Goal: Task Accomplishment & Management: Complete application form

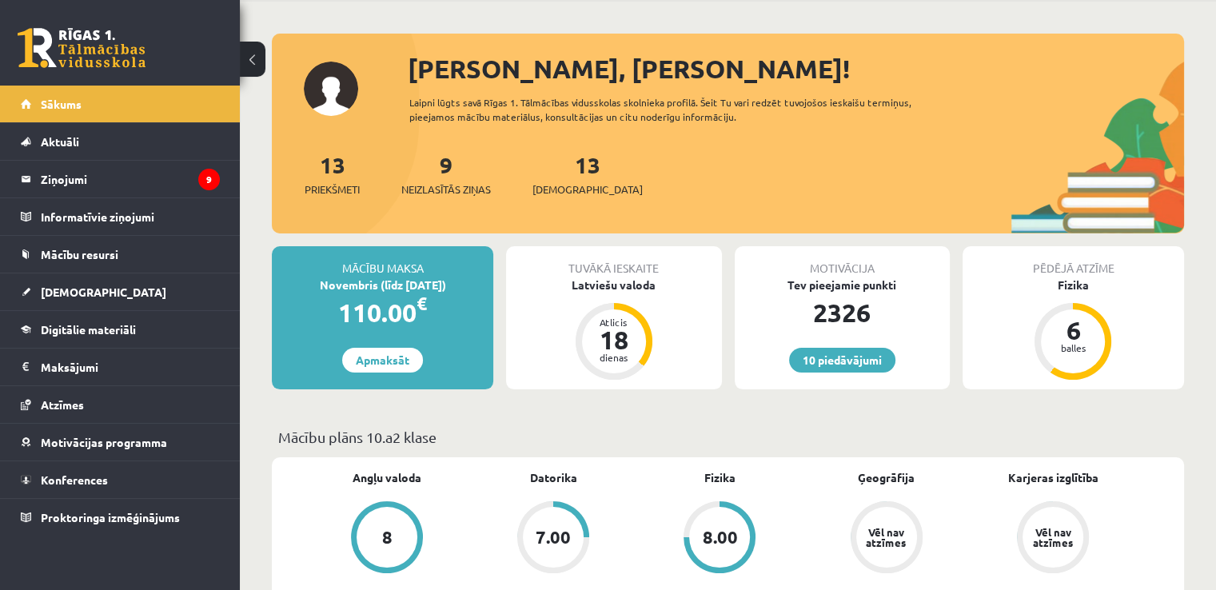
scroll to position [45, 0]
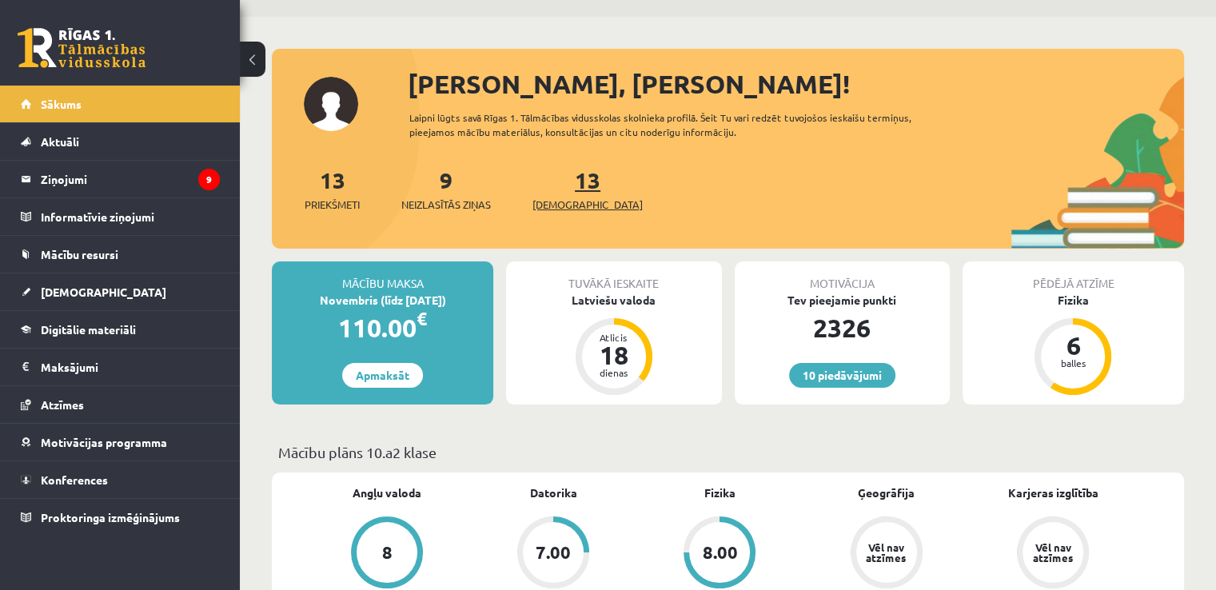
click at [571, 197] on span "[DEMOGRAPHIC_DATA]" at bounding box center [587, 205] width 110 height 16
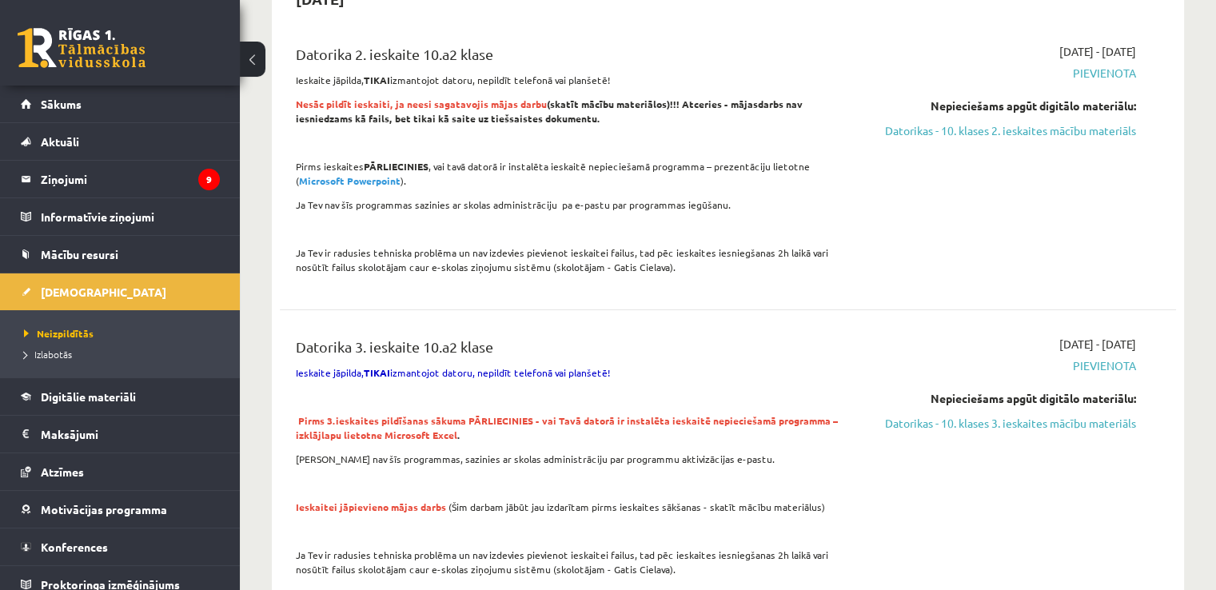
scroll to position [185, 0]
click at [1000, 133] on link "Datorikas - 10. klases 2. ieskaites mācību materiāls" at bounding box center [1004, 131] width 264 height 17
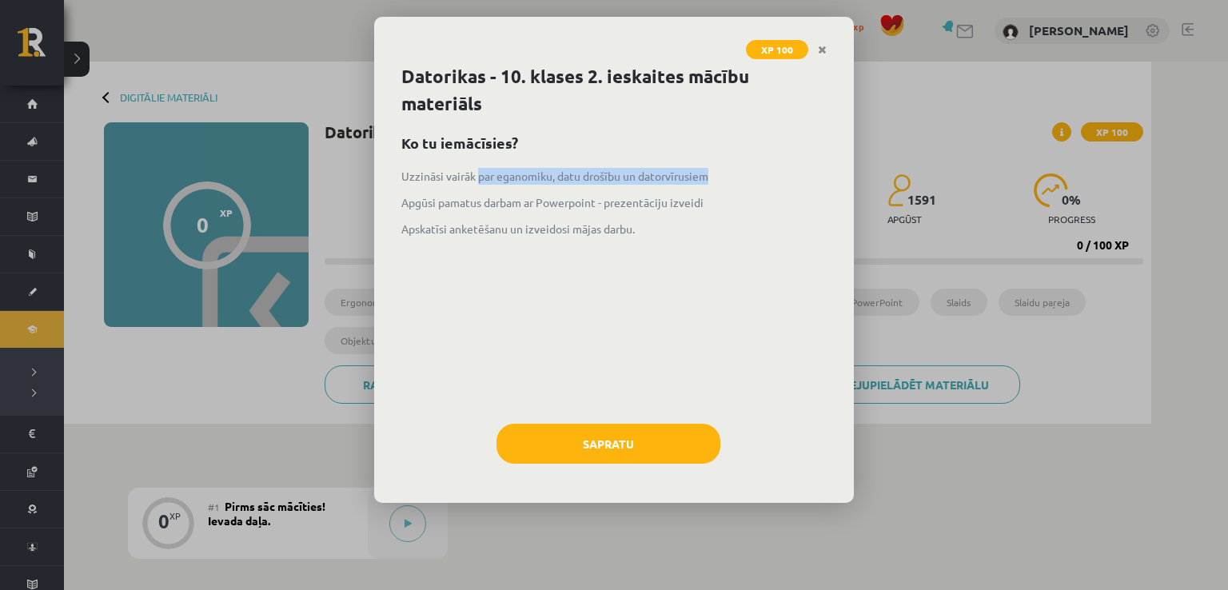
drag, startPoint x: 479, startPoint y: 172, endPoint x: 711, endPoint y: 162, distance: 232.8
click at [711, 162] on div "Datorikas - 10. klases 2. ieskaites mācību materiāls Ko tu iemācīsies? Uzzināsi…" at bounding box center [614, 283] width 480 height 440
copy p "par eganomiku, datu drošību un datorvīrusiem"
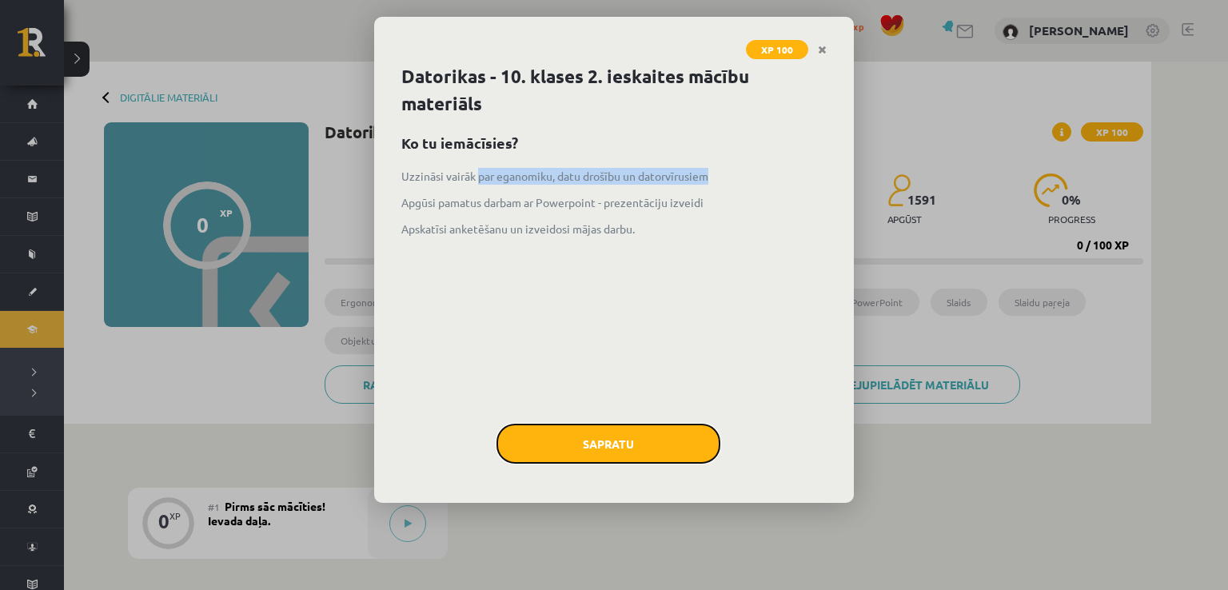
click at [662, 438] on button "Sapratu" at bounding box center [608, 444] width 224 height 40
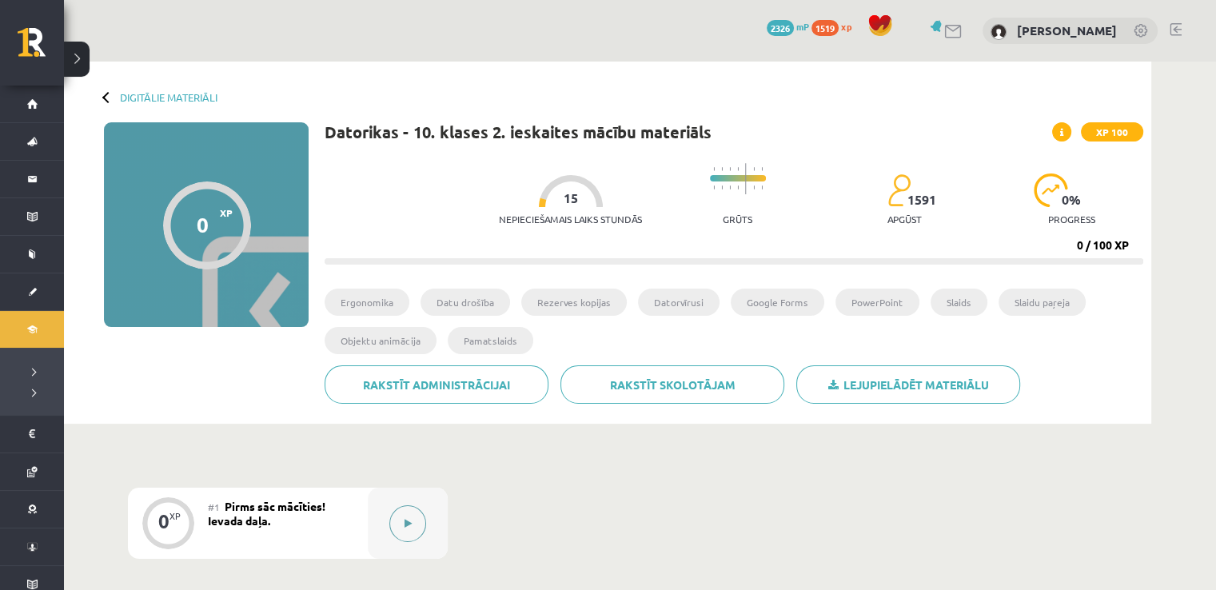
click at [399, 523] on button at bounding box center [407, 523] width 37 height 37
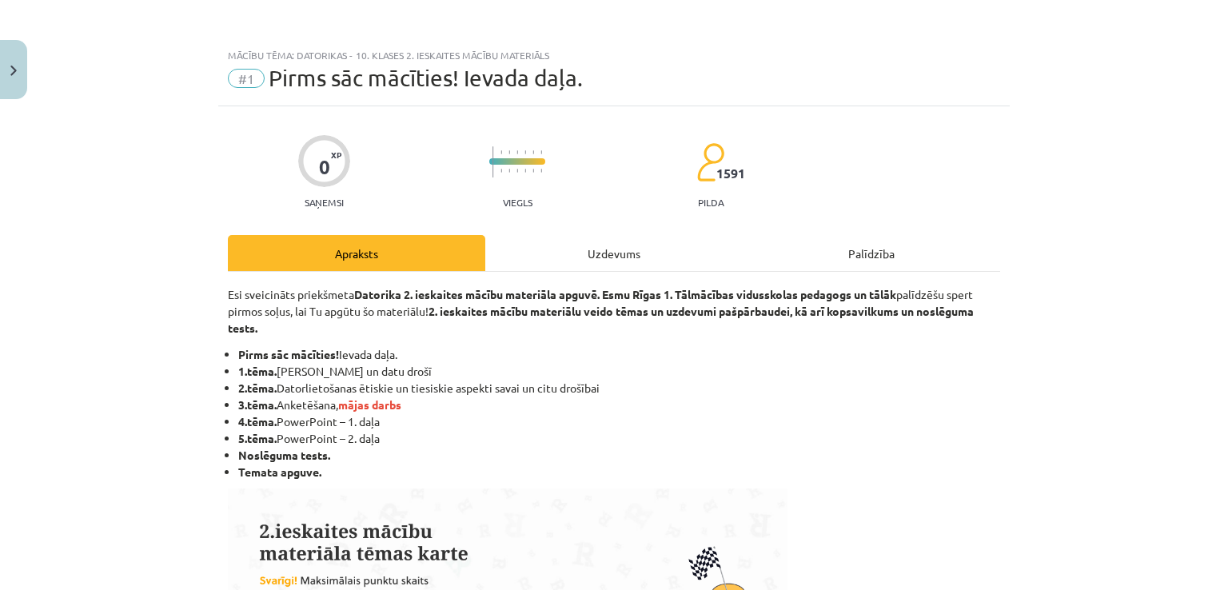
click at [611, 251] on div "Uzdevums" at bounding box center [613, 253] width 257 height 36
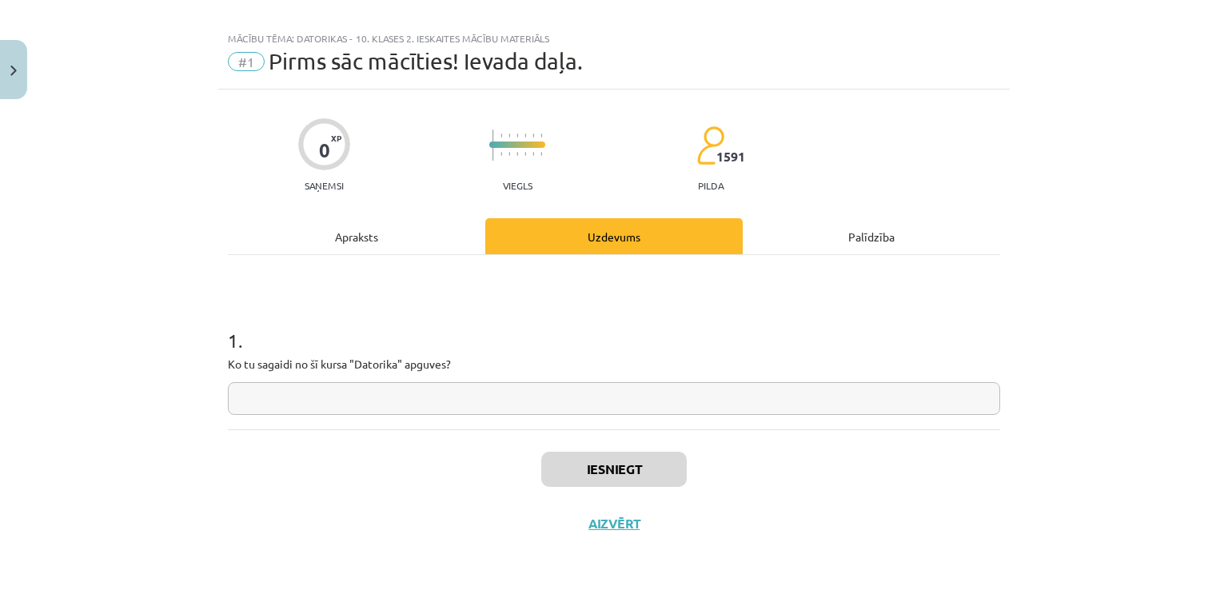
click at [371, 403] on input "text" at bounding box center [614, 398] width 772 height 33
paste input "**********"
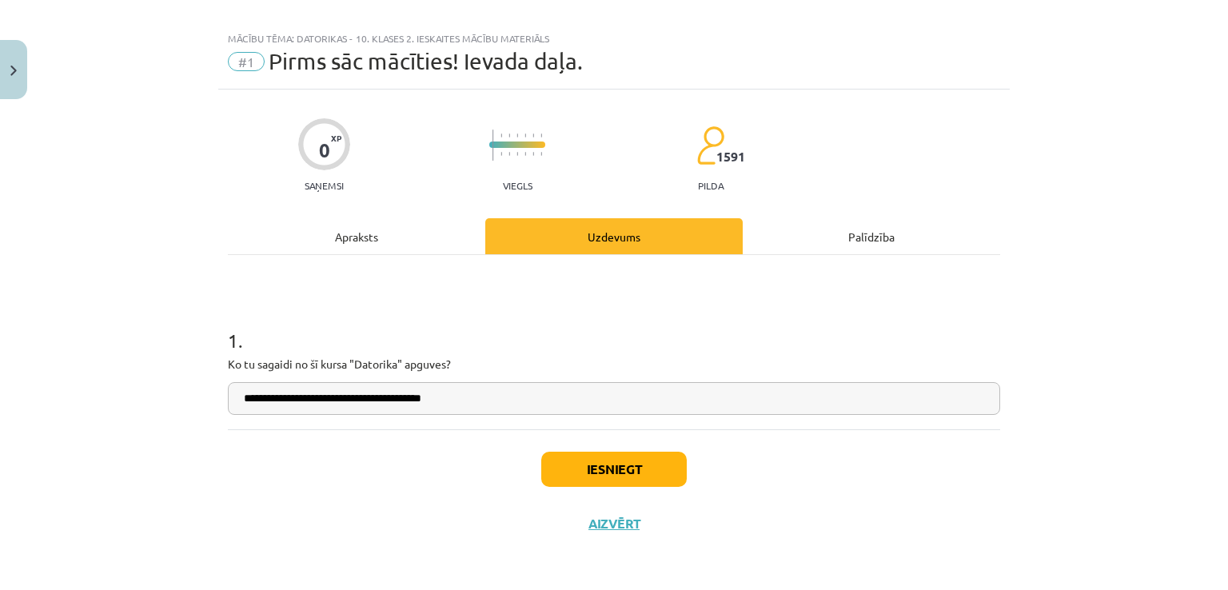
type input "**********"
click at [590, 484] on button "Iesniegt" at bounding box center [613, 469] width 145 height 35
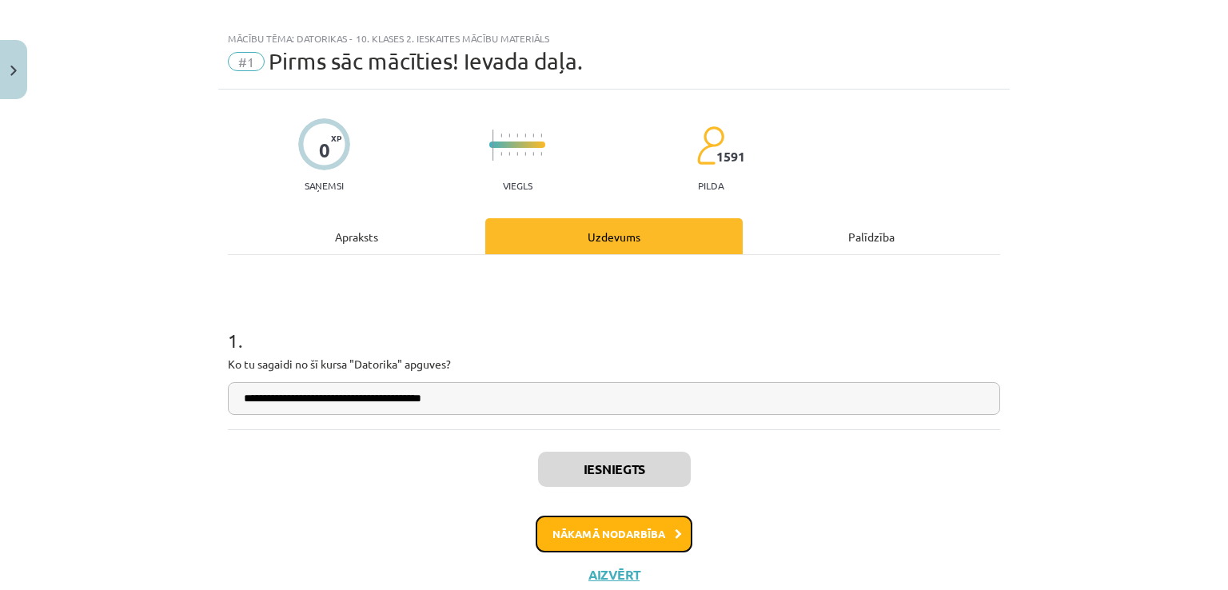
click at [613, 535] on button "Nākamā nodarbība" at bounding box center [613, 533] width 157 height 37
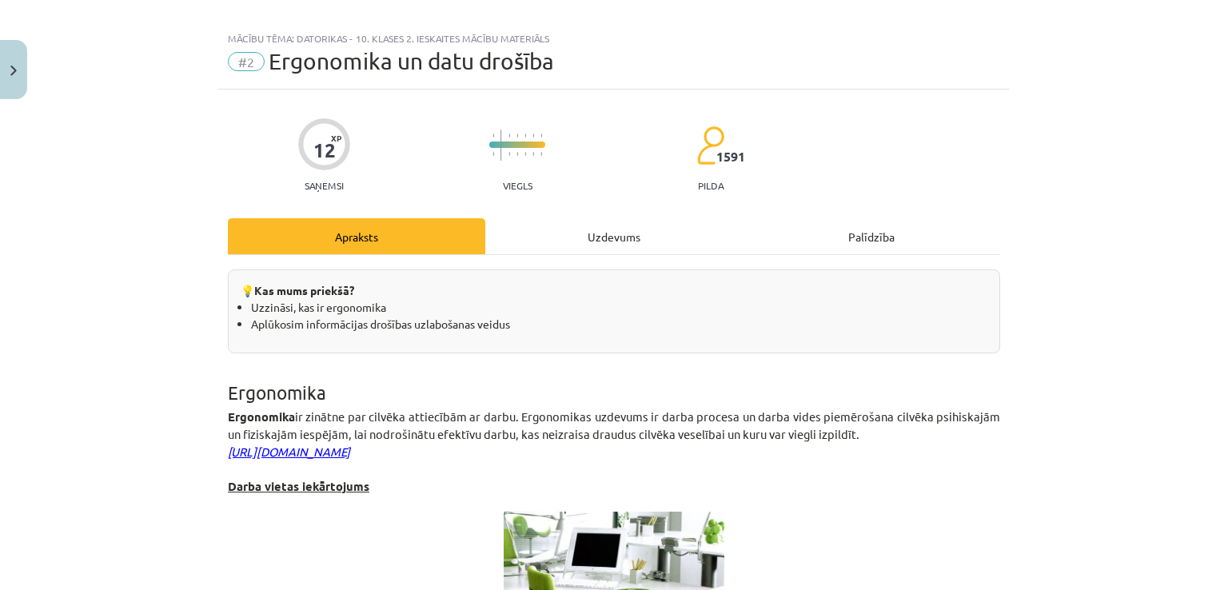
scroll to position [40, 0]
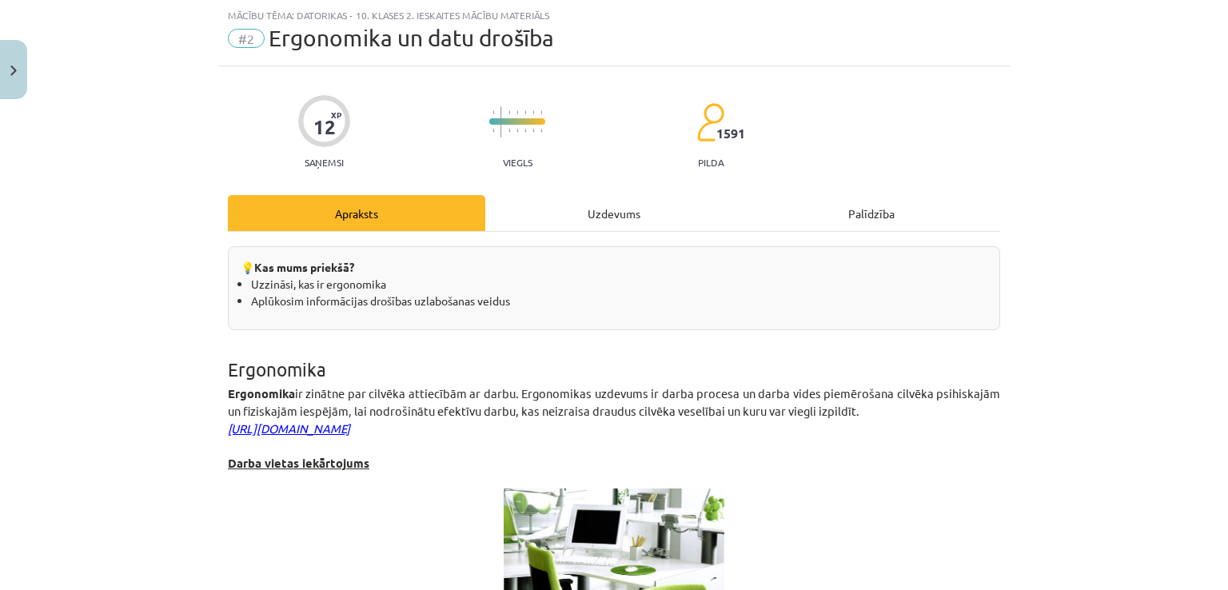
click at [521, 217] on div "Uzdevums" at bounding box center [613, 213] width 257 height 36
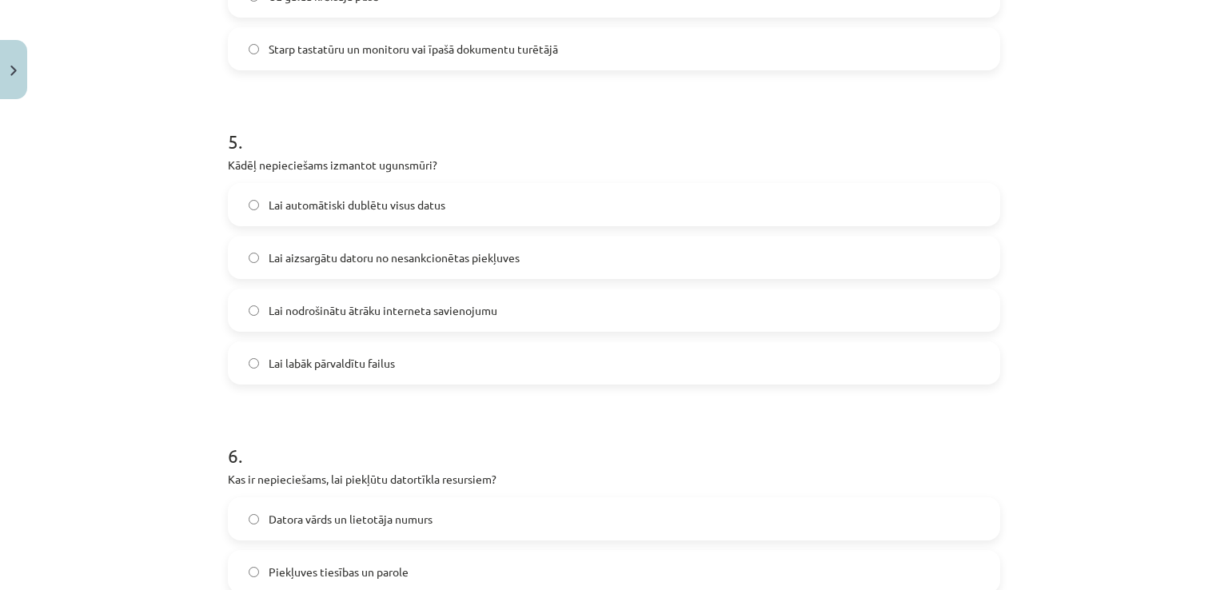
scroll to position [1765, 0]
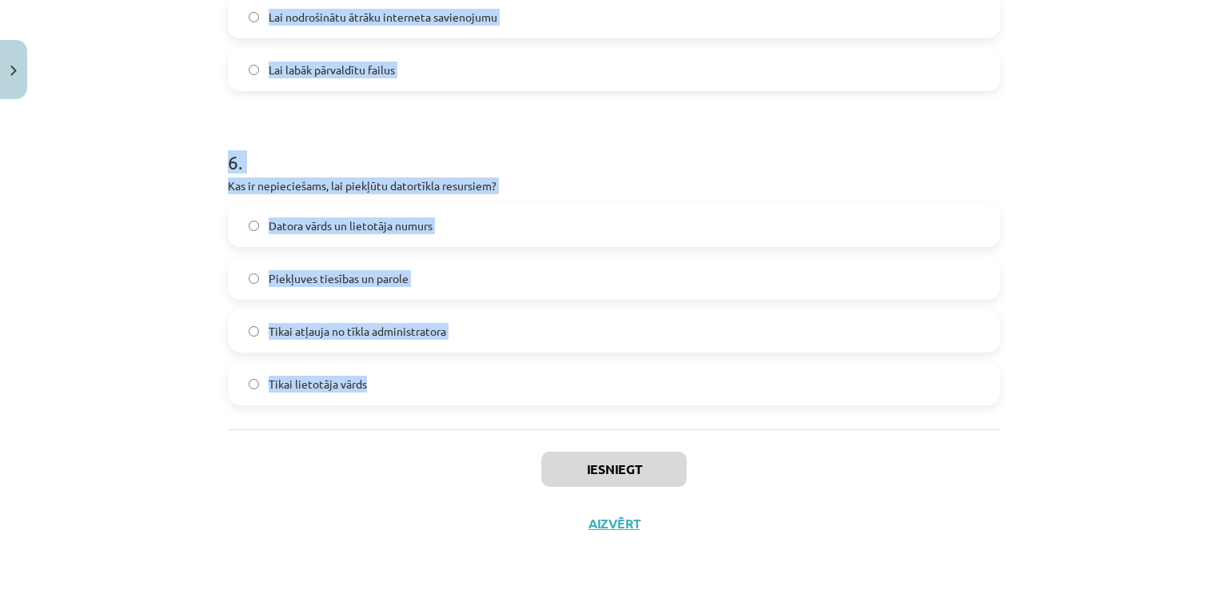
drag, startPoint x: 224, startPoint y: 340, endPoint x: 534, endPoint y: 376, distance: 312.1
copy form "Kāda ir šifrēšanas funkcija datu drošībā? Nodrošināt failu meklēšanas funkciona…"
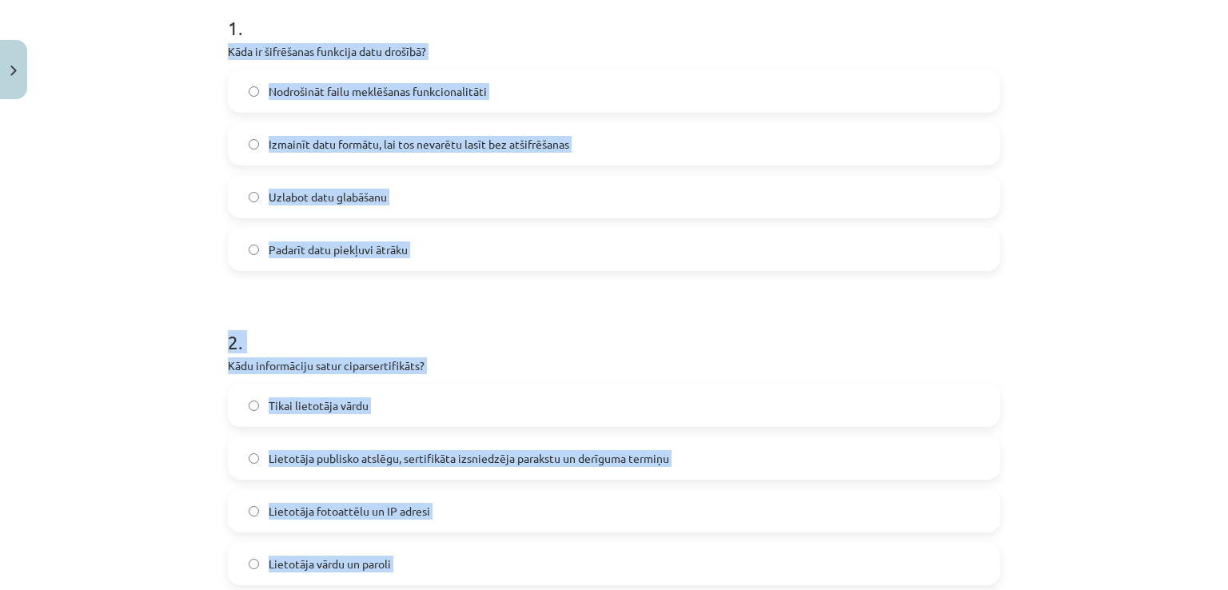
scroll to position [305, 0]
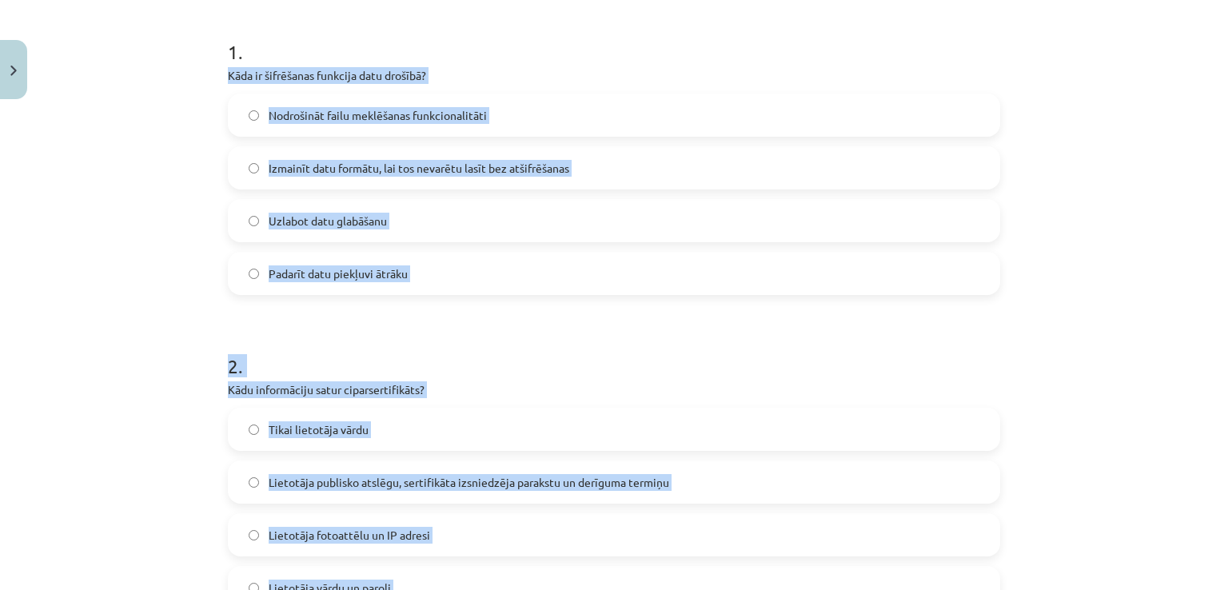
click at [1136, 211] on div "Mācību tēma: Datorikas - 10. klases 2. ieskaites mācību materiāls #2 Ergonomika…" at bounding box center [614, 295] width 1228 height 590
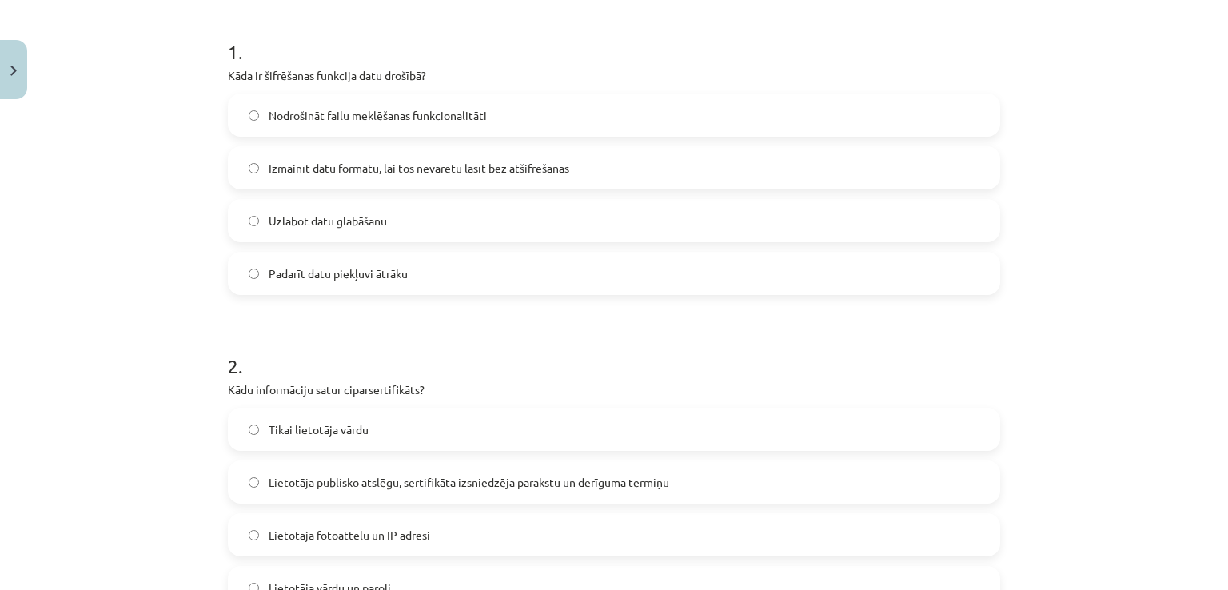
click at [393, 153] on label "Izmainīt datu formātu, lai tos nevarētu lasīt bez atšifrēšanas" at bounding box center [613, 168] width 769 height 40
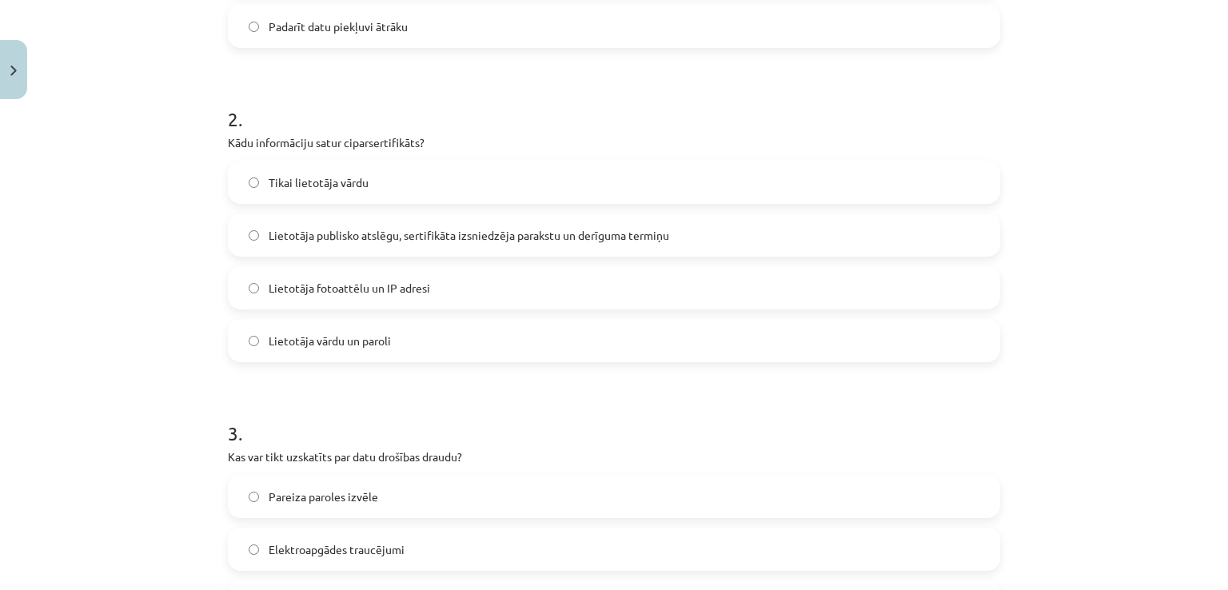
scroll to position [555, 0]
click at [358, 239] on span "Lietotāja publisko atslēgu, sertifikāta izsniedzēja parakstu un derīguma termiņu" at bounding box center [469, 233] width 400 height 17
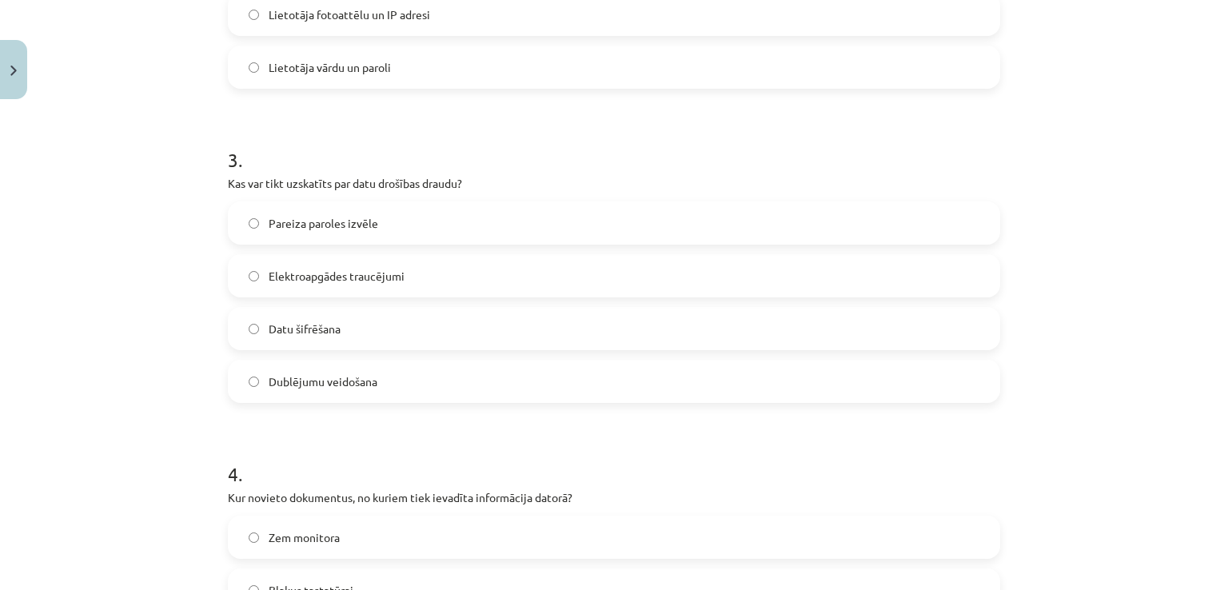
scroll to position [822, 0]
click at [316, 288] on label "Elektroapgādes traucējumi" at bounding box center [613, 279] width 769 height 40
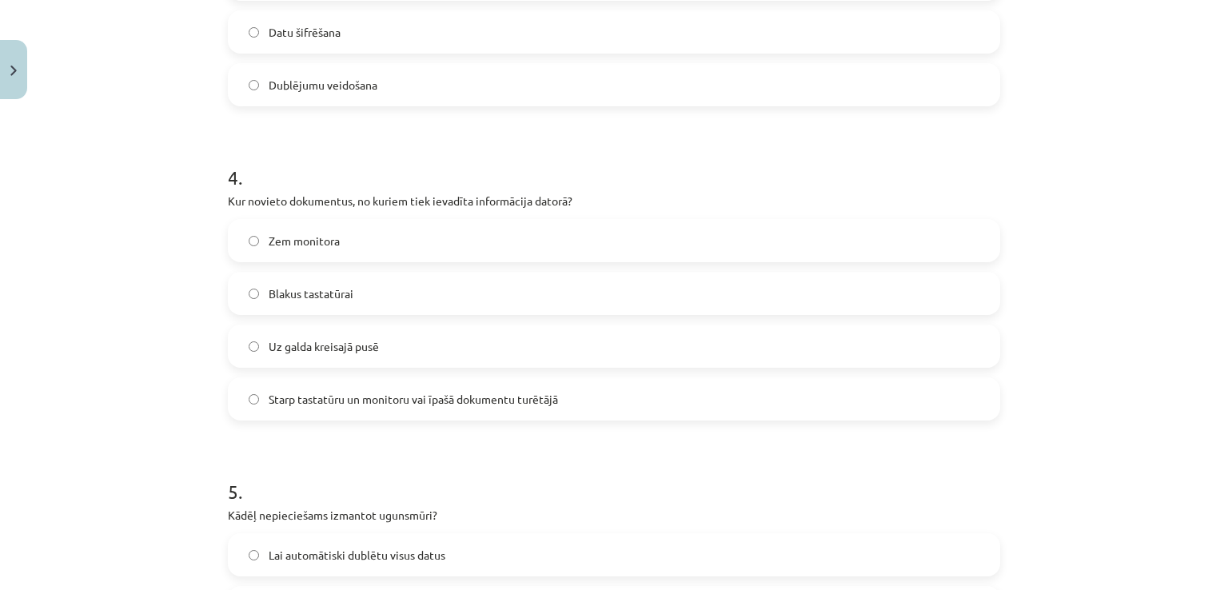
scroll to position [1131, 0]
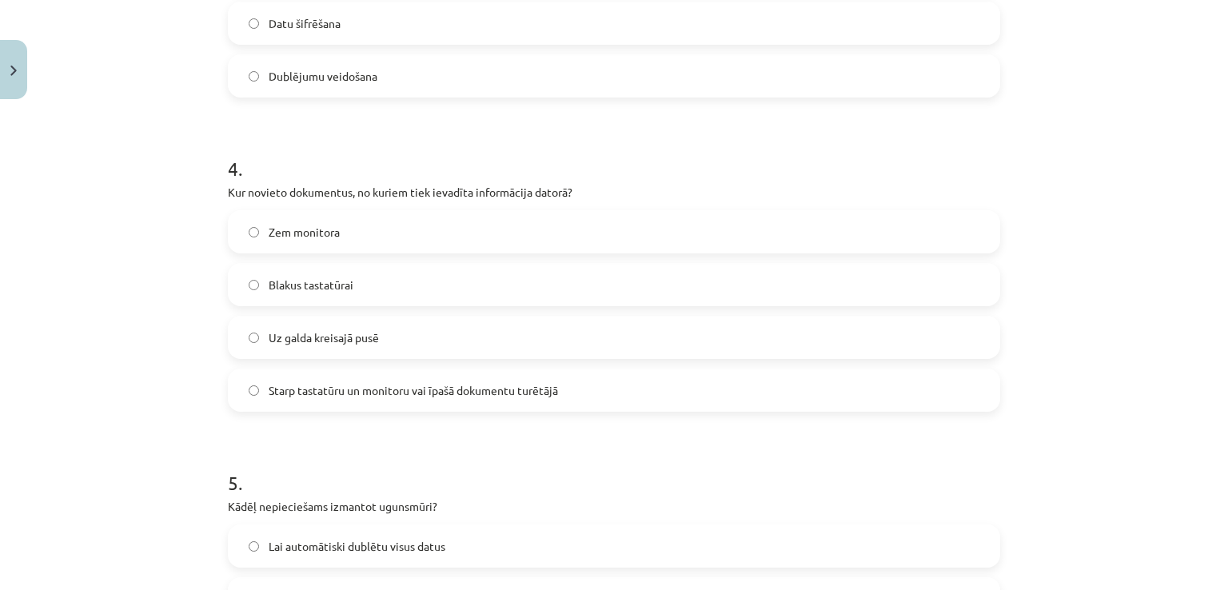
click at [348, 385] on span "Starp tastatūru un monitoru vai īpašā dokumentu turētājā" at bounding box center [413, 390] width 289 height 17
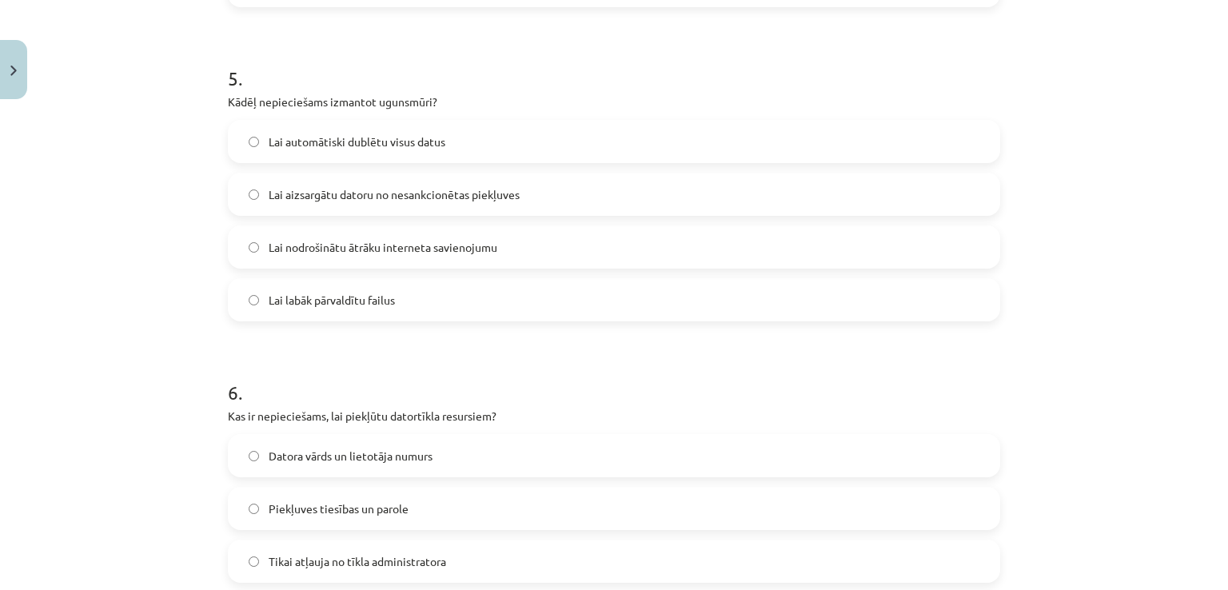
scroll to position [1541, 0]
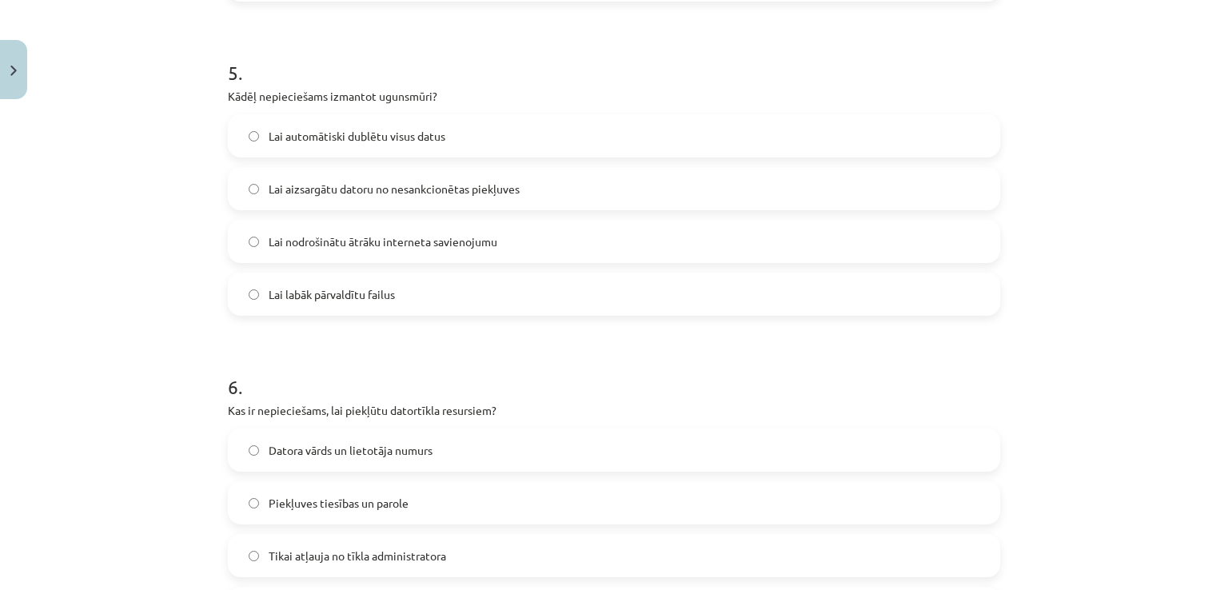
click at [349, 198] on label "Lai aizsargātu datoru no nesankcionētas piekļuves" at bounding box center [613, 189] width 769 height 40
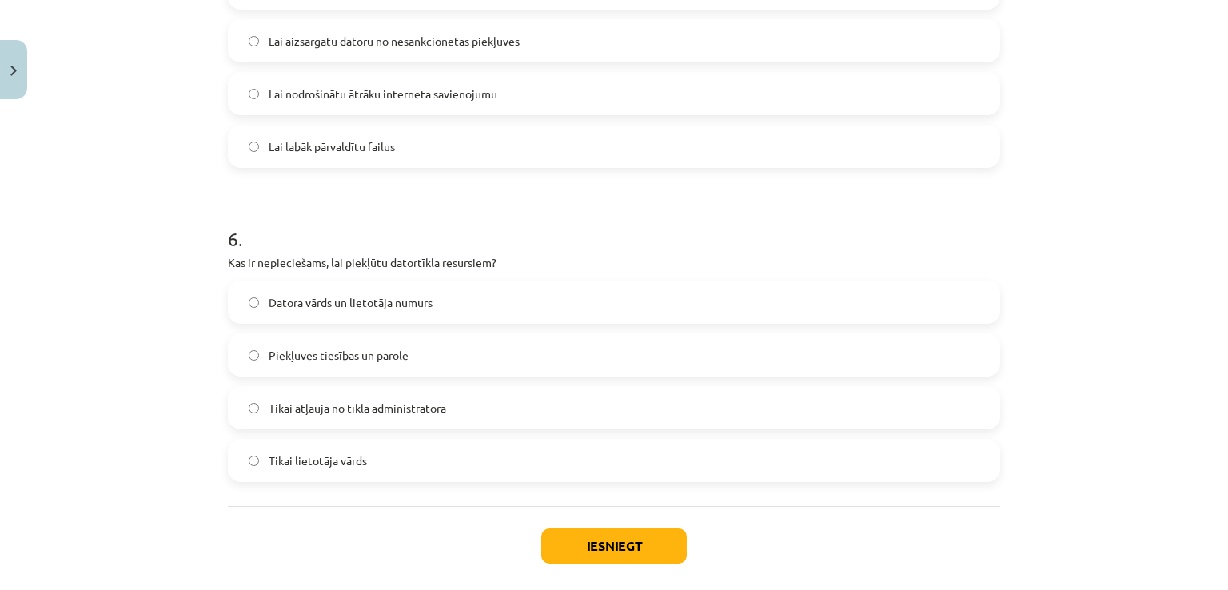
scroll to position [1690, 0]
click at [345, 407] on span "Tikai atļauja no tīkla administratora" at bounding box center [357, 407] width 177 height 17
click at [422, 348] on label "Piekļuves tiesības un parole" at bounding box center [613, 354] width 769 height 40
click at [571, 537] on button "Iesniegt" at bounding box center [613, 544] width 145 height 35
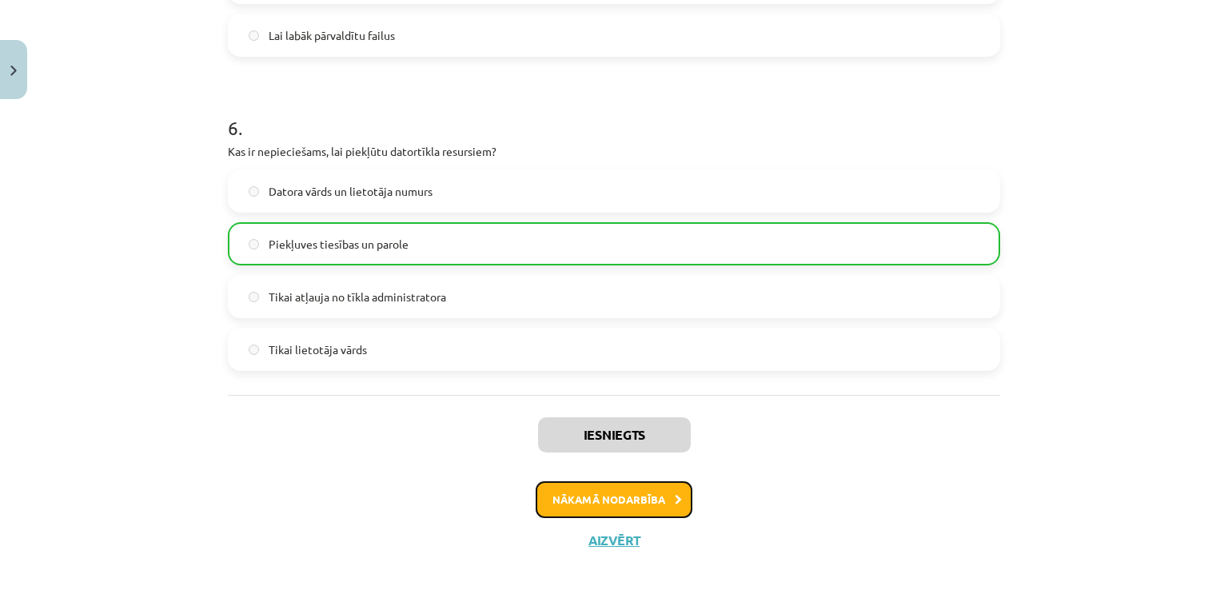
click at [570, 499] on button "Nākamā nodarbība" at bounding box center [613, 499] width 157 height 37
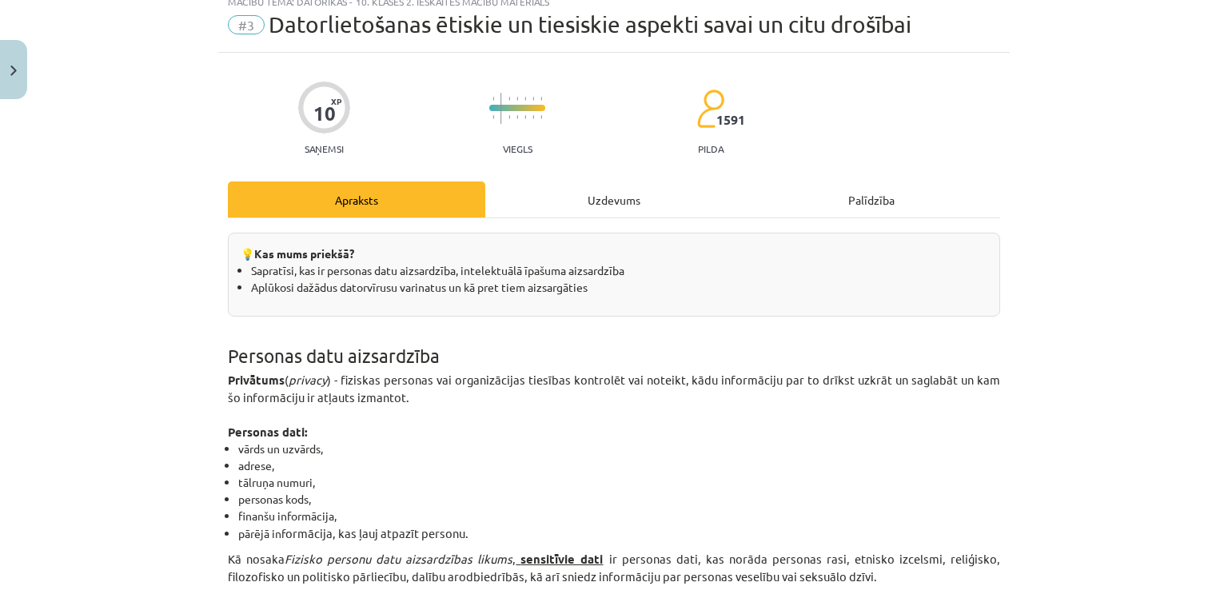
scroll to position [40, 0]
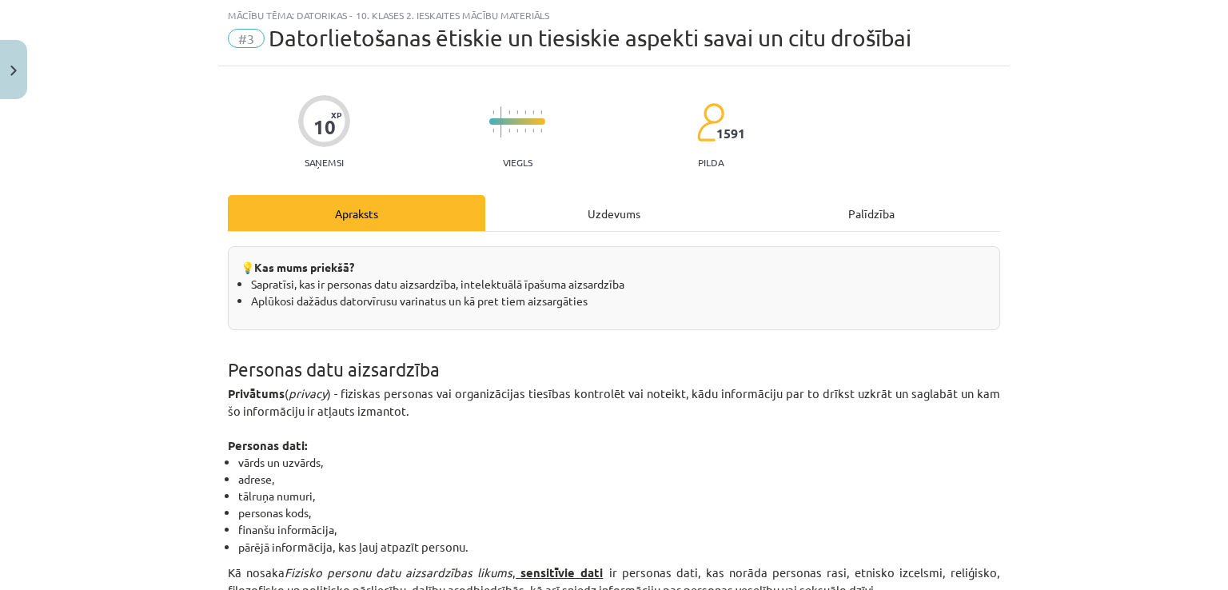
click at [541, 217] on div "Uzdevums" at bounding box center [613, 213] width 257 height 36
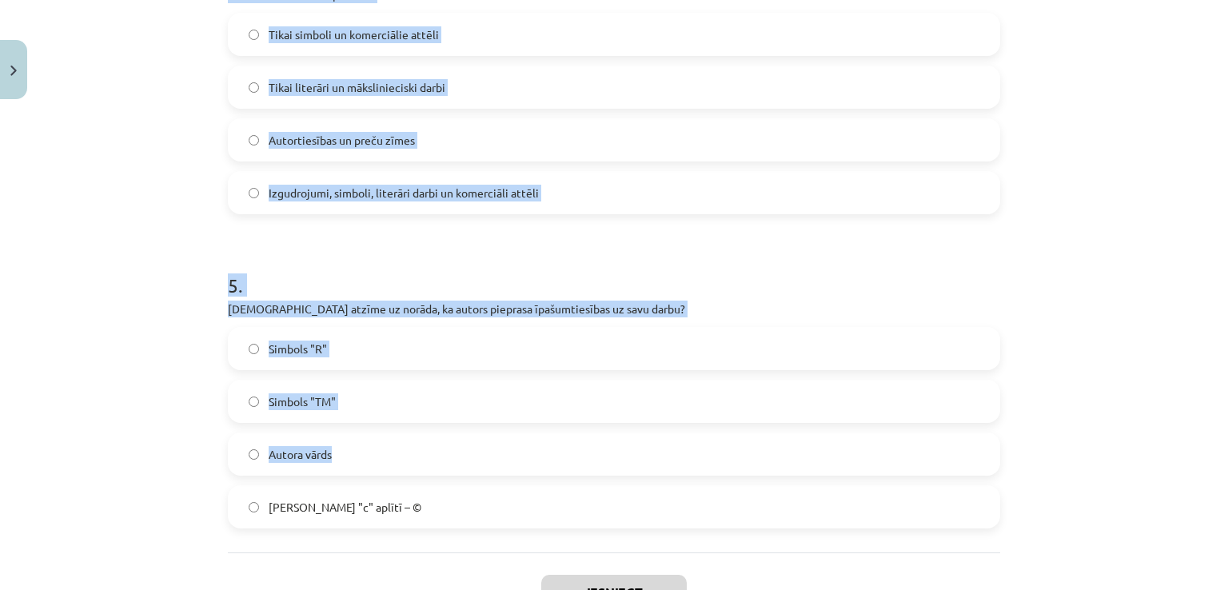
scroll to position [1451, 0]
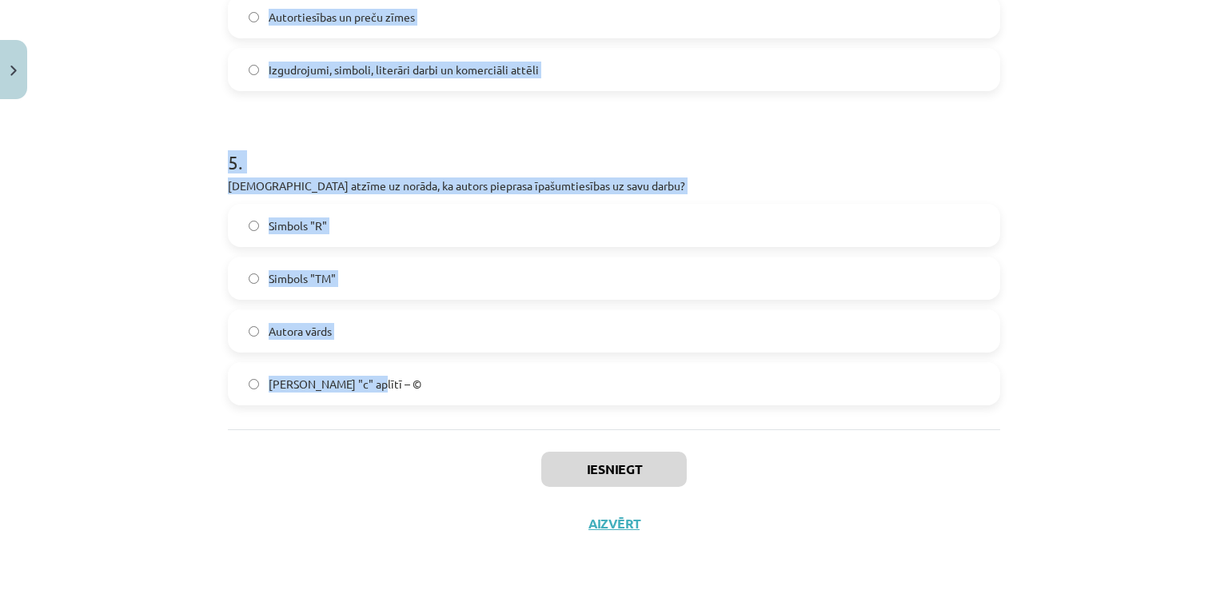
drag, startPoint x: 240, startPoint y: 340, endPoint x: 611, endPoint y: 425, distance: 380.6
click at [611, 425] on div "Mācību tēma: Datorikas - 10. klases 2. ieskaites mācību materiāls #3 Datorlieto…" at bounding box center [614, 295] width 1228 height 590
copy form "Kura no šīm pazīmēm var norādīt uz datora inficēšanos ar vīrusu? E-pasta ziņoju…"
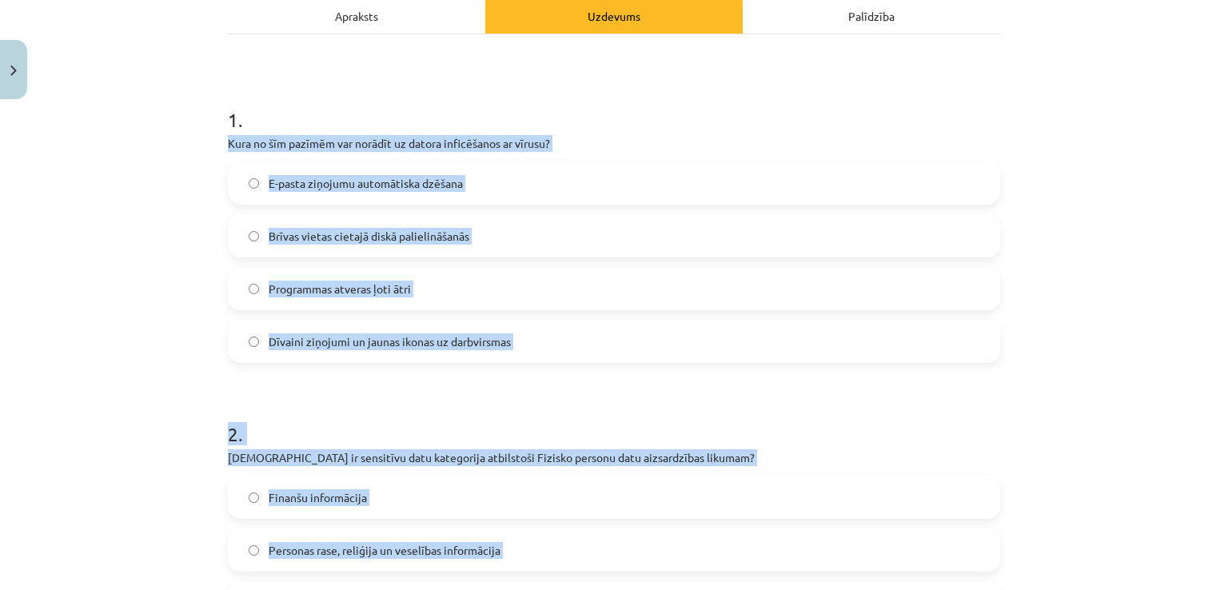
scroll to position [240, 0]
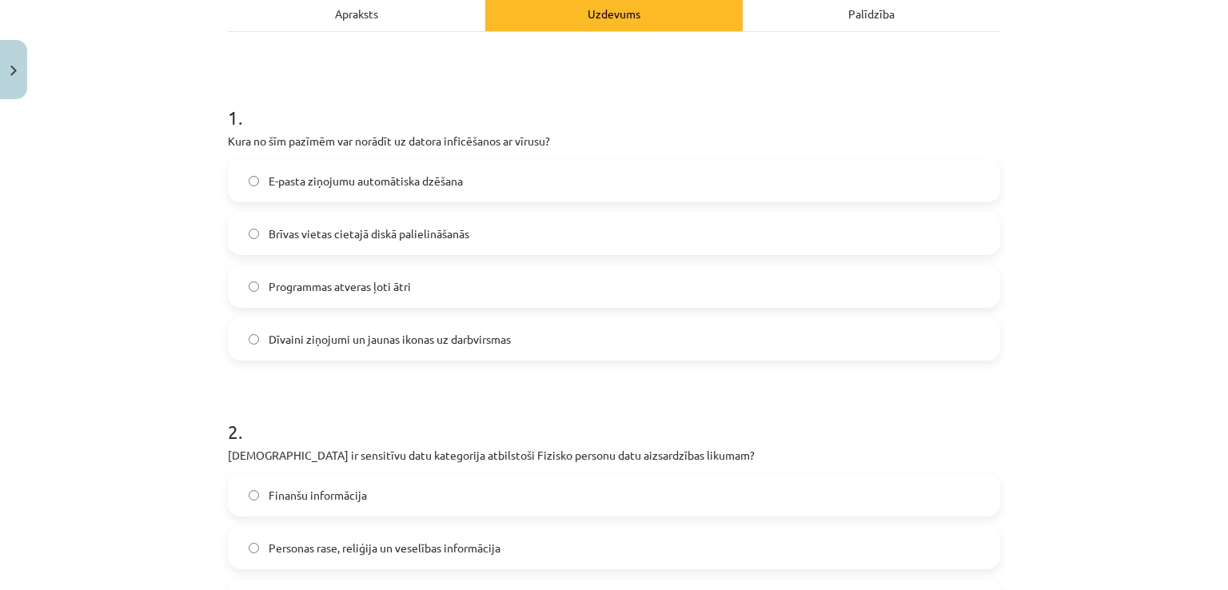
click at [348, 346] on span "Dīvaini ziņojumi un jaunas ikonas uz darbvirsmas" at bounding box center [390, 339] width 242 height 17
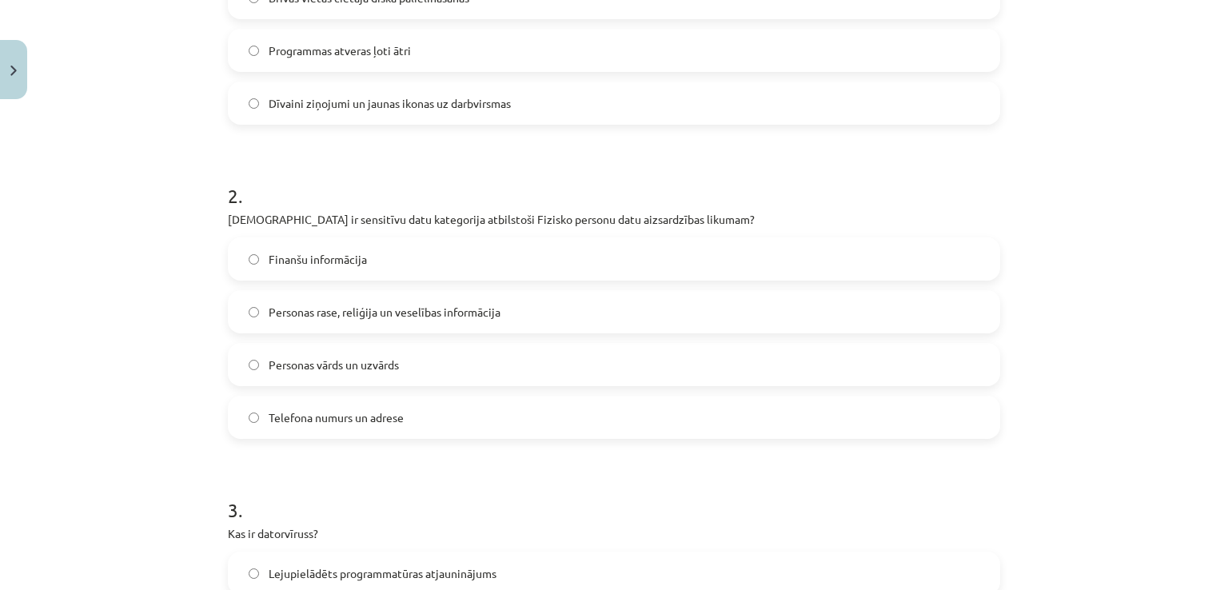
scroll to position [538, 0]
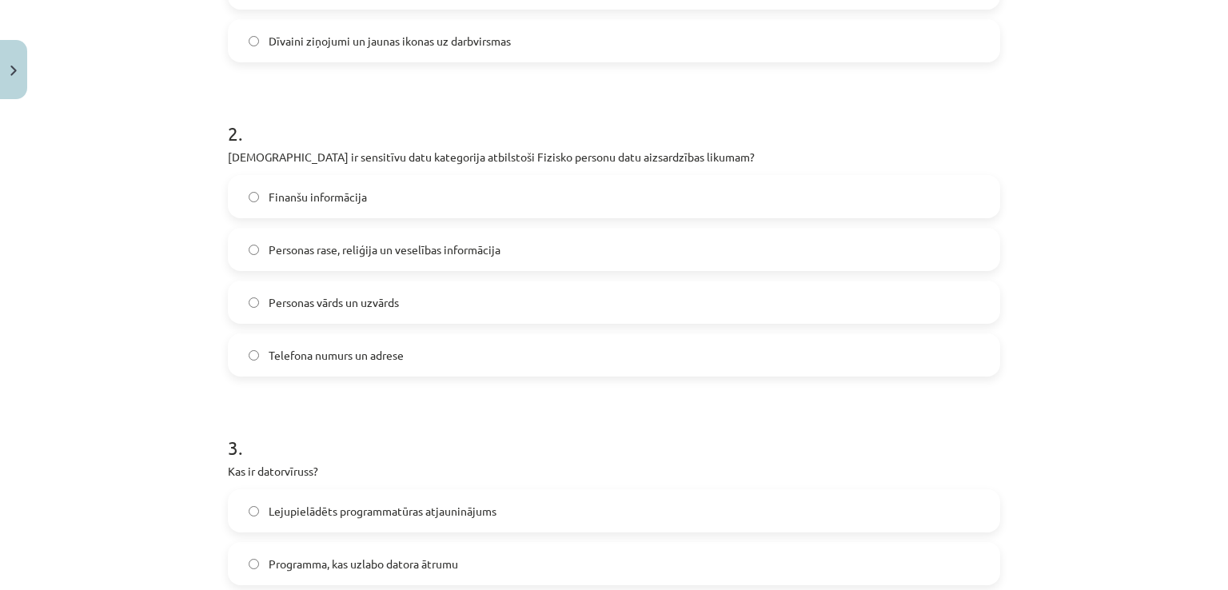
click at [292, 263] on label "Personas rase, reliģija un veselības informācija" at bounding box center [613, 249] width 769 height 40
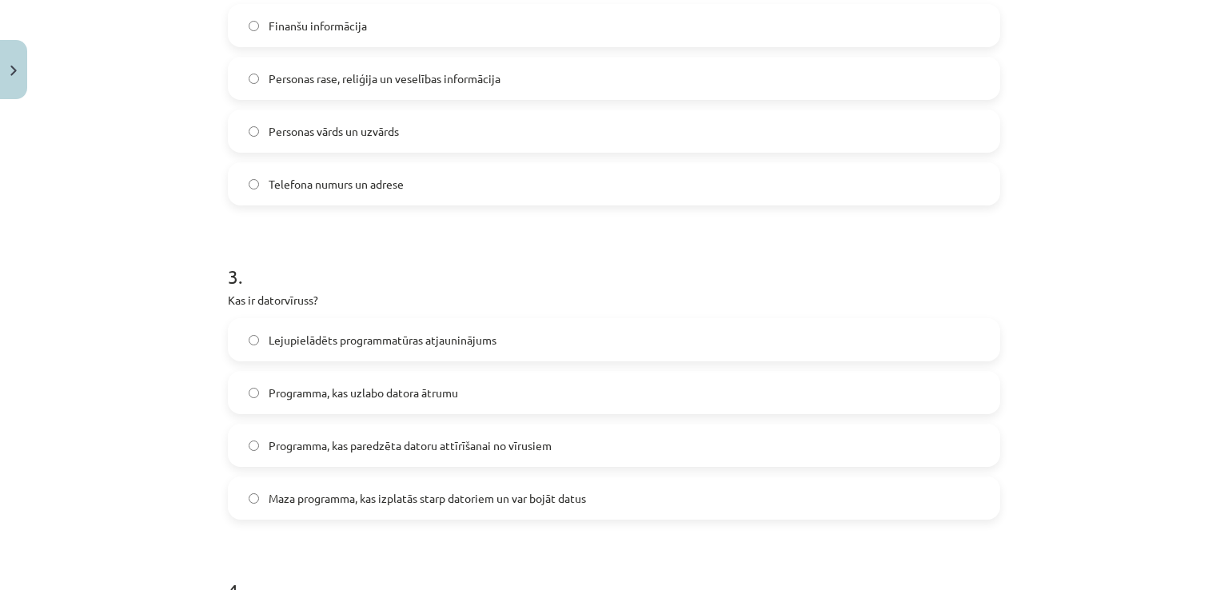
scroll to position [710, 0]
click at [320, 490] on span "Maza programma, kas izplatās starp datoriem un var bojāt datus" at bounding box center [427, 496] width 317 height 17
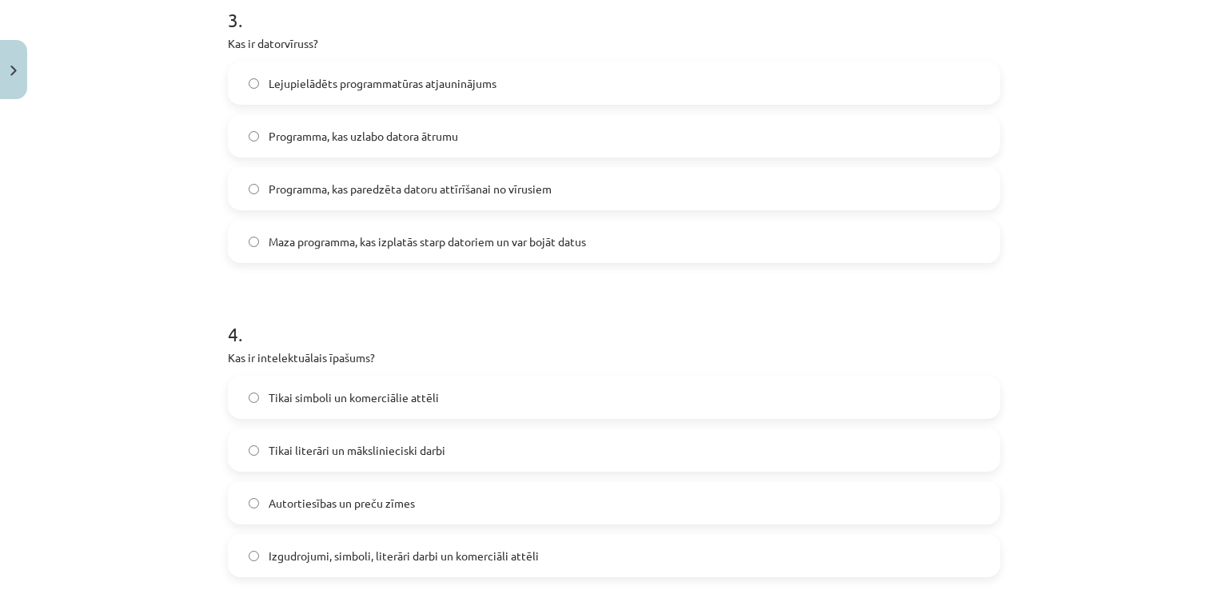
scroll to position [969, 0]
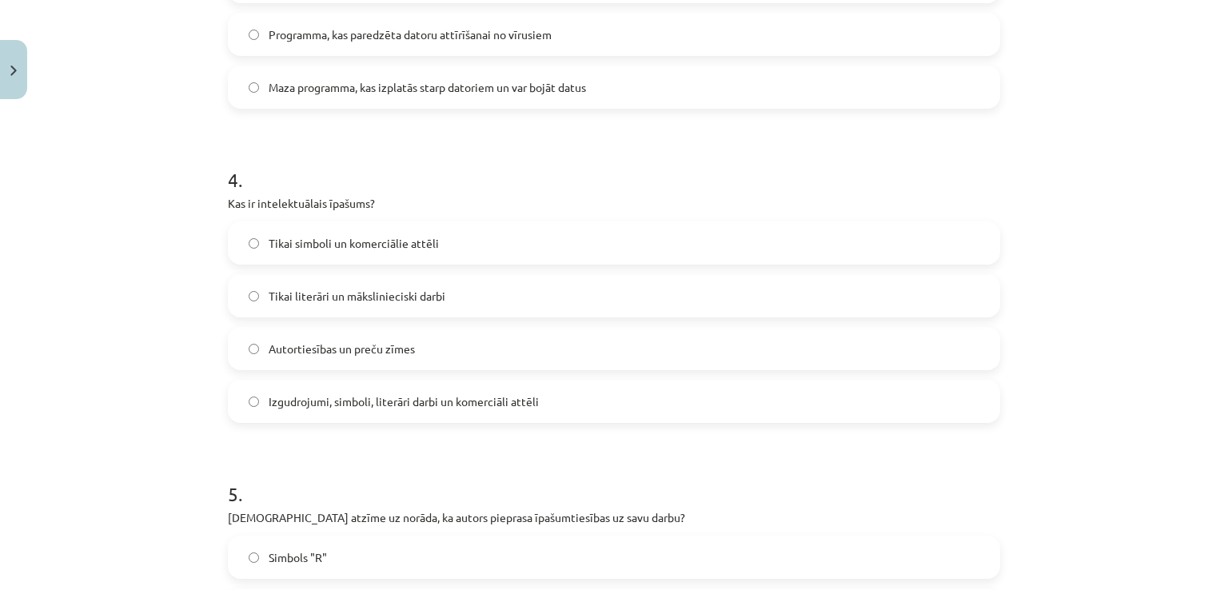
click at [425, 397] on span "Izgudrojumi, simboli, literāri darbi un komerciāli attēli" at bounding box center [404, 401] width 270 height 17
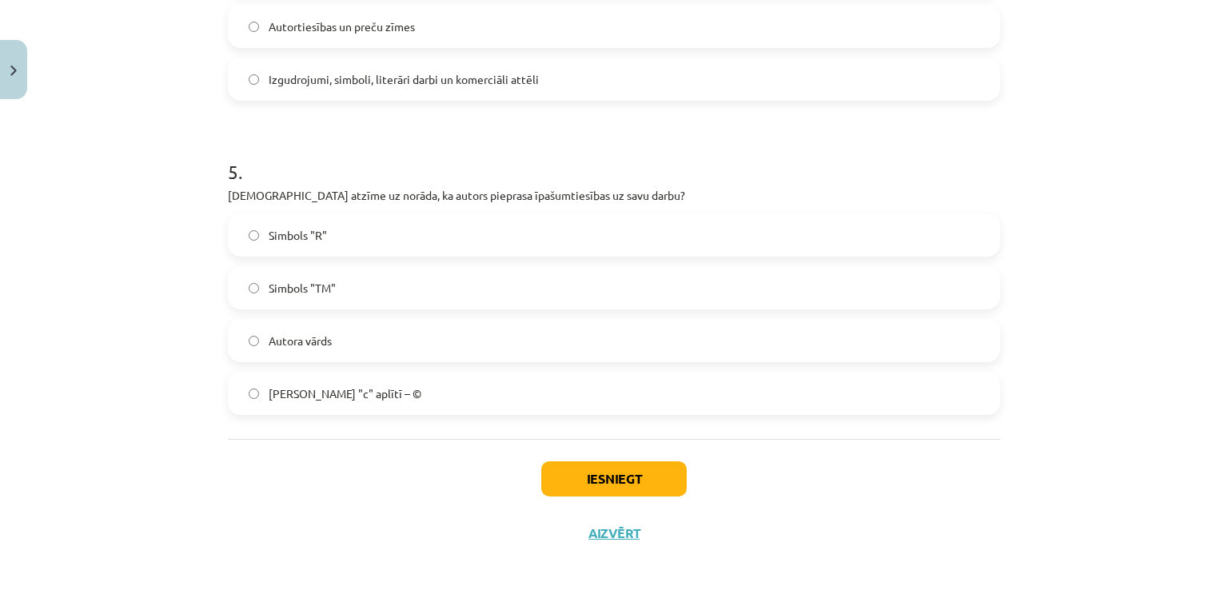
scroll to position [1442, 0]
click at [316, 397] on span "Burts "c" aplītī – ©" at bounding box center [345, 393] width 153 height 17
click at [559, 484] on button "Iesniegt" at bounding box center [613, 478] width 145 height 35
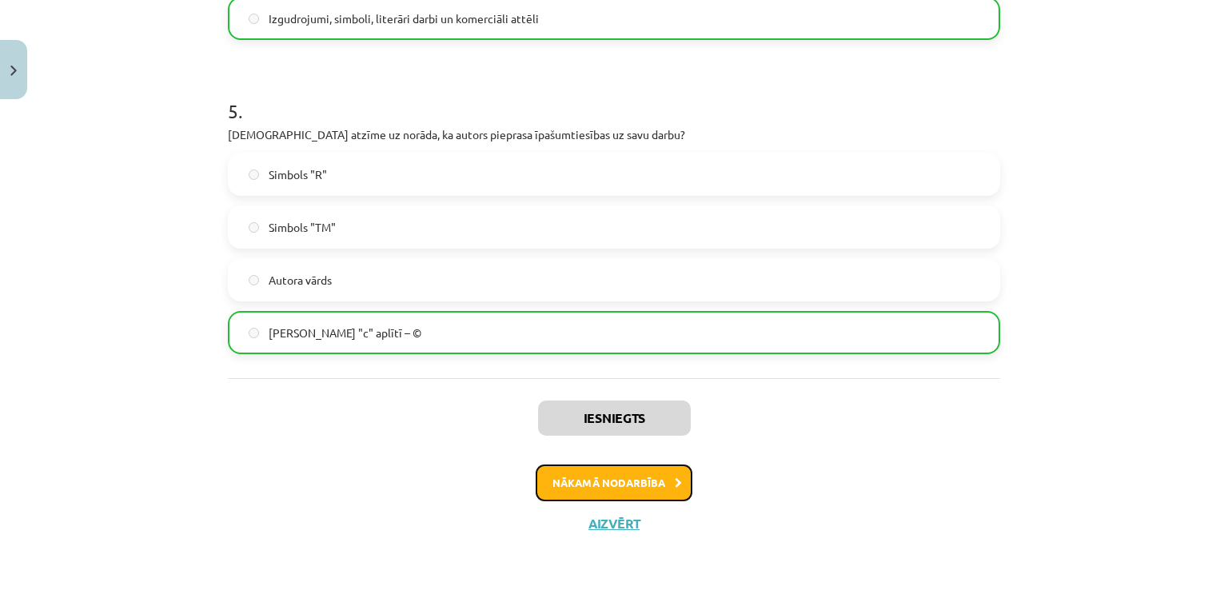
click at [623, 484] on button "Nākamā nodarbība" at bounding box center [613, 482] width 157 height 37
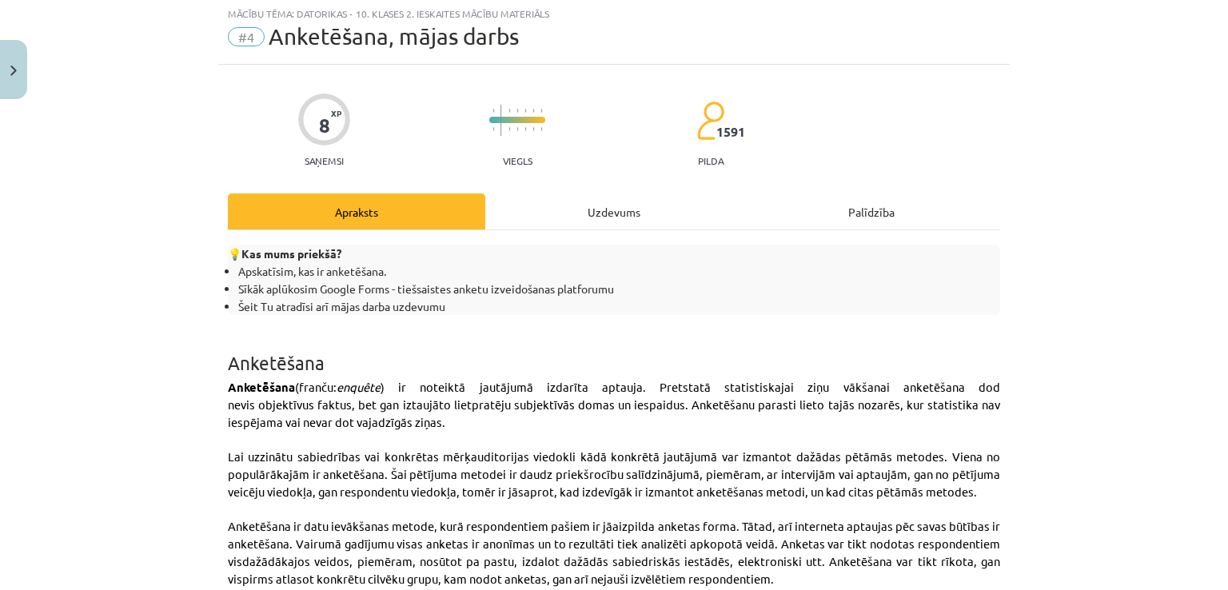
scroll to position [40, 0]
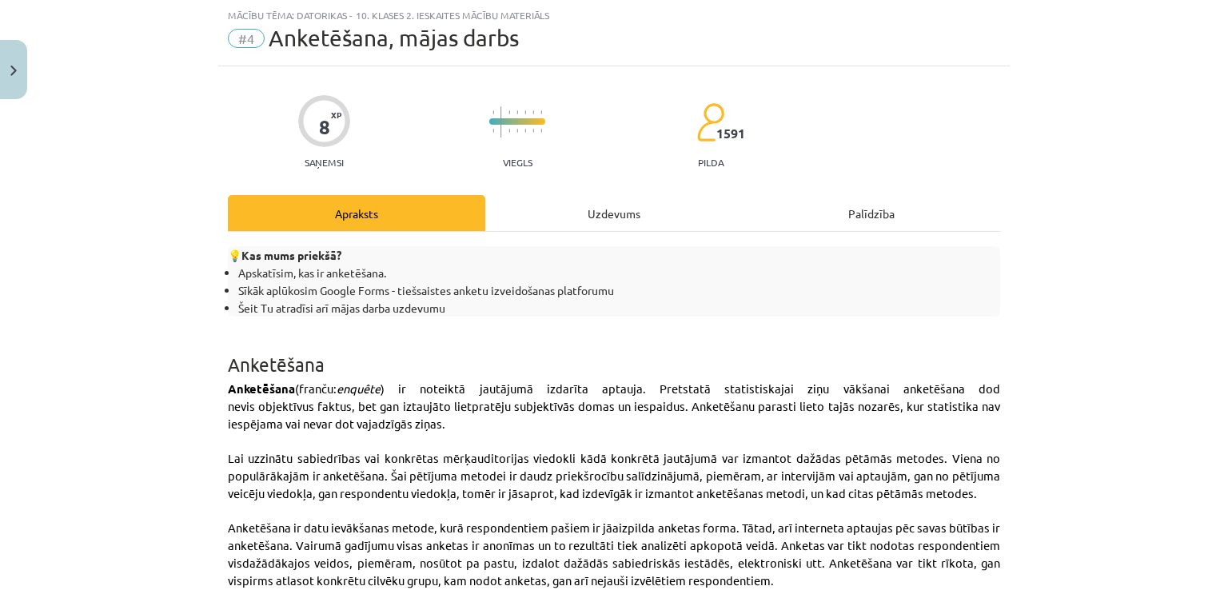
click at [555, 221] on div "Uzdevums" at bounding box center [613, 213] width 257 height 36
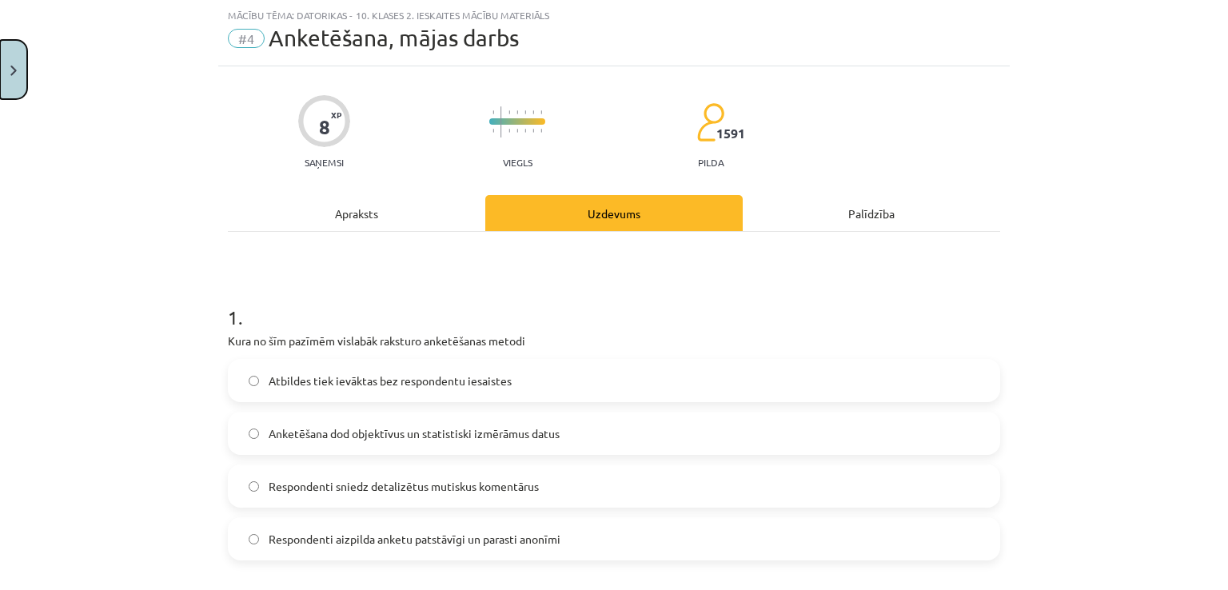
click at [0, 58] on button "Close" at bounding box center [13, 69] width 27 height 59
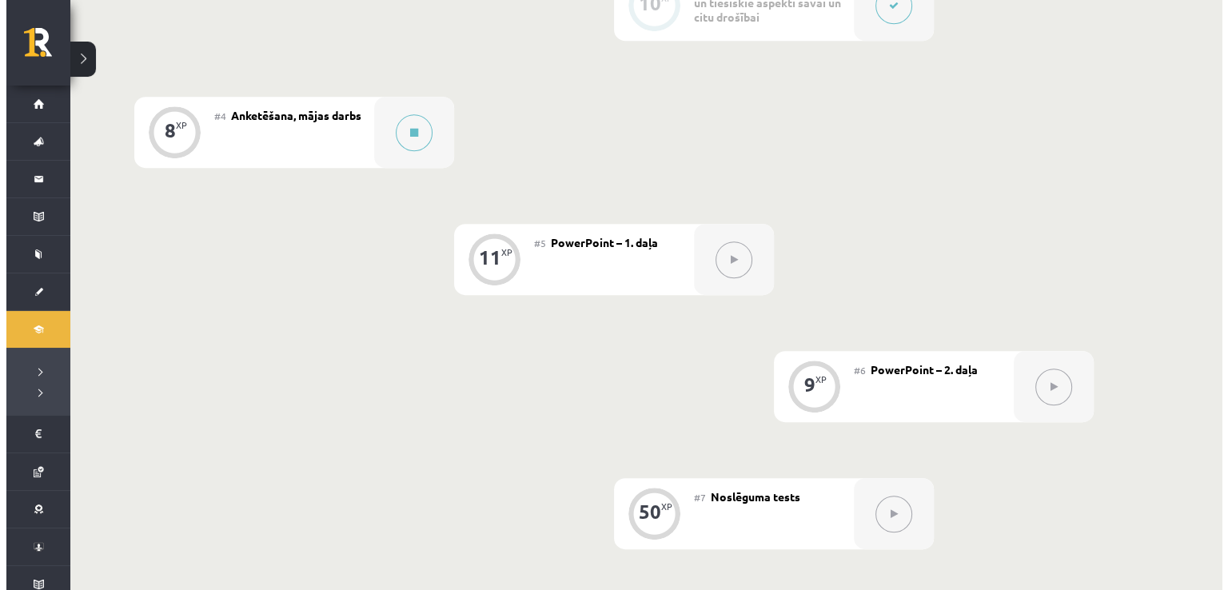
scroll to position [775, 0]
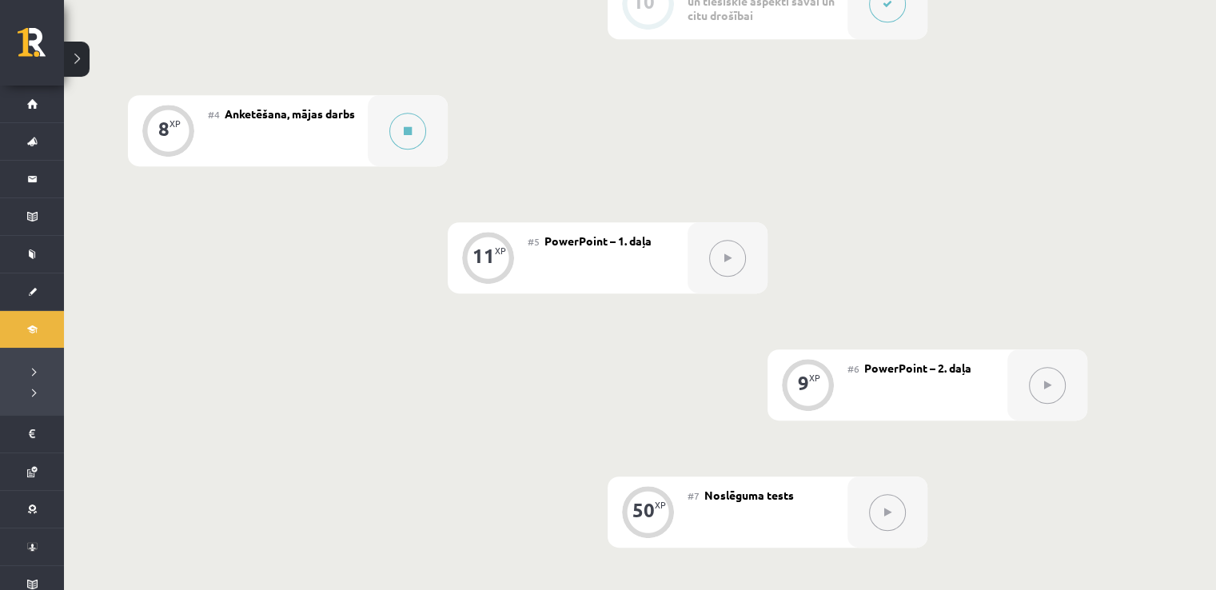
click at [729, 253] on icon at bounding box center [727, 258] width 7 height 10
click at [412, 122] on button at bounding box center [407, 131] width 37 height 37
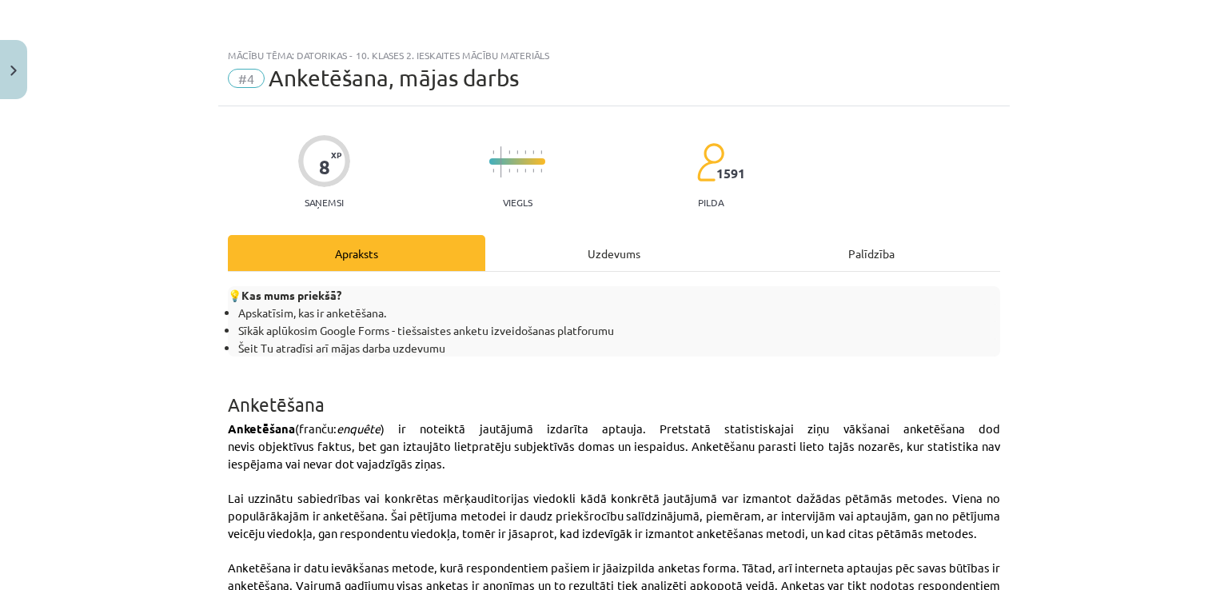
click at [572, 248] on div "Uzdevums" at bounding box center [613, 253] width 257 height 36
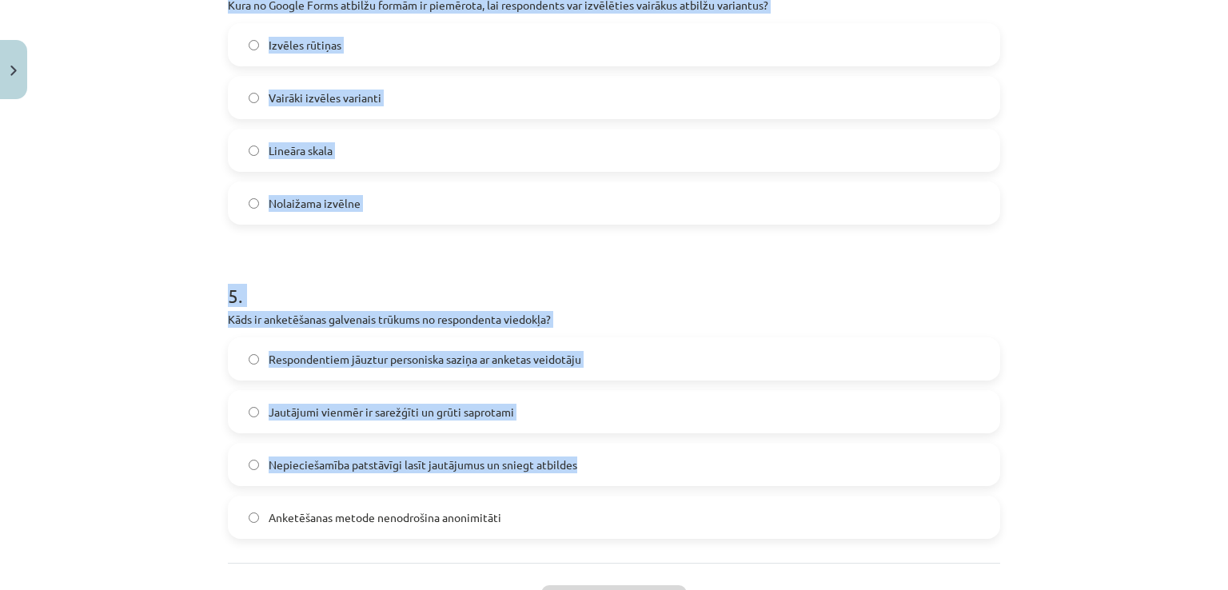
scroll to position [1336, 0]
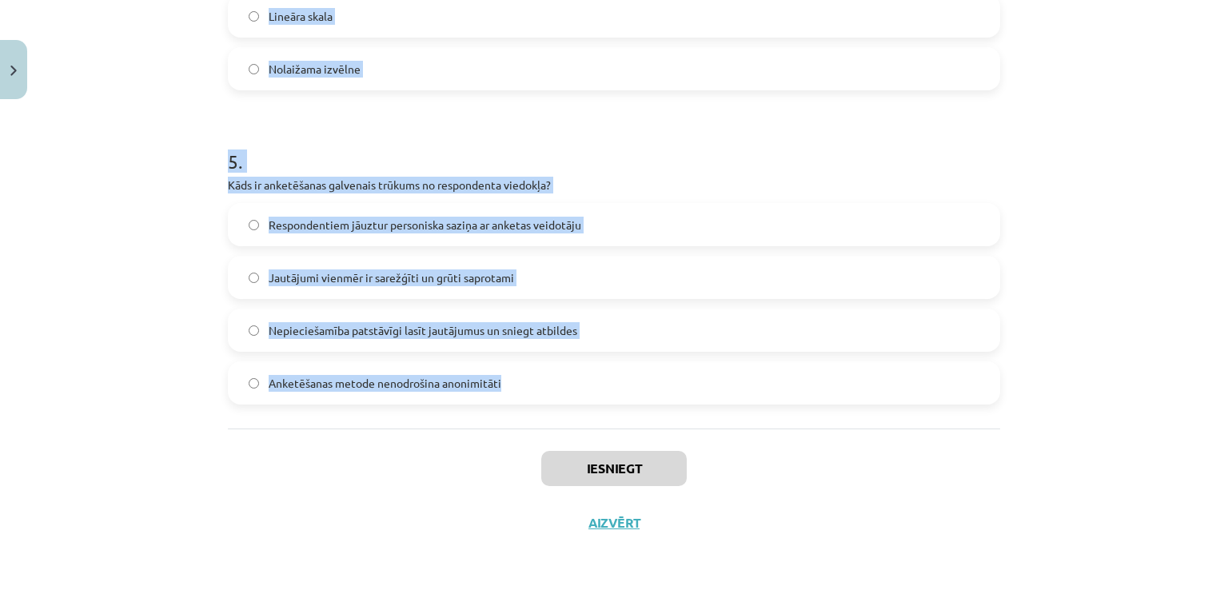
drag, startPoint x: 258, startPoint y: 352, endPoint x: 599, endPoint y: 404, distance: 345.3
click at [599, 404] on div "Mācību tēma: Datorikas - 10. klases 2. ieskaites mācību materiāls #4 Anketēšana…" at bounding box center [614, 295] width 1228 height 590
copy form "1 . Kura no šīm pazīmēm vislabāk raksturo anketēšanas metodi Atbildes tiek ievā…"
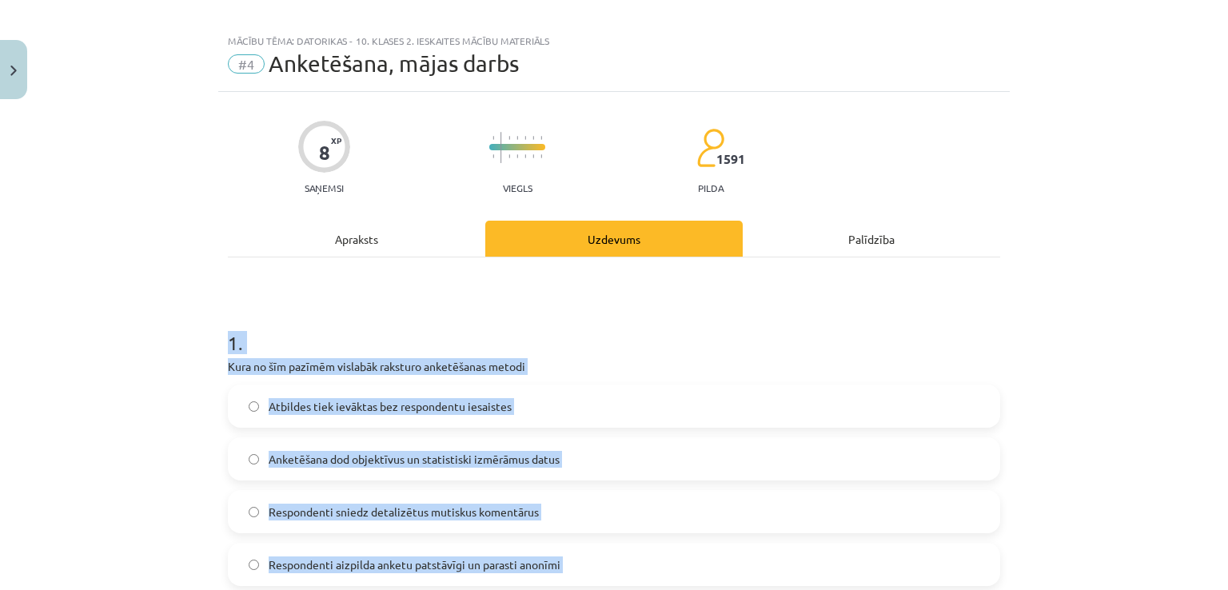
scroll to position [26, 0]
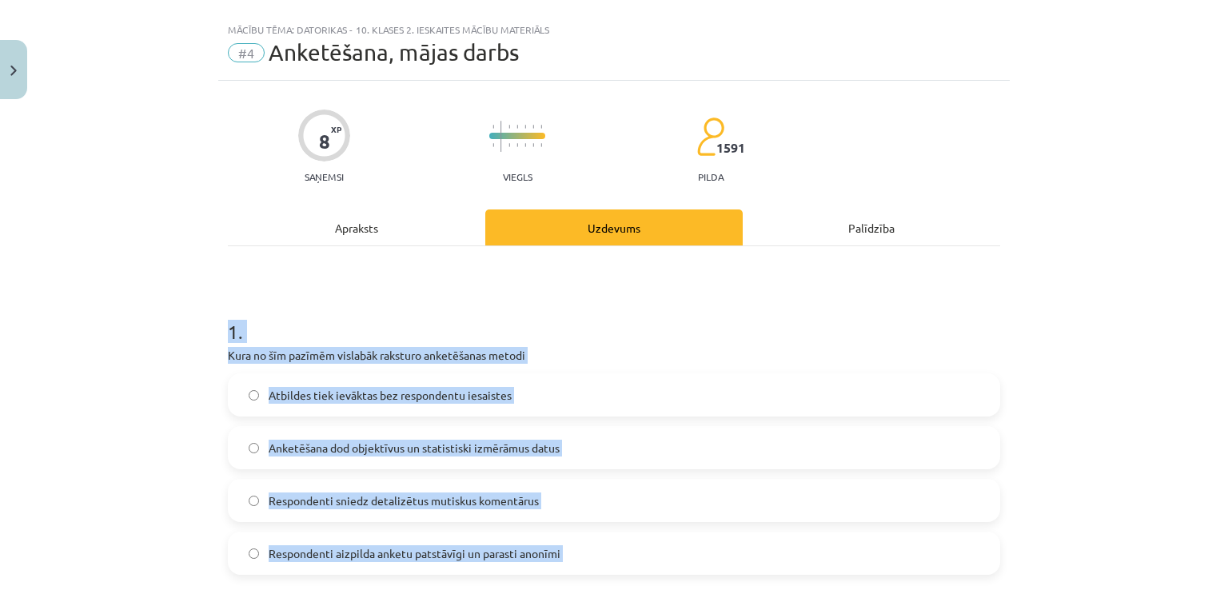
click at [312, 496] on span "Respondenti sniedz detalizētus mutiskus komentārus" at bounding box center [404, 500] width 270 height 17
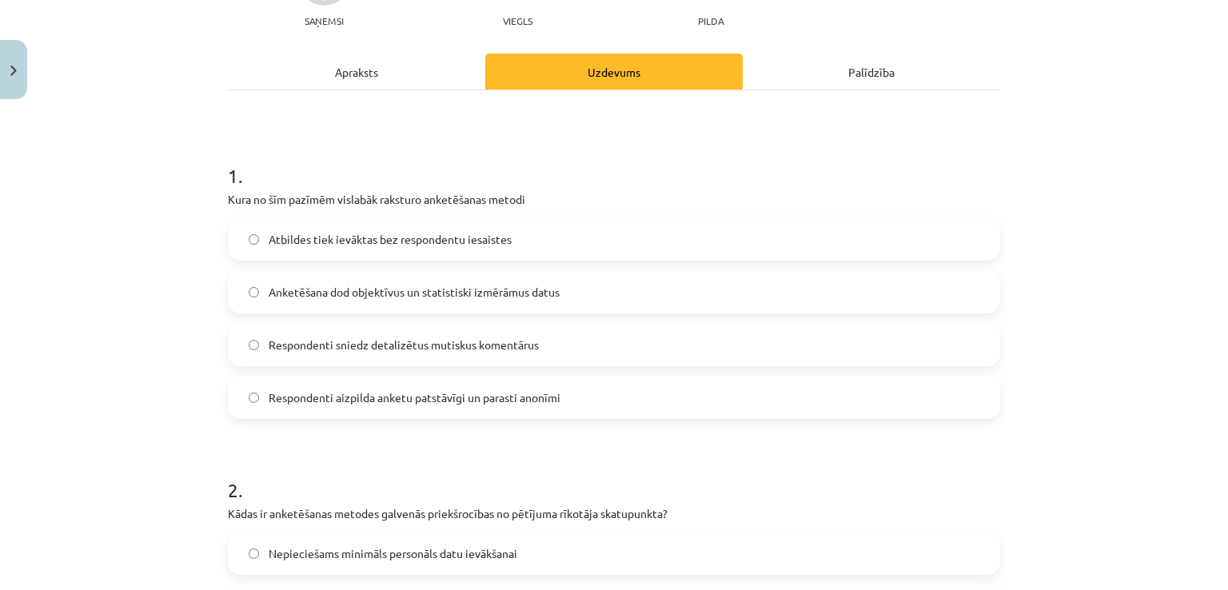
scroll to position [182, 0]
click at [307, 392] on span "Respondenti aizpilda anketu patstāvīgi un parasti anonīmi" at bounding box center [415, 396] width 292 height 17
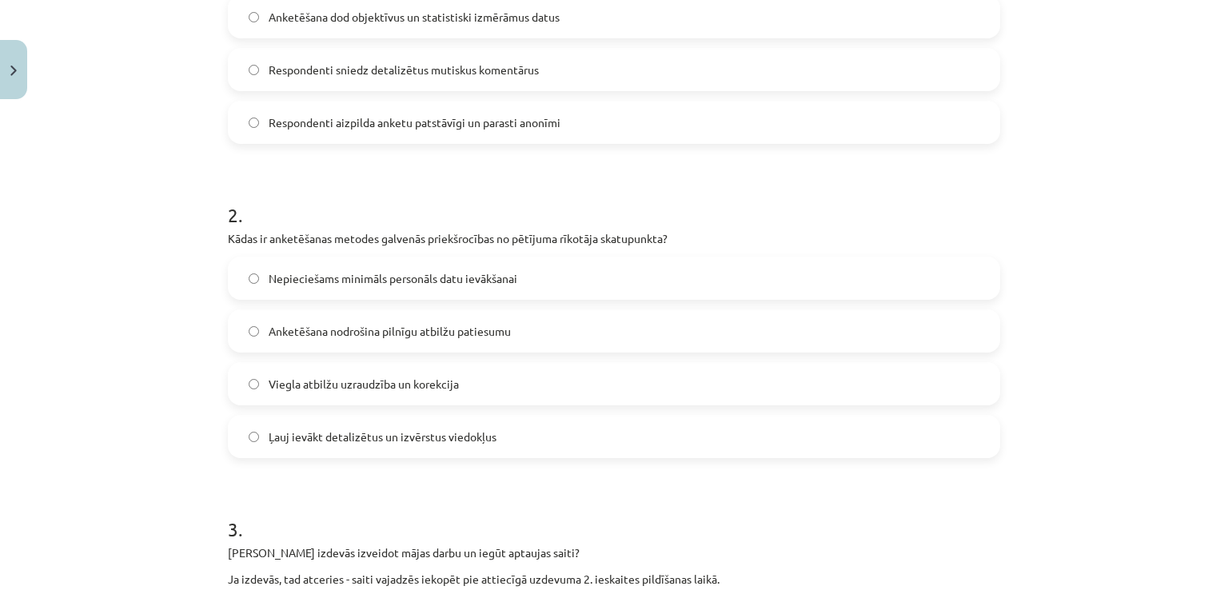
scroll to position [457, 0]
click at [304, 285] on label "Nepieciešams minimāls personāls datu ievākšanai" at bounding box center [613, 277] width 769 height 40
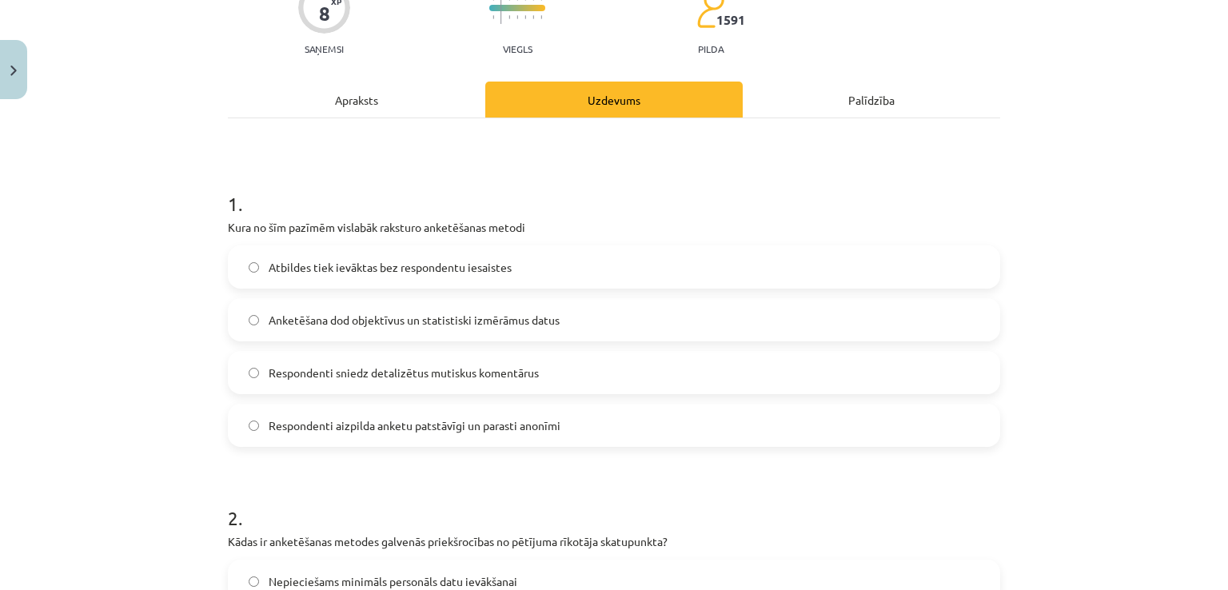
scroll to position [0, 0]
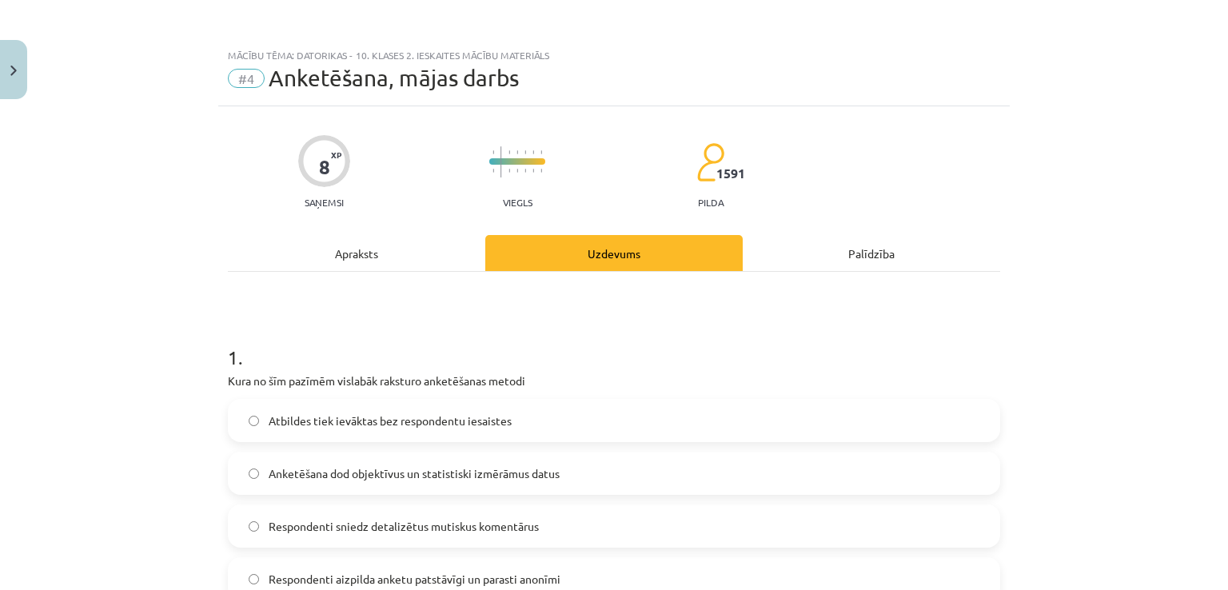
click at [339, 258] on div "Apraksts" at bounding box center [356, 253] width 257 height 36
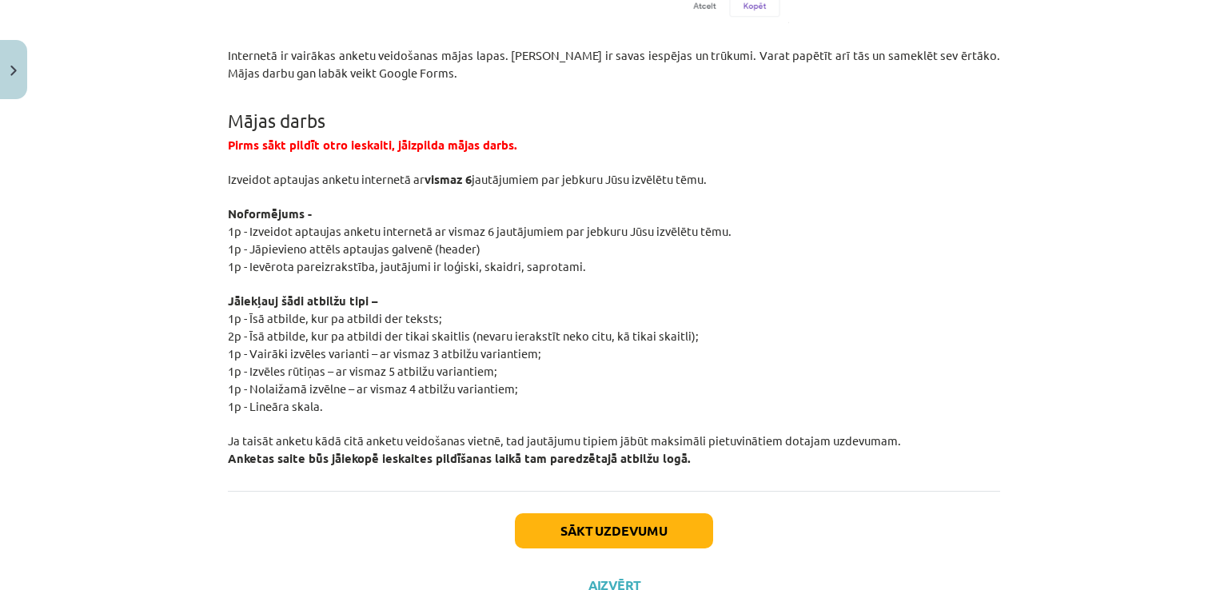
scroll to position [2967, 0]
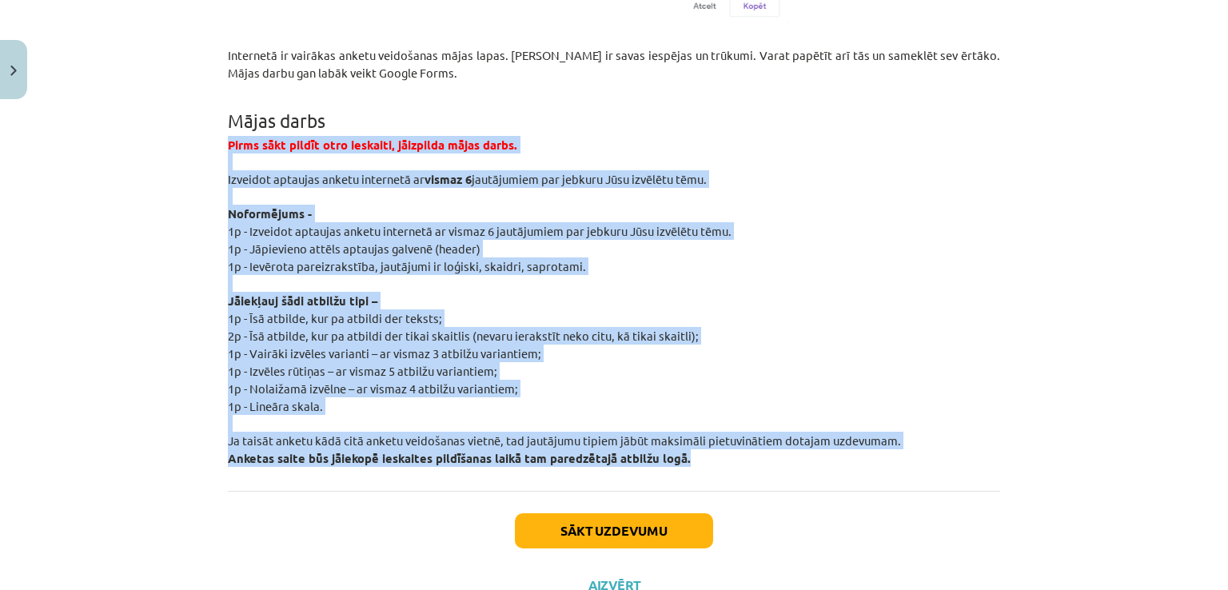
drag, startPoint x: 237, startPoint y: 123, endPoint x: 765, endPoint y: 459, distance: 625.9
copy div "Pirms sākt pildīt otro ieskaiti, jāizpilda mājas darbs. Izveidot aptaujas anket…"
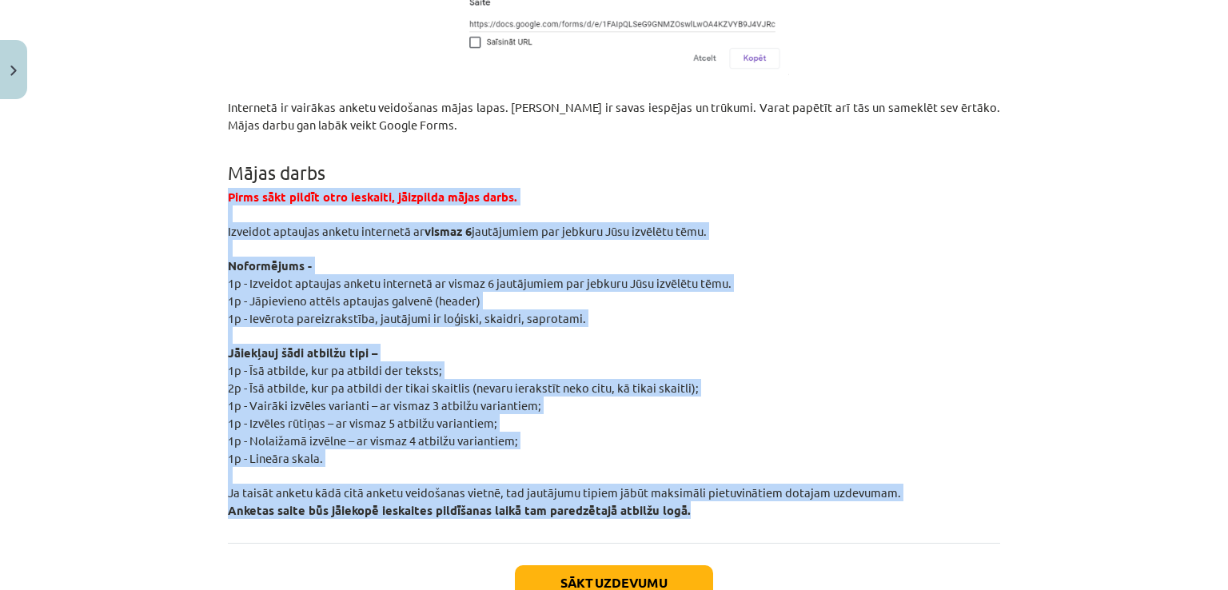
click at [496, 344] on p "Jāiekļauj šādi atbilžu tipi –" at bounding box center [614, 353] width 772 height 18
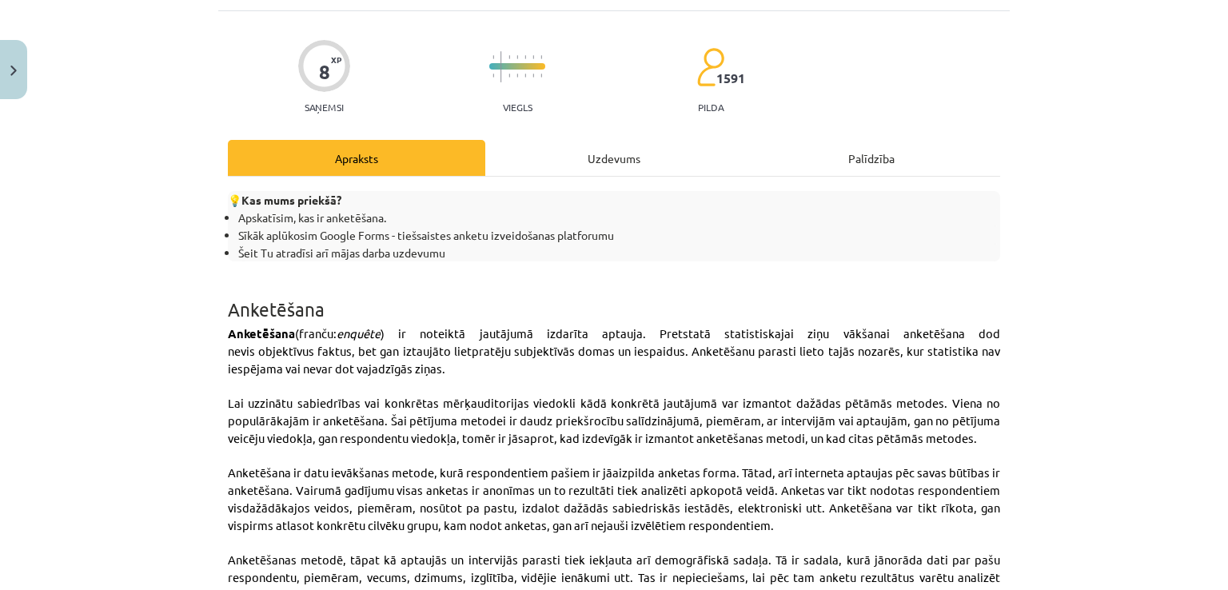
scroll to position [0, 0]
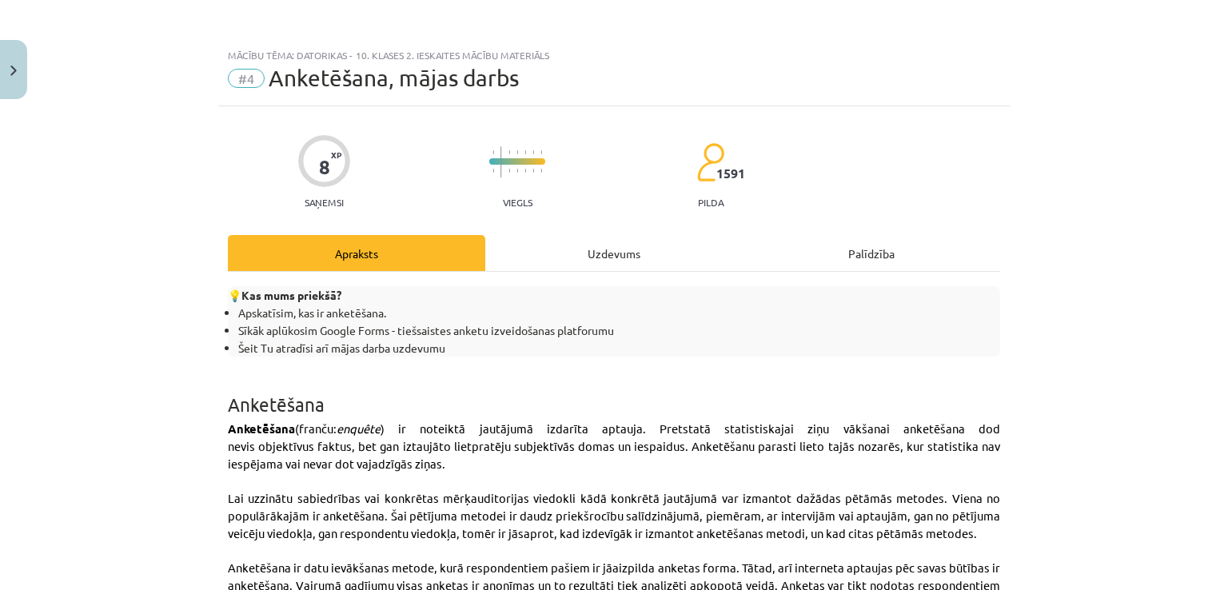
click at [572, 257] on div "Uzdevums" at bounding box center [613, 253] width 257 height 36
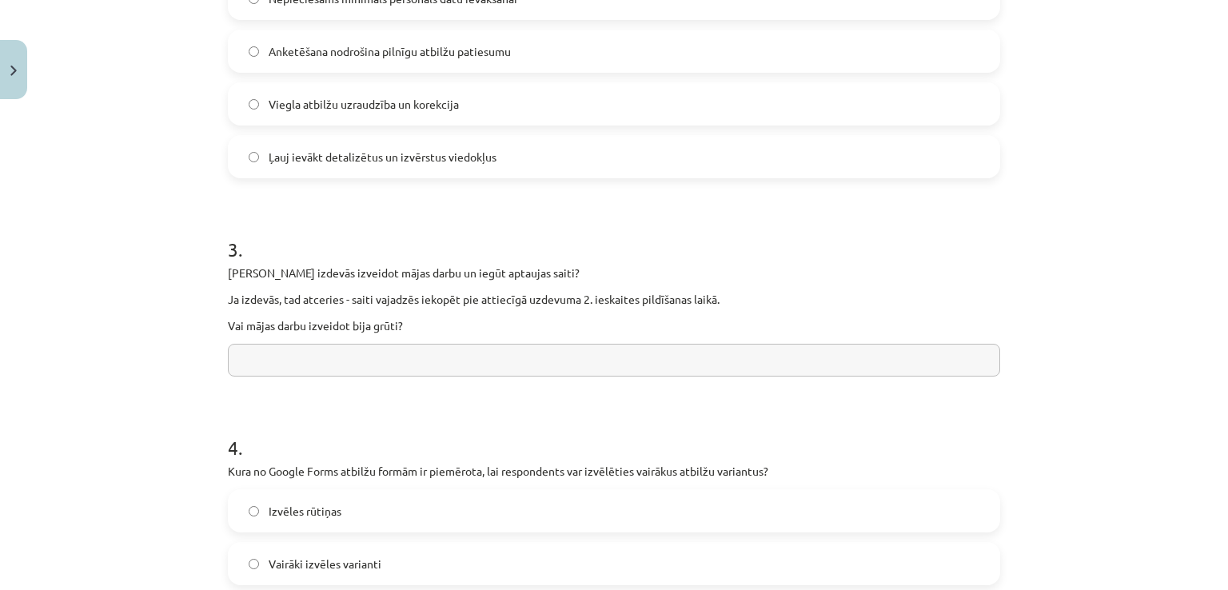
scroll to position [737, 0]
click at [419, 348] on input "text" at bounding box center [614, 359] width 772 height 33
type input "**"
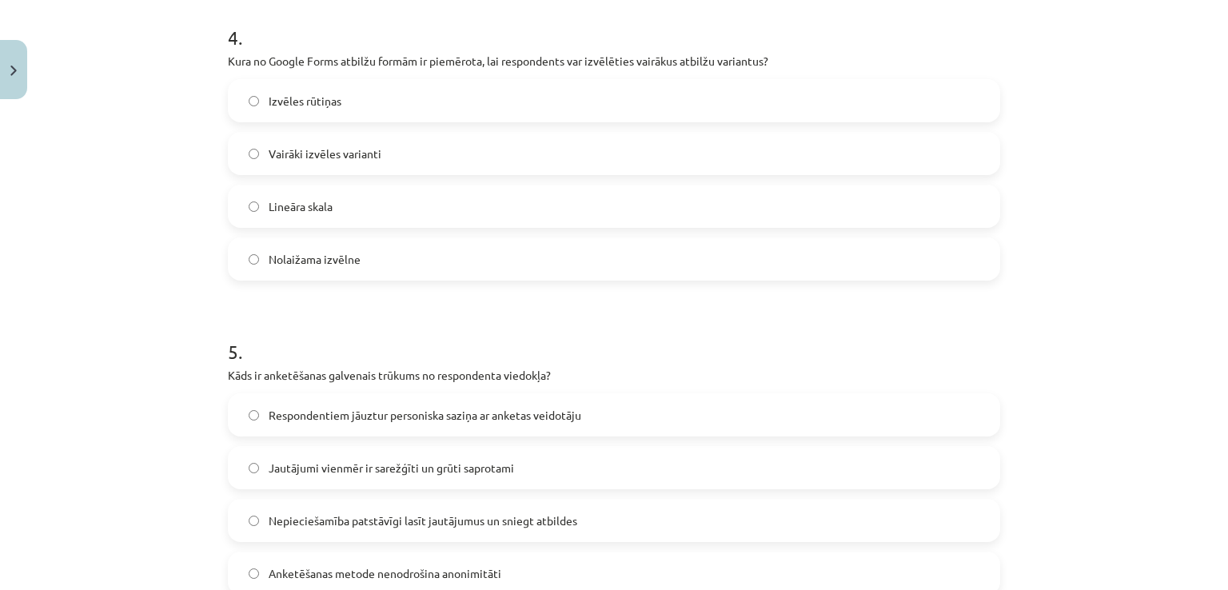
scroll to position [1147, 0]
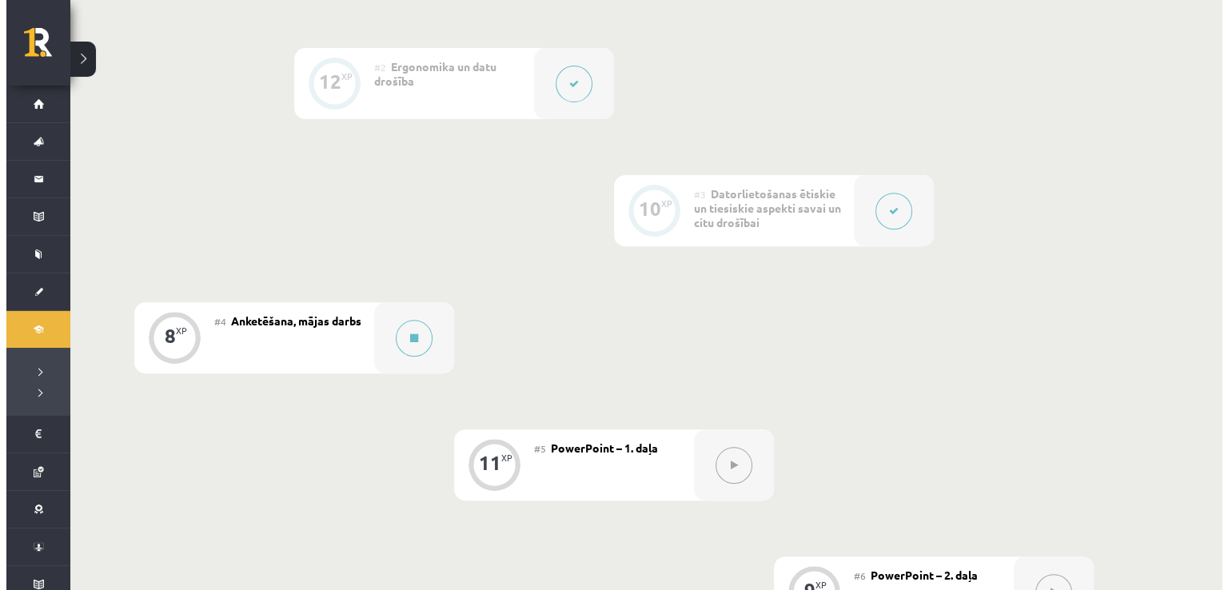
scroll to position [689, 0]
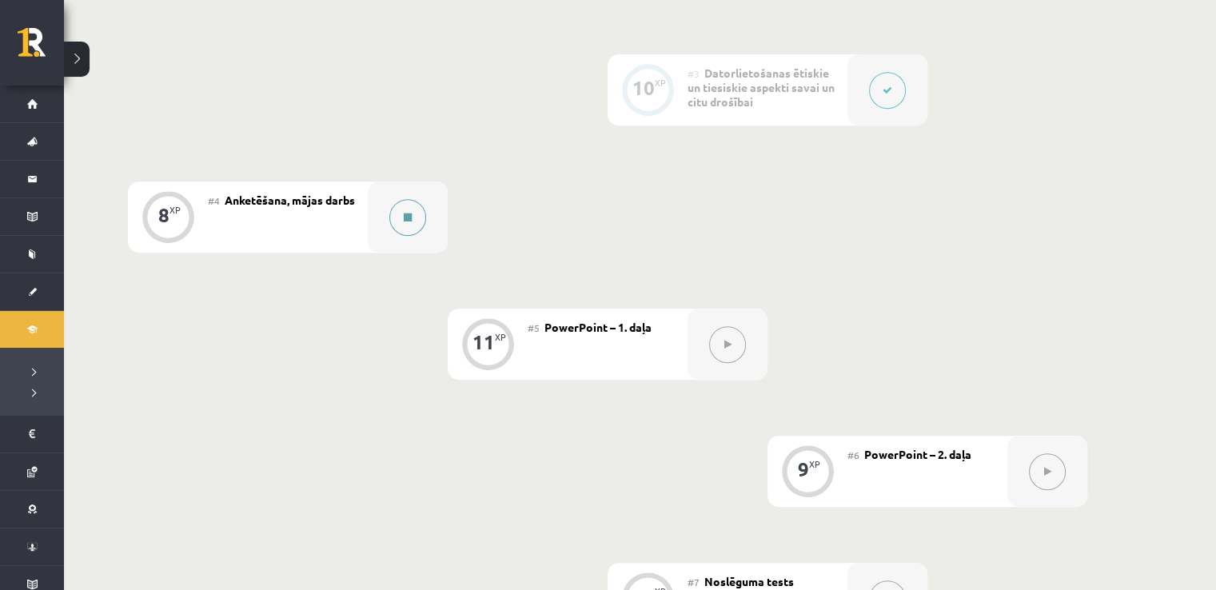
click at [404, 221] on icon at bounding box center [408, 218] width 8 height 10
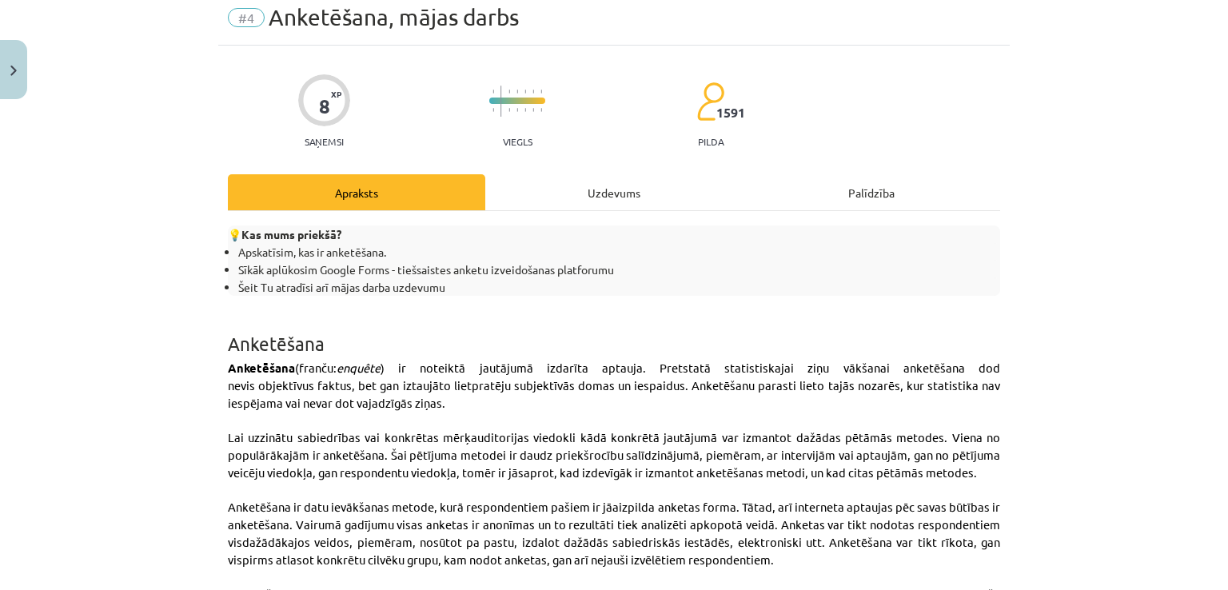
click at [567, 186] on div "Uzdevums" at bounding box center [613, 192] width 257 height 36
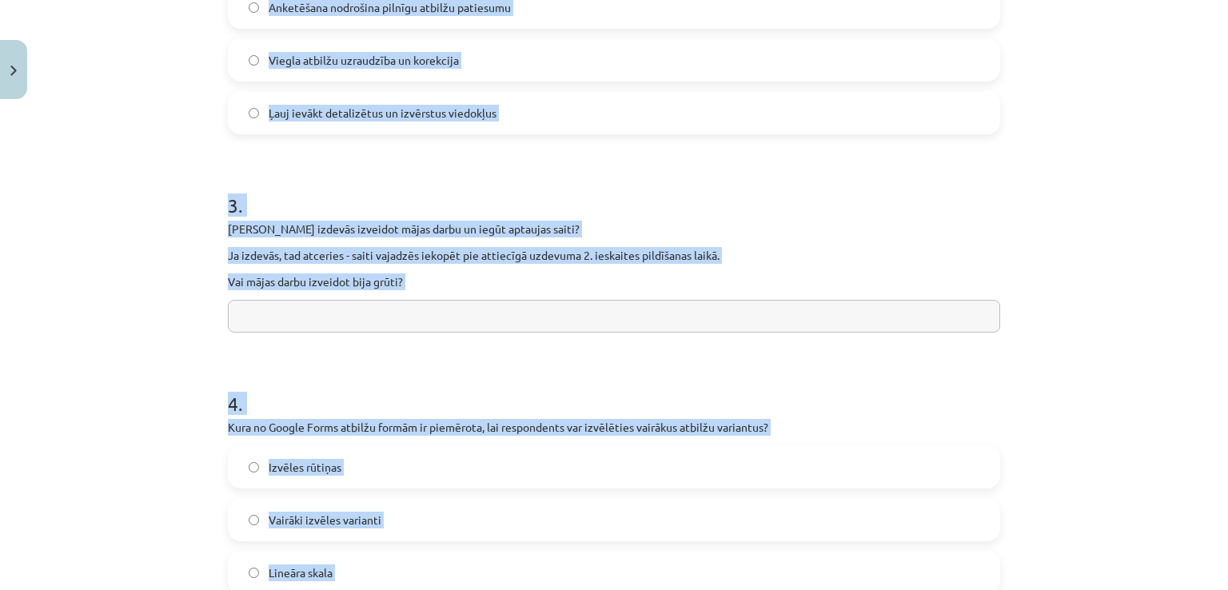
scroll to position [1336, 0]
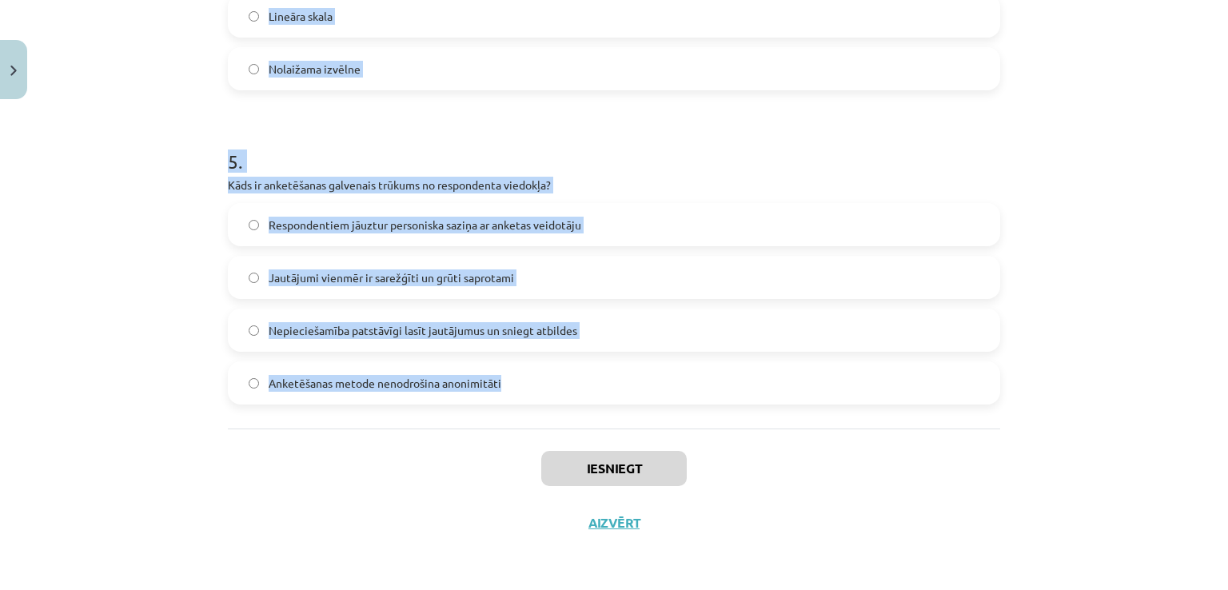
drag, startPoint x: 205, startPoint y: 287, endPoint x: 567, endPoint y: 380, distance: 373.9
click at [567, 380] on div "Mācību tēma: Datorikas - 10. klases 2. ieskaites mācību materiāls #4 Anketēšana…" at bounding box center [614, 295] width 1228 height 590
copy form "Kura no šīm pazīmēm vislabāk raksturo anketēšanas metodi Atbildes tiek ievāktas…"
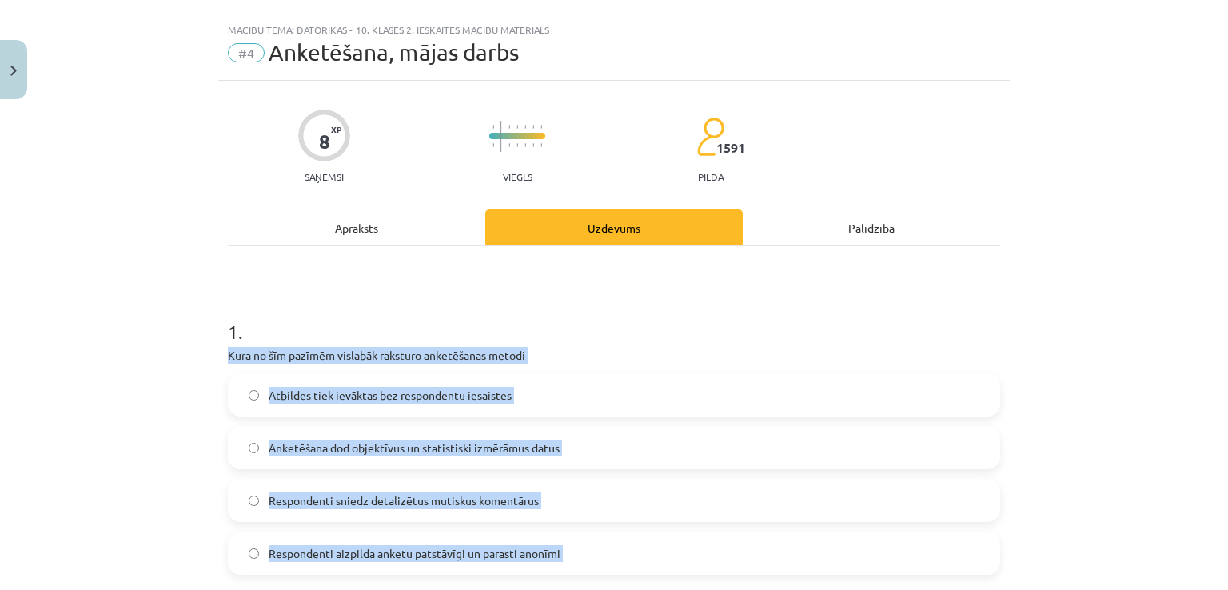
scroll to position [0, 0]
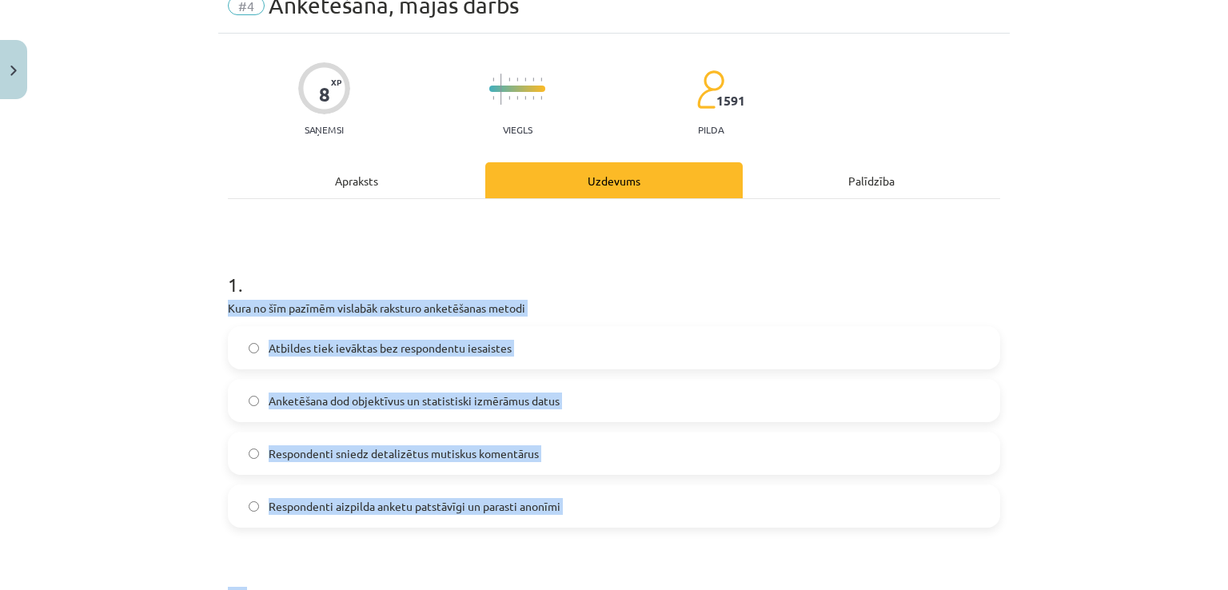
click at [323, 443] on label "Respondenti sniedz detalizētus mutiskus komentārus" at bounding box center [613, 453] width 769 height 40
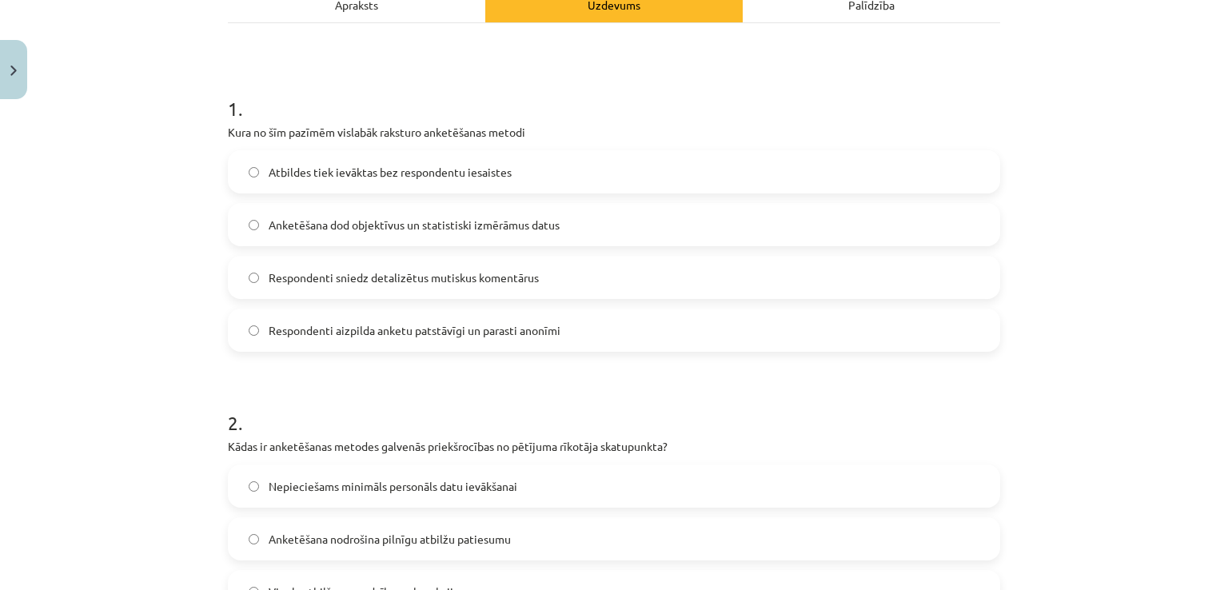
click at [327, 330] on span "Respondenti aizpilda anketu patstāvīgi un parasti anonīmi" at bounding box center [415, 330] width 292 height 17
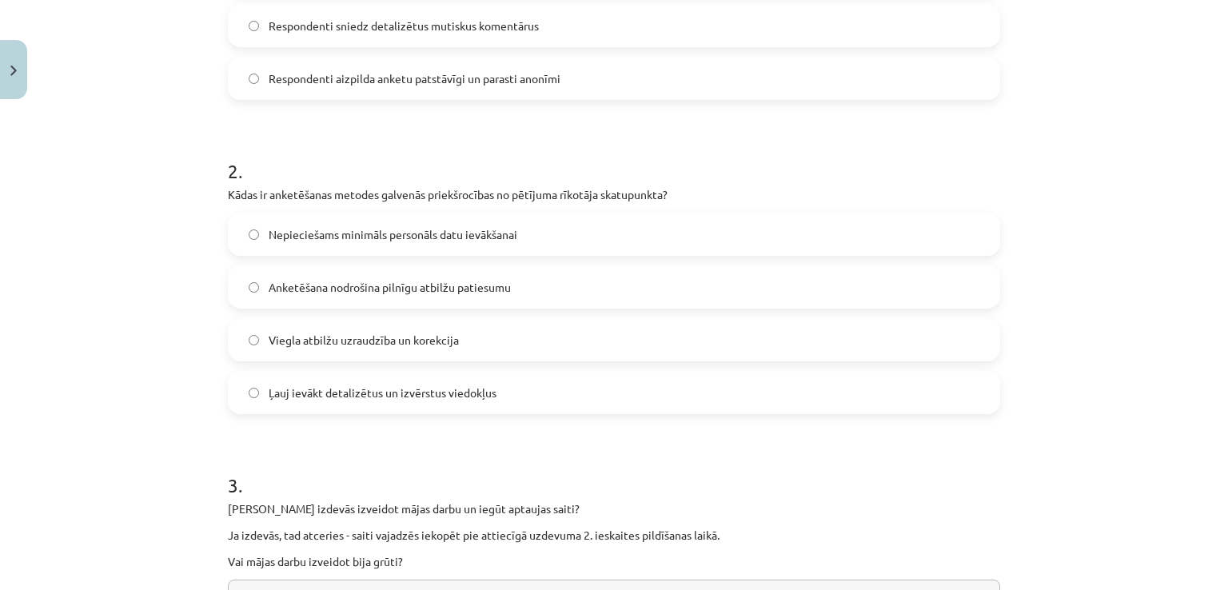
scroll to position [500, 0]
click at [304, 218] on label "Nepieciešams minimāls personāls datu ievākšanai" at bounding box center [613, 234] width 769 height 40
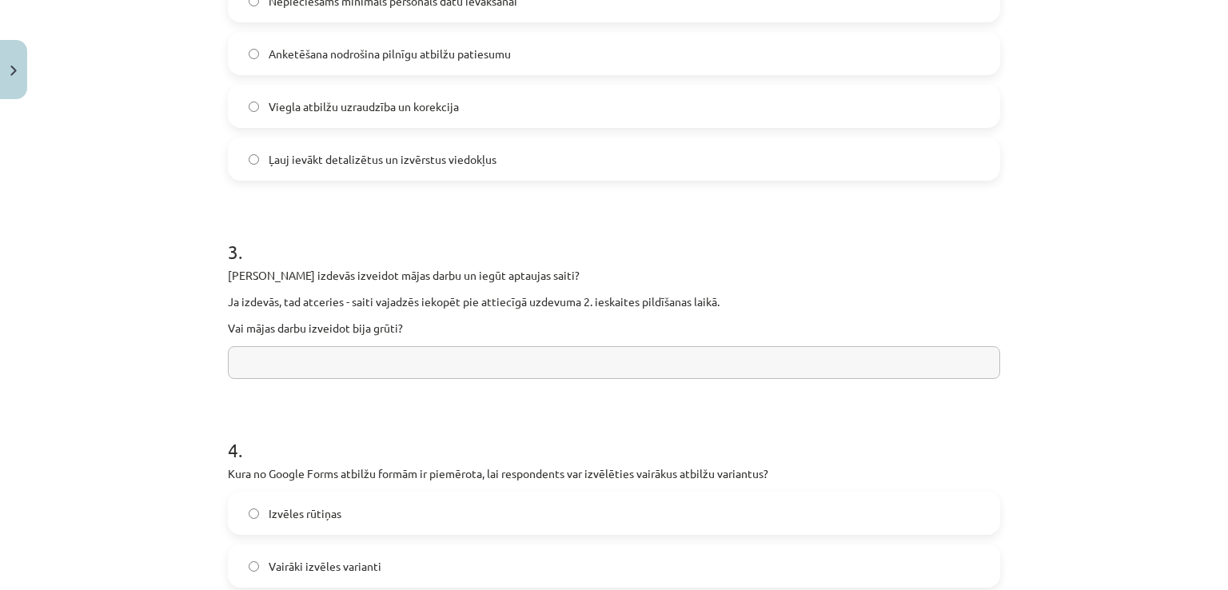
scroll to position [740, 0]
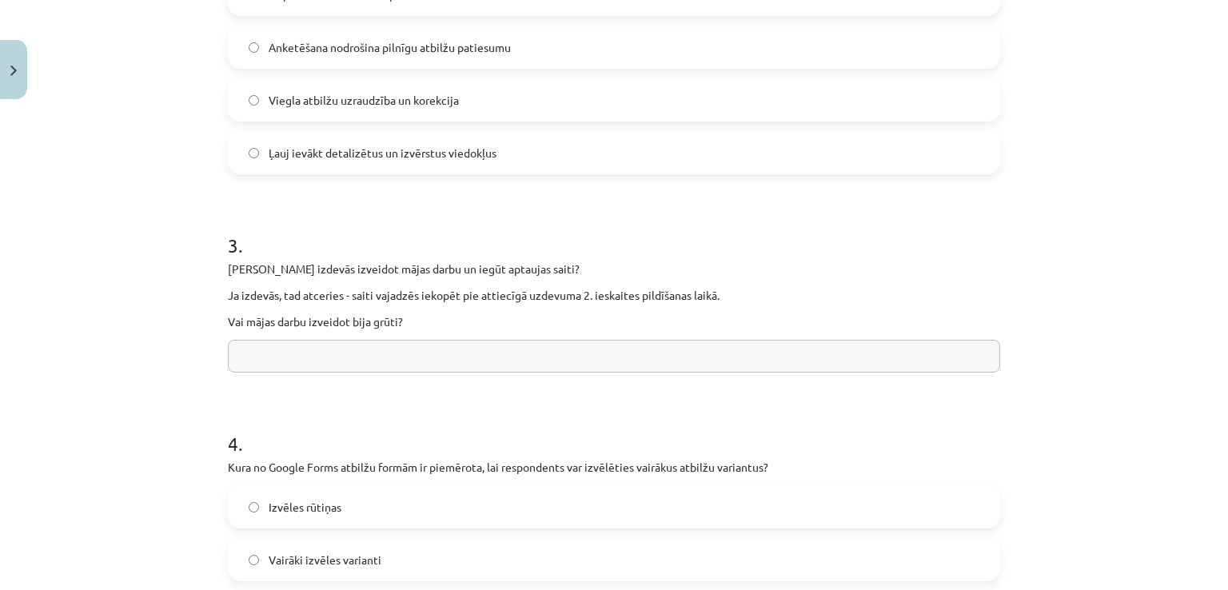
click at [315, 358] on input "text" at bounding box center [614, 356] width 772 height 33
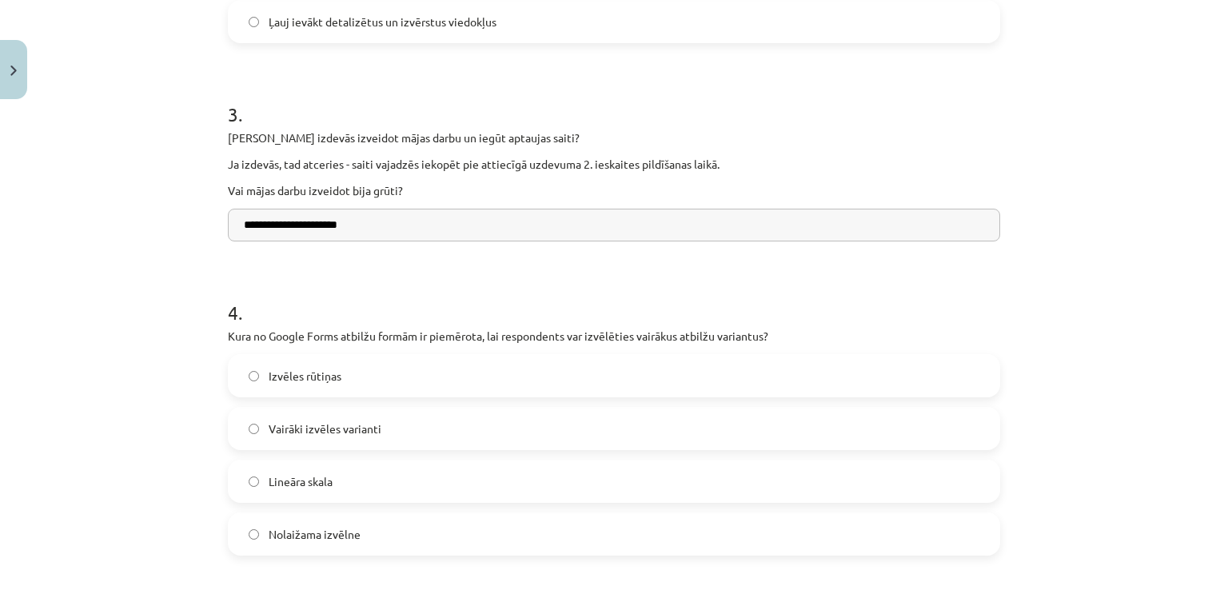
scroll to position [876, 0]
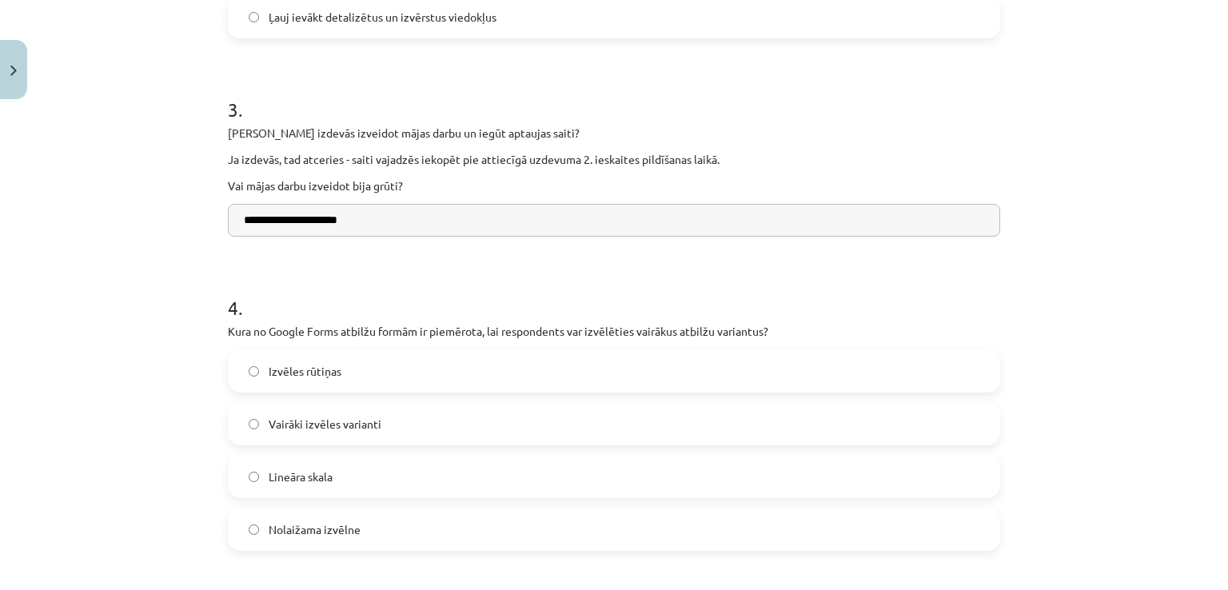
type input "**********"
click at [324, 283] on h1 "4 ." at bounding box center [614, 294] width 772 height 50
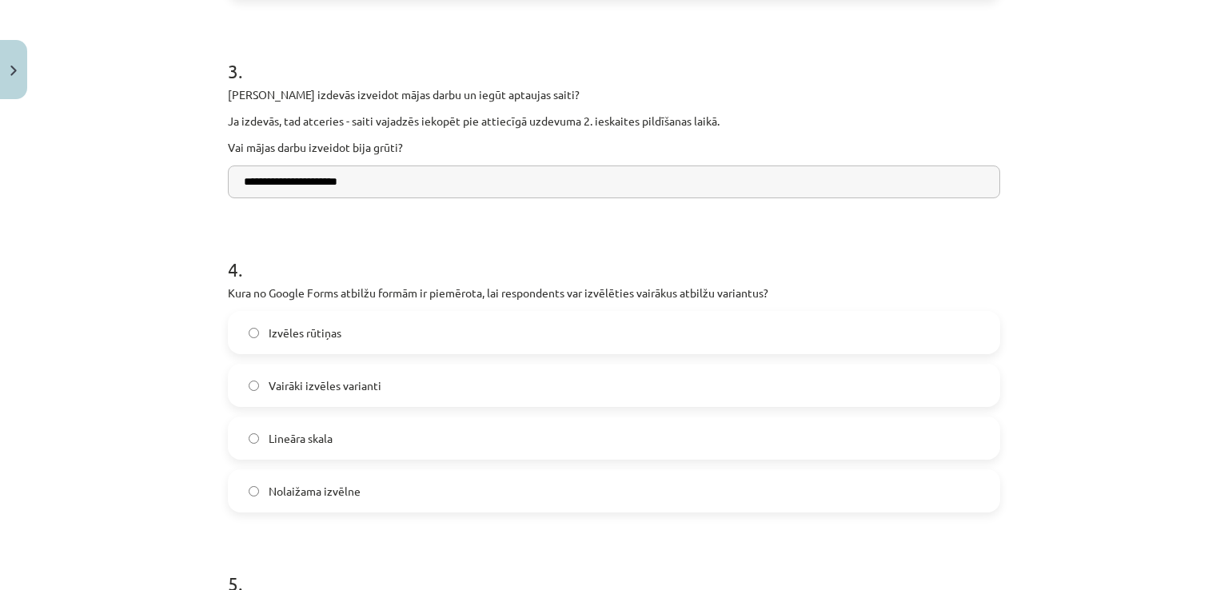
scroll to position [914, 0]
click at [307, 342] on label "Izvēles rūtiņas" at bounding box center [613, 332] width 769 height 40
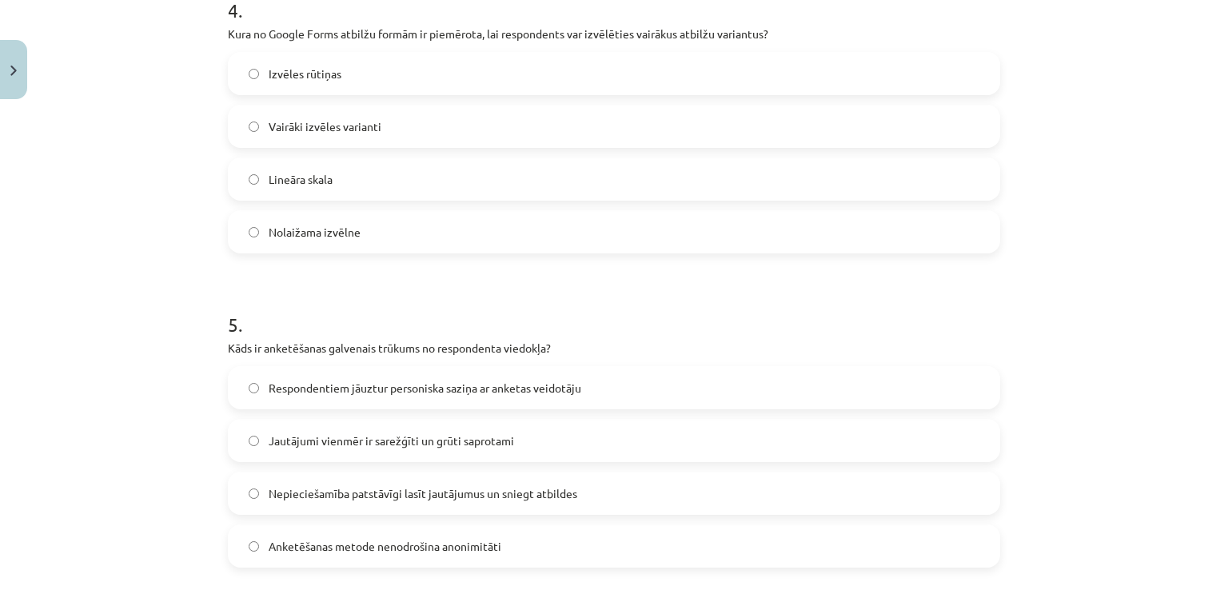
scroll to position [1176, 0]
click at [321, 477] on label "Nepieciešamība patstāvīgi lasīt jautājumus un sniegt atbildes" at bounding box center [613, 490] width 769 height 40
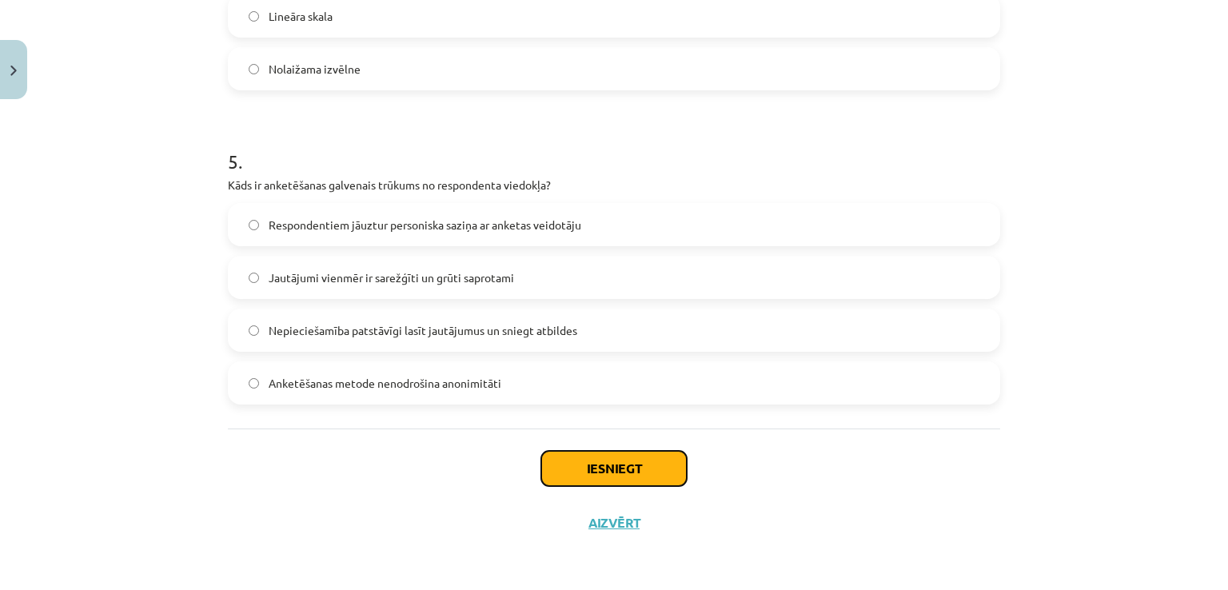
click at [645, 472] on button "Iesniegt" at bounding box center [613, 468] width 145 height 35
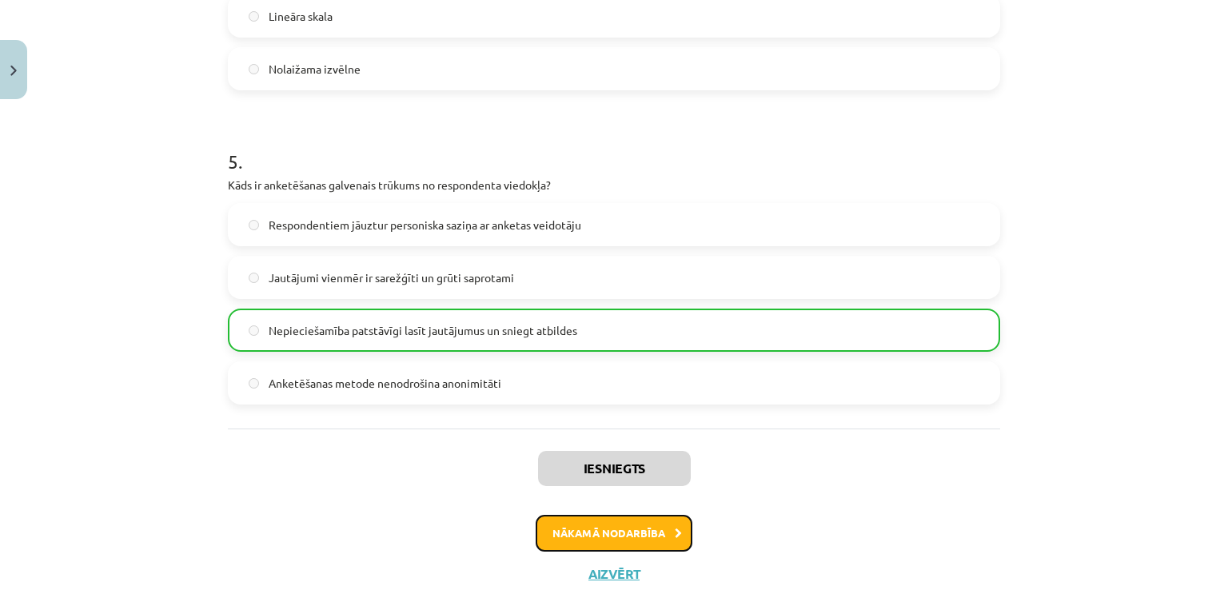
click at [563, 525] on button "Nākamā nodarbība" at bounding box center [613, 533] width 157 height 37
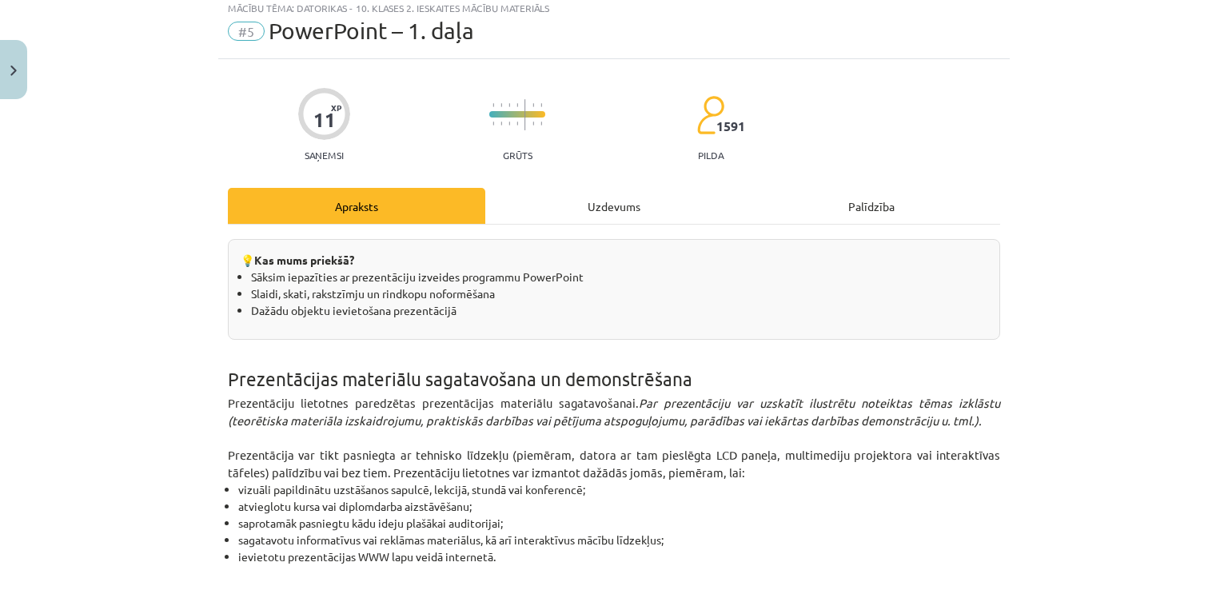
scroll to position [40, 0]
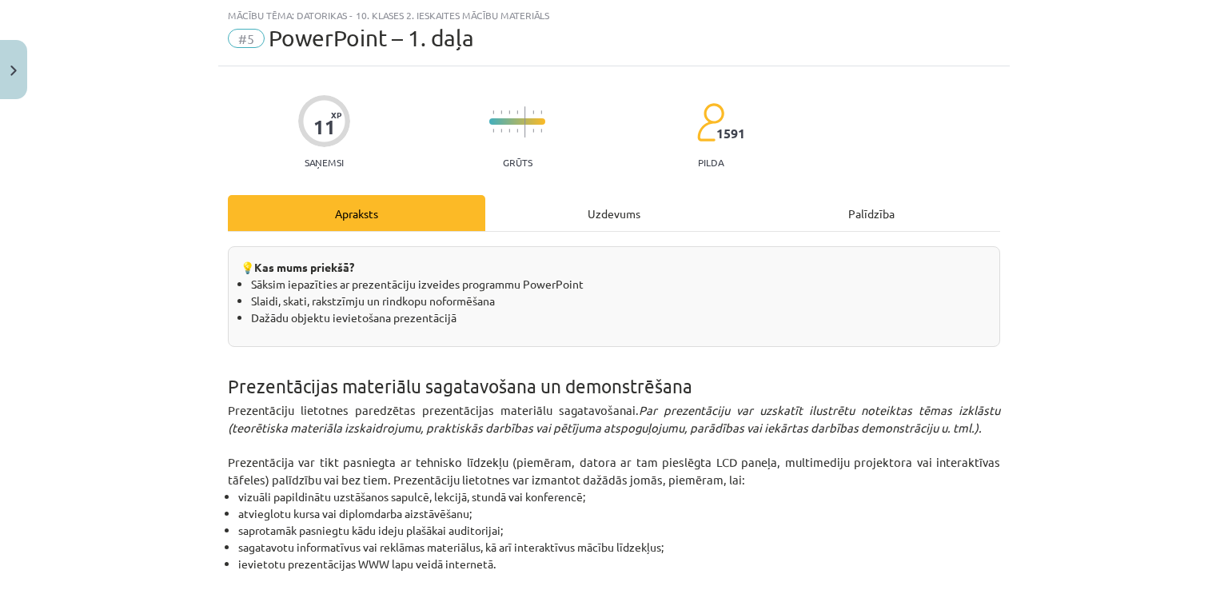
click at [569, 229] on div "Uzdevums" at bounding box center [613, 213] width 257 height 36
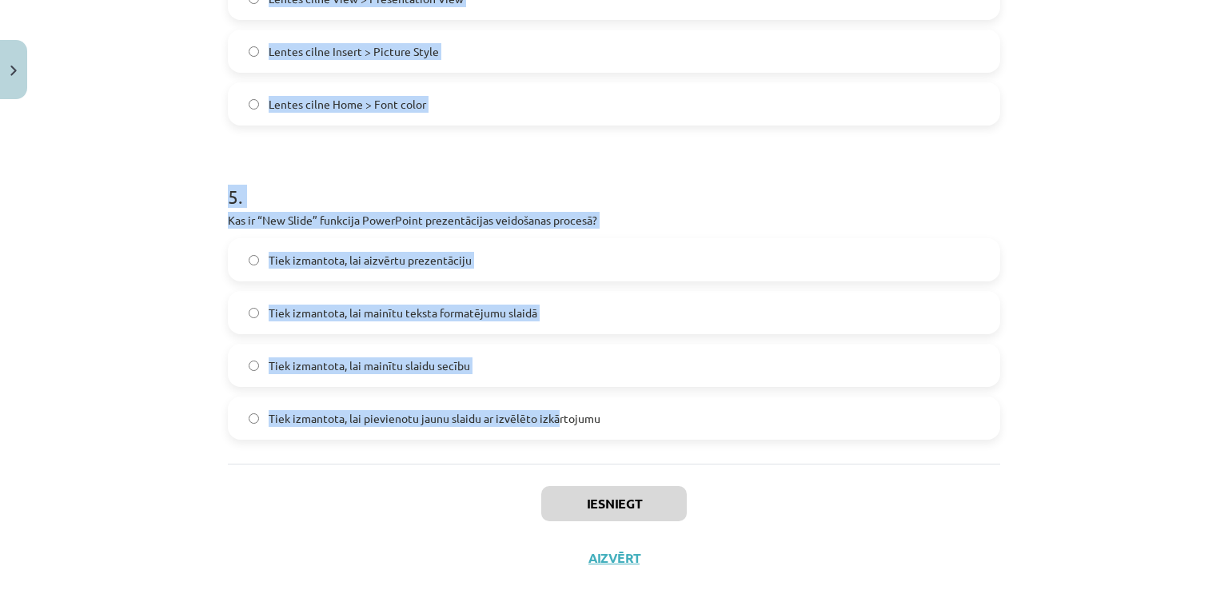
scroll to position [1451, 0]
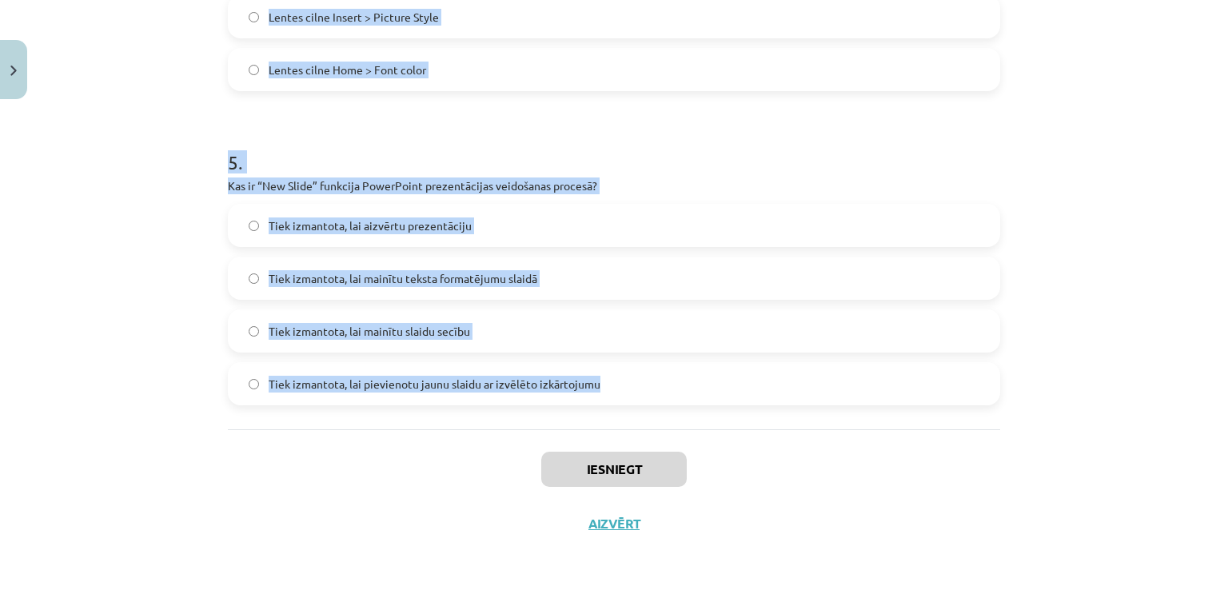
drag, startPoint x: 215, startPoint y: 333, endPoint x: 633, endPoint y: 387, distance: 421.4
copy form "Kura PowerPoint cilne jāizmanto, lai prezentācijai pievienotu tabulu? Insert De…"
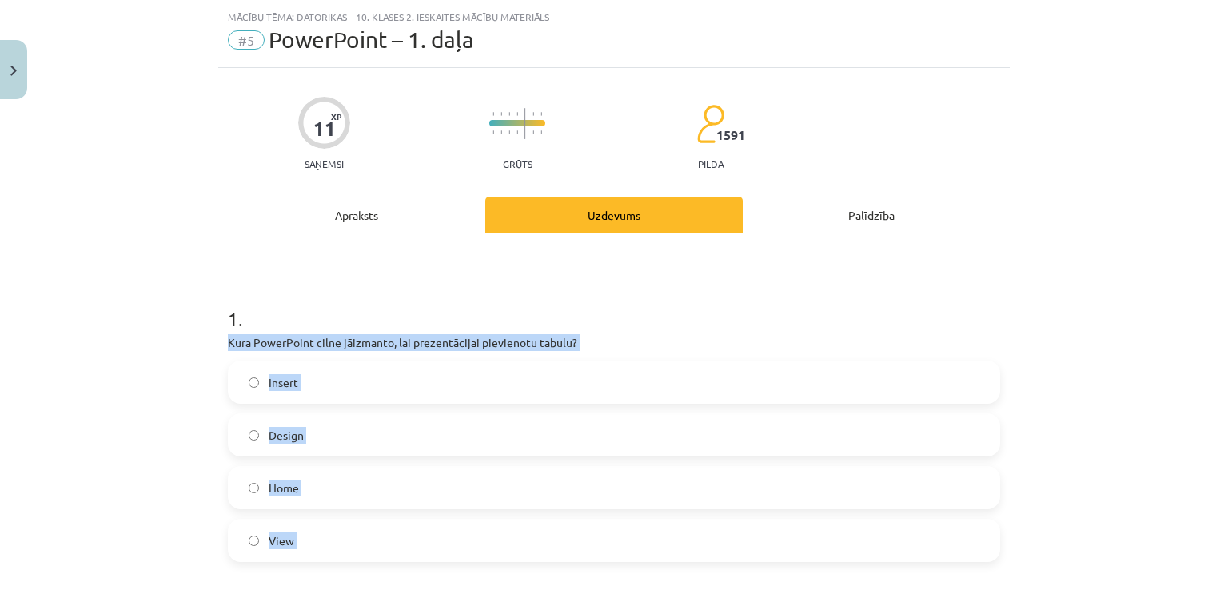
scroll to position [0, 0]
click at [336, 389] on label "Insert" at bounding box center [613, 382] width 769 height 40
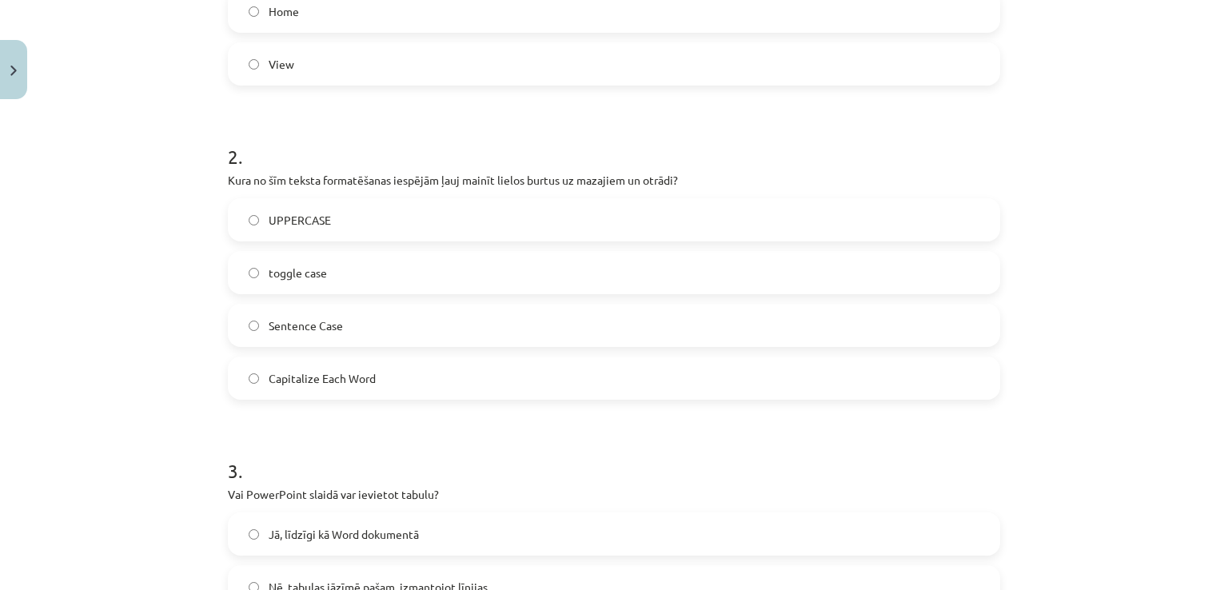
scroll to position [513, 0]
click at [324, 265] on label "toggle case" at bounding box center [613, 274] width 769 height 40
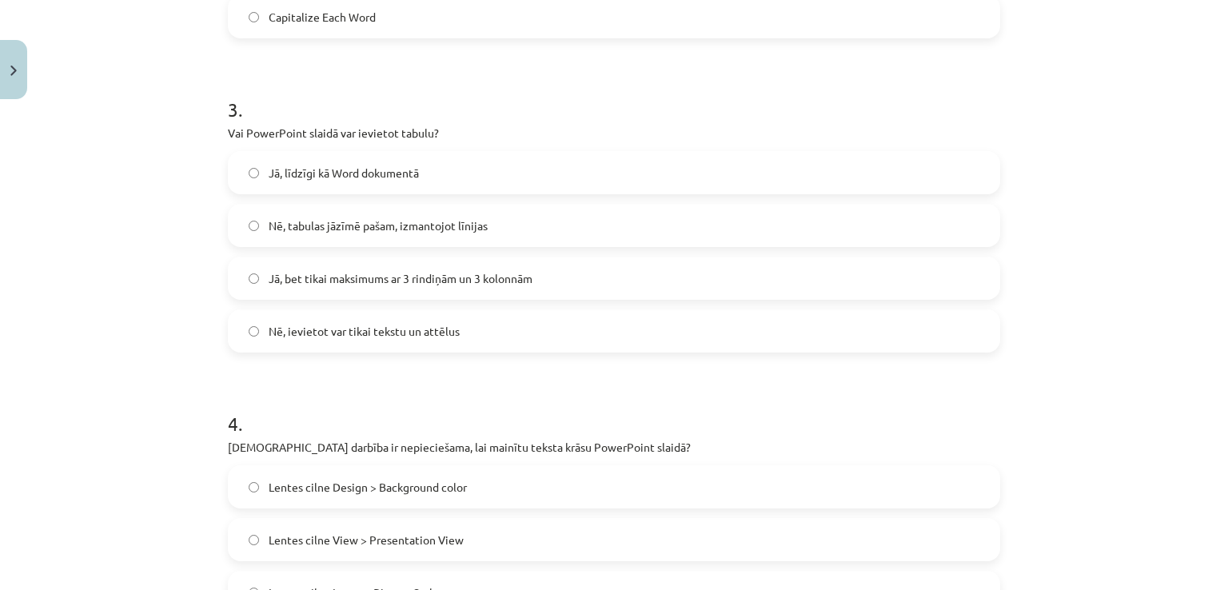
scroll to position [878, 0]
click at [376, 174] on span "Jā, līdzīgi kā Word dokumentā" at bounding box center [344, 171] width 150 height 17
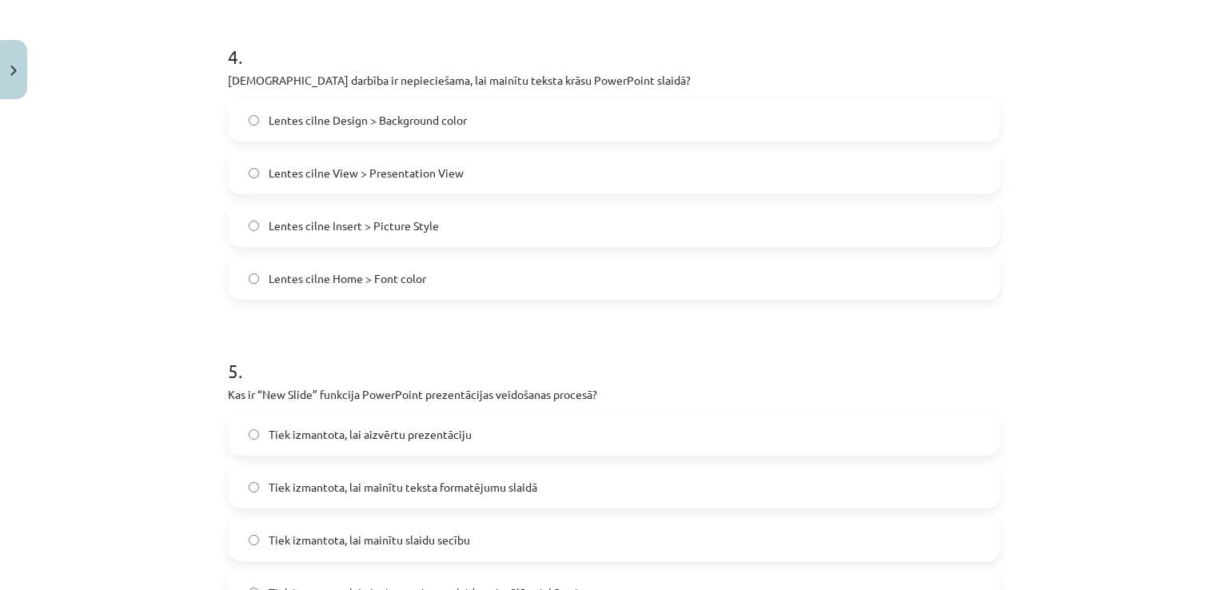
scroll to position [1255, 0]
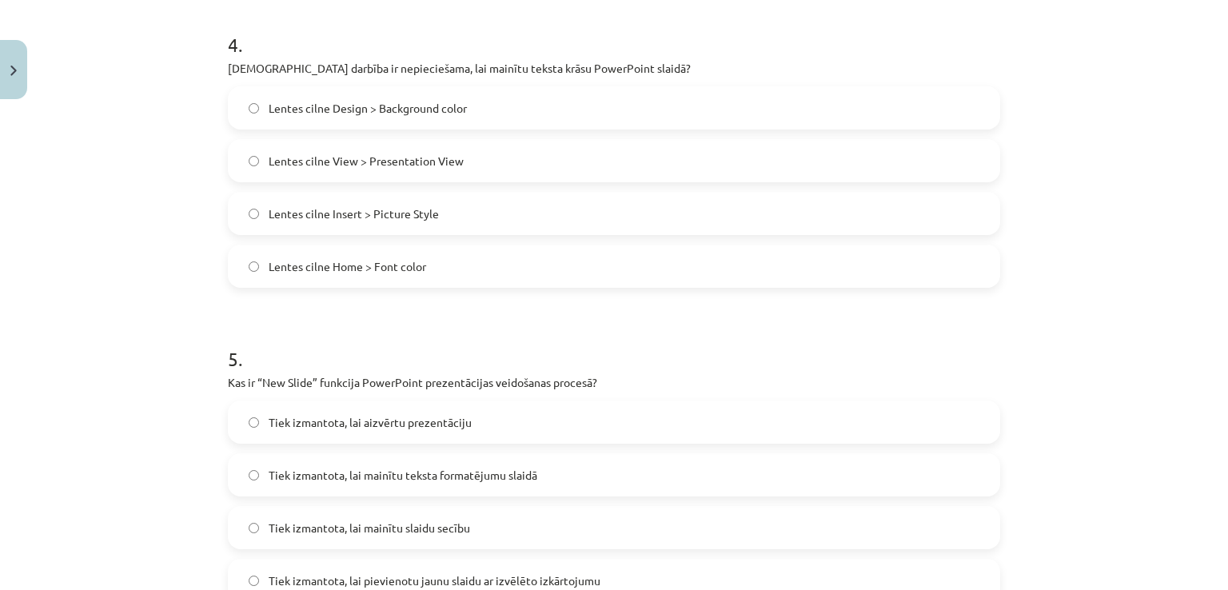
click at [355, 273] on span "Lentes cilne Home > Font color" at bounding box center [347, 266] width 157 height 17
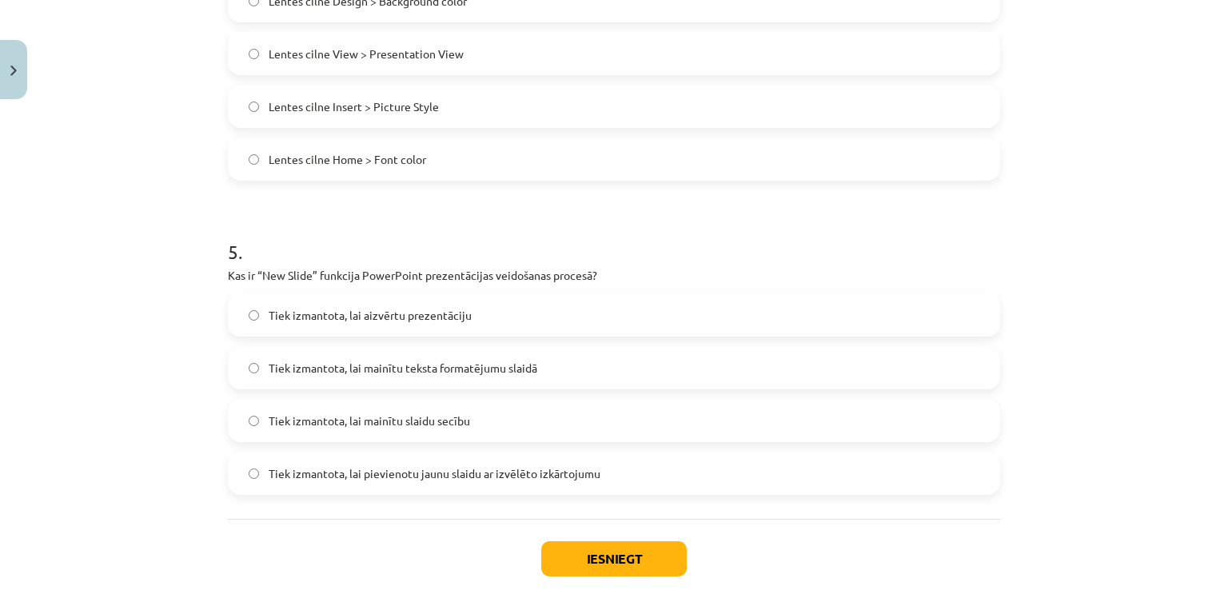
scroll to position [1429, 0]
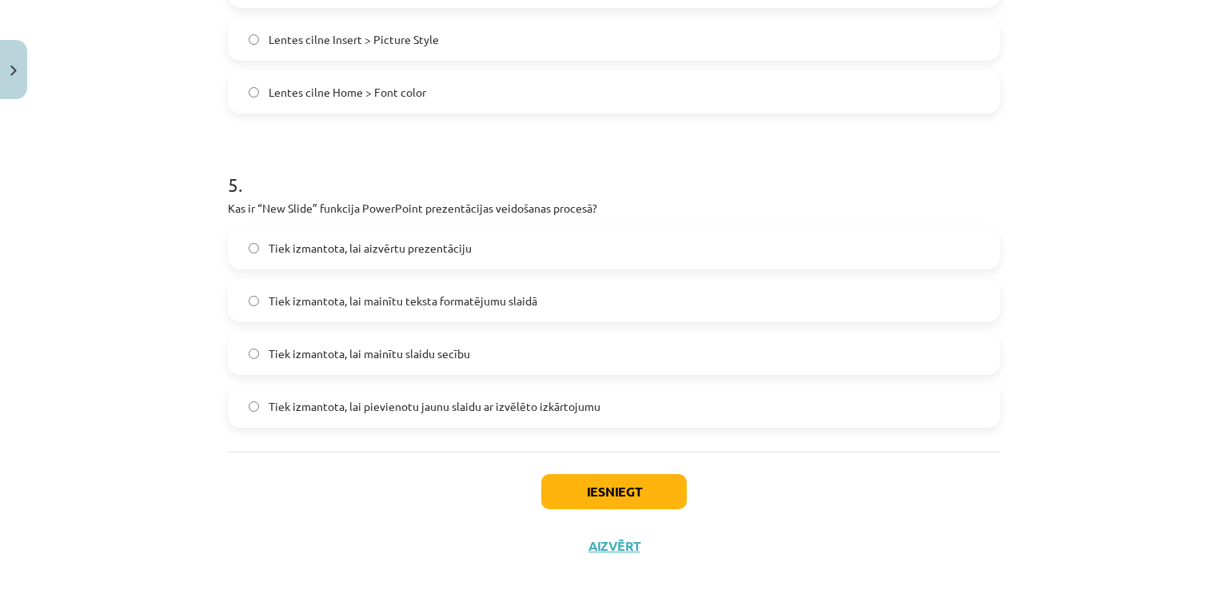
drag, startPoint x: 401, startPoint y: 408, endPoint x: 412, endPoint y: 409, distance: 10.5
click at [403, 408] on span "Tiek izmantota, lai pievienotu jaunu slaidu ar izvēlēto izkārtojumu" at bounding box center [435, 406] width 332 height 17
click at [623, 484] on button "Iesniegt" at bounding box center [613, 491] width 145 height 35
click at [462, 381] on div "Tiek izmantota, lai aizvērtu prezentāciju Tiek izmantota, lai mainītu teksta fo…" at bounding box center [614, 326] width 772 height 201
click at [466, 401] on span "Tiek izmantota, lai pievienotu jaunu slaidu ar izvēlēto izkārtojumu" at bounding box center [435, 406] width 332 height 17
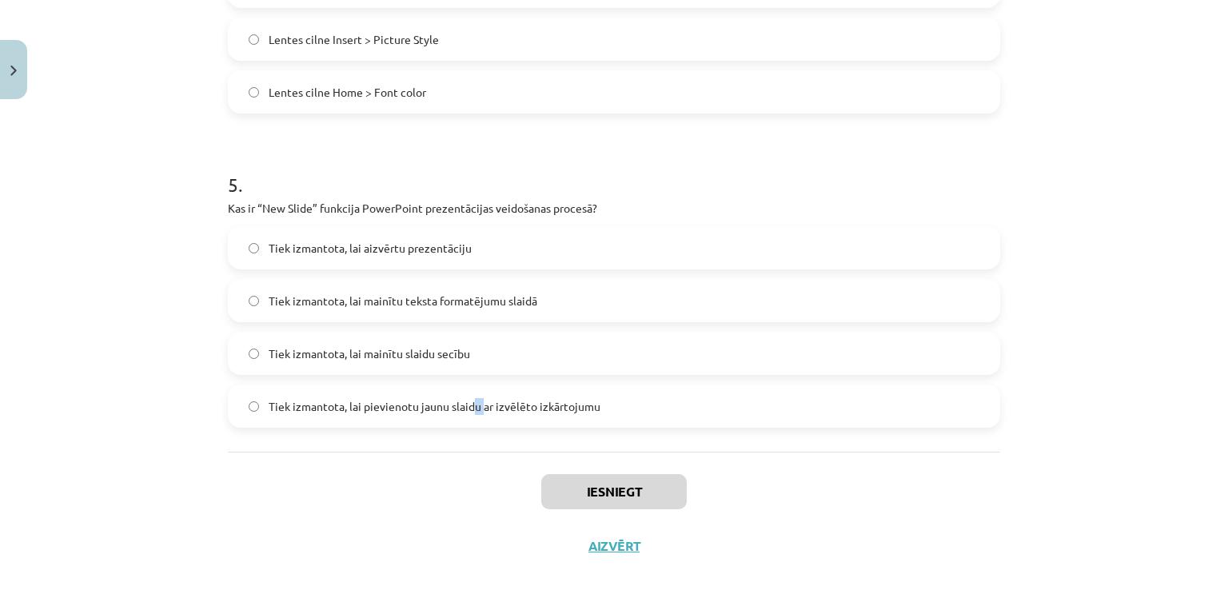
click at [464, 402] on span "Tiek izmantota, lai pievienotu jaunu slaidu ar izvēlēto izkārtojumu" at bounding box center [435, 406] width 332 height 17
click at [706, 420] on label "Tiek izmantota, lai pievienotu jaunu slaidu ar izvēlēto izkārtojumu" at bounding box center [613, 406] width 769 height 40
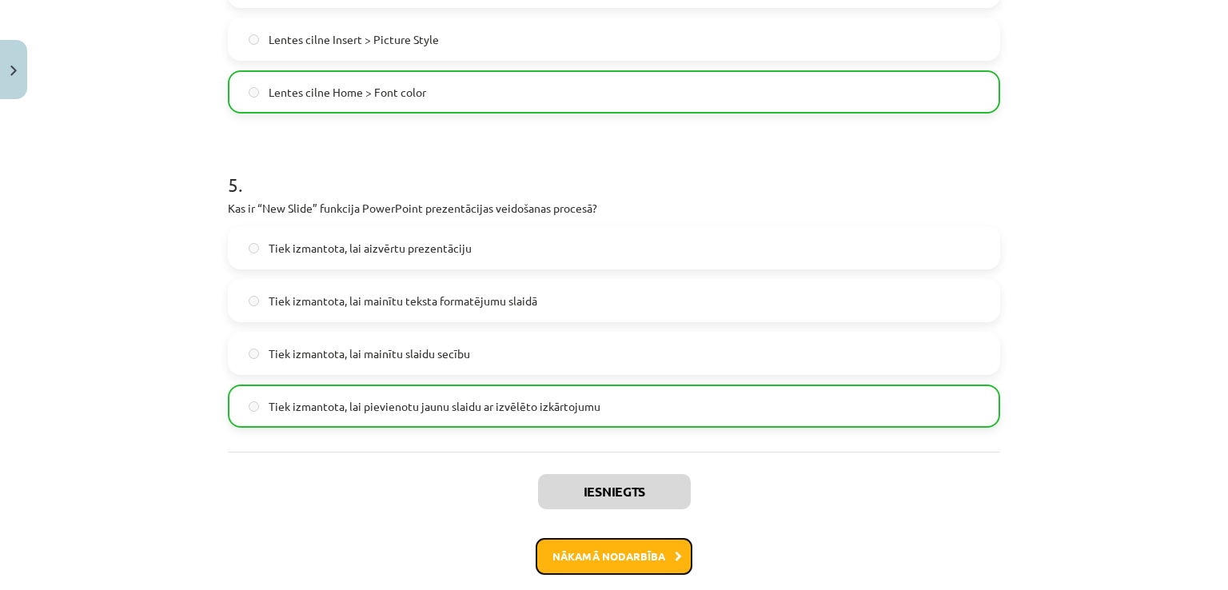
click at [627, 544] on button "Nākamā nodarbība" at bounding box center [613, 556] width 157 height 37
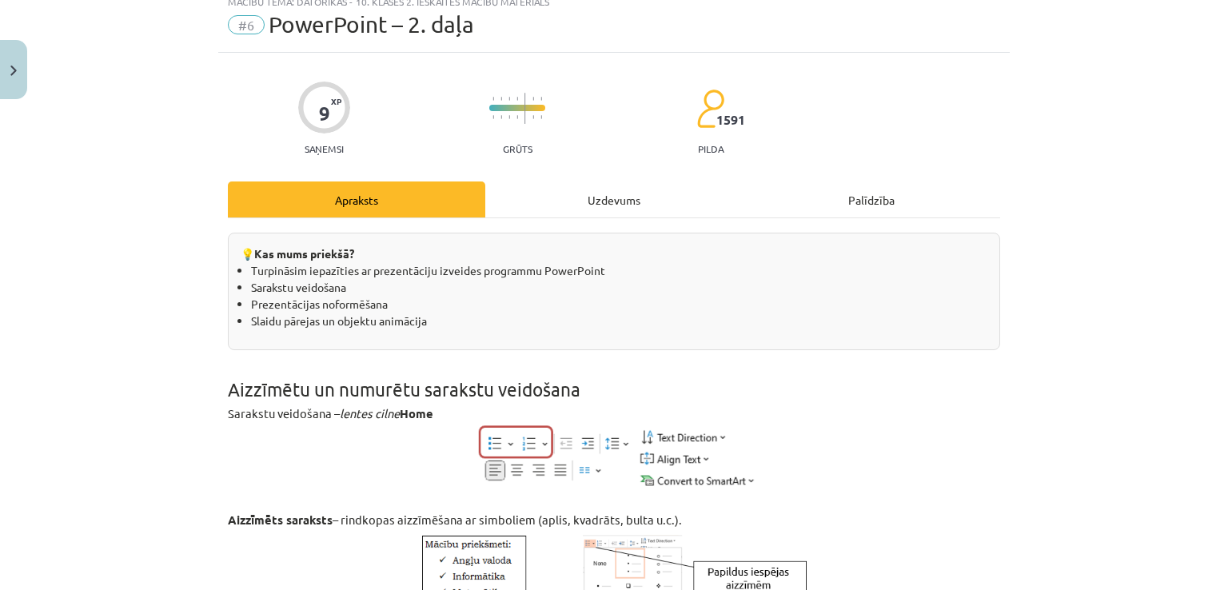
scroll to position [40, 0]
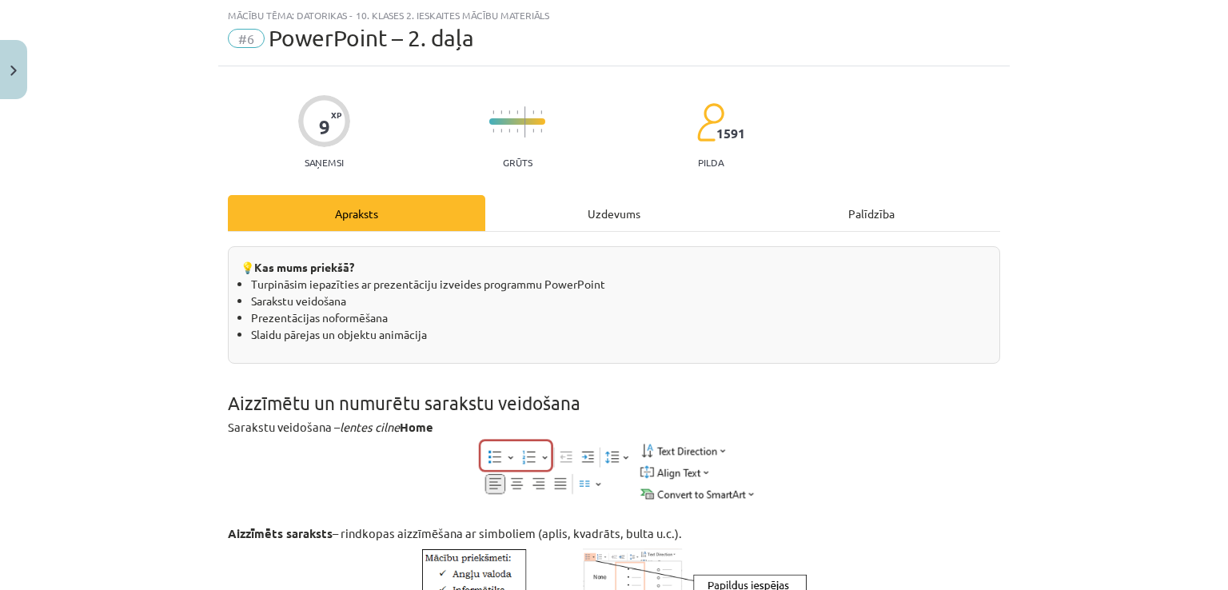
click at [571, 263] on div "💡 Kas mums priekšā? Turpināsim iepazīties ar prezentāciju izveides programmu Po…" at bounding box center [614, 304] width 772 height 117
click at [575, 202] on div "Uzdevums" at bounding box center [613, 213] width 257 height 36
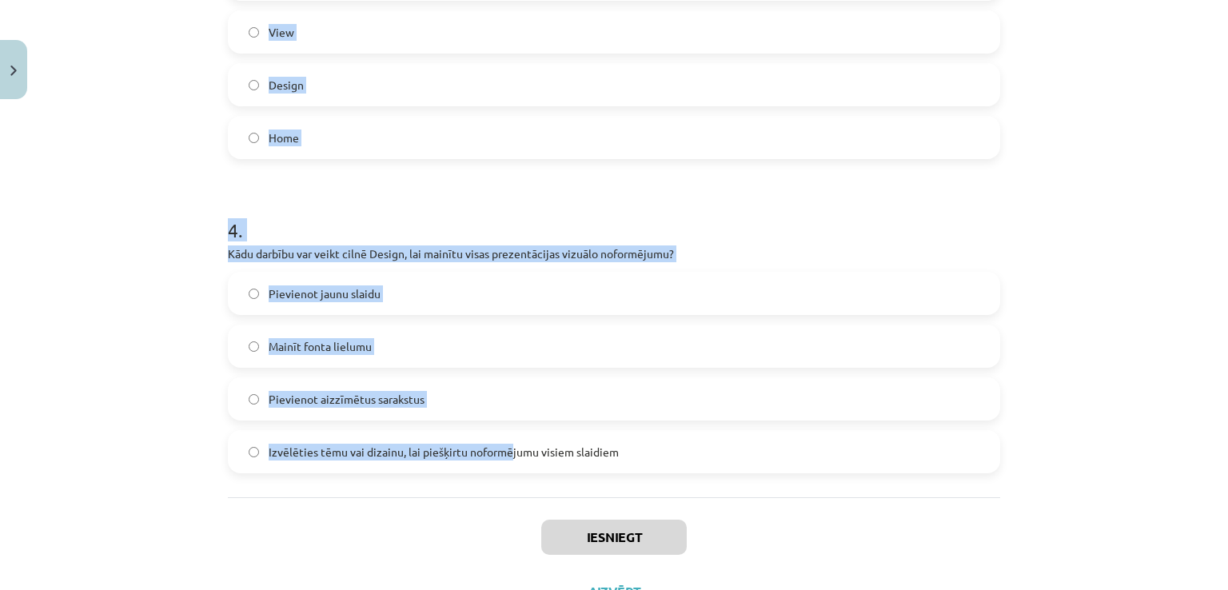
scroll to position [1164, 0]
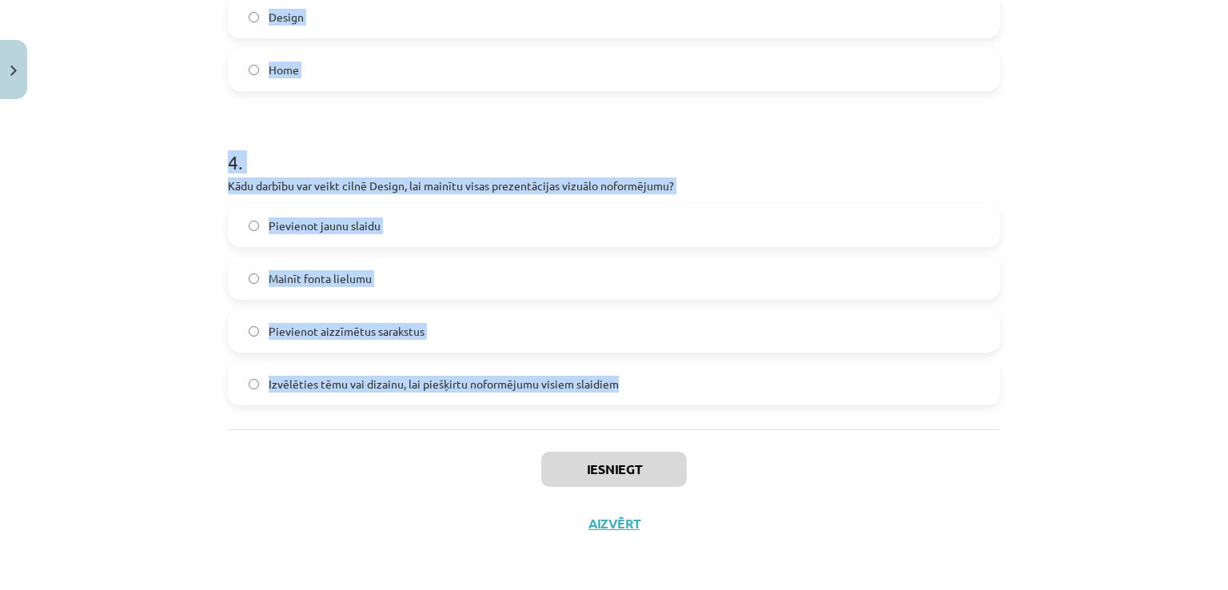
drag, startPoint x: 207, startPoint y: 337, endPoint x: 687, endPoint y: 390, distance: 483.2
click at [687, 390] on div "Mācību tēma: Datorikas - 10. klases 2. ieskaites mācību materiāls #6 PowerPoint…" at bounding box center [614, 295] width 1228 height 590
copy form "Animācijas efekti cilnē - Animations: Vai tekstam slaidā var pievienot animācij…"
click at [193, 360] on div "Mācību tēma: Datorikas - 10. klases 2. ieskaites mācību materiāls #6 PowerPoint…" at bounding box center [614, 295] width 1228 height 590
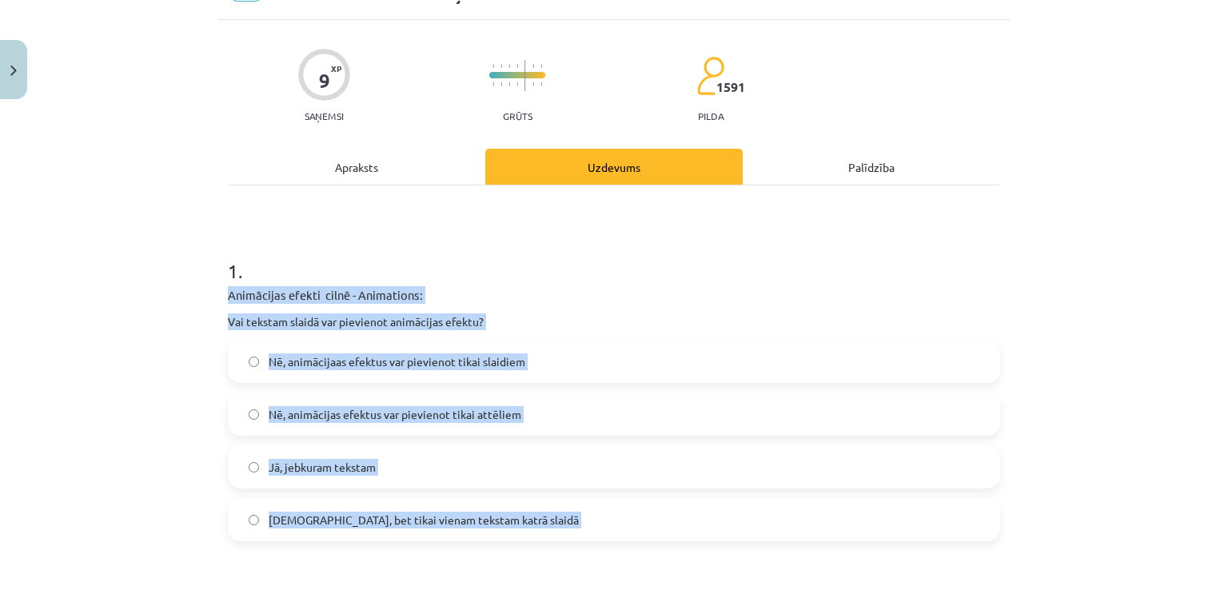
scroll to position [0, 0]
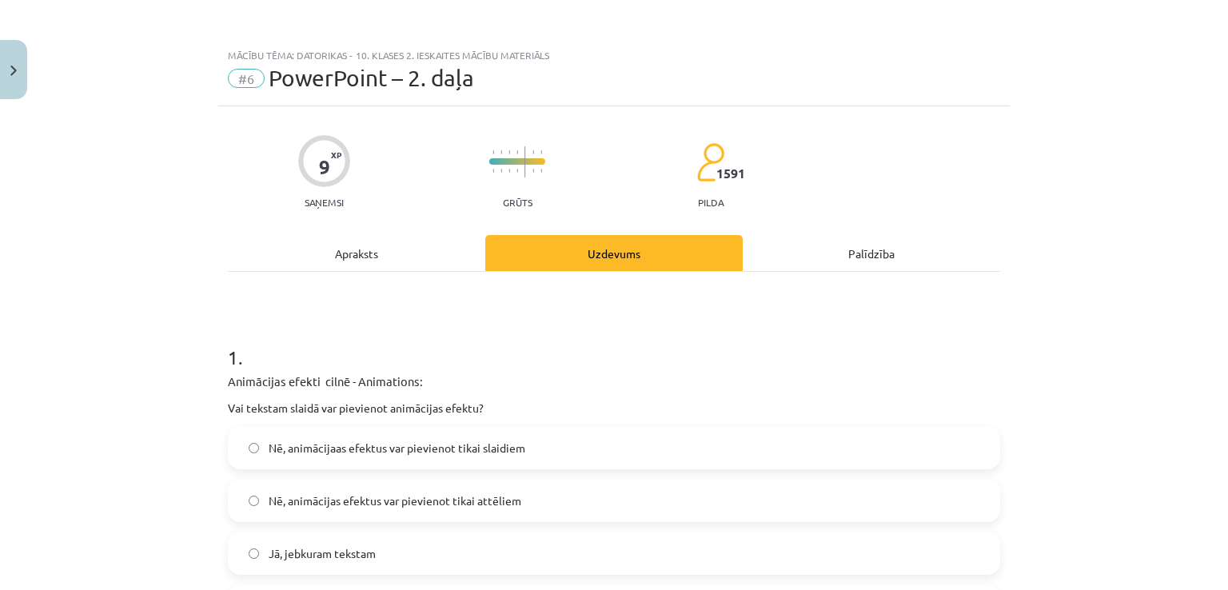
click at [404, 246] on div "Apraksts" at bounding box center [356, 253] width 257 height 36
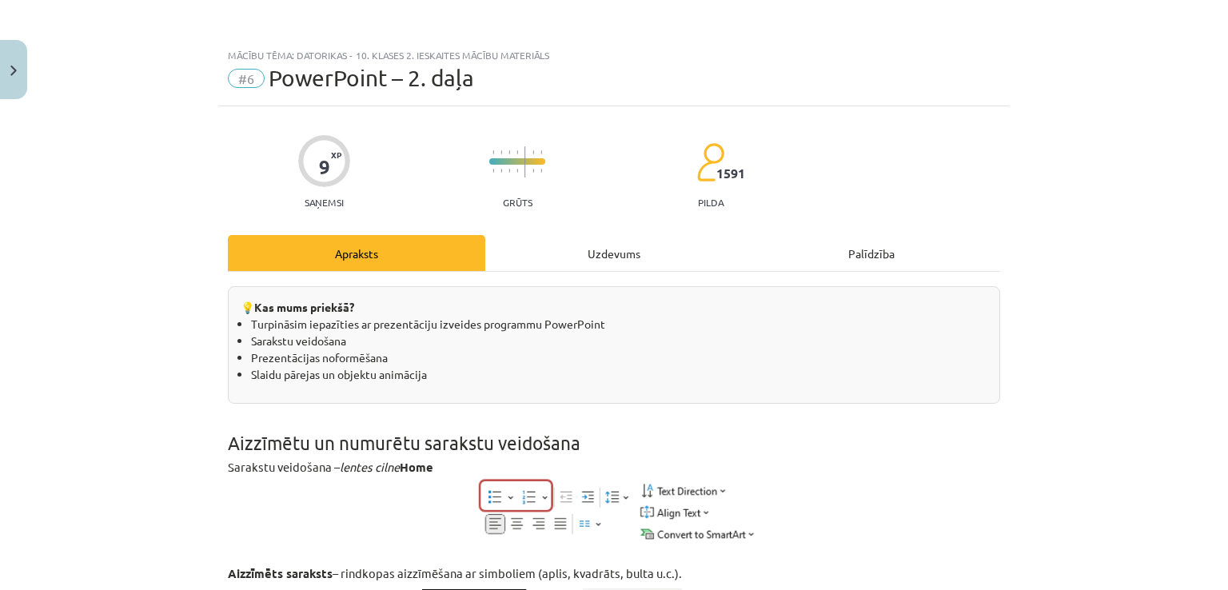
click at [531, 267] on div "Uzdevums" at bounding box center [613, 253] width 257 height 36
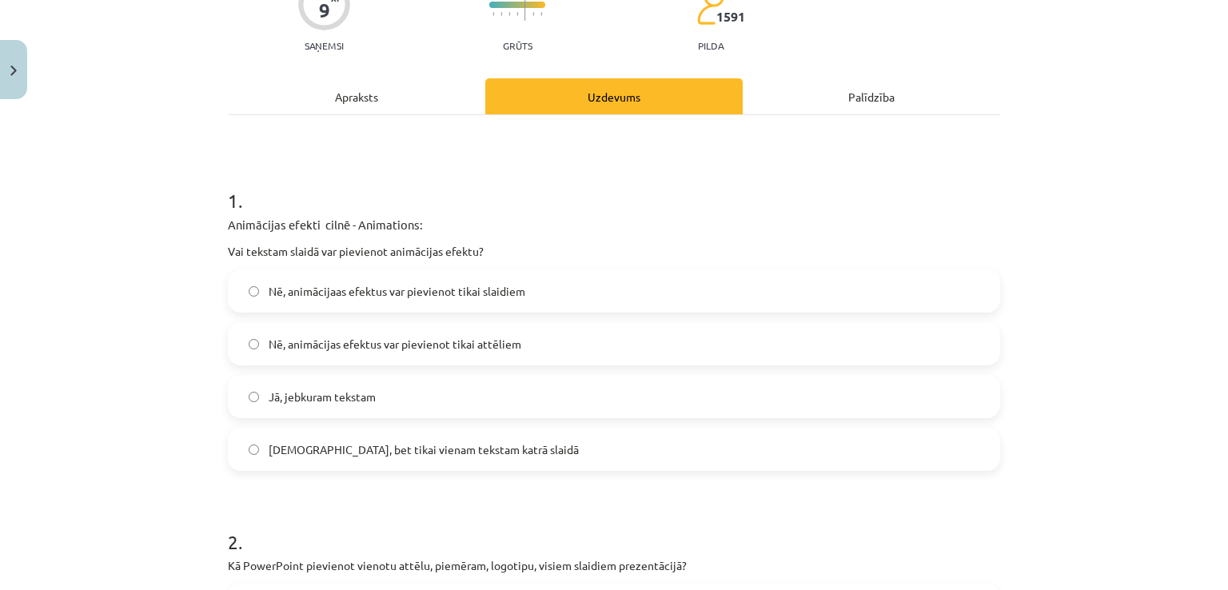
click at [329, 410] on label "Jā, jebkuram tekstam" at bounding box center [613, 396] width 769 height 40
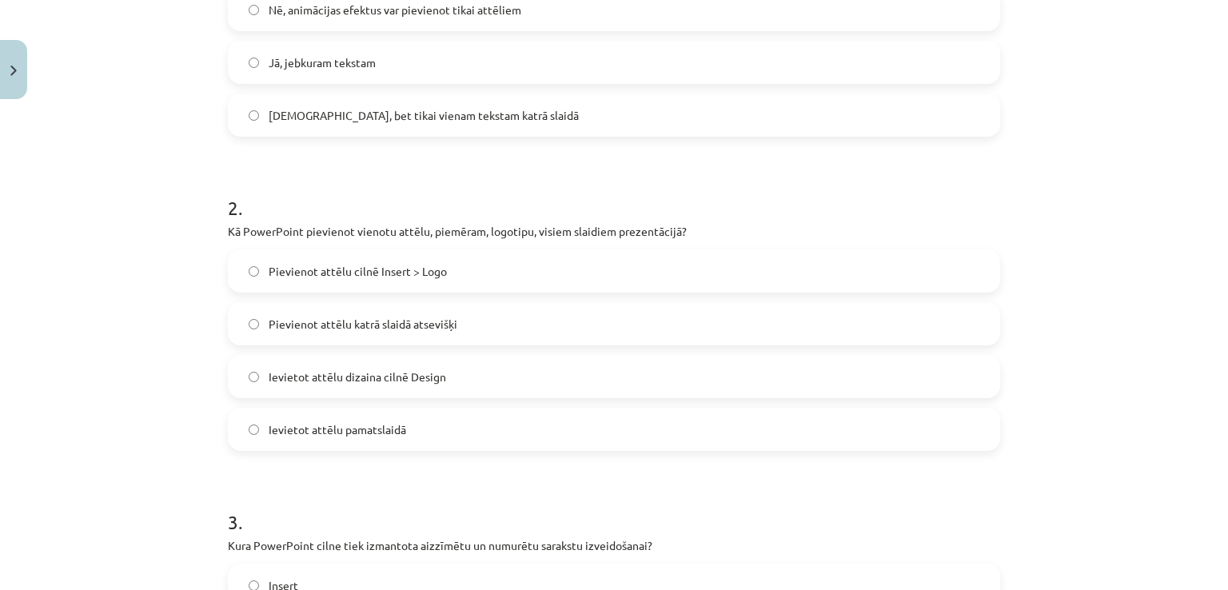
scroll to position [492, 0]
click at [203, 424] on div "Mācību tēma: Datorikas - 10. klases 2. ieskaites mācību materiāls #6 PowerPoint…" at bounding box center [614, 295] width 1228 height 590
click at [277, 429] on span "Ievietot attēlu pamatslaidā" at bounding box center [337, 428] width 137 height 17
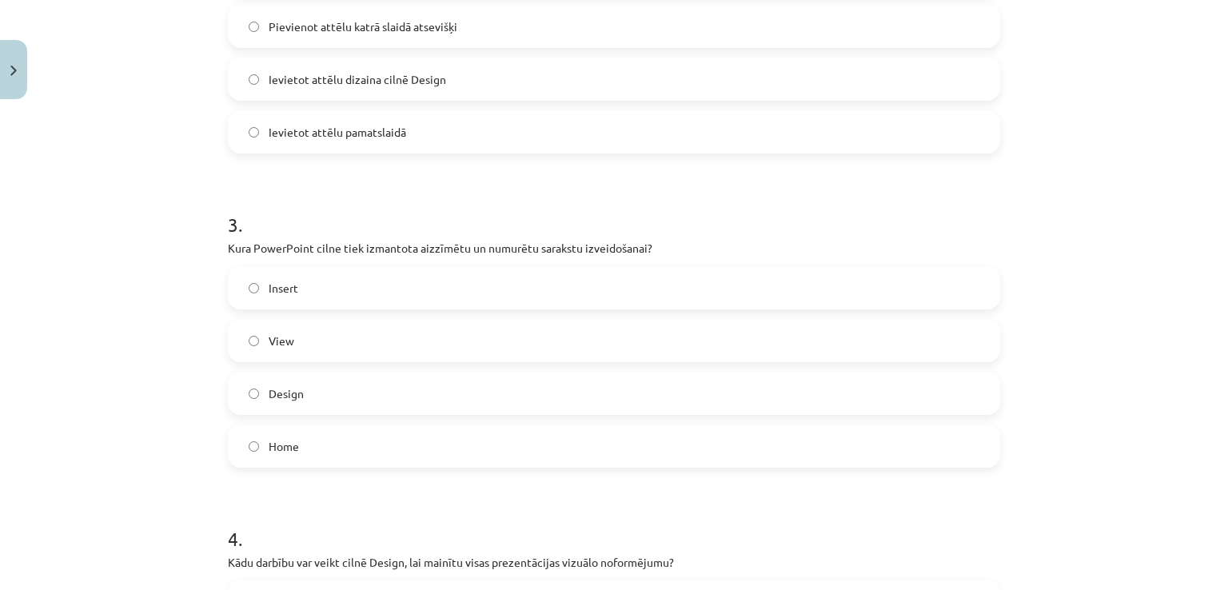
scroll to position [790, 0]
click at [320, 450] on label "Home" at bounding box center [613, 444] width 769 height 40
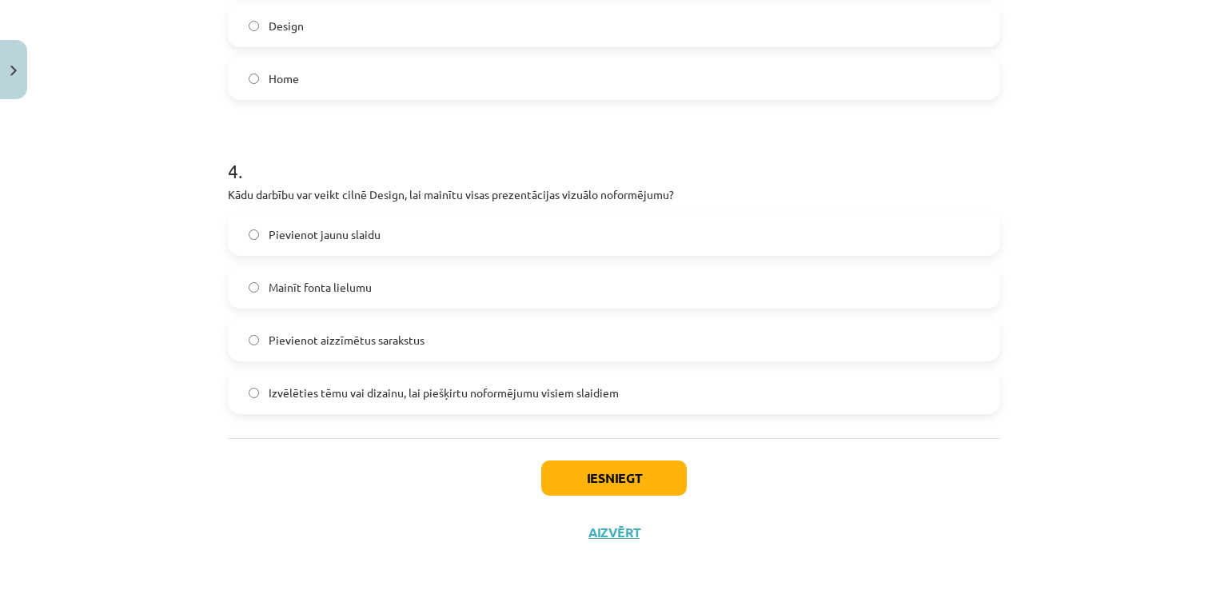
scroll to position [1164, 0]
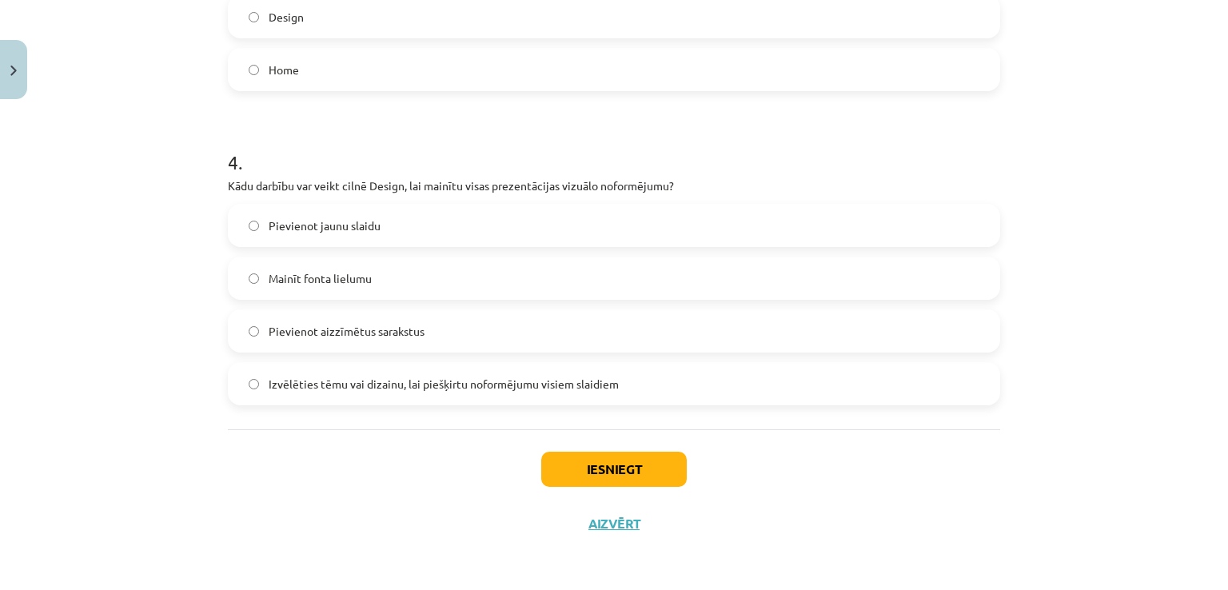
click at [359, 382] on span "Izvēlēties tēmu vai dizainu, lai piešķirtu noformējumu visiem slaidiem" at bounding box center [444, 384] width 350 height 17
click at [550, 476] on button "Iesniegt" at bounding box center [613, 469] width 145 height 35
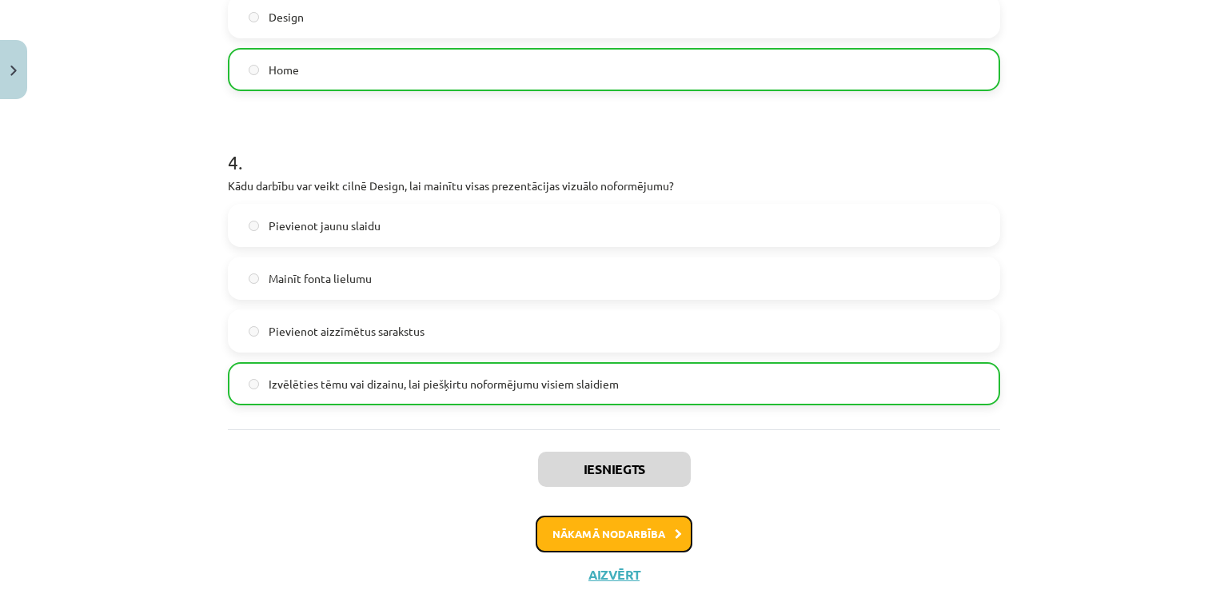
click at [612, 519] on button "Nākamā nodarbība" at bounding box center [613, 533] width 157 height 37
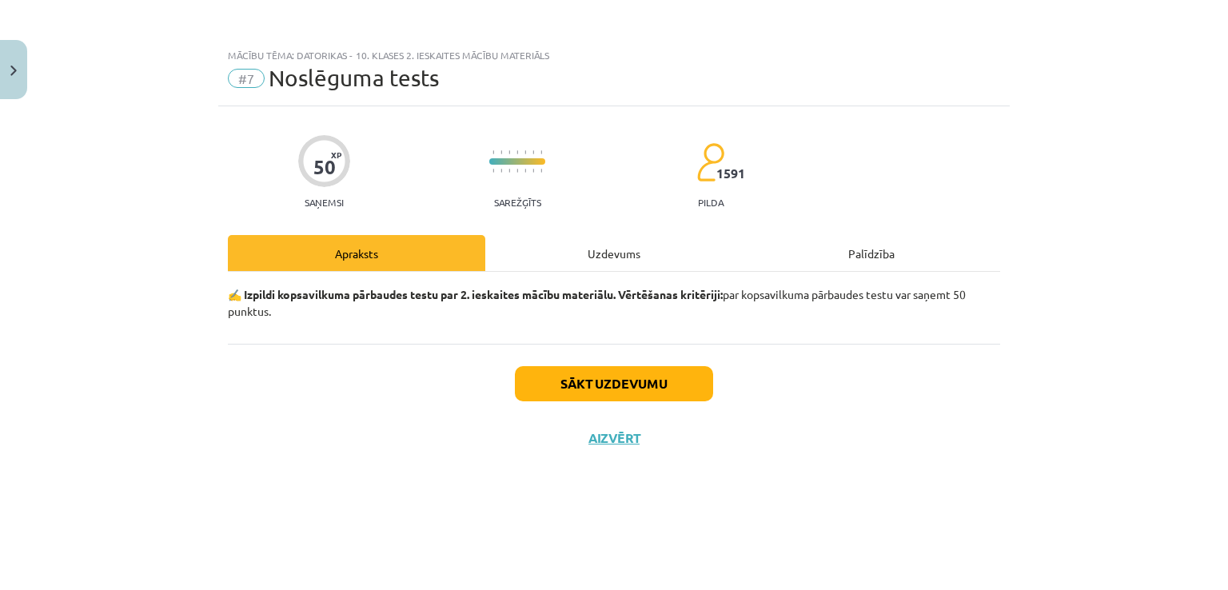
click at [579, 265] on div "Uzdevums" at bounding box center [613, 253] width 257 height 36
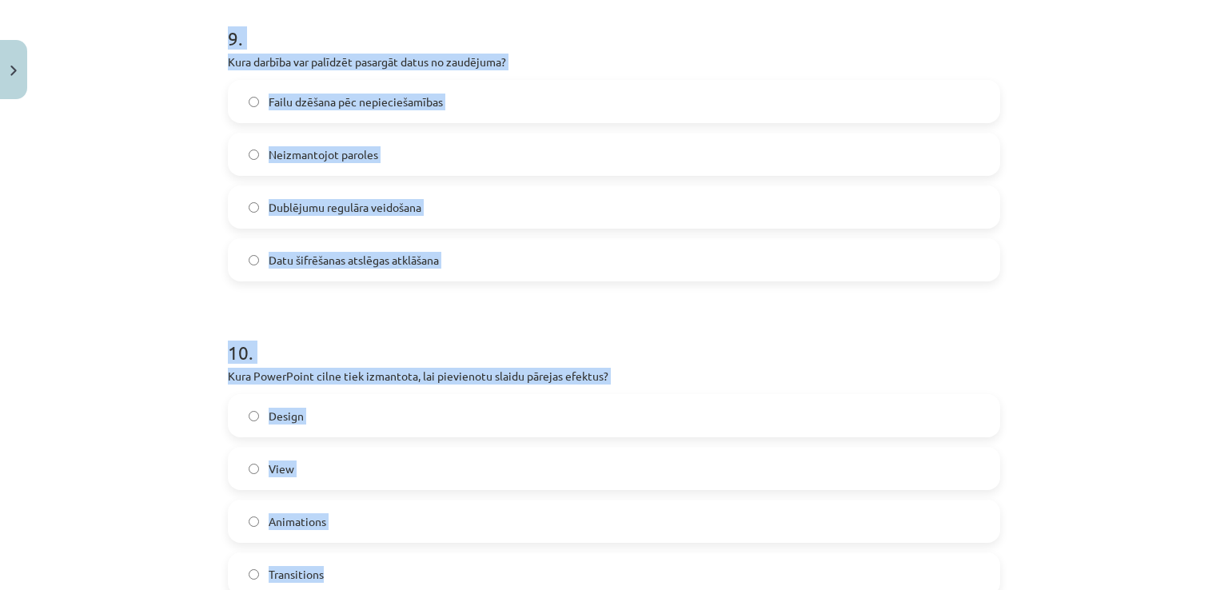
scroll to position [3023, 0]
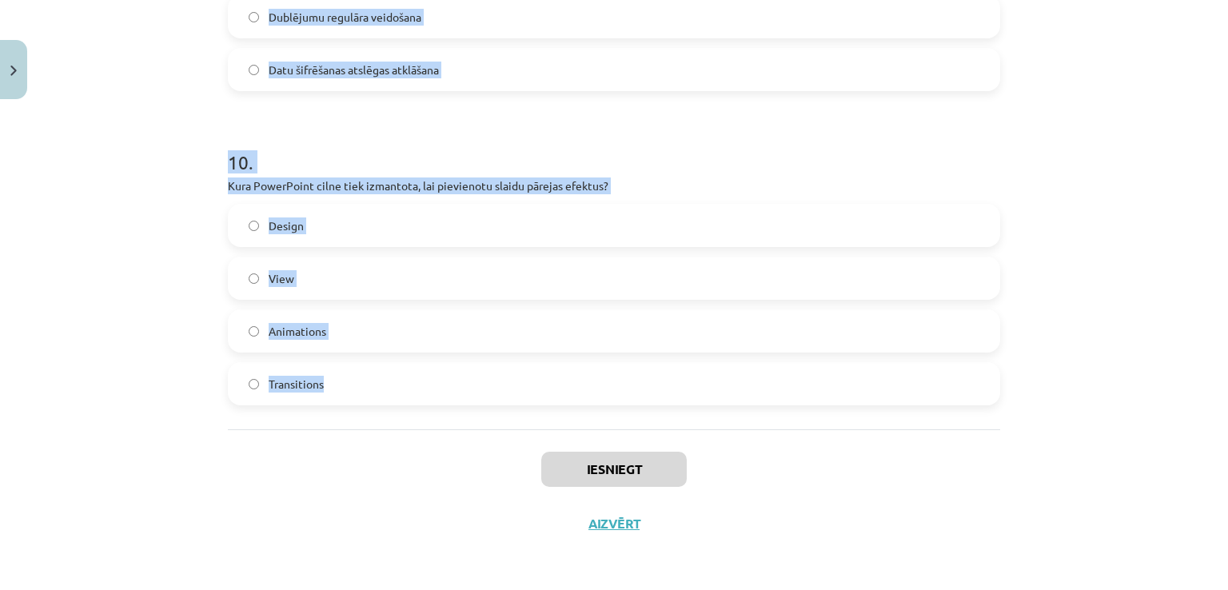
drag, startPoint x: 217, startPoint y: 377, endPoint x: 518, endPoint y: 397, distance: 301.2
copy form "Kāds ir viens no galvenajiem pasākumiem datu aizsardzībai? Failu regulāra atjau…"
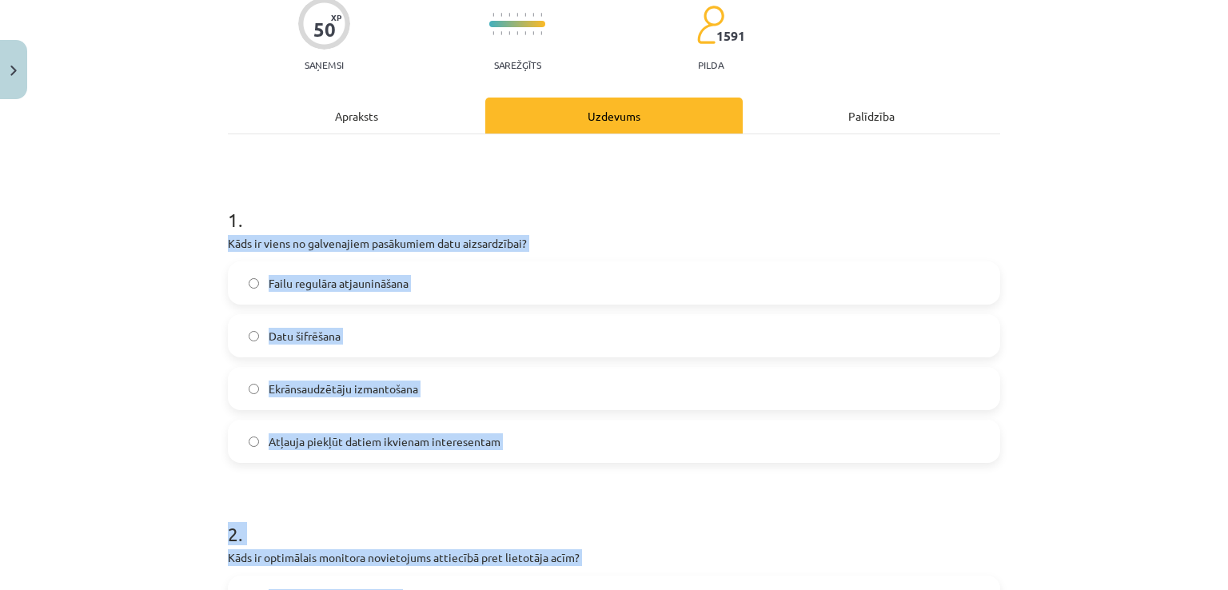
scroll to position [139, 0]
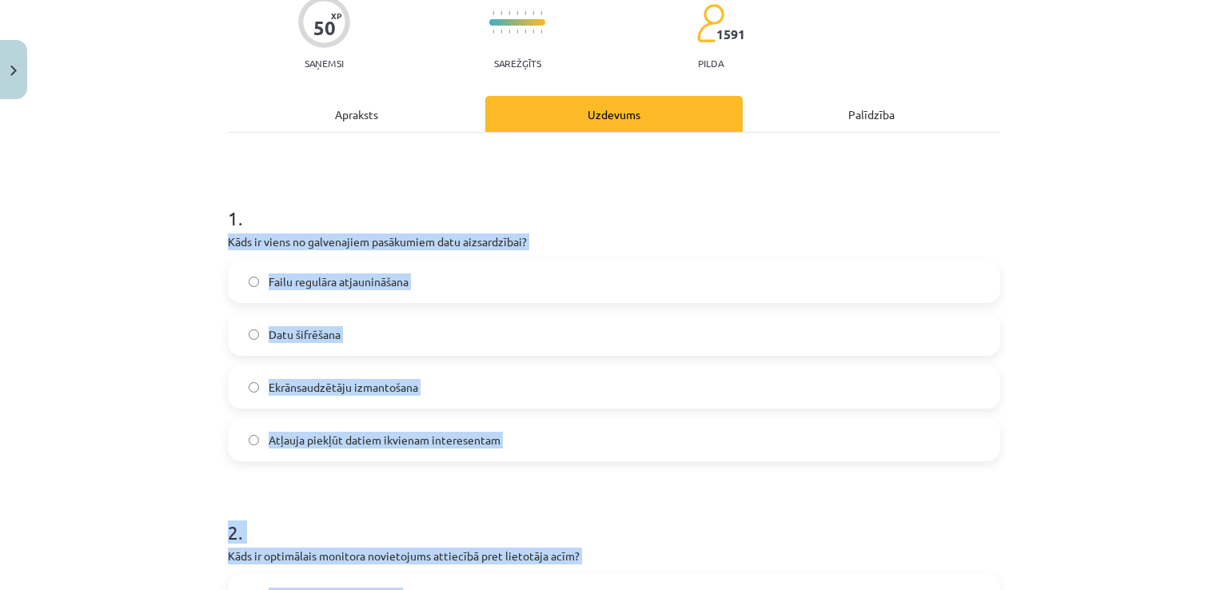
click at [150, 333] on div "Mācību tēma: Datorikas - 10. klases 2. ieskaites mācību materiāls #7 Noslēguma …" at bounding box center [614, 295] width 1228 height 590
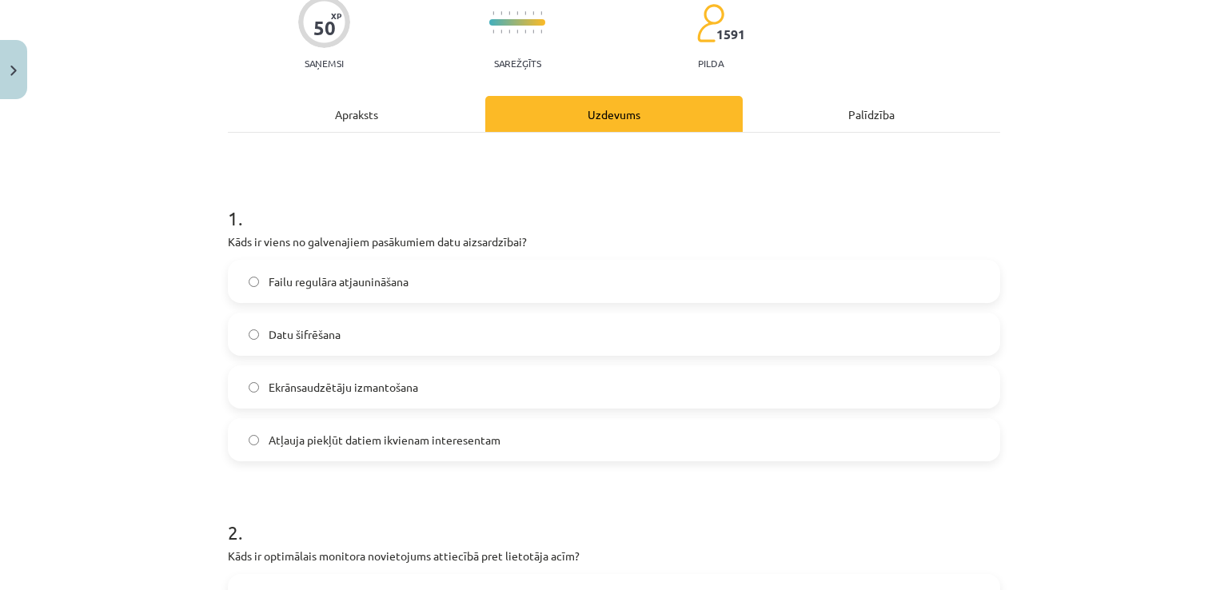
click at [336, 340] on label "Datu šifrēšana" at bounding box center [613, 334] width 769 height 40
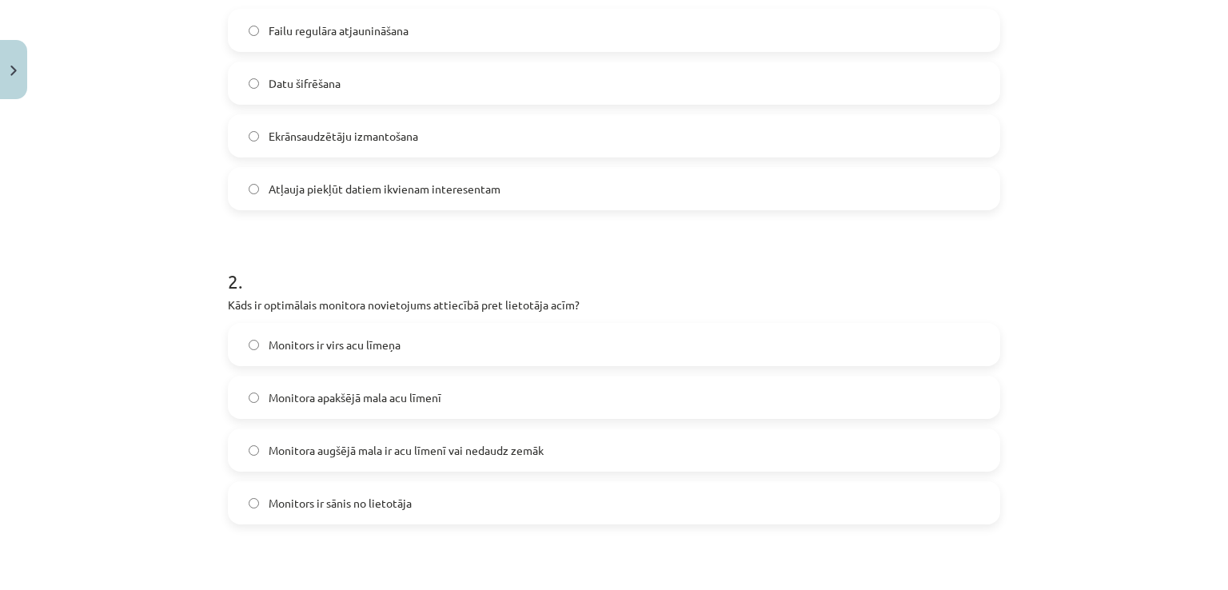
scroll to position [511, 0]
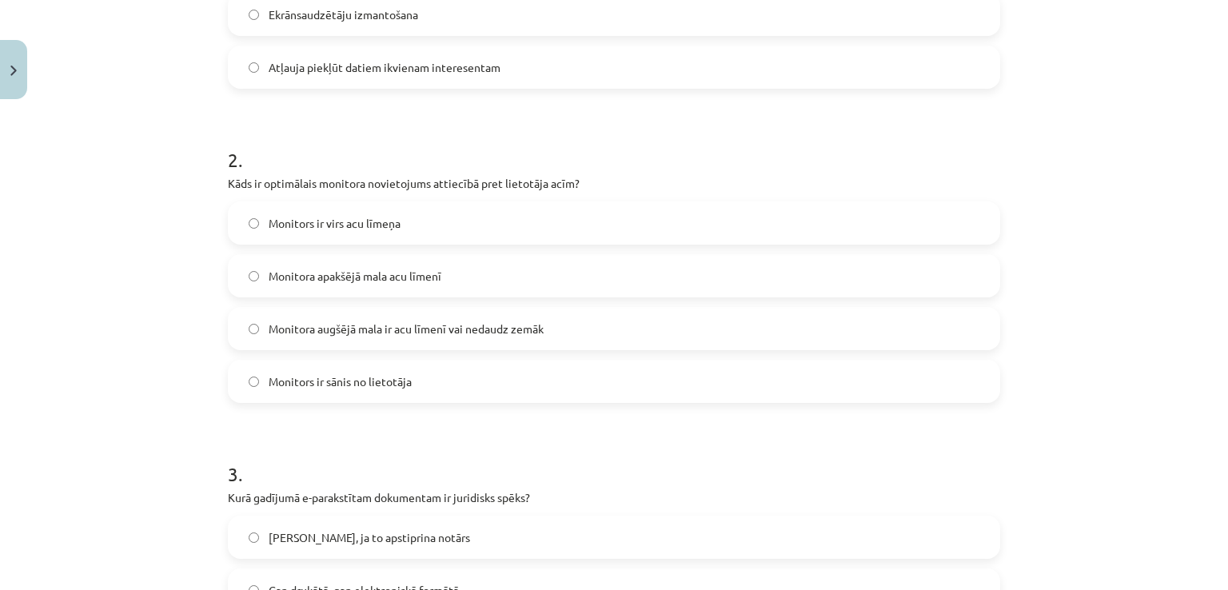
click at [359, 336] on label "Monitora augšējā mala ir acu līmenī vai nedaudz zemāk" at bounding box center [613, 328] width 769 height 40
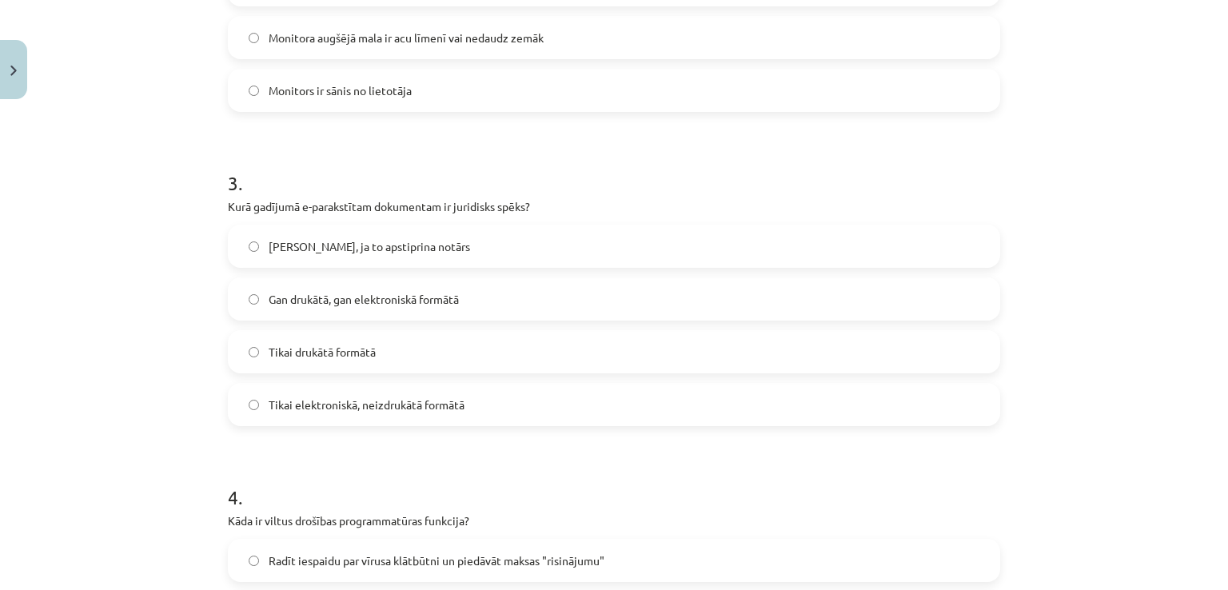
scroll to position [802, 0]
click at [293, 408] on span "Tikai elektroniskā, neizdrukātā formātā" at bounding box center [367, 404] width 196 height 17
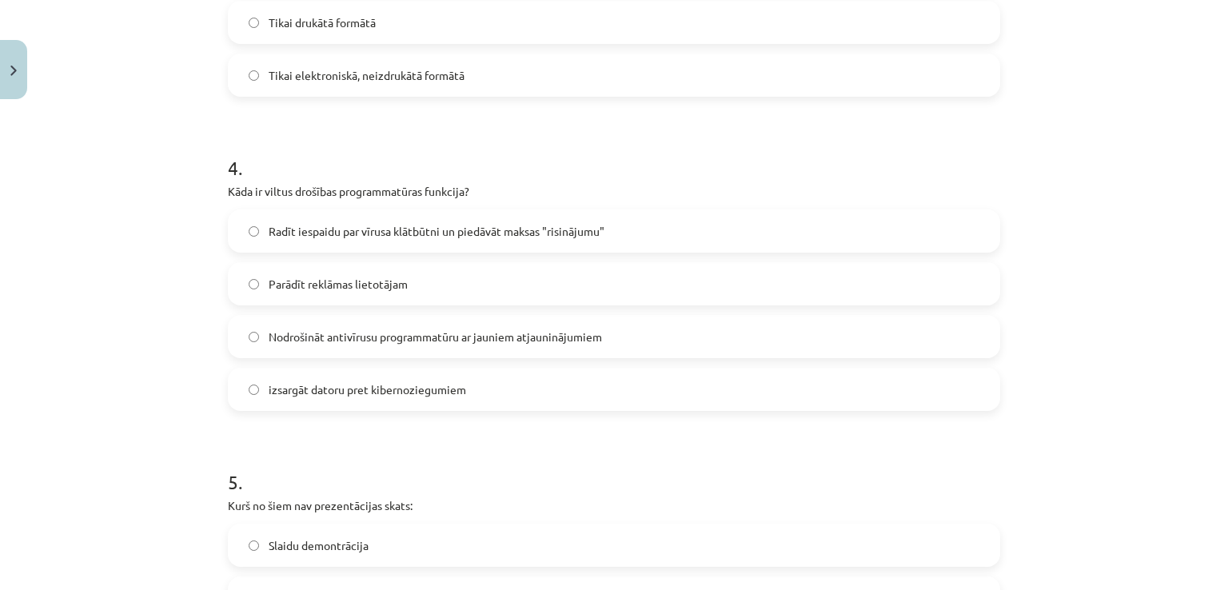
scroll to position [1140, 0]
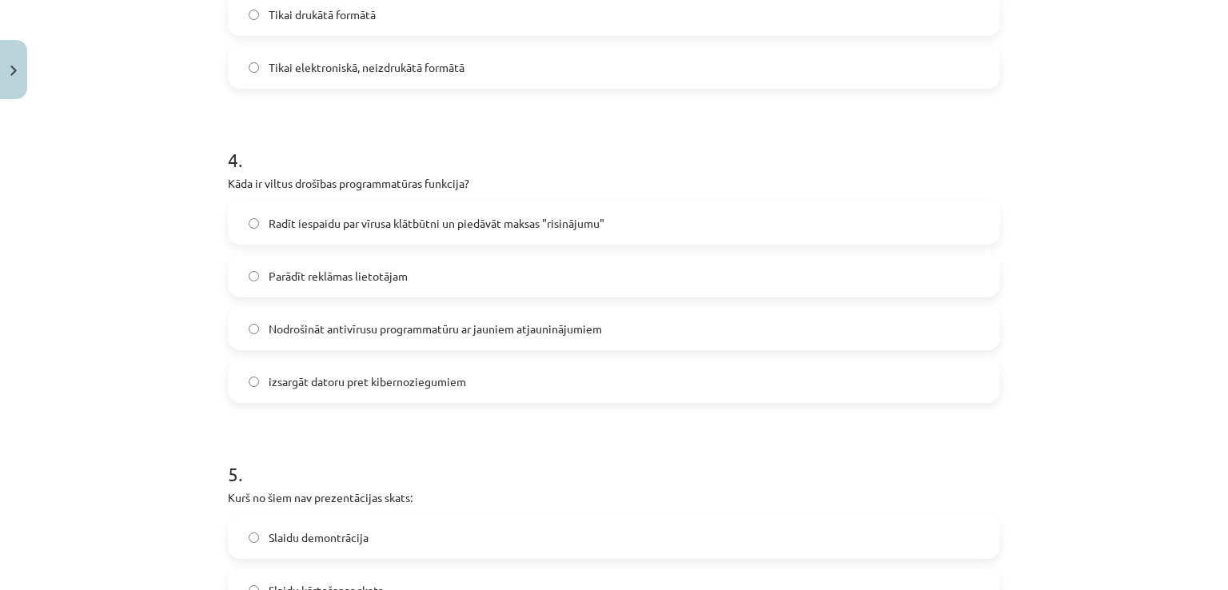
click at [337, 234] on label "Radīt iespaidu par vīrusa klātbūtni un piedāvāt maksas "risinājumu"" at bounding box center [613, 223] width 769 height 40
click at [181, 206] on div "Mācību tēma: Datorikas - 10. klases 2. ieskaites mācību materiāls #7 Noslēguma …" at bounding box center [614, 295] width 1228 height 590
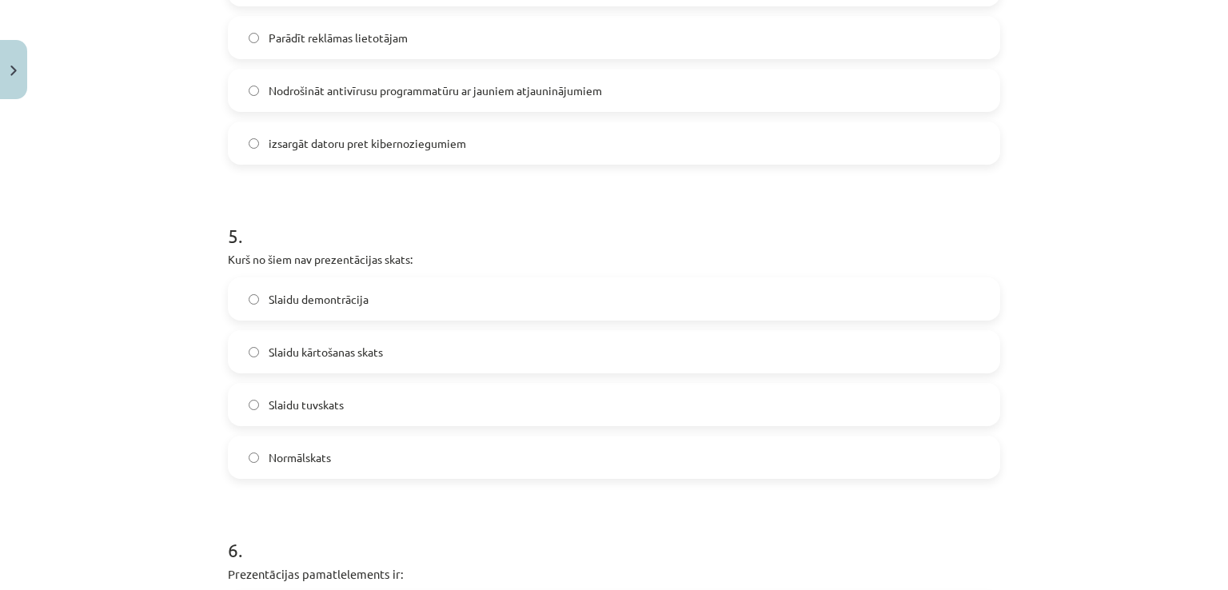
scroll to position [1387, 0]
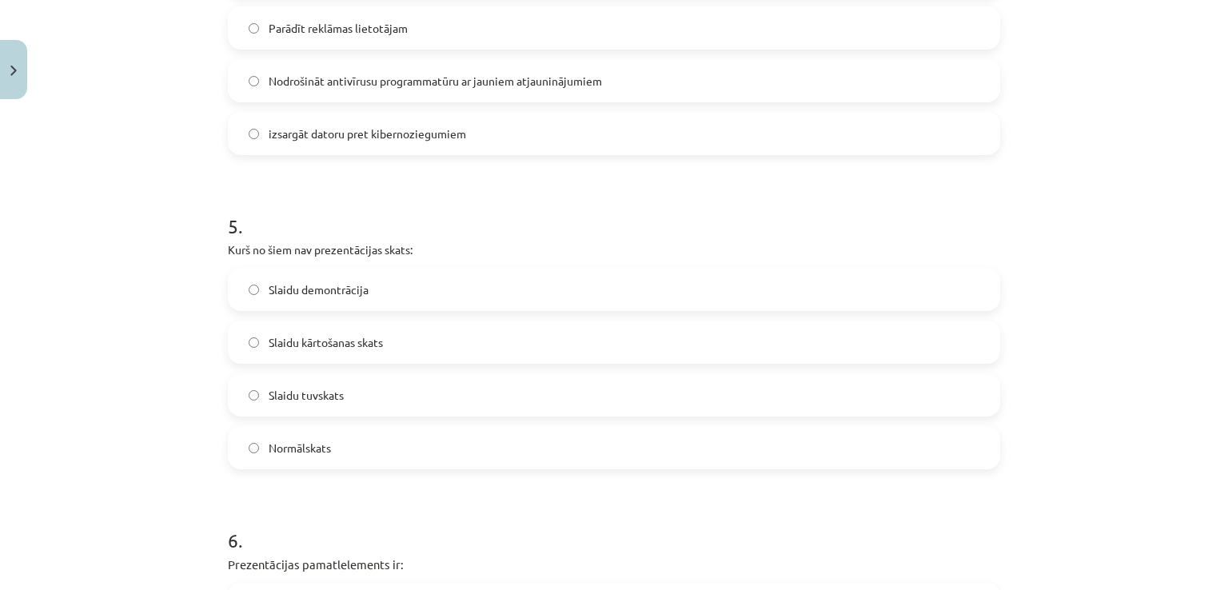
click at [340, 396] on label "Slaidu tuvskats" at bounding box center [613, 395] width 769 height 40
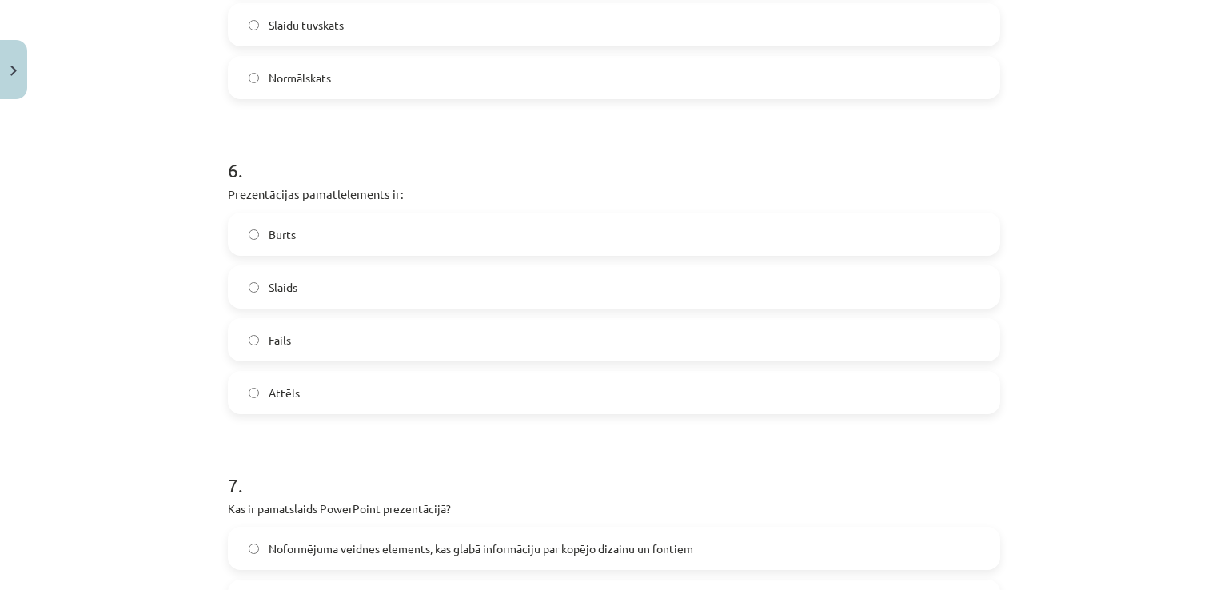
scroll to position [1764, 0]
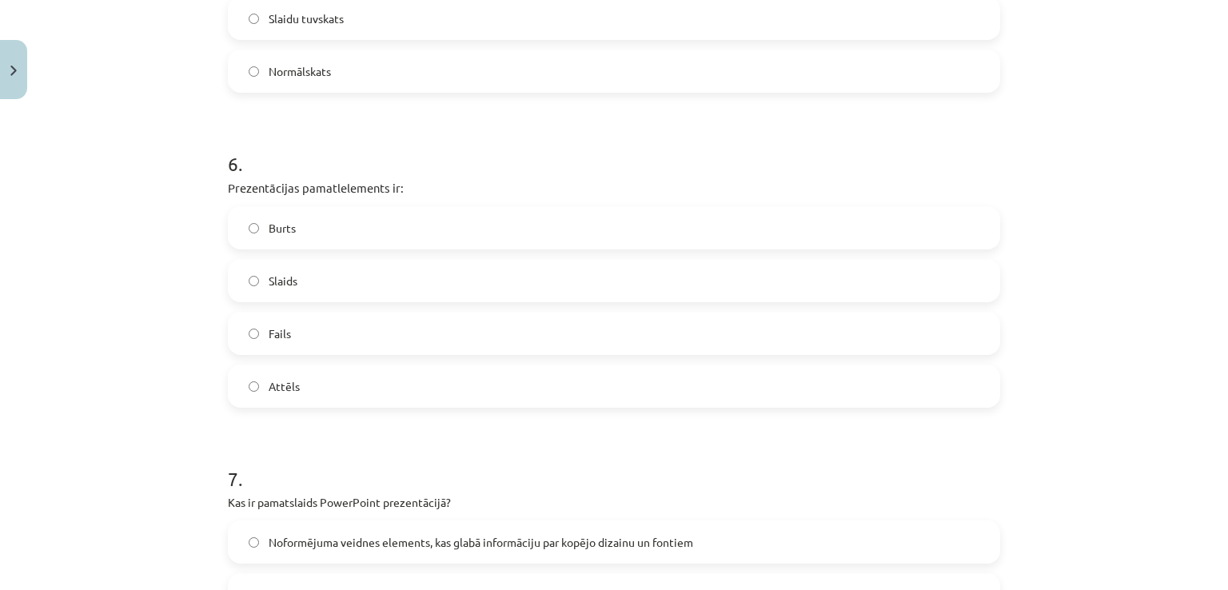
click at [321, 286] on label "Slaids" at bounding box center [613, 281] width 769 height 40
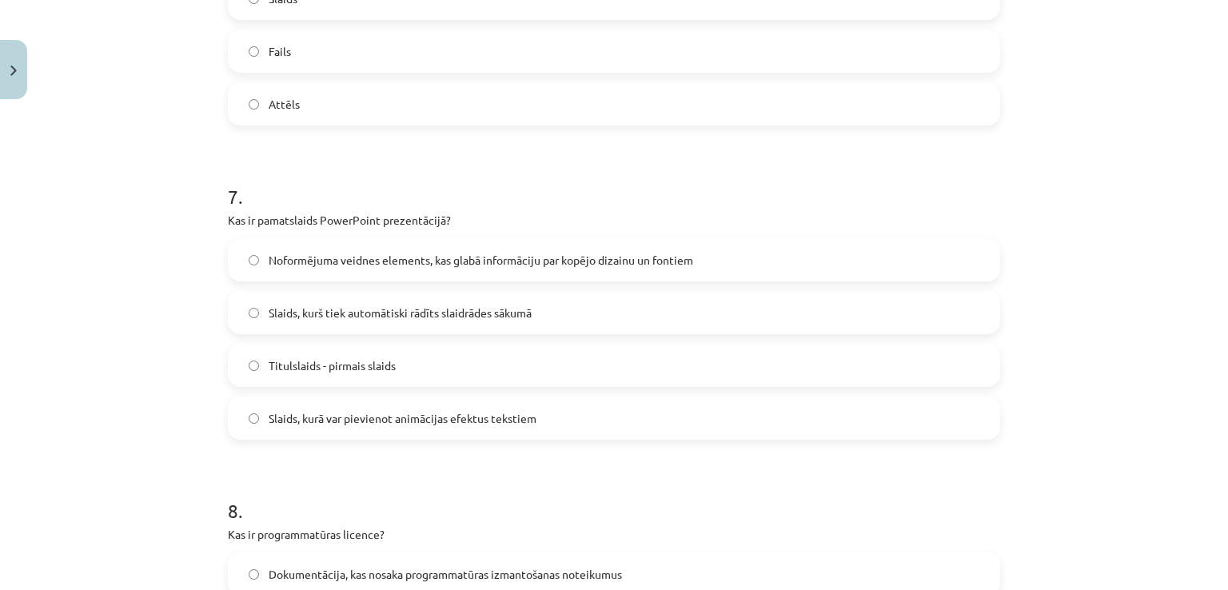
scroll to position [2048, 0]
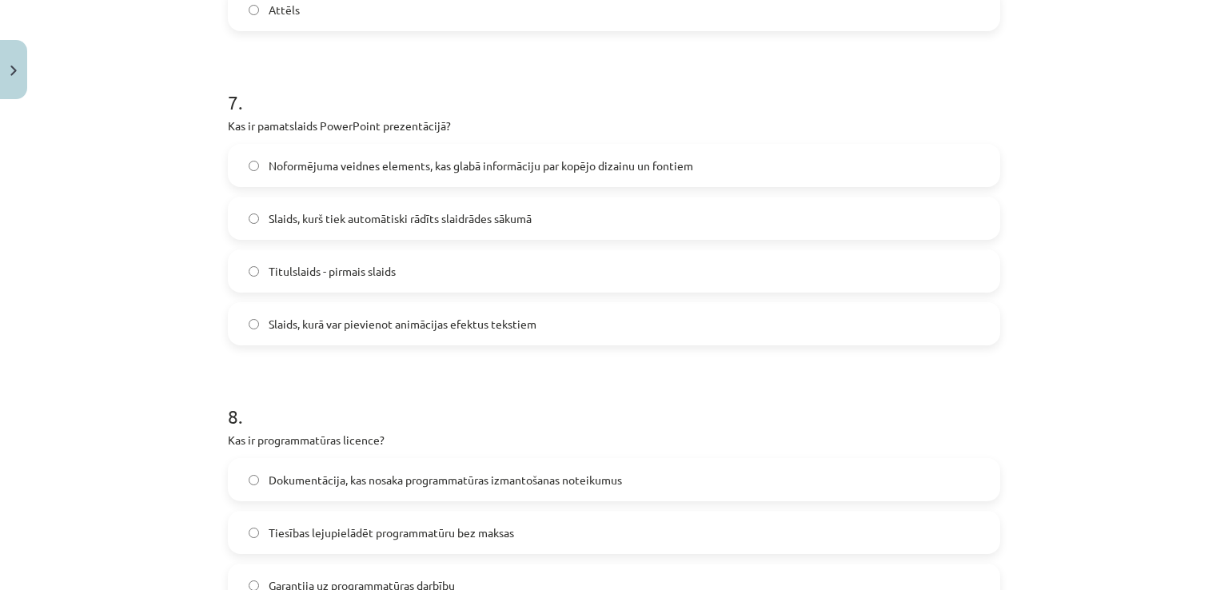
click at [277, 157] on span "Noformējuma veidnes elements, kas glabā informāciju par kopējo dizainu un fonti…" at bounding box center [481, 165] width 424 height 17
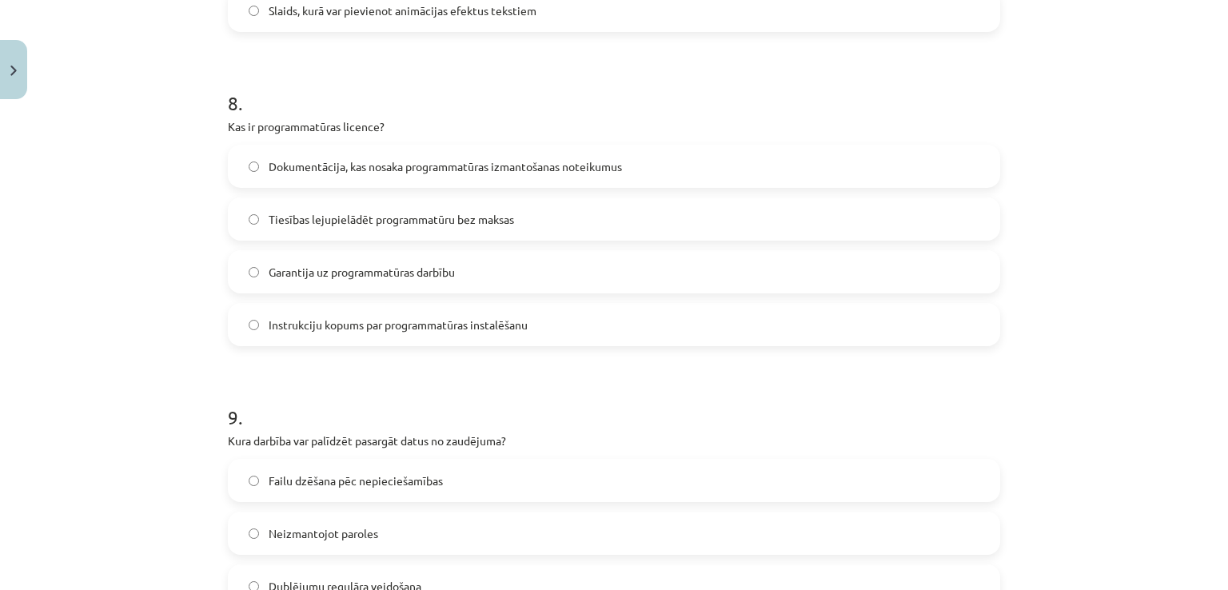
scroll to position [2454, 0]
click at [310, 169] on span "Dokumentācija, kas nosaka programmatūras izmantošanas noteikumus" at bounding box center [445, 165] width 353 height 17
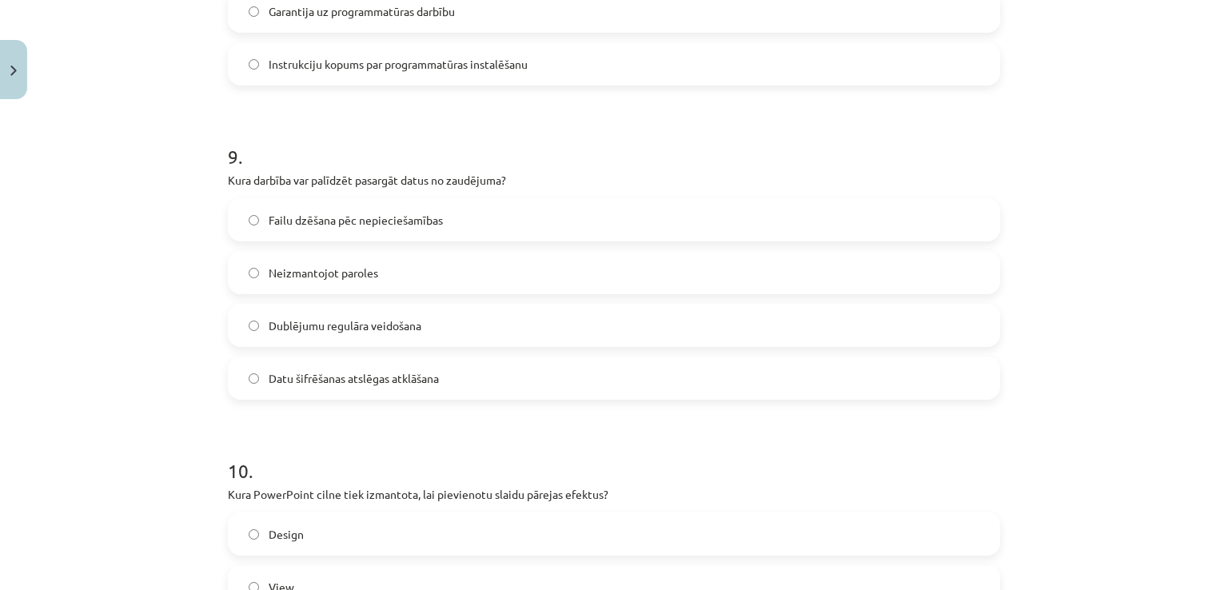
scroll to position [2743, 0]
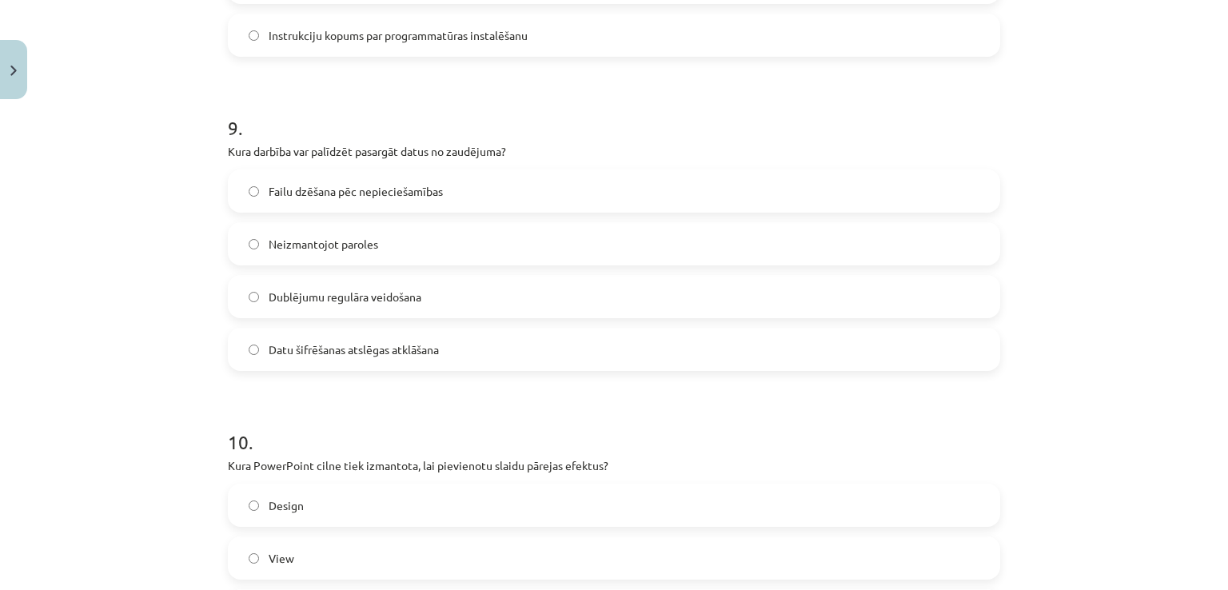
click at [355, 295] on span "Dublējumu regulāra veidošana" at bounding box center [345, 297] width 153 height 17
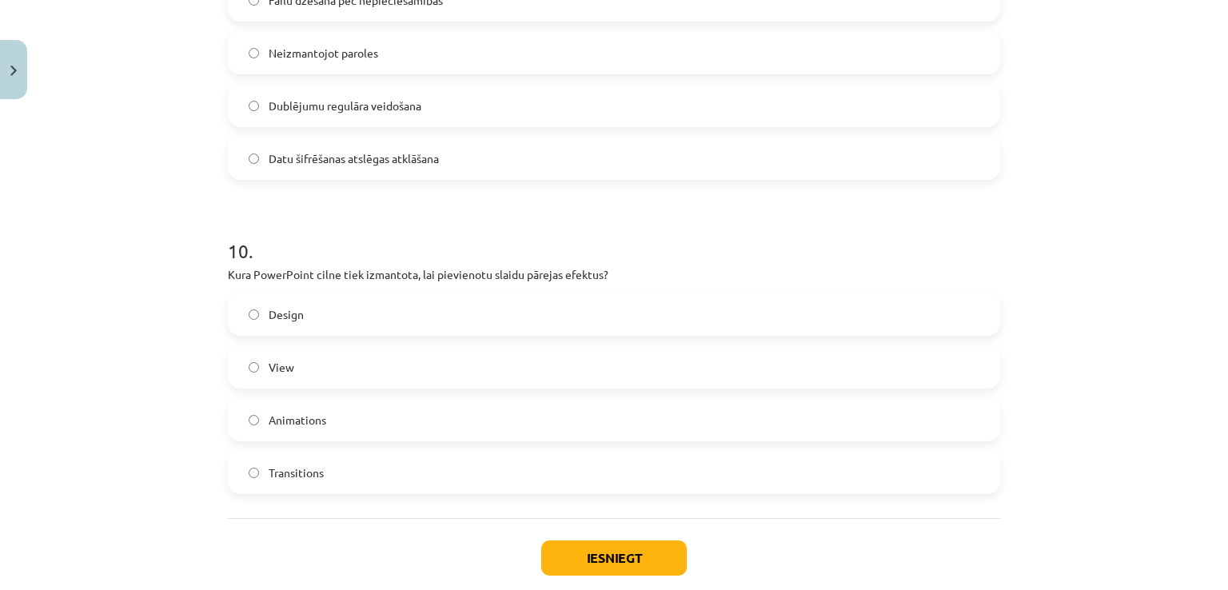
scroll to position [3023, 0]
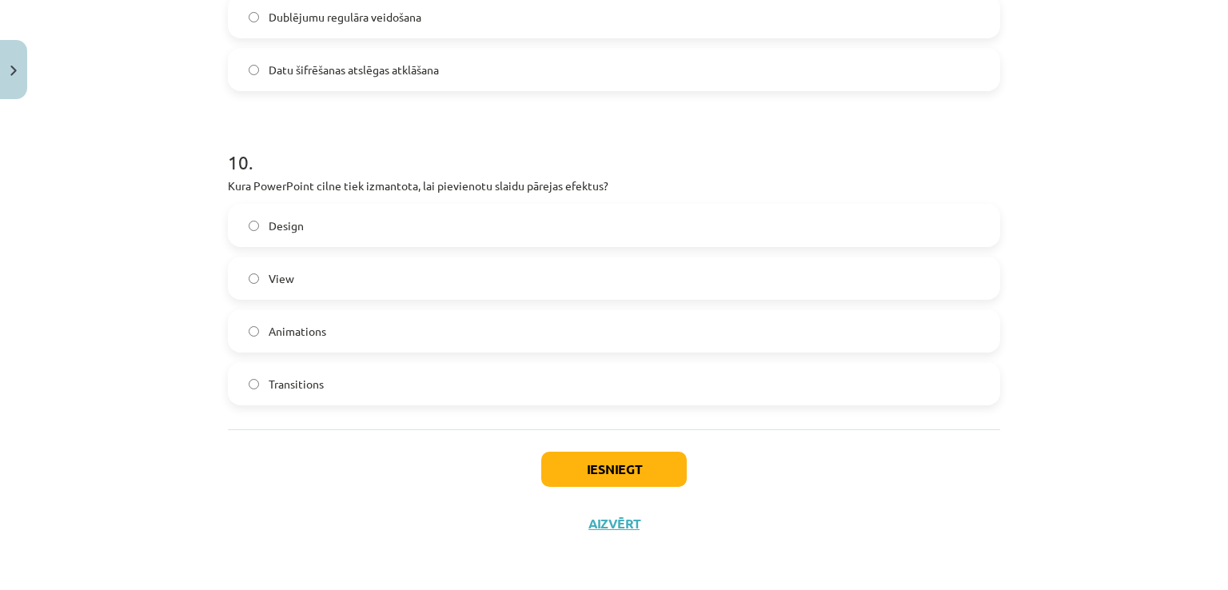
click at [370, 391] on label "Transitions" at bounding box center [613, 384] width 769 height 40
click at [597, 478] on button "Iesniegt" at bounding box center [613, 469] width 145 height 35
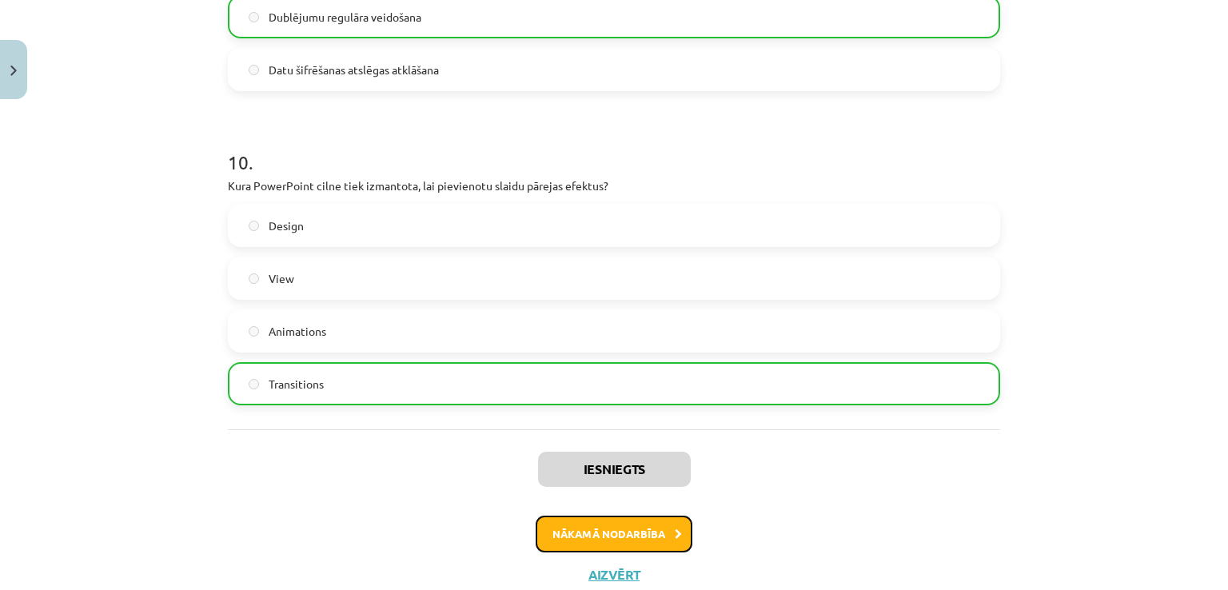
drag, startPoint x: 608, startPoint y: 536, endPoint x: 612, endPoint y: 529, distance: 8.2
click at [609, 535] on button "Nākamā nodarbība" at bounding box center [613, 533] width 157 height 37
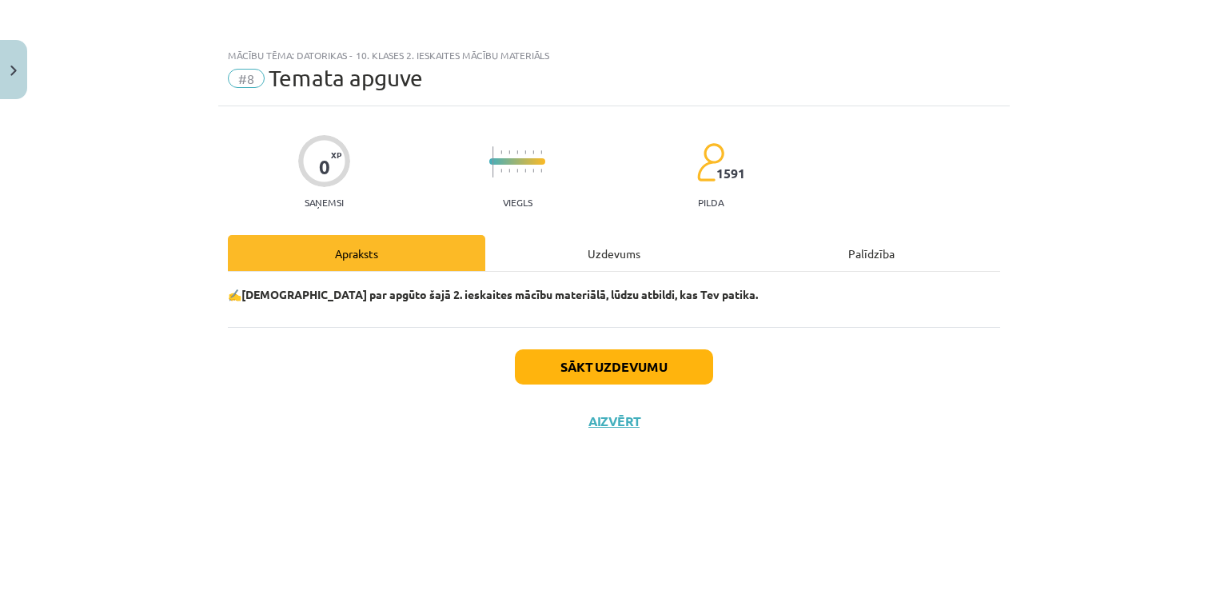
scroll to position [0, 0]
click at [599, 354] on button "Sākt uzdevumu" at bounding box center [614, 366] width 198 height 35
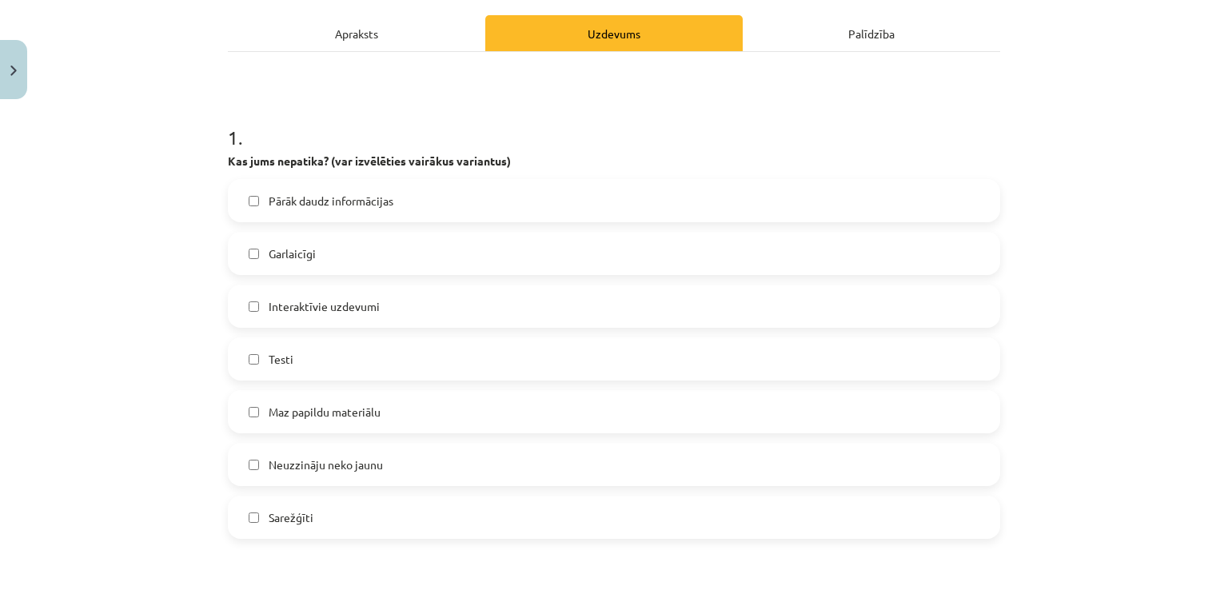
click at [318, 397] on label "Maz papildu materiālu" at bounding box center [613, 412] width 769 height 40
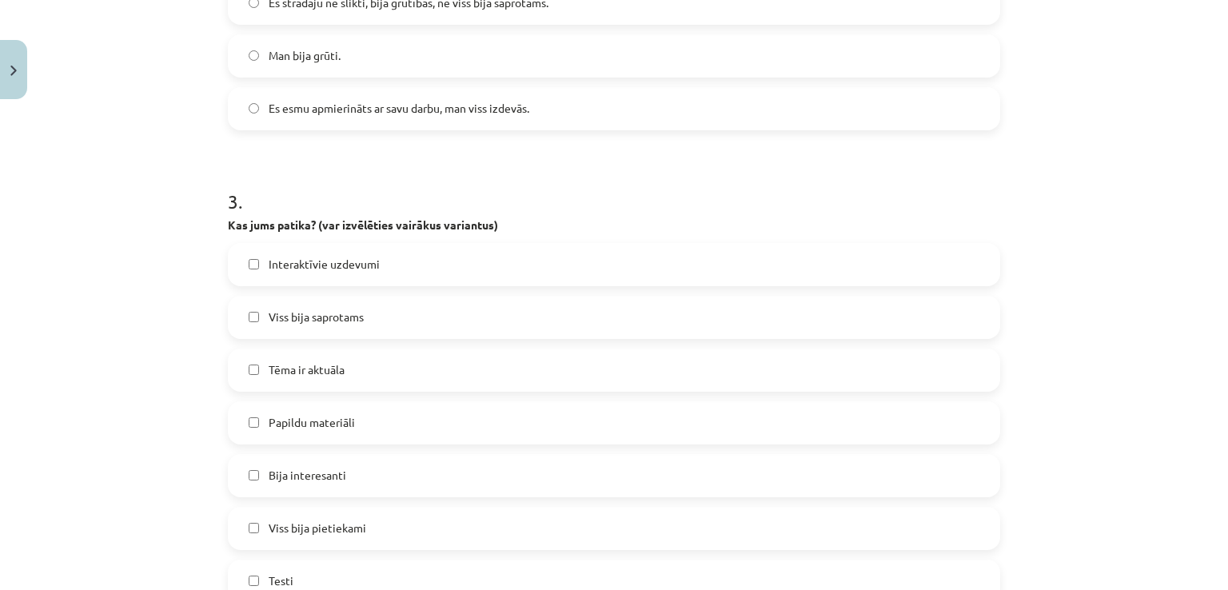
scroll to position [1275, 0]
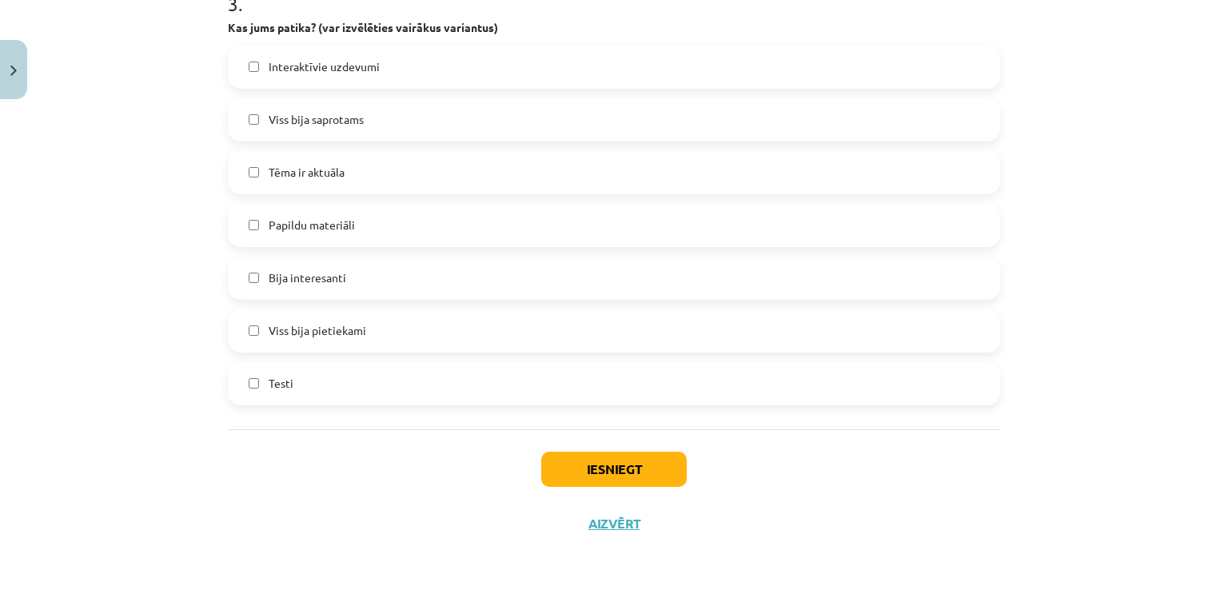
drag, startPoint x: 568, startPoint y: 449, endPoint x: 588, endPoint y: 460, distance: 22.5
click at [568, 451] on div "Iesniegt Aizvērt" at bounding box center [614, 485] width 772 height 112
click at [591, 460] on button "Iesniegt" at bounding box center [613, 469] width 145 height 35
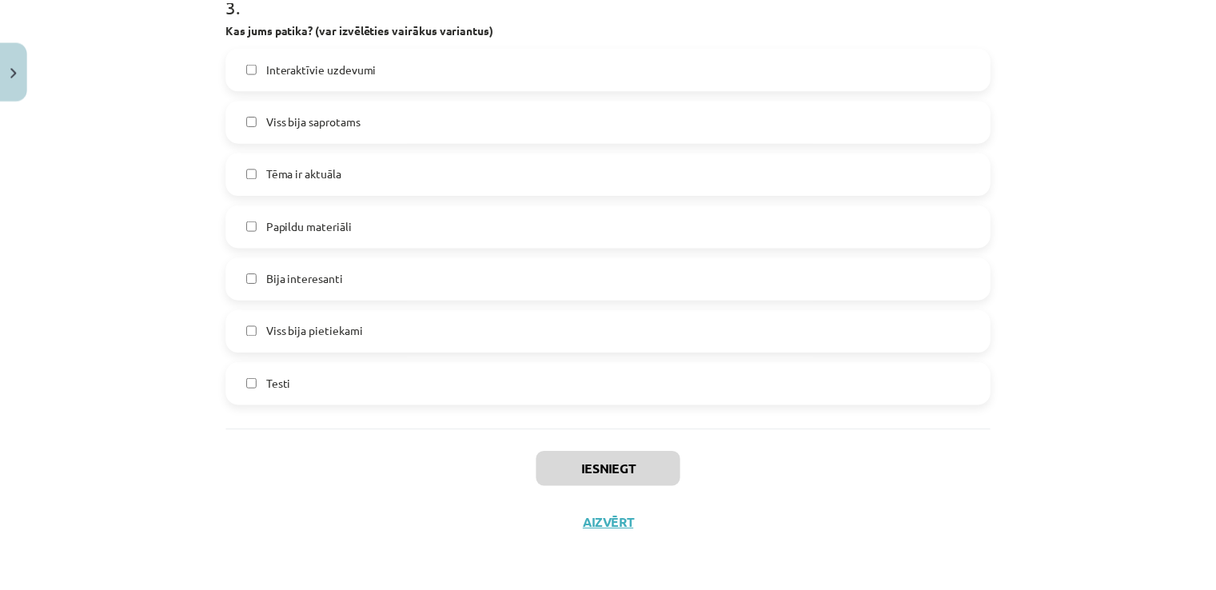
scroll to position [687, 0]
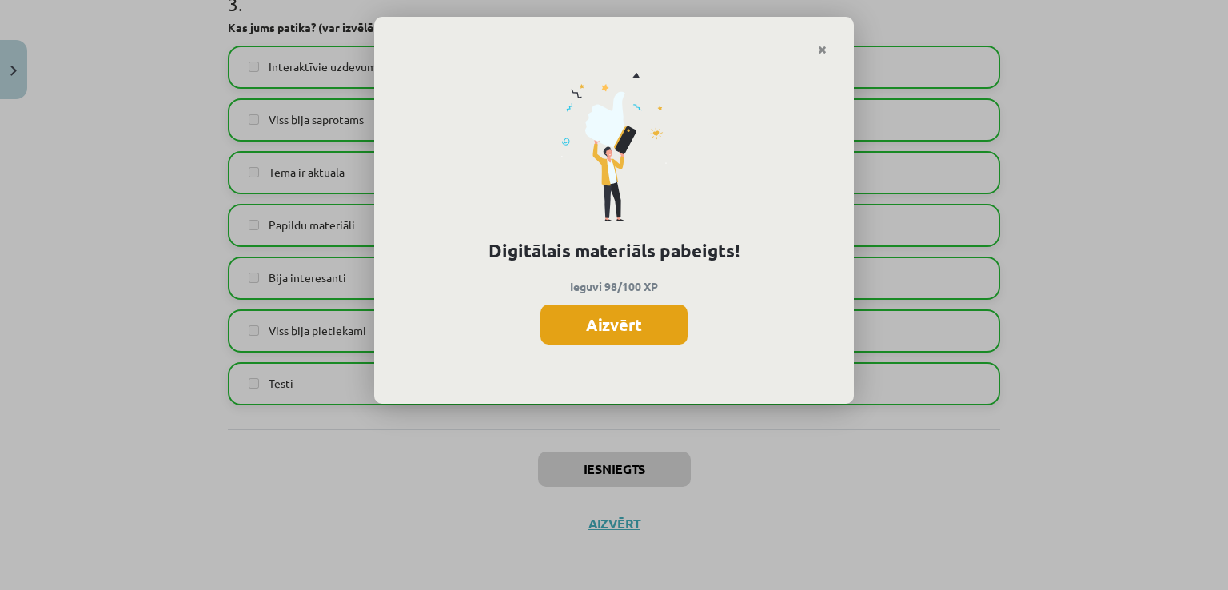
click at [631, 339] on button "Aizvērt" at bounding box center [613, 324] width 147 height 40
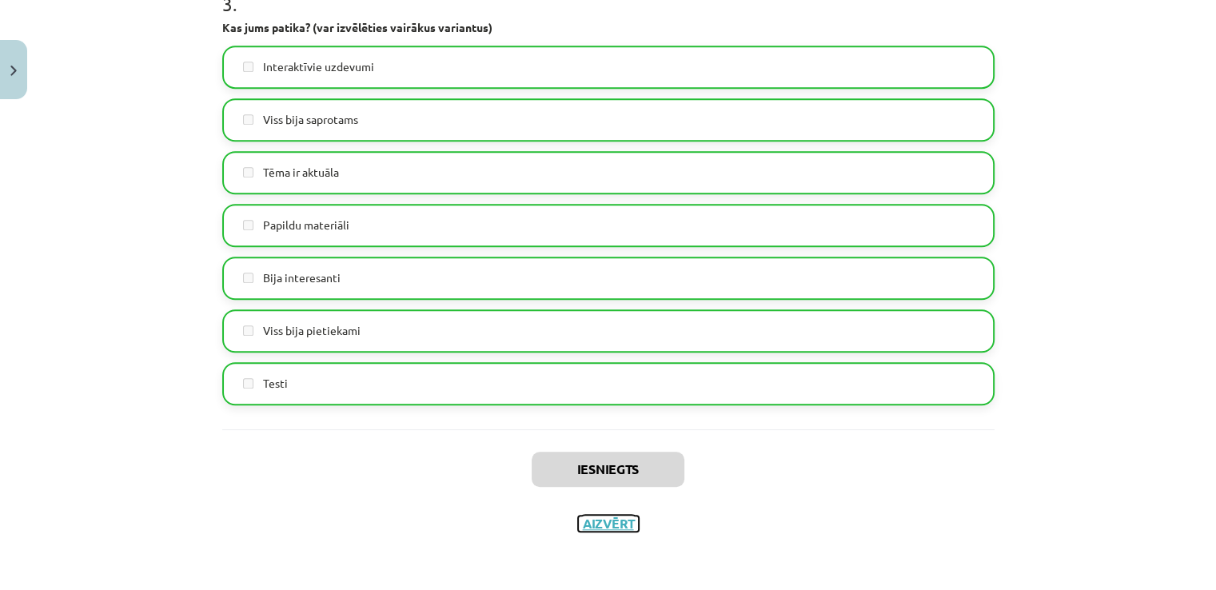
click at [616, 515] on button "Aizvērt" at bounding box center [608, 523] width 61 height 16
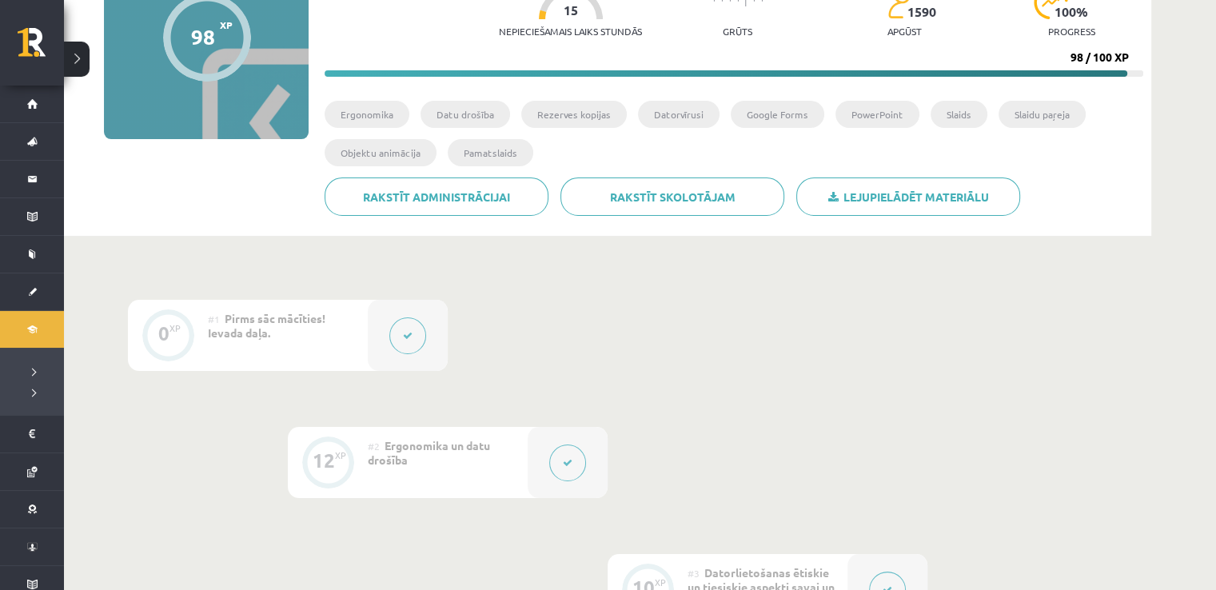
scroll to position [43, 0]
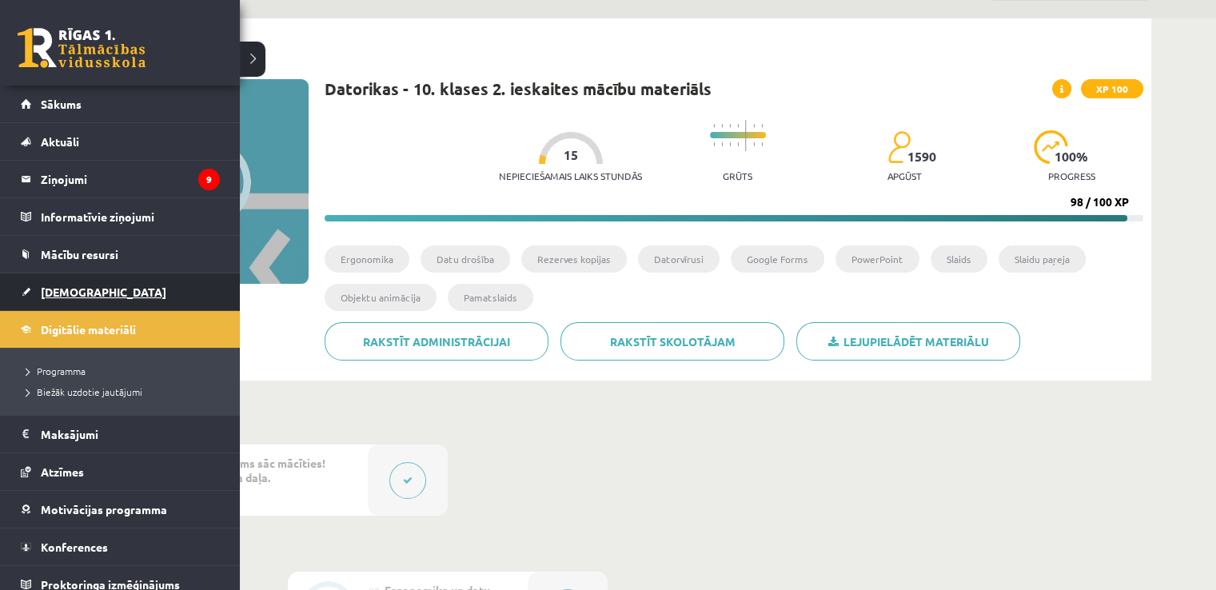
click at [80, 287] on span "[DEMOGRAPHIC_DATA]" at bounding box center [103, 292] width 125 height 14
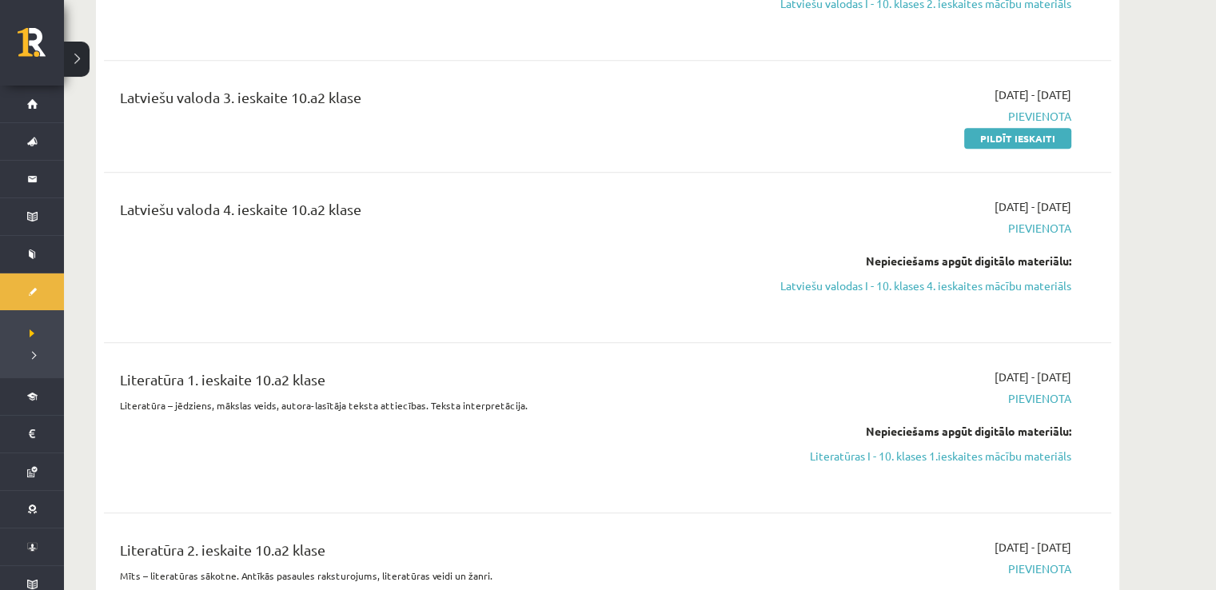
scroll to position [1132, 0]
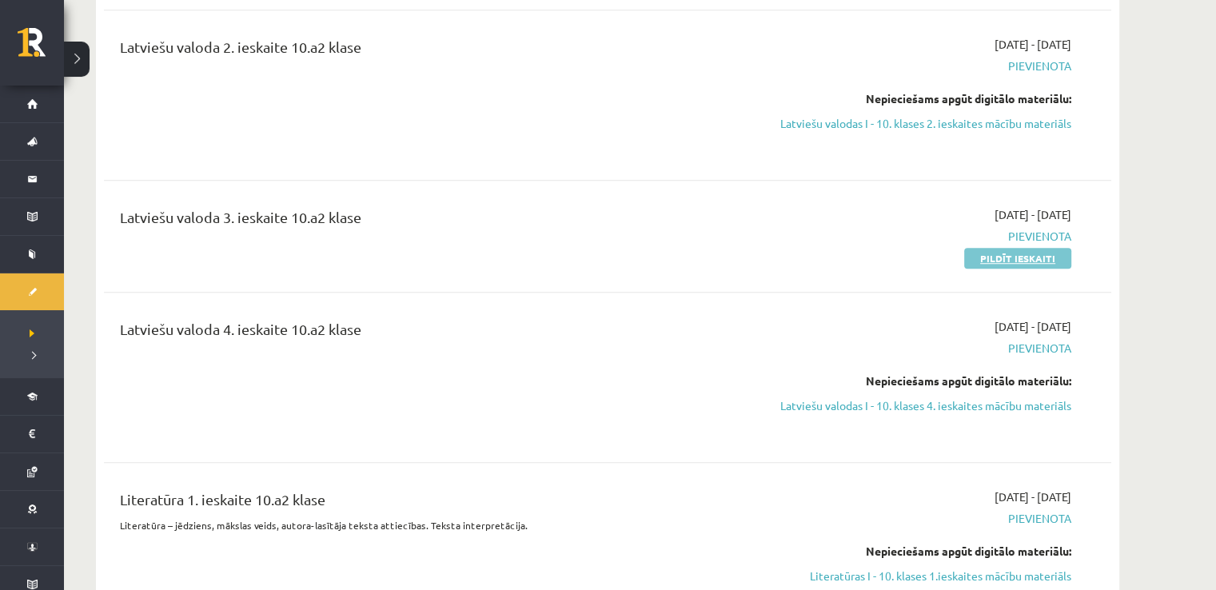
click at [1004, 248] on link "Pildīt ieskaiti" at bounding box center [1017, 258] width 107 height 21
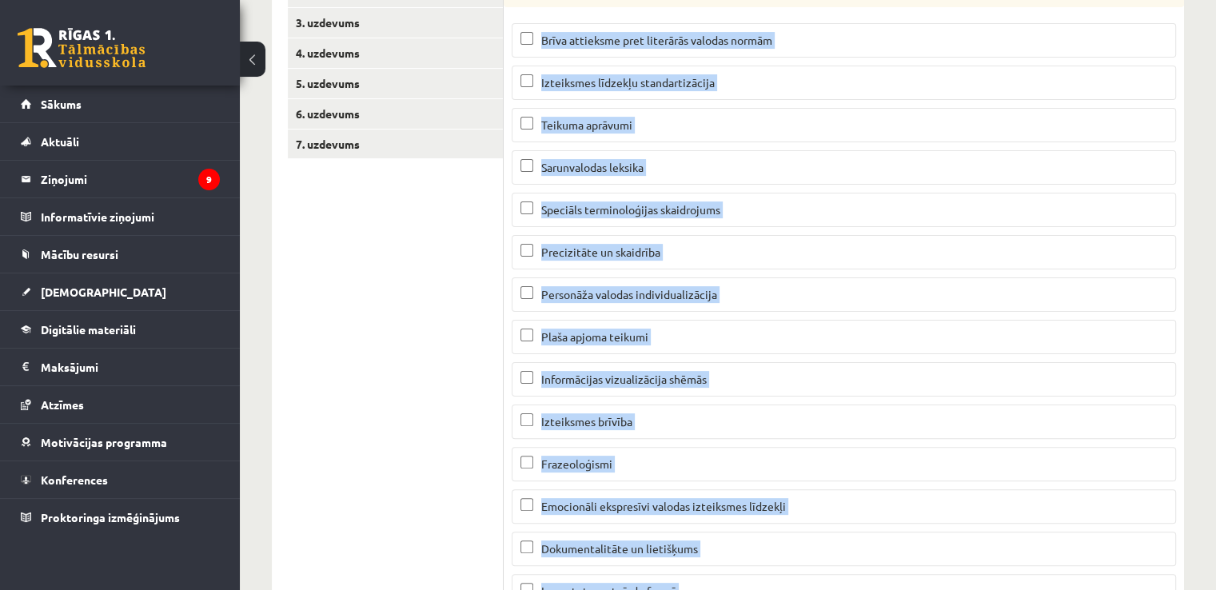
scroll to position [540, 0]
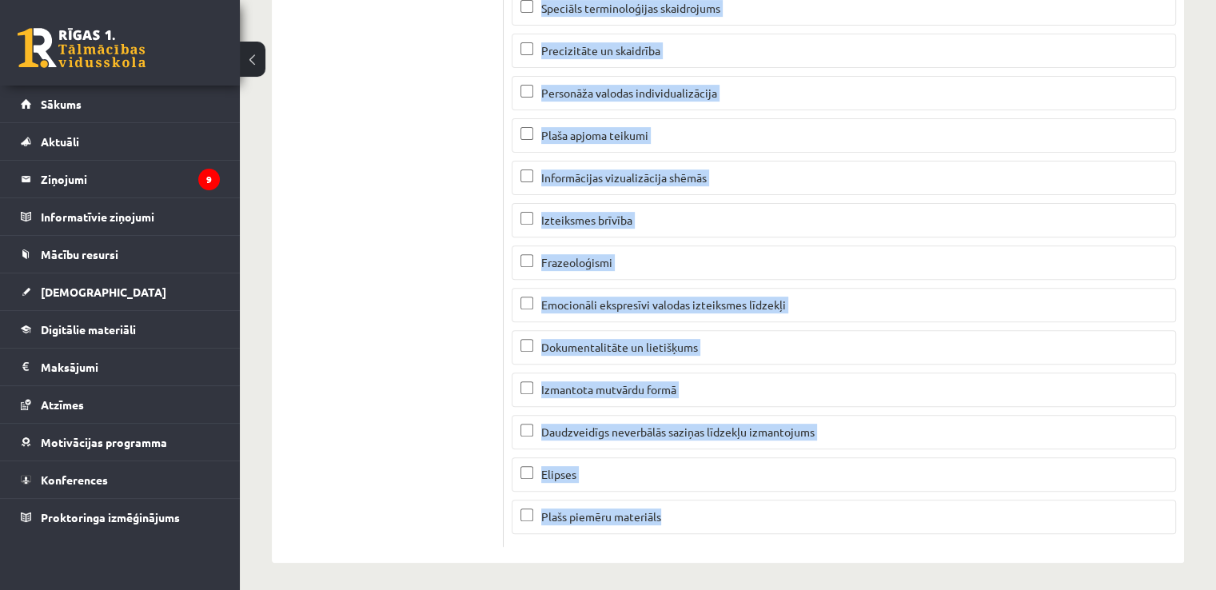
drag, startPoint x: 514, startPoint y: 321, endPoint x: 770, endPoint y: 523, distance: 325.5
click at [770, 523] on div "9p Starp nosauktajām pazīmēm atrodi 9 pazīmes, kas raksturo sarunvalodas stilu.…" at bounding box center [843, 155] width 680 height 784
copy div "Starp nosauktajām pazīmēm atrodi 9 pazīmes, kas raksturo sarunvalodas stilu. Br…"
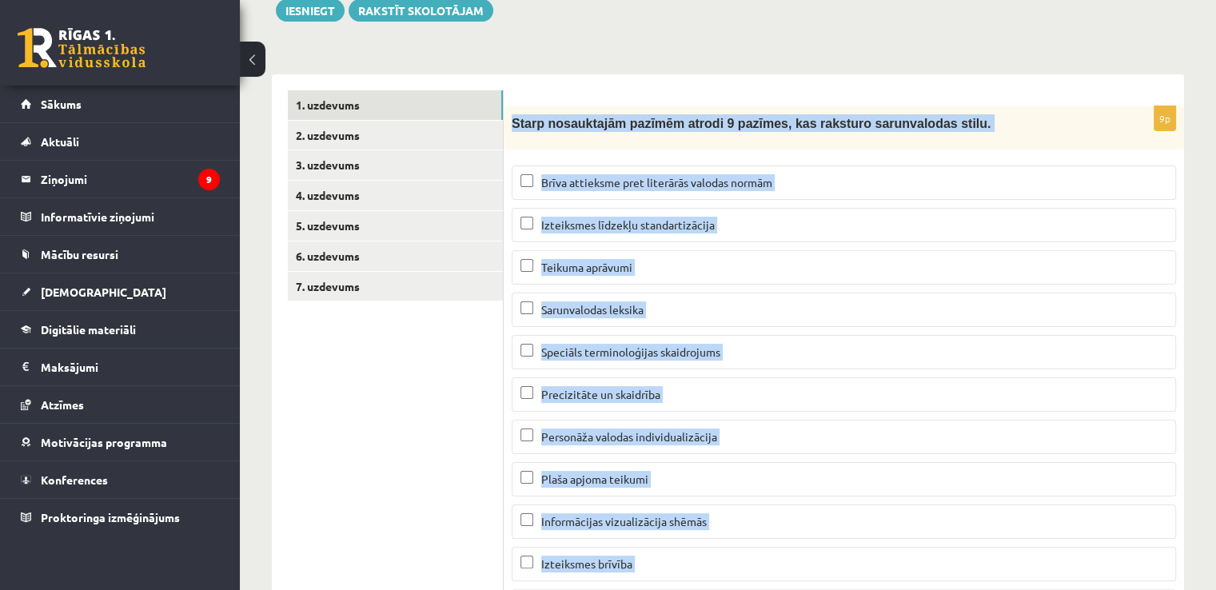
scroll to position [220, 0]
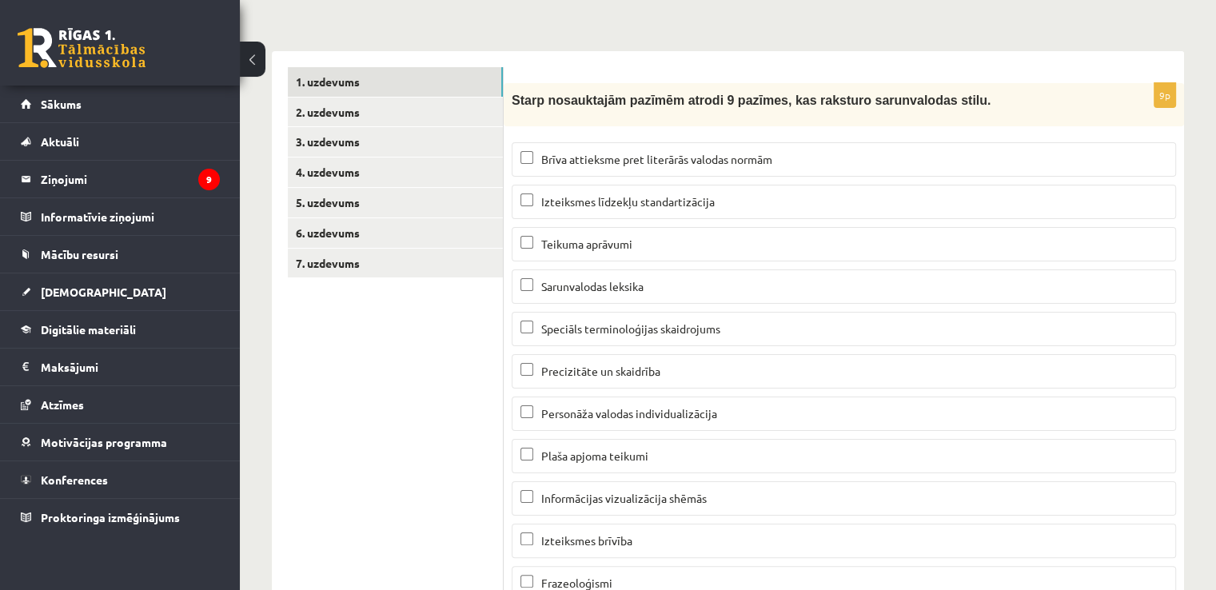
click at [452, 407] on ul "1. uzdevums 2. uzdevums 3. uzdevums 4. uzdevums 5. uzdevums 6. uzdevums 7. uzde…" at bounding box center [396, 467] width 216 height 800
click at [582, 165] on p "Brīva attieksme pret literārās valodas normām" at bounding box center [843, 159] width 647 height 17
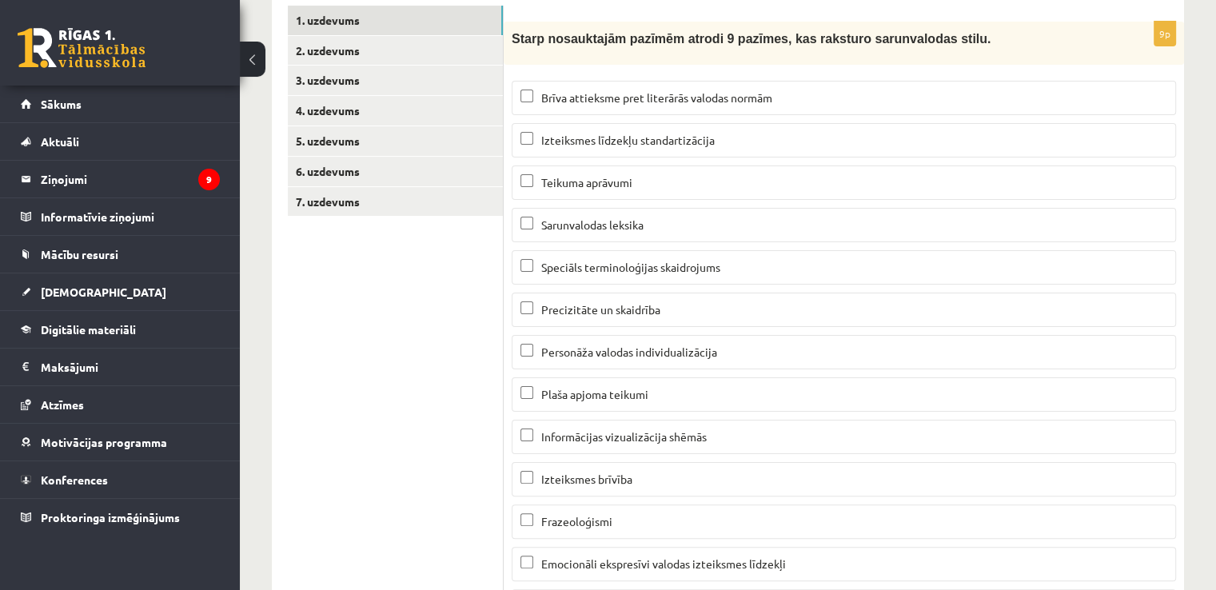
scroll to position [285, 0]
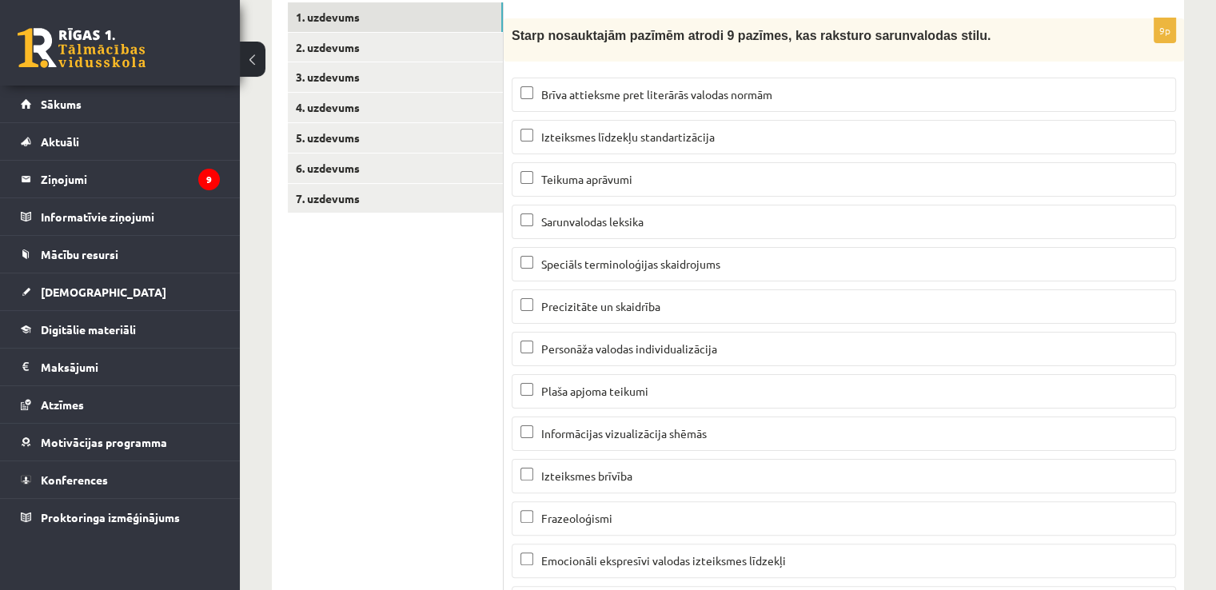
drag, startPoint x: 599, startPoint y: 168, endPoint x: 591, endPoint y: 178, distance: 12.6
click at [598, 170] on label "Teikuma aprāvumi" at bounding box center [843, 179] width 664 height 34
click at [591, 231] on label "Sarunvalodas leksika" at bounding box center [843, 222] width 664 height 34
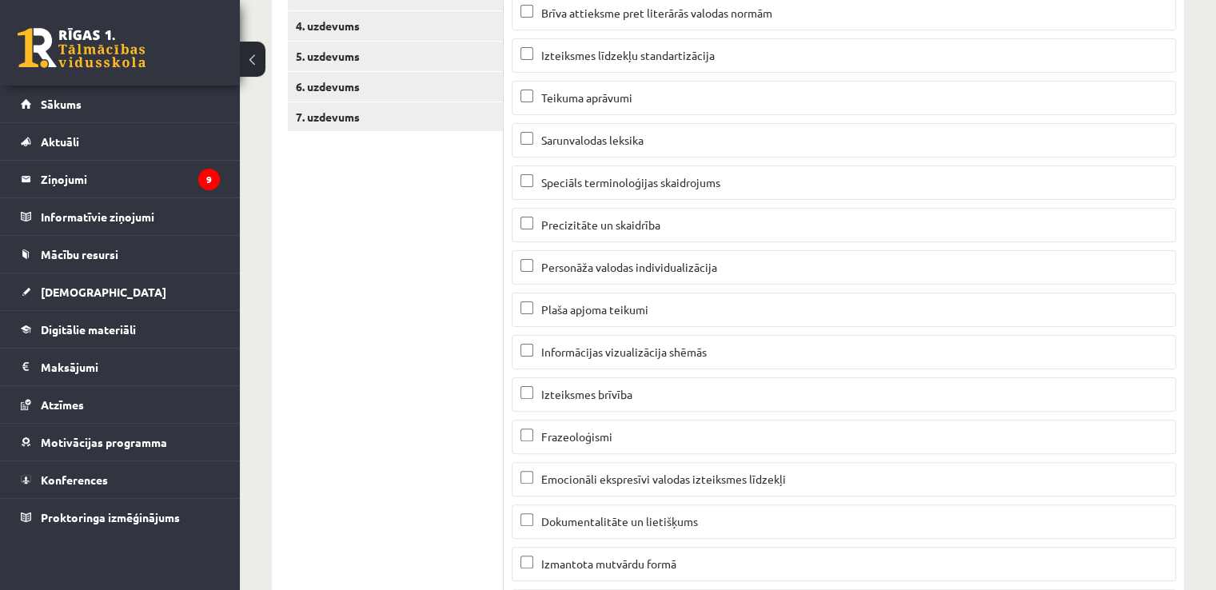
scroll to position [419, 0]
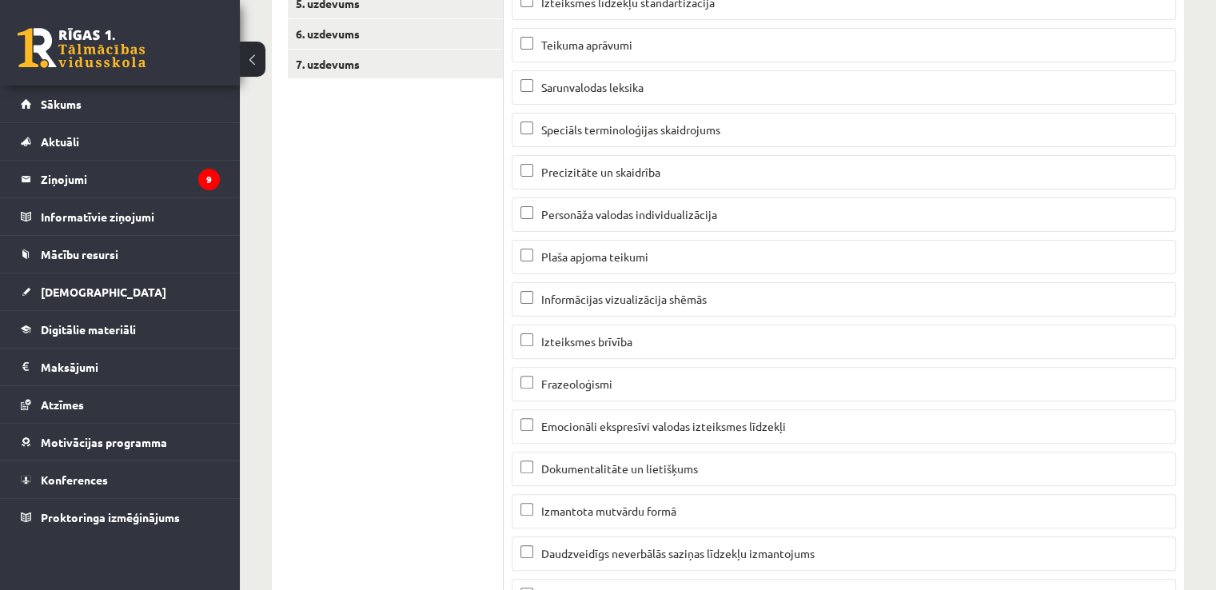
click at [567, 347] on label "Izteiksmes brīvība" at bounding box center [843, 341] width 664 height 34
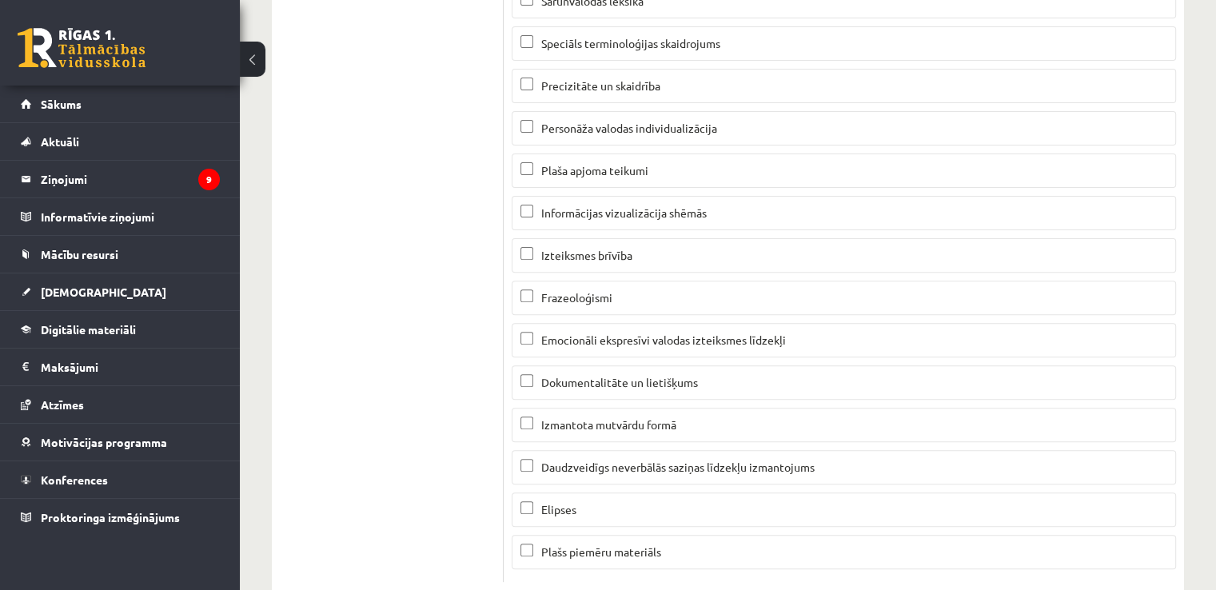
scroll to position [540, 0]
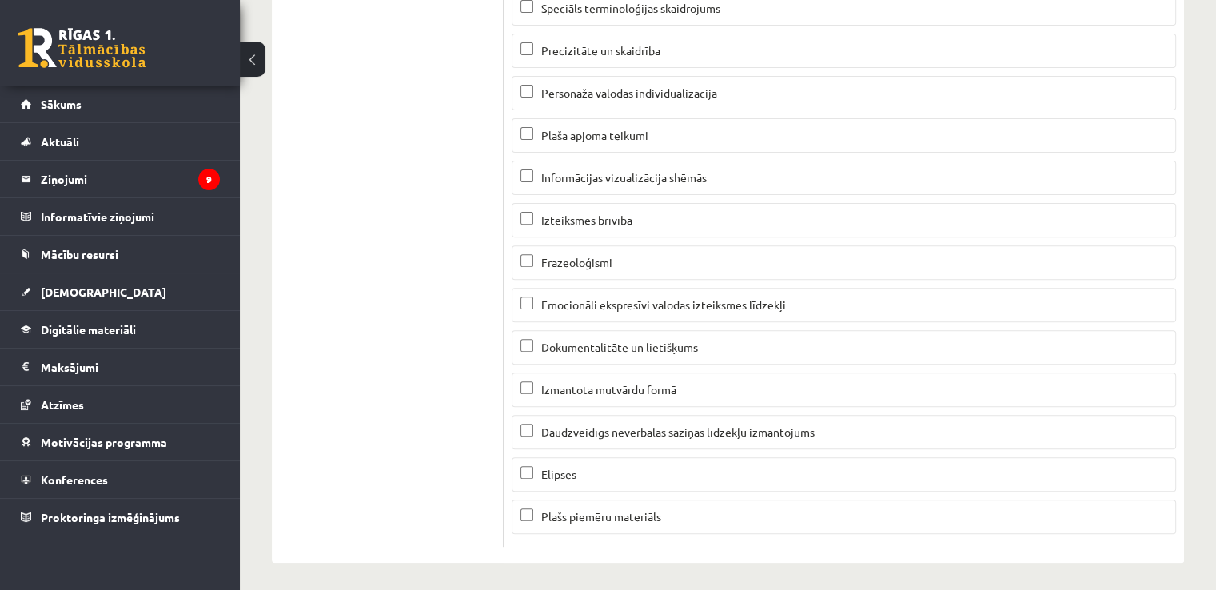
click at [566, 303] on span "Emocionāli ekspresīvi valodas izteiksmes līdzekļi" at bounding box center [663, 304] width 245 height 14
click at [582, 388] on span "Izmantota mutvārdu formā" at bounding box center [608, 389] width 135 height 14
click at [636, 432] on span "Daudzveidīgs neverbālās saziņas līdzekļu izmantojums" at bounding box center [677, 431] width 273 height 14
click at [604, 459] on label "Elipses" at bounding box center [843, 474] width 664 height 34
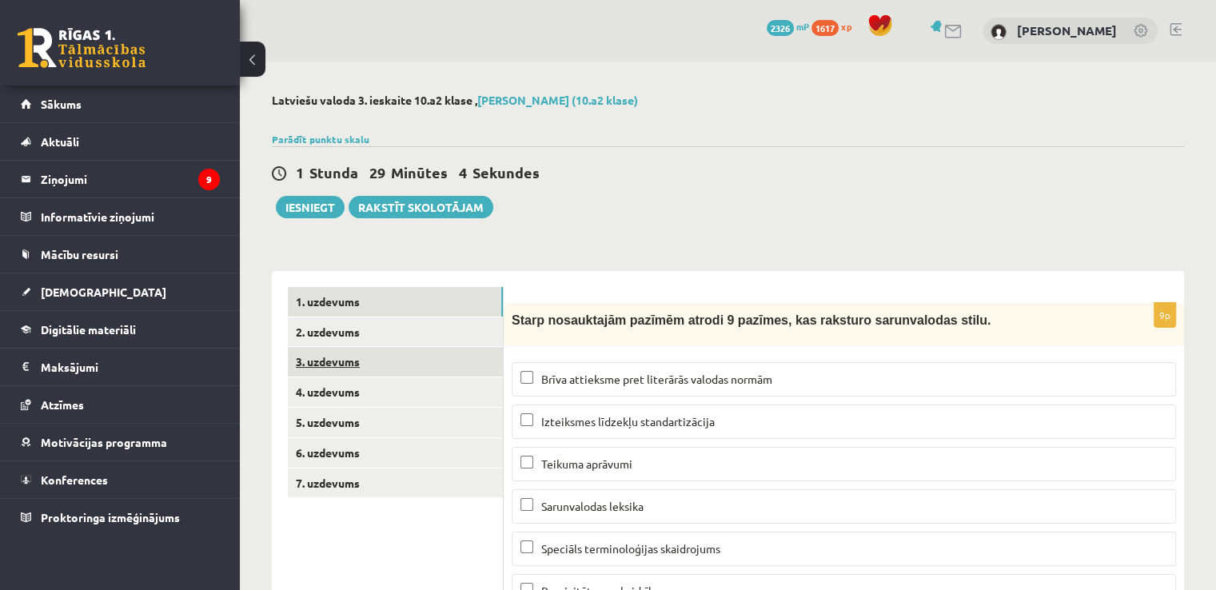
scroll to position [26, 0]
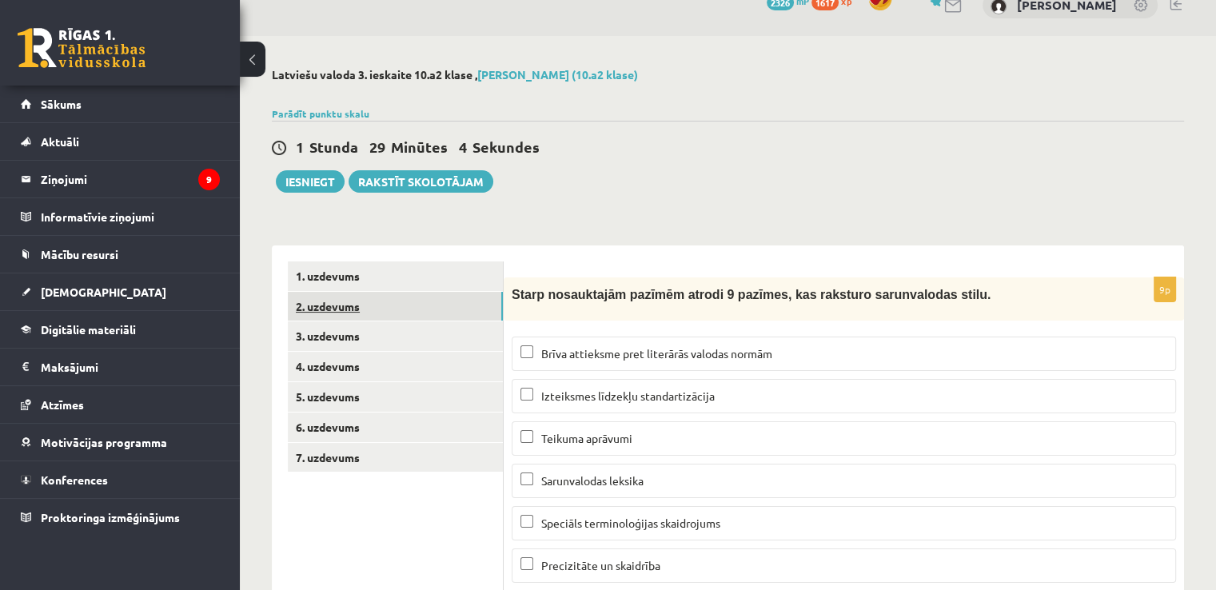
click at [352, 307] on link "2. uzdevums" at bounding box center [395, 307] width 215 height 30
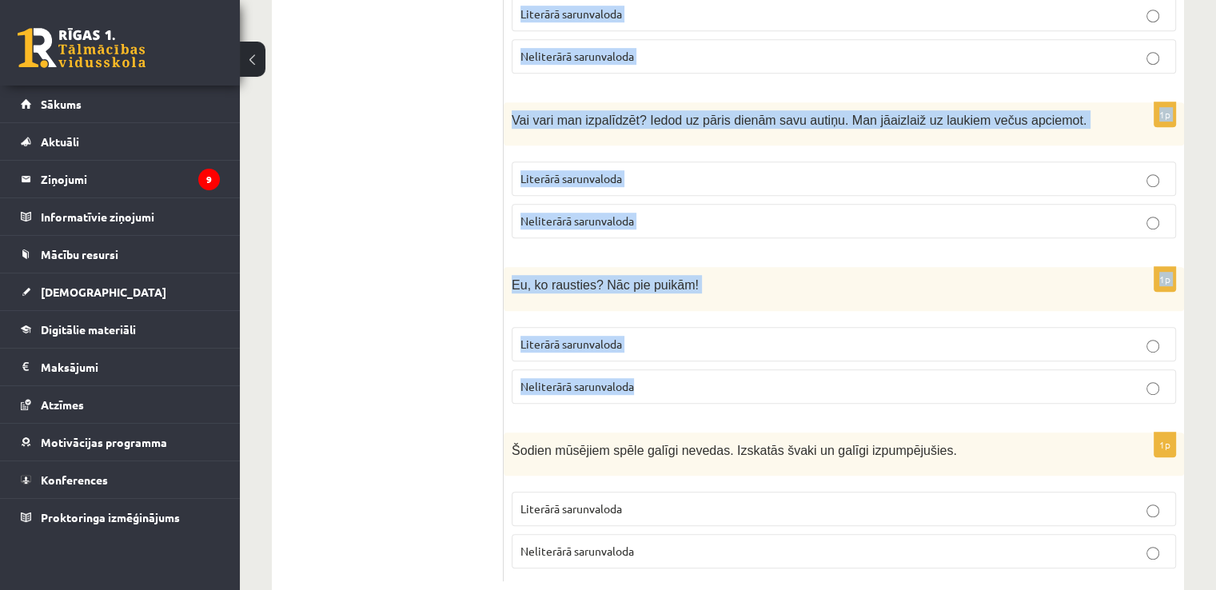
scroll to position [923, 0]
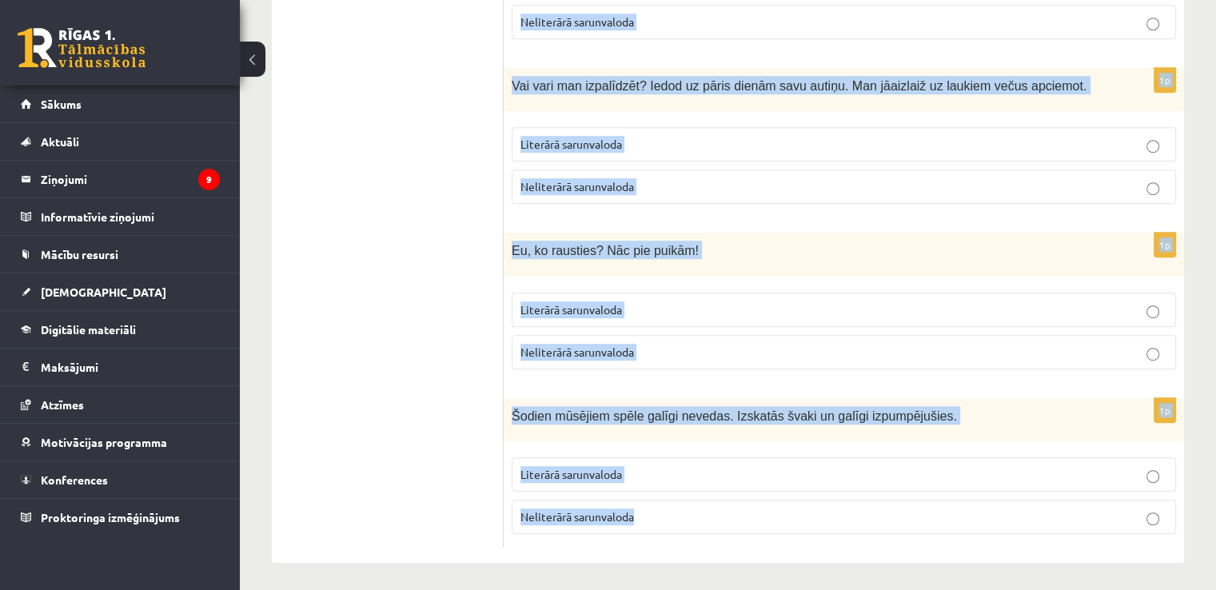
drag, startPoint x: 517, startPoint y: 269, endPoint x: 850, endPoint y: 509, distance: 410.5
copy form "Norādi, kurš no izteikumiem pieder pie literārās sarunvalodas, kurš – pie nelit…"
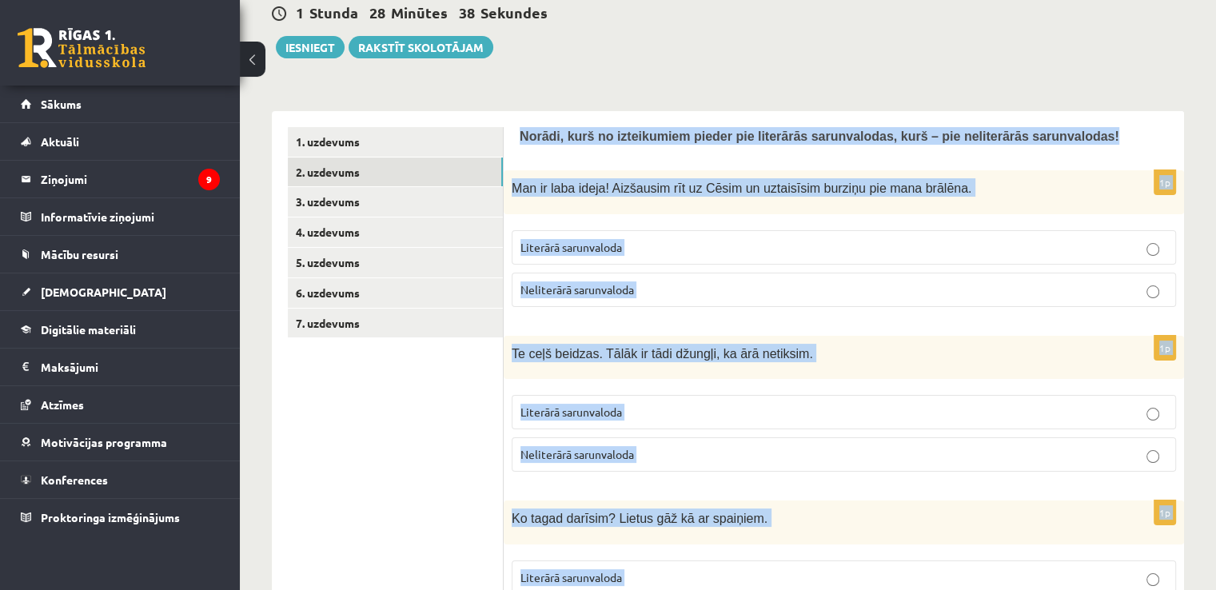
click at [601, 289] on span "Neliterārā sarunvaloda" at bounding box center [576, 289] width 113 height 14
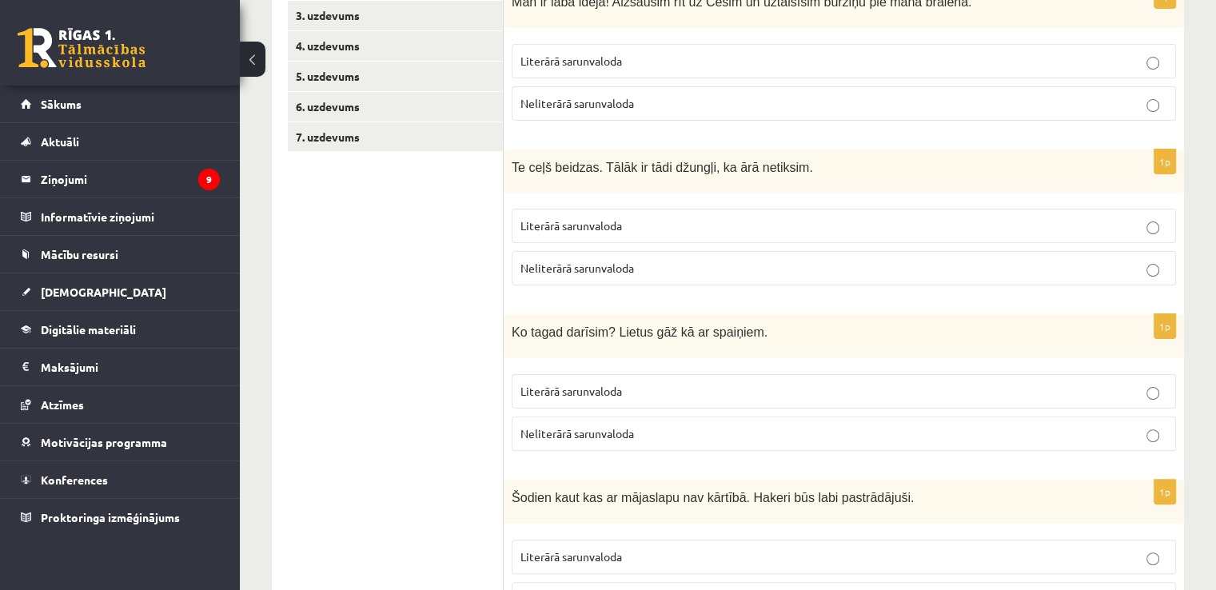
scroll to position [352, 0]
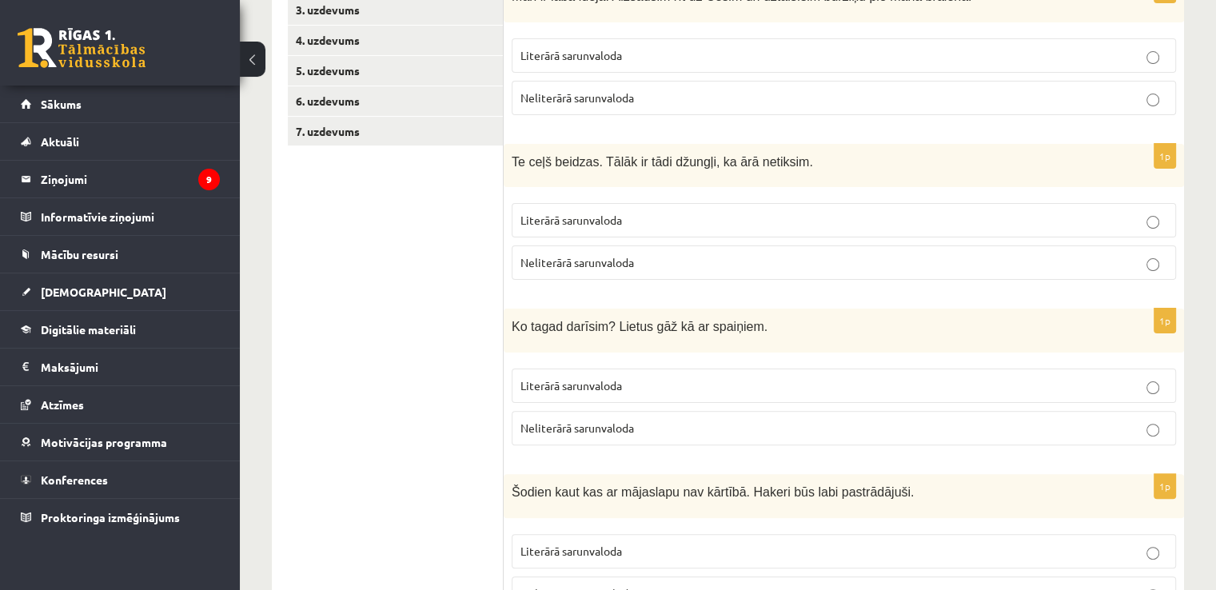
click at [630, 227] on p "Literārā sarunvaloda" at bounding box center [843, 220] width 647 height 17
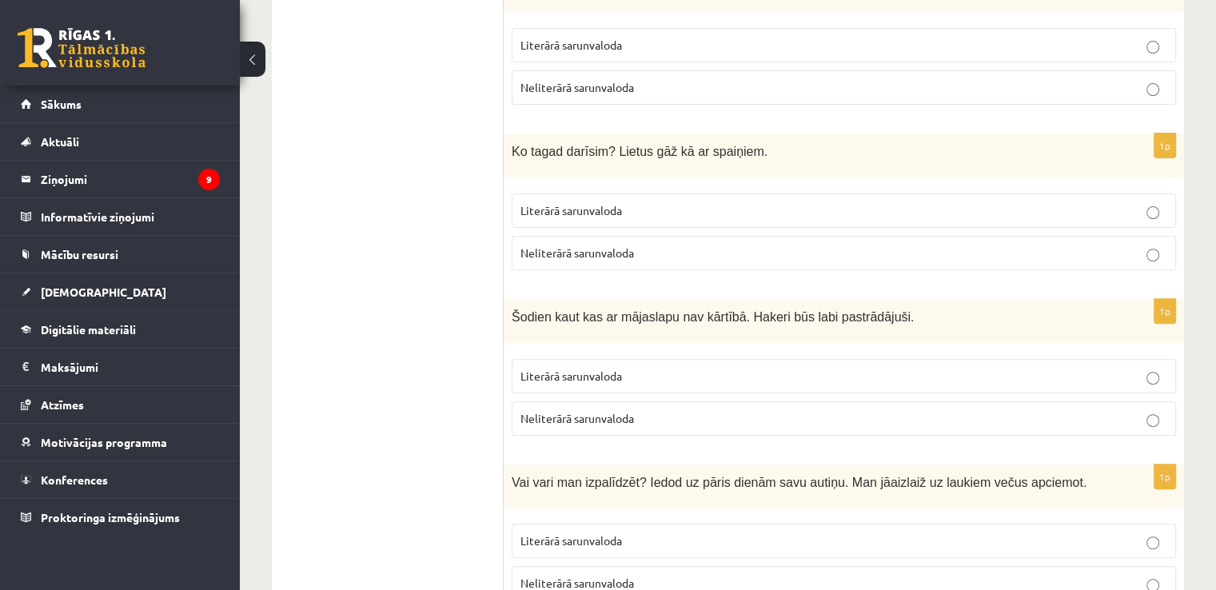
scroll to position [525, 0]
click at [671, 219] on label "Literārā sarunvaloda" at bounding box center [843, 212] width 664 height 34
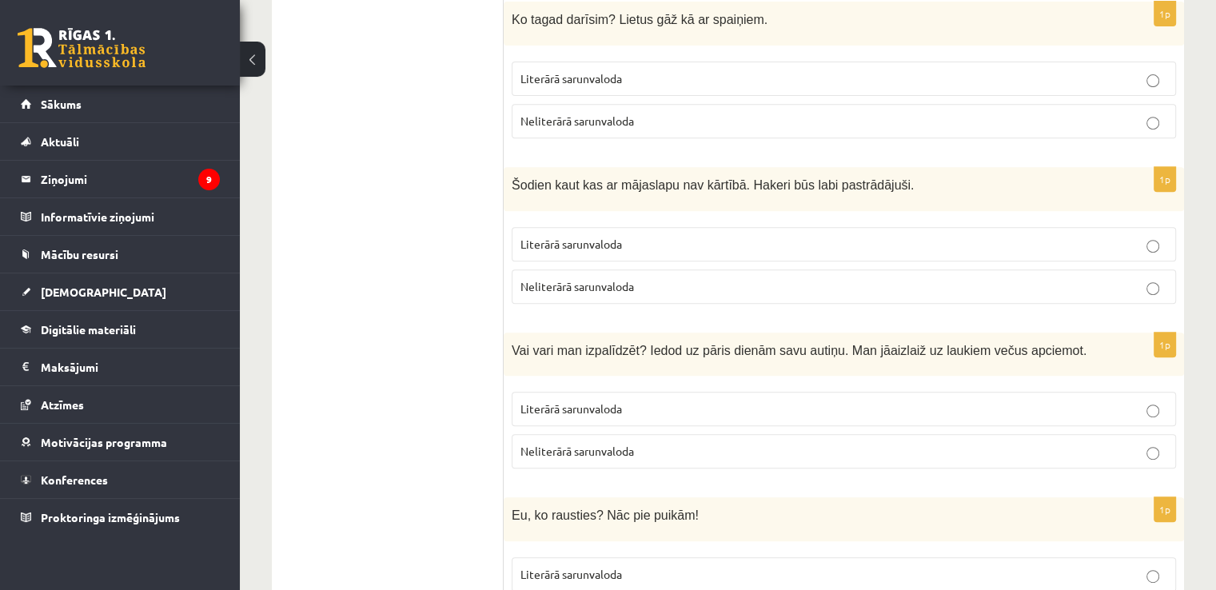
scroll to position [659, 0]
click at [606, 235] on p "Literārā sarunvaloda" at bounding box center [843, 243] width 647 height 17
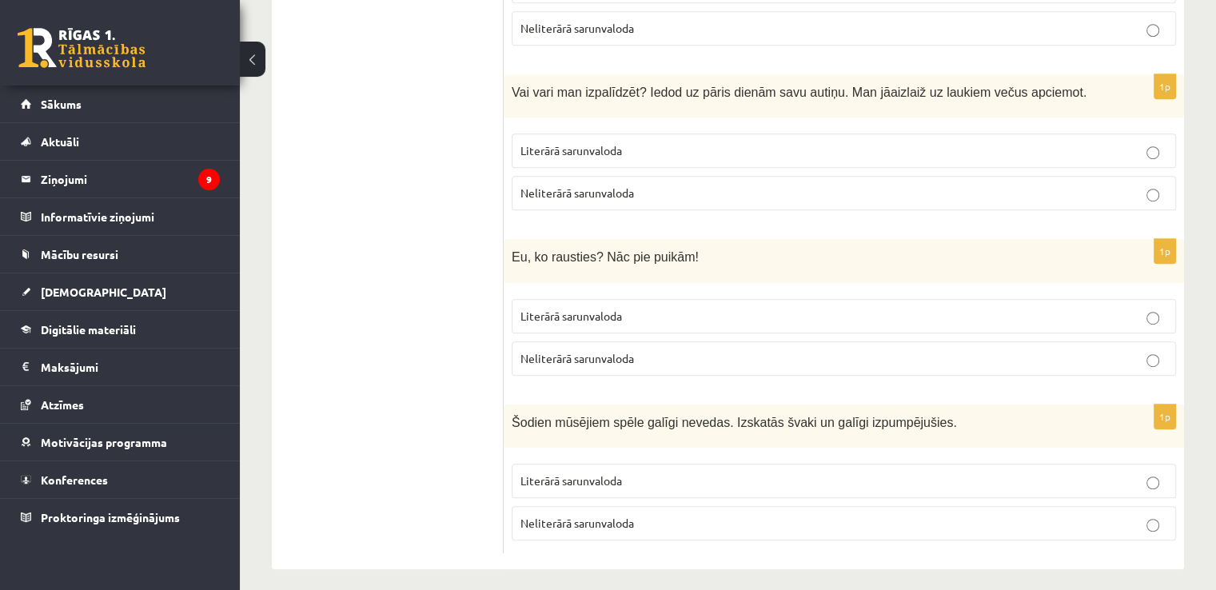
scroll to position [923, 0]
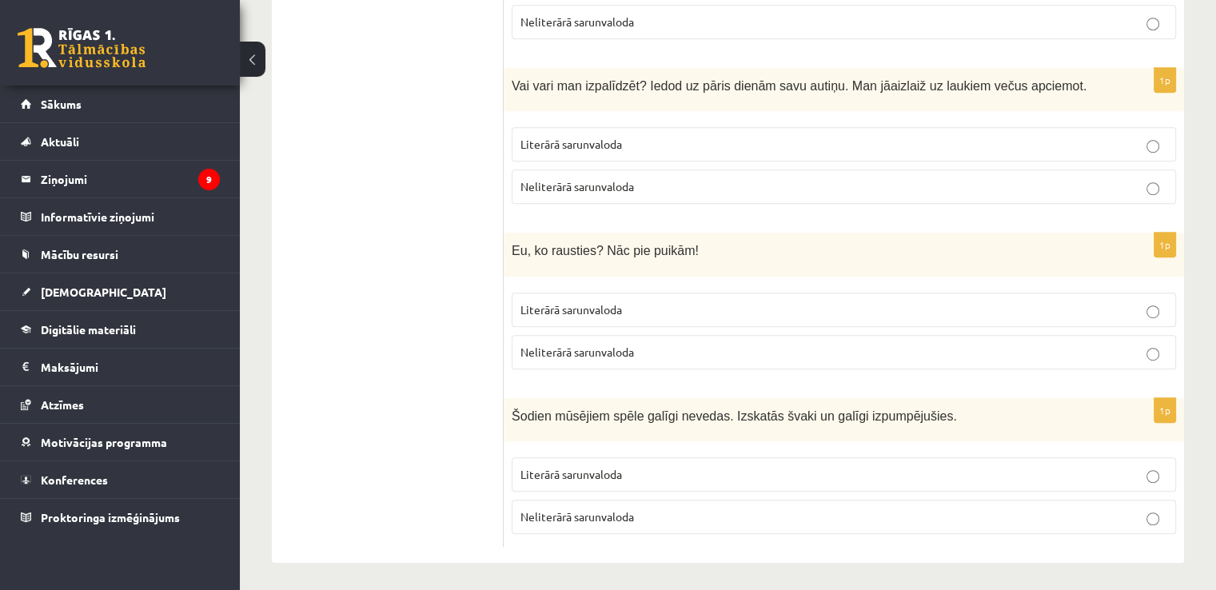
click at [628, 193] on label "Neliterārā sarunvaloda" at bounding box center [843, 186] width 664 height 34
click at [579, 335] on label "Neliterārā sarunvaloda" at bounding box center [843, 352] width 664 height 34
click at [584, 352] on span "Neliterārā sarunvaloda" at bounding box center [576, 351] width 113 height 14
click at [646, 523] on label "Neliterārā sarunvaloda" at bounding box center [843, 516] width 664 height 34
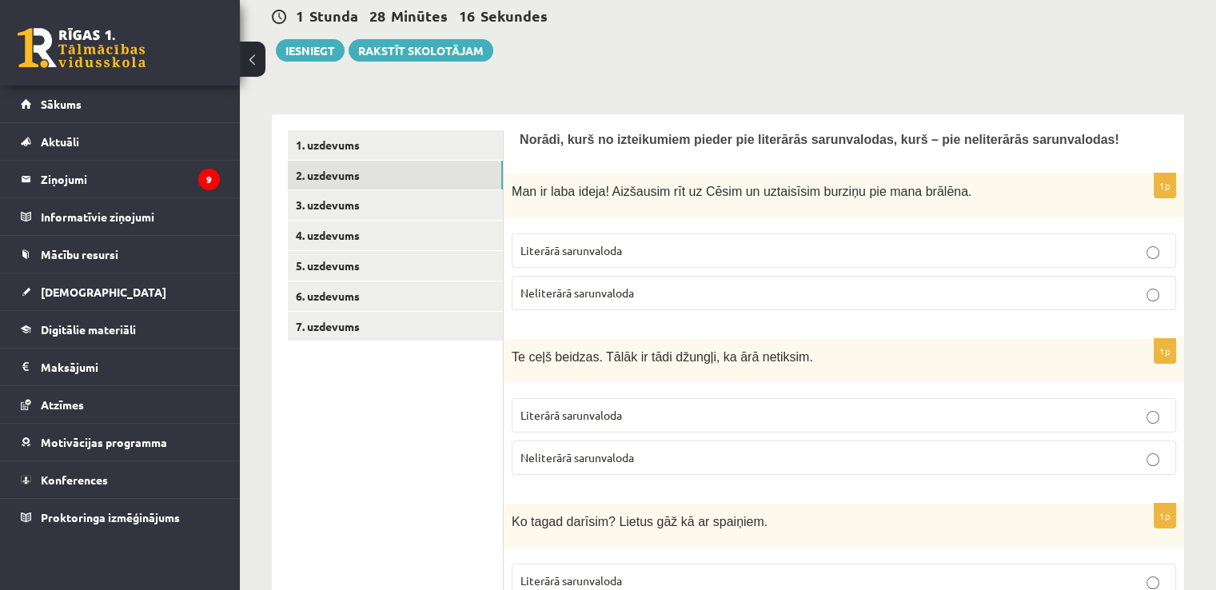
scroll to position [157, 0]
click at [403, 202] on link "3. uzdevums" at bounding box center [395, 204] width 215 height 30
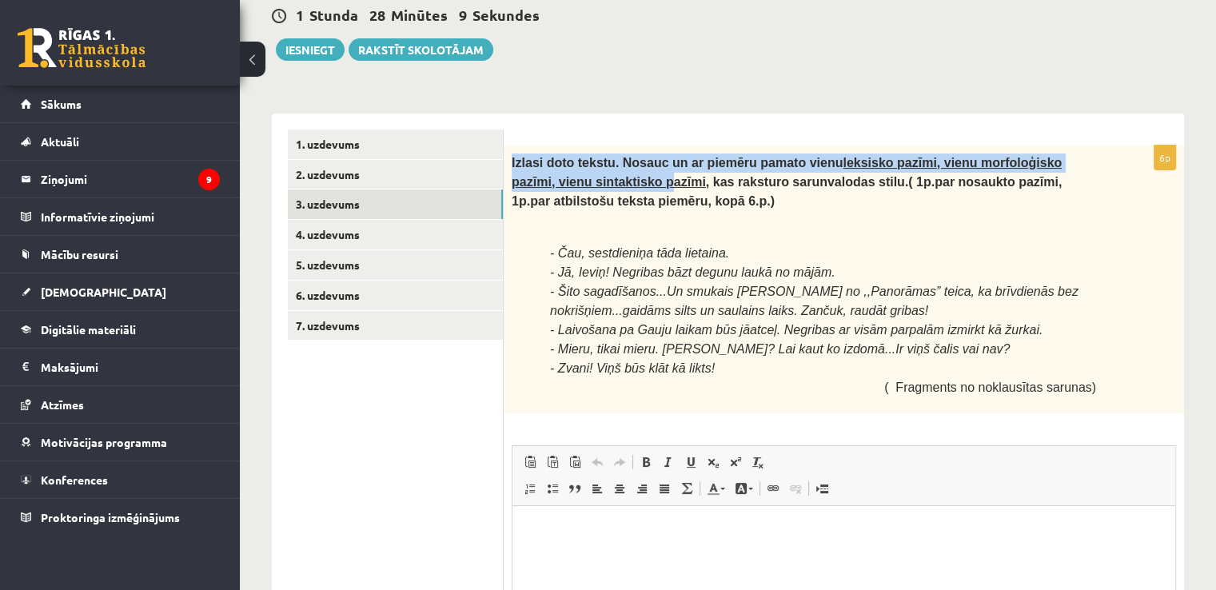
scroll to position [0, 0]
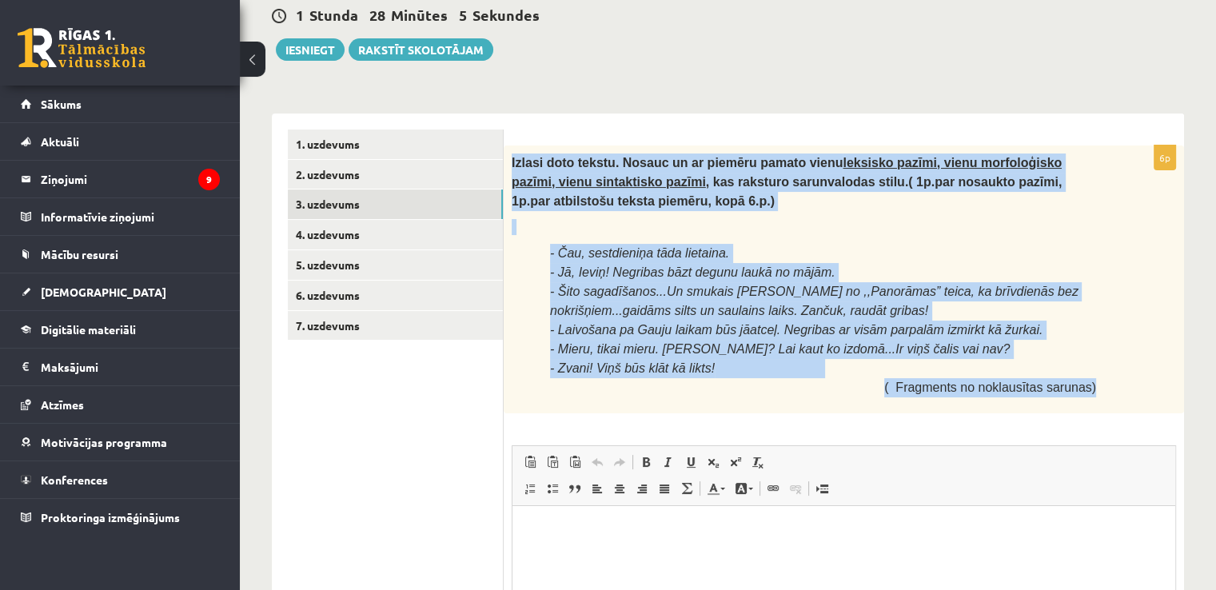
drag, startPoint x: 508, startPoint y: 157, endPoint x: 1136, endPoint y: 416, distance: 679.1
click at [1136, 414] on div "Izlasi doto tekstu. Nosauc un ar piemēru pamato vienu leksisko pazīmi, vienu mo…" at bounding box center [843, 279] width 680 height 269
copy div "Izlasi doto tekstu. Nosauc un ar piemēru pamato vienu leksisko pazīmi, vienu mo…"
click at [527, 370] on div "Izlasi doto tekstu. Nosauc un ar piemēru pamato vienu leksisko pazīmi, vienu mo…" at bounding box center [843, 279] width 680 height 269
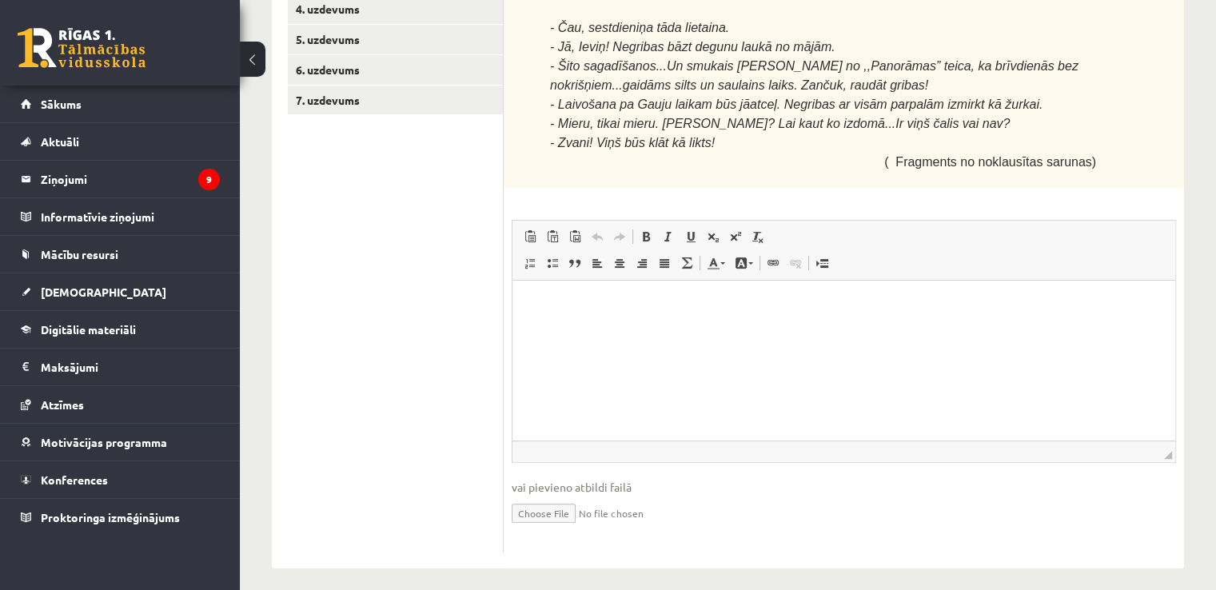
scroll to position [384, 0]
click at [615, 328] on html at bounding box center [843, 303] width 663 height 49
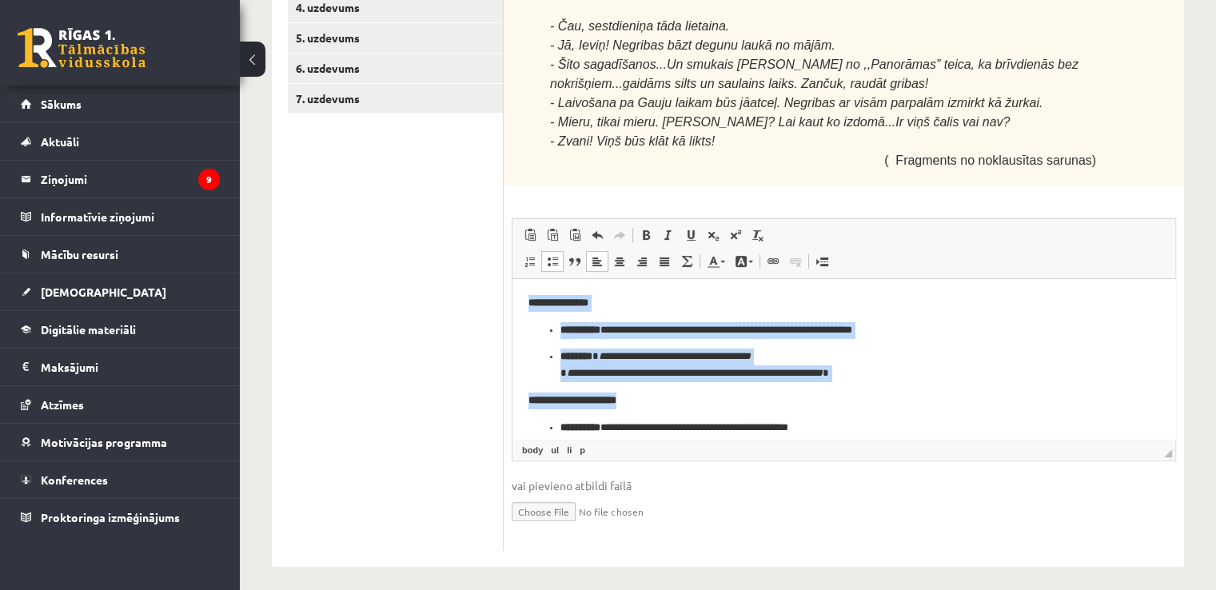
scroll to position [154, 0]
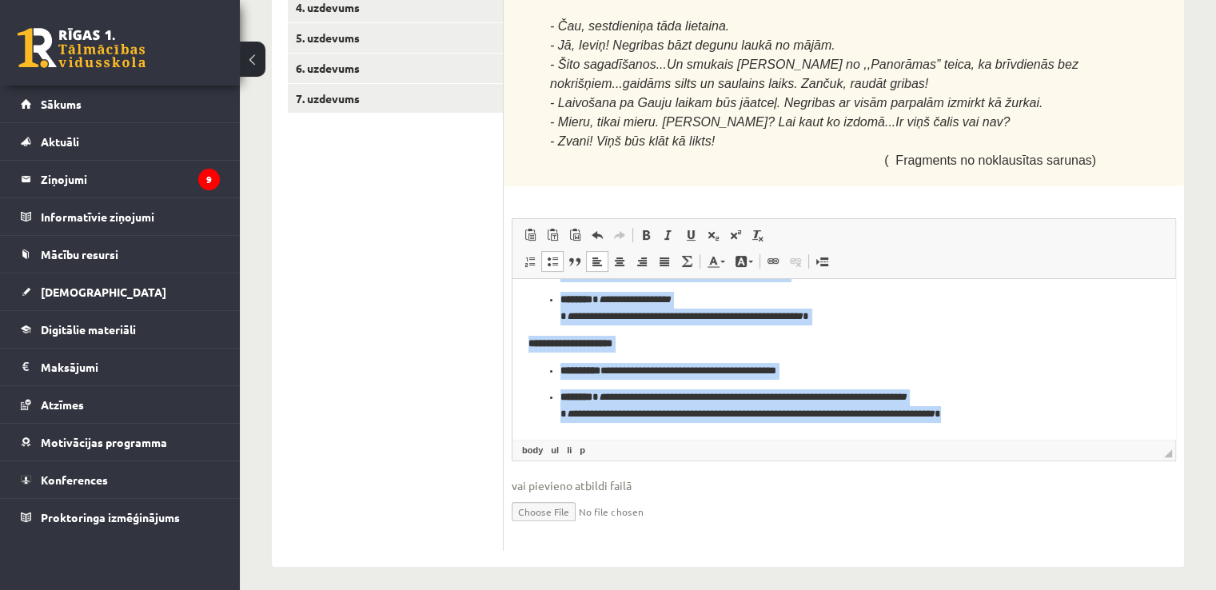
drag, startPoint x: 527, startPoint y: 297, endPoint x: 1017, endPoint y: 436, distance: 508.3
click at [1017, 436] on html "**********" at bounding box center [843, 282] width 663 height 314
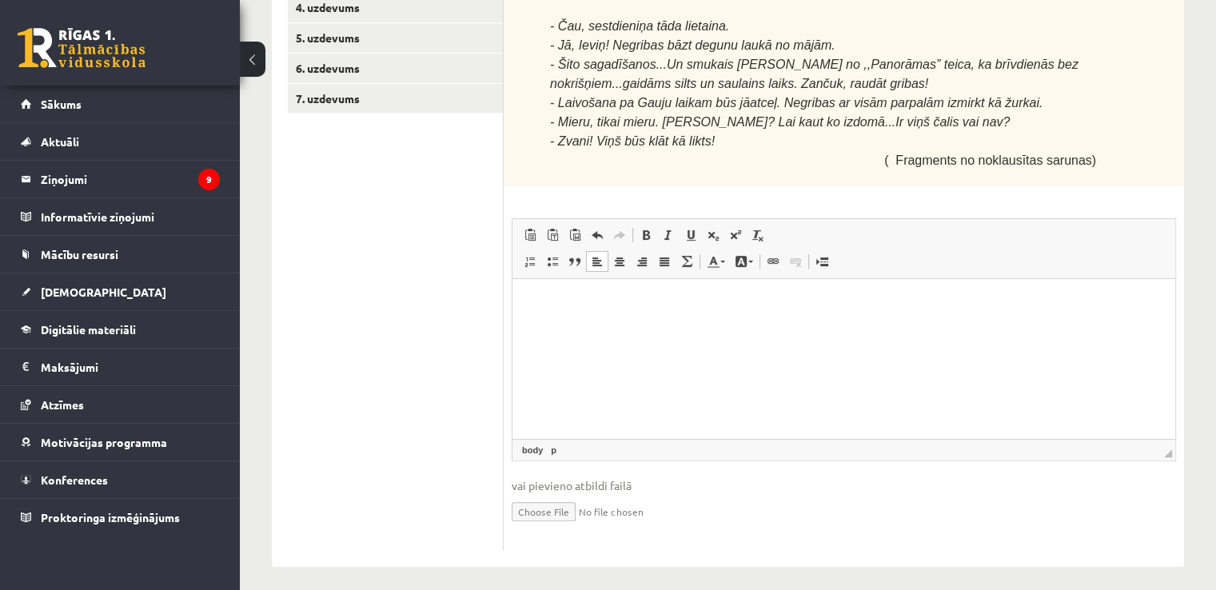
scroll to position [182, 0]
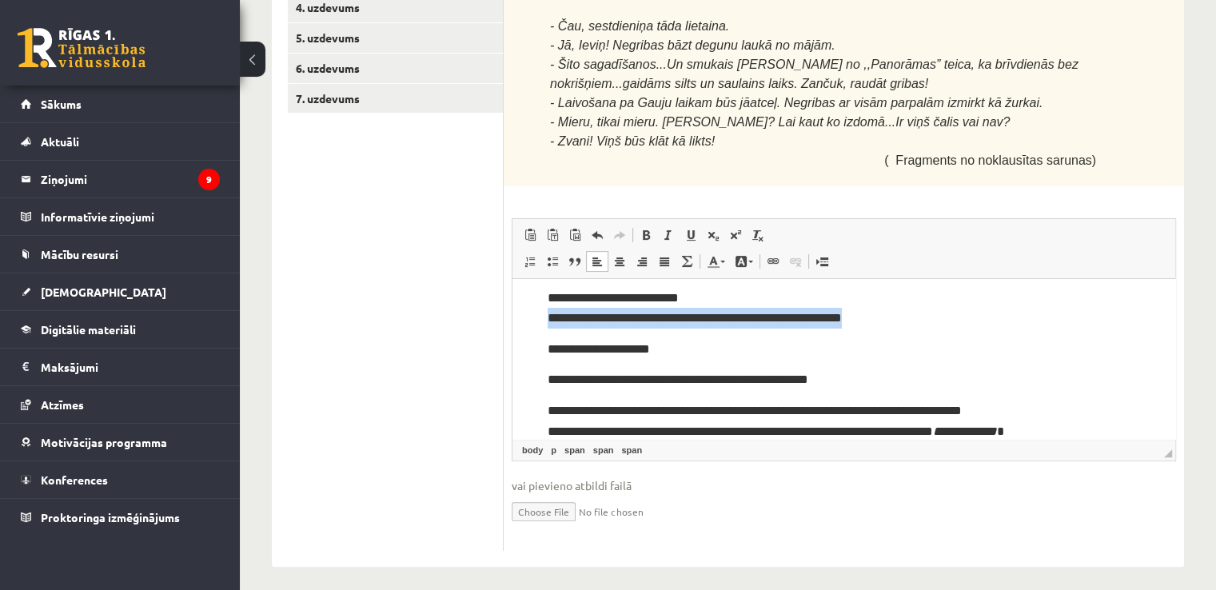
drag, startPoint x: 547, startPoint y: 314, endPoint x: 902, endPoint y: 326, distance: 355.8
click at [902, 326] on p "**********" at bounding box center [852, 308] width 611 height 41
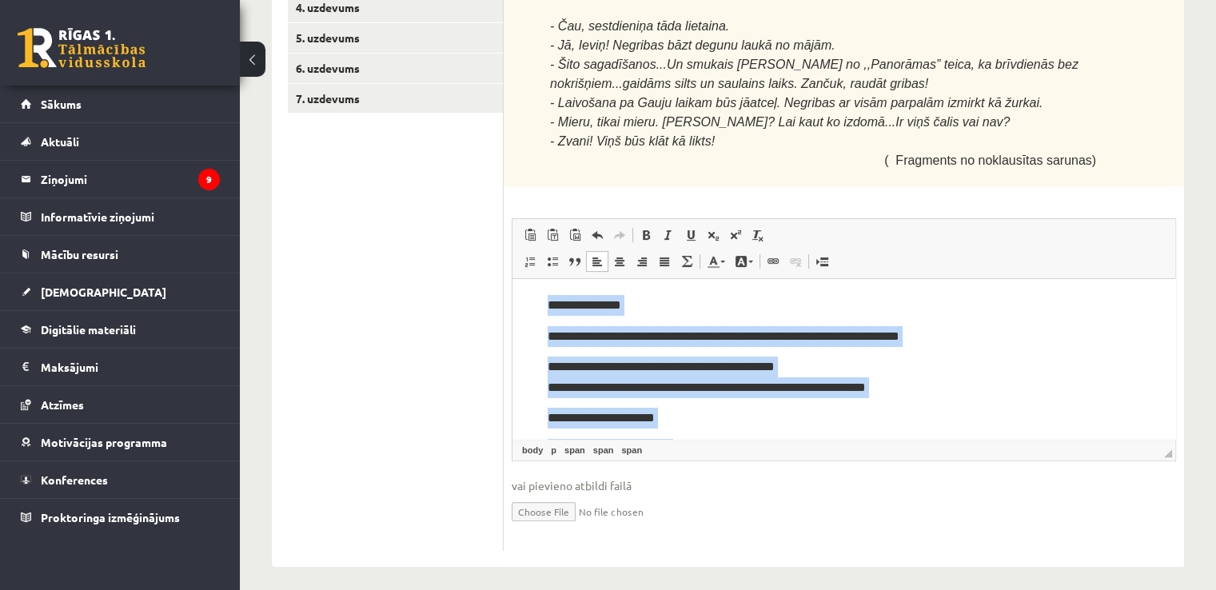
scroll to position [180, 0]
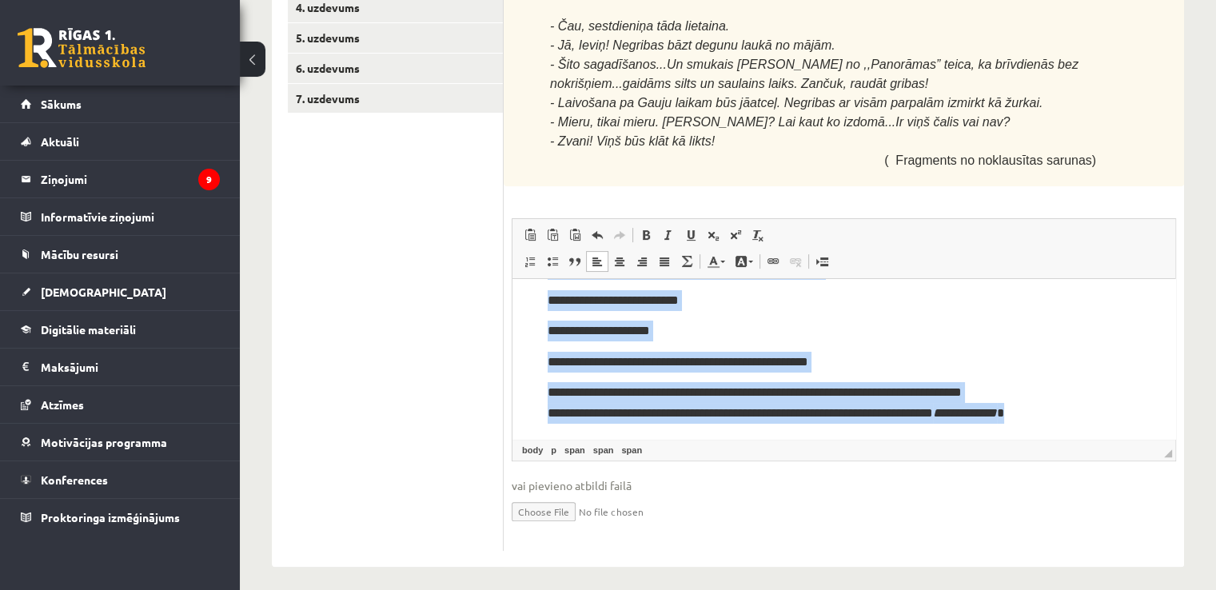
drag, startPoint x: 578, startPoint y: 309, endPoint x: 1125, endPoint y: 431, distance: 560.8
click at [1125, 431] on html "**********" at bounding box center [843, 269] width 663 height 340
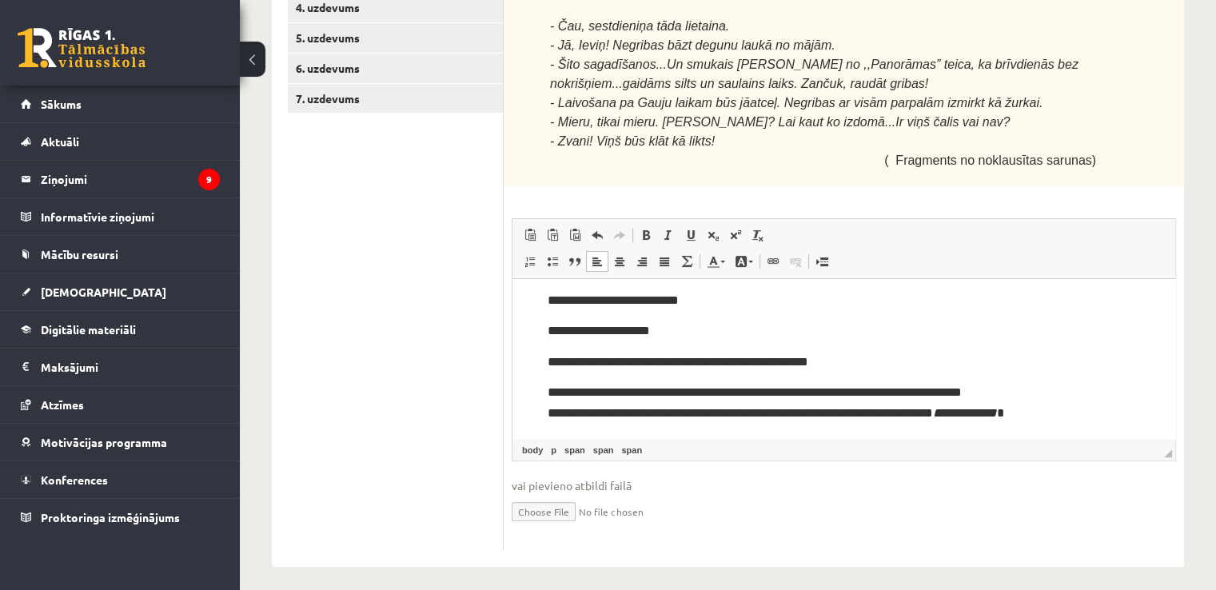
scroll to position [0, 0]
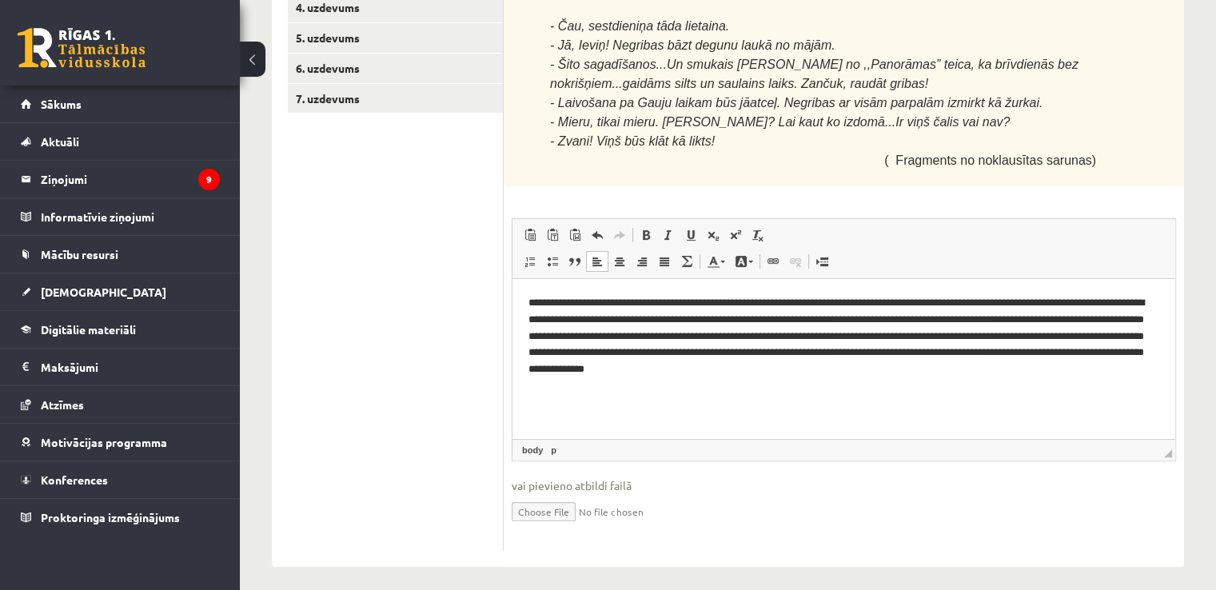
click at [870, 324] on p "**********" at bounding box center [843, 336] width 631 height 83
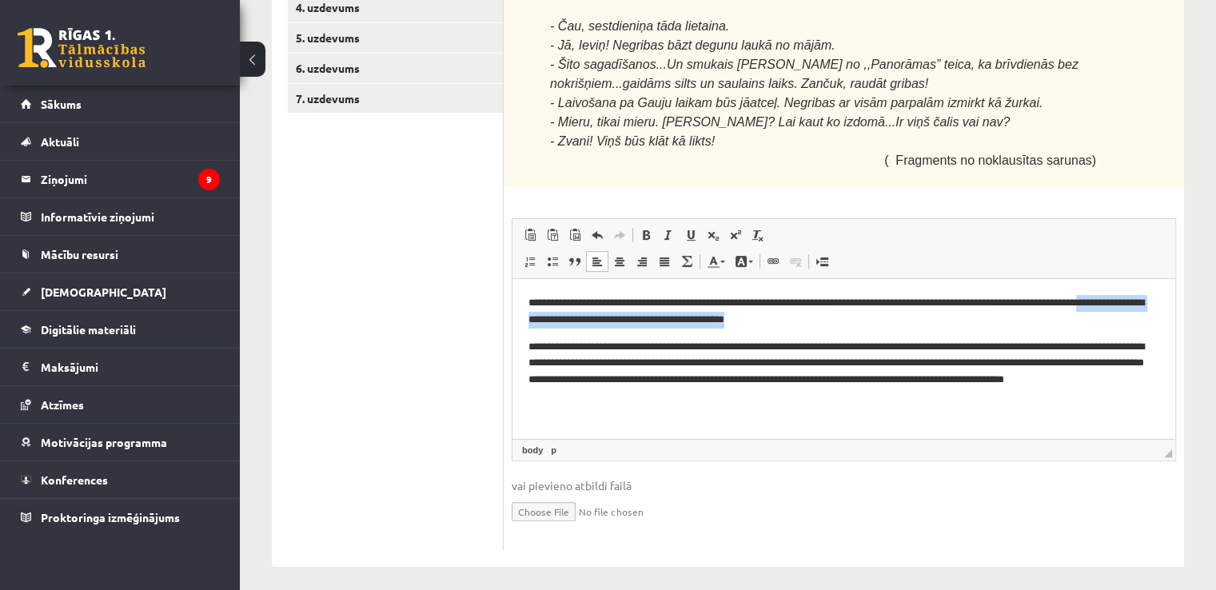
drag, startPoint x: 567, startPoint y: 321, endPoint x: 880, endPoint y: 327, distance: 313.3
click at [880, 327] on p "**********" at bounding box center [843, 312] width 631 height 34
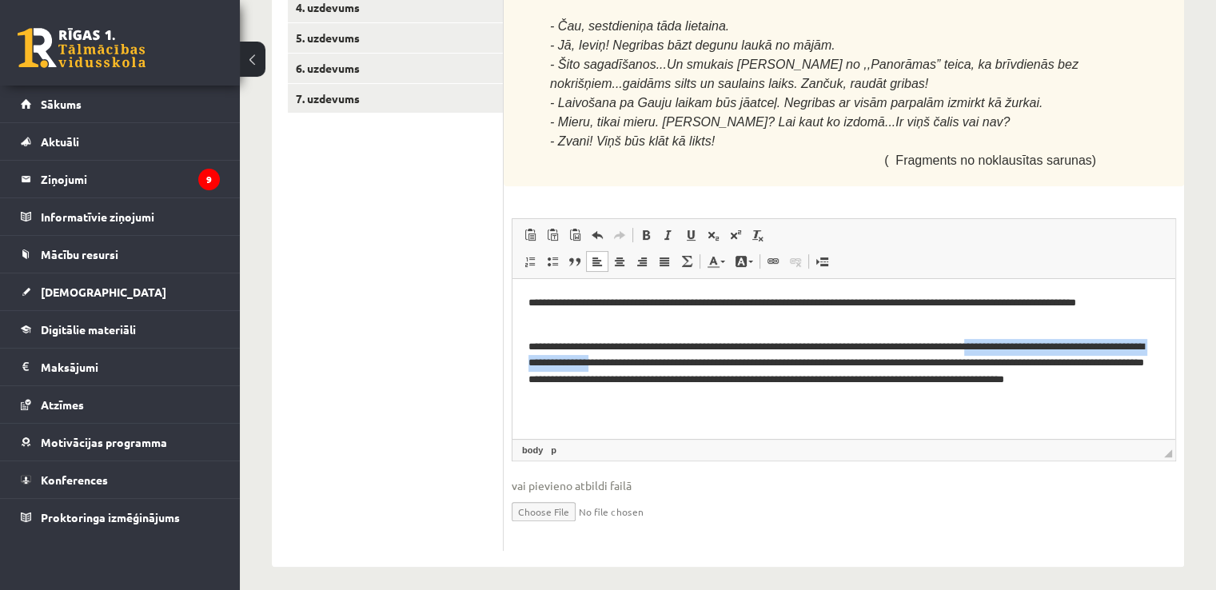
drag, startPoint x: 1054, startPoint y: 344, endPoint x: 711, endPoint y: 365, distance: 343.5
click at [711, 365] on p "**********" at bounding box center [843, 372] width 631 height 66
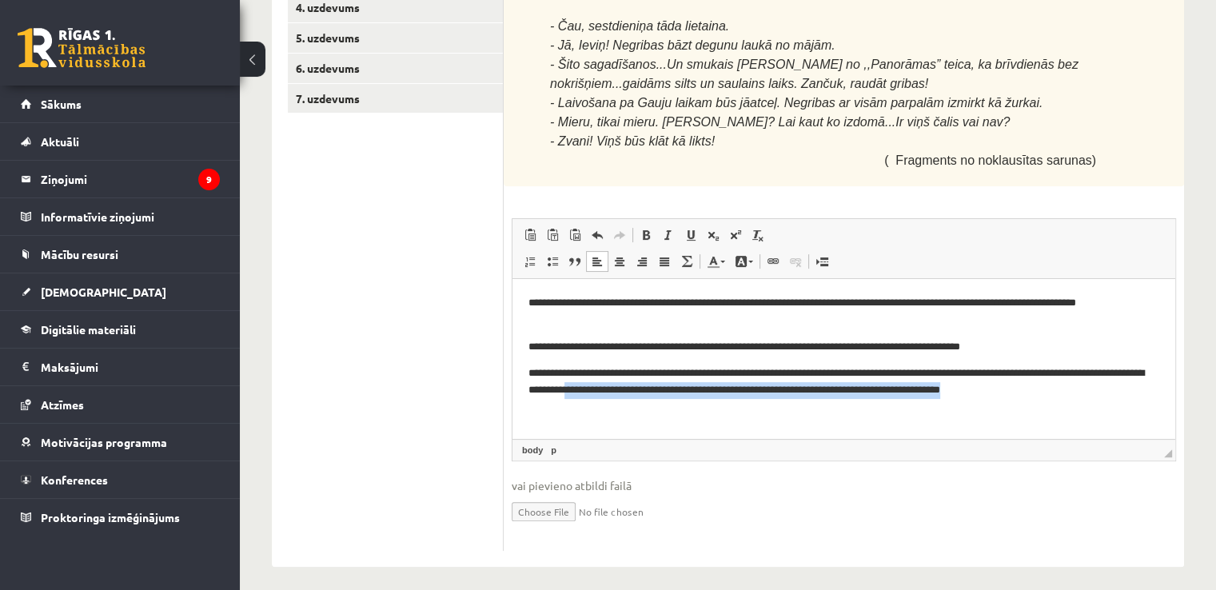
drag, startPoint x: 671, startPoint y: 392, endPoint x: 1124, endPoint y: 416, distance: 453.8
click at [1124, 415] on html "**********" at bounding box center [843, 347] width 663 height 136
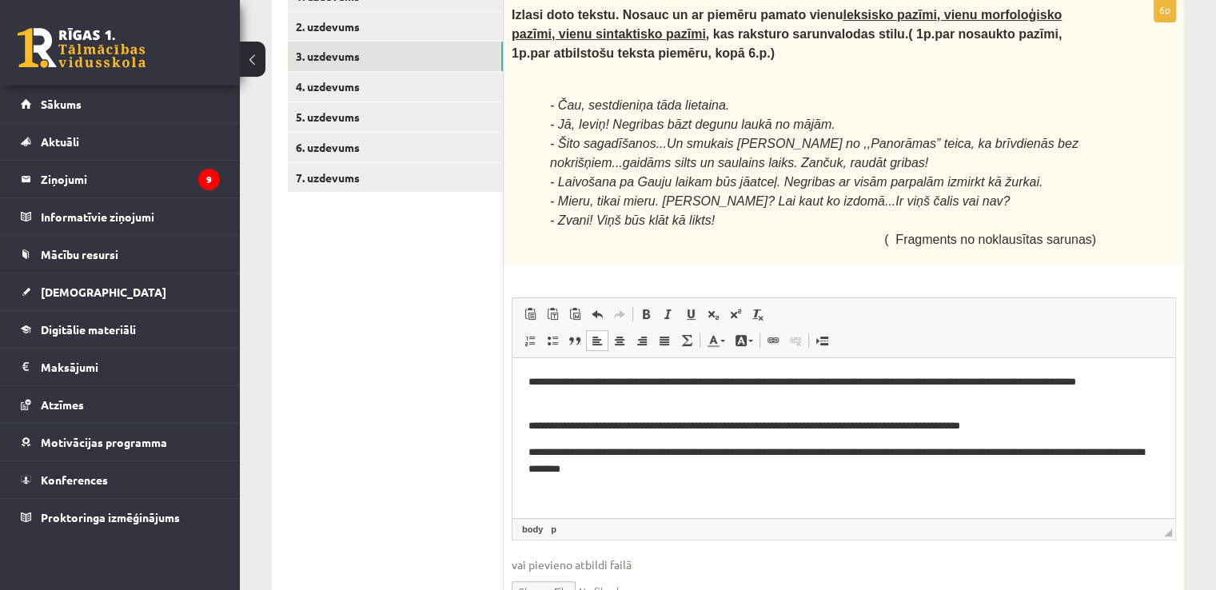
scroll to position [309, 0]
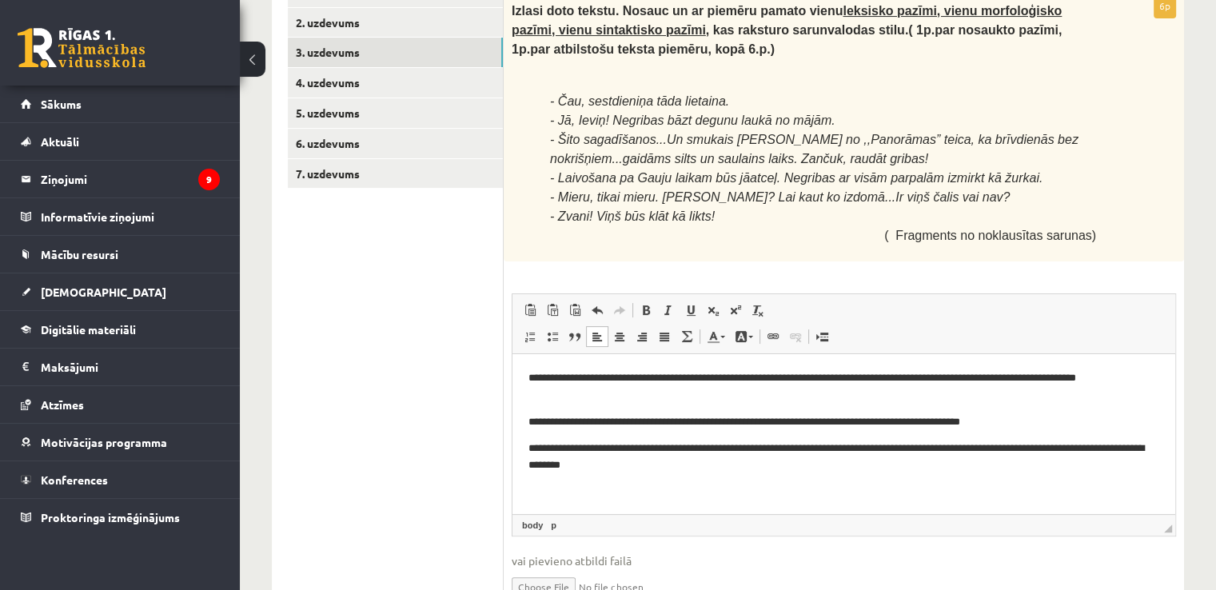
click at [669, 377] on p "**********" at bounding box center [843, 387] width 631 height 34
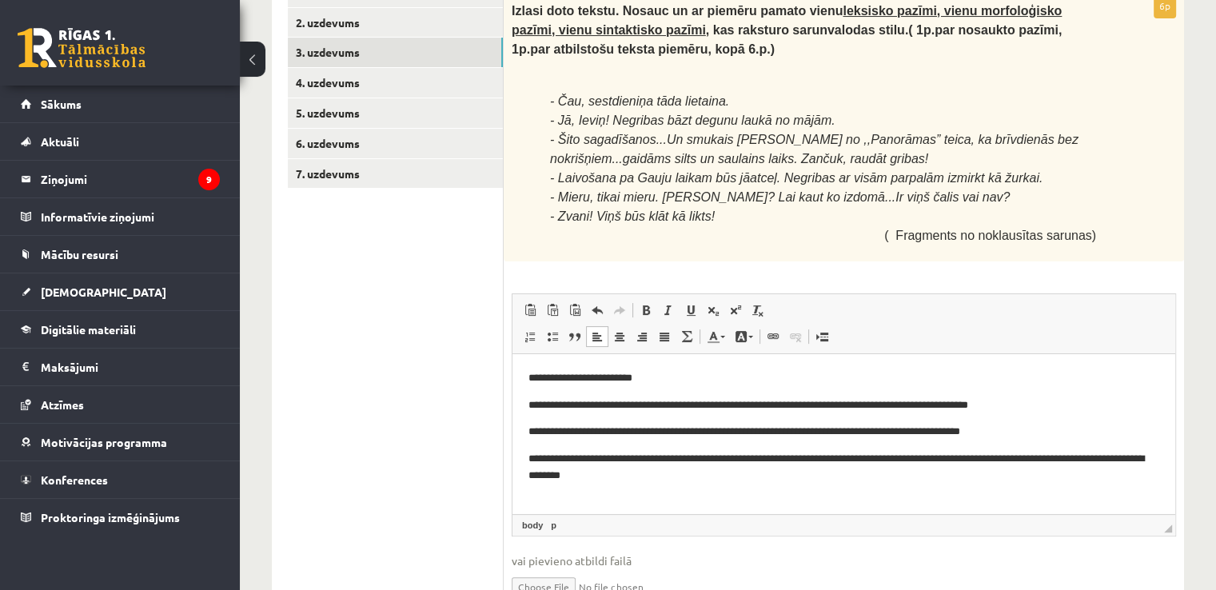
click at [538, 434] on p "**********" at bounding box center [843, 432] width 631 height 17
click at [689, 432] on p "**********" at bounding box center [843, 432] width 631 height 17
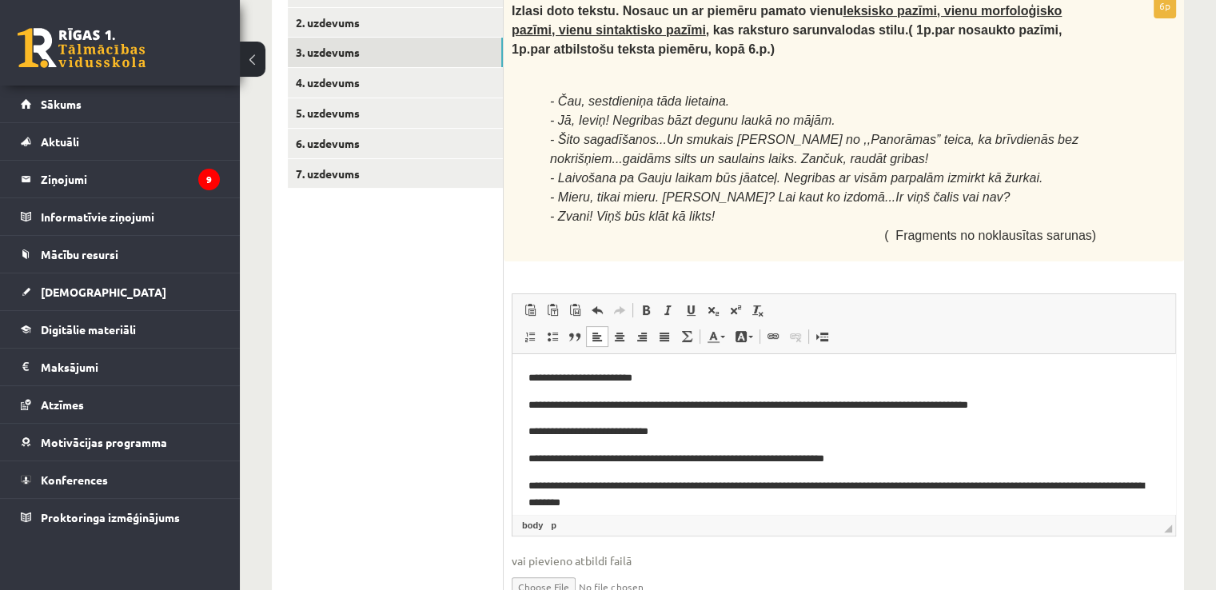
click at [535, 434] on p "**********" at bounding box center [837, 432] width 619 height 17
click at [530, 434] on html "**********" at bounding box center [843, 440] width 663 height 173
click at [531, 437] on p "**********" at bounding box center [837, 432] width 619 height 17
click at [530, 435] on p "**********" at bounding box center [837, 432] width 619 height 17
drag, startPoint x: 528, startPoint y: 377, endPoint x: 669, endPoint y: 370, distance: 140.8
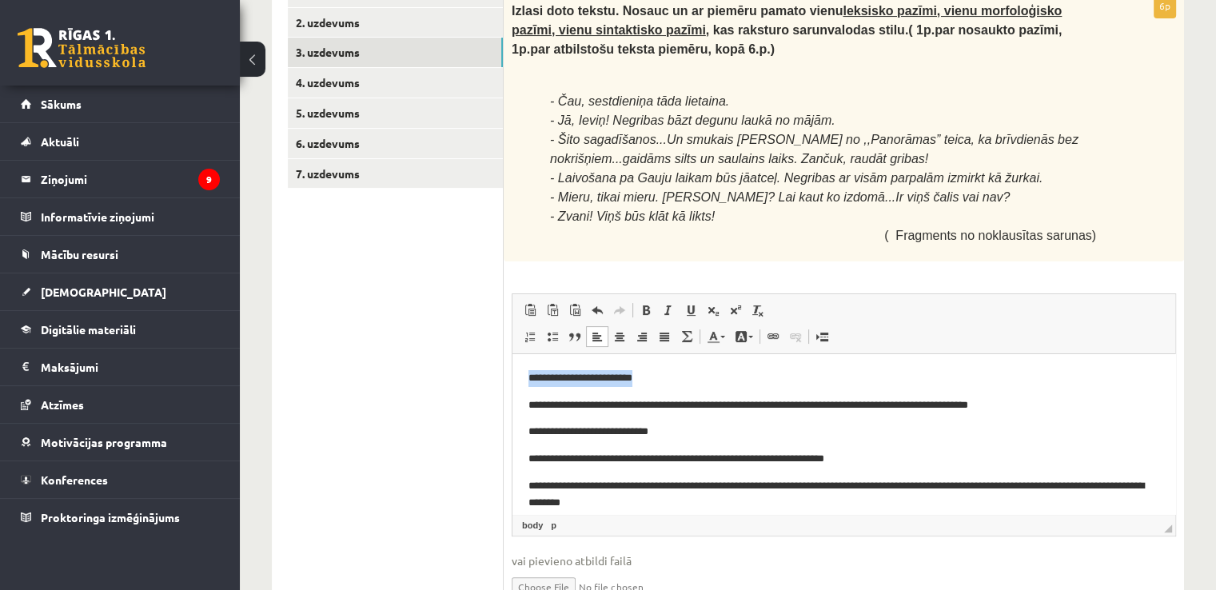
click at [688, 381] on p "**********" at bounding box center [837, 378] width 619 height 17
click at [655, 312] on link "Bold Keyboard shortcut Ctrl+B" at bounding box center [646, 310] width 22 height 21
drag, startPoint x: 531, startPoint y: 434, endPoint x: 695, endPoint y: 431, distance: 164.7
click at [695, 431] on p "**********" at bounding box center [837, 432] width 619 height 17
click at [643, 306] on link "Bold Keyboard shortcut Ctrl+B" at bounding box center [646, 310] width 22 height 21
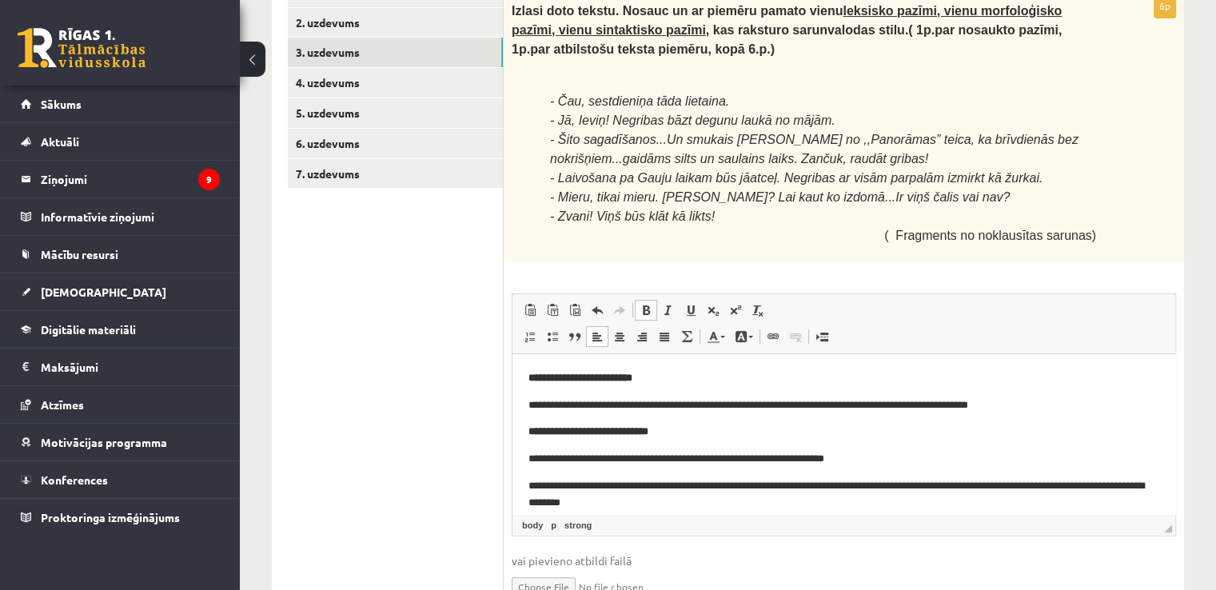
scroll to position [13, 0]
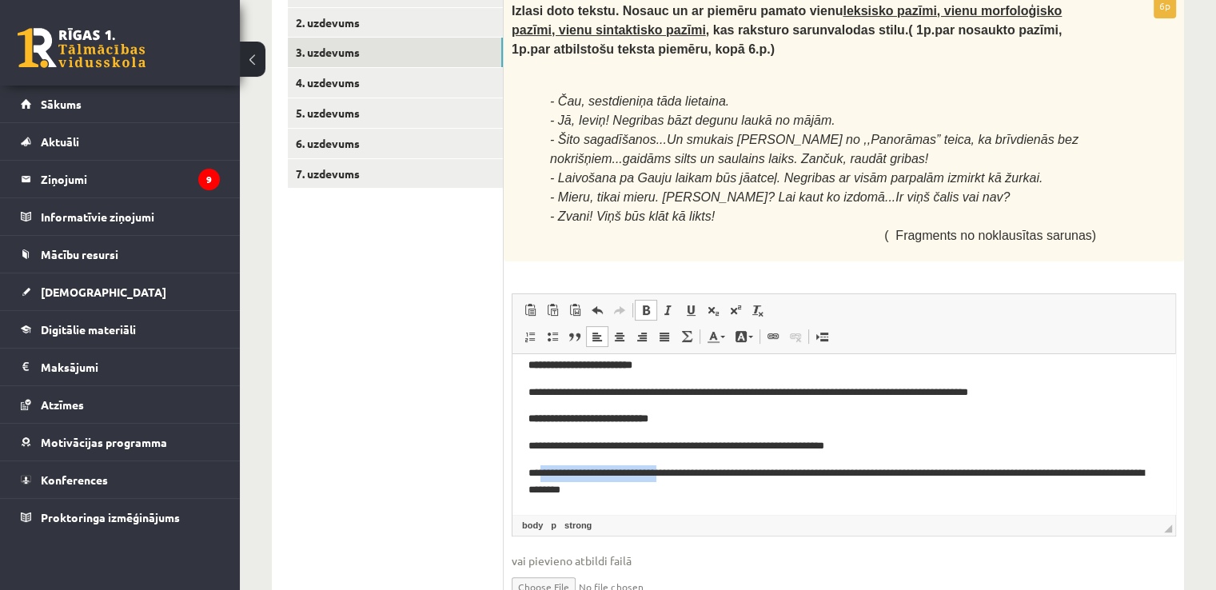
drag, startPoint x: 544, startPoint y: 471, endPoint x: 687, endPoint y: 472, distance: 142.3
click at [687, 472] on p "**********" at bounding box center [837, 482] width 619 height 34
click at [647, 309] on span at bounding box center [645, 310] width 13 height 13
click at [702, 476] on p "**********" at bounding box center [837, 482] width 619 height 34
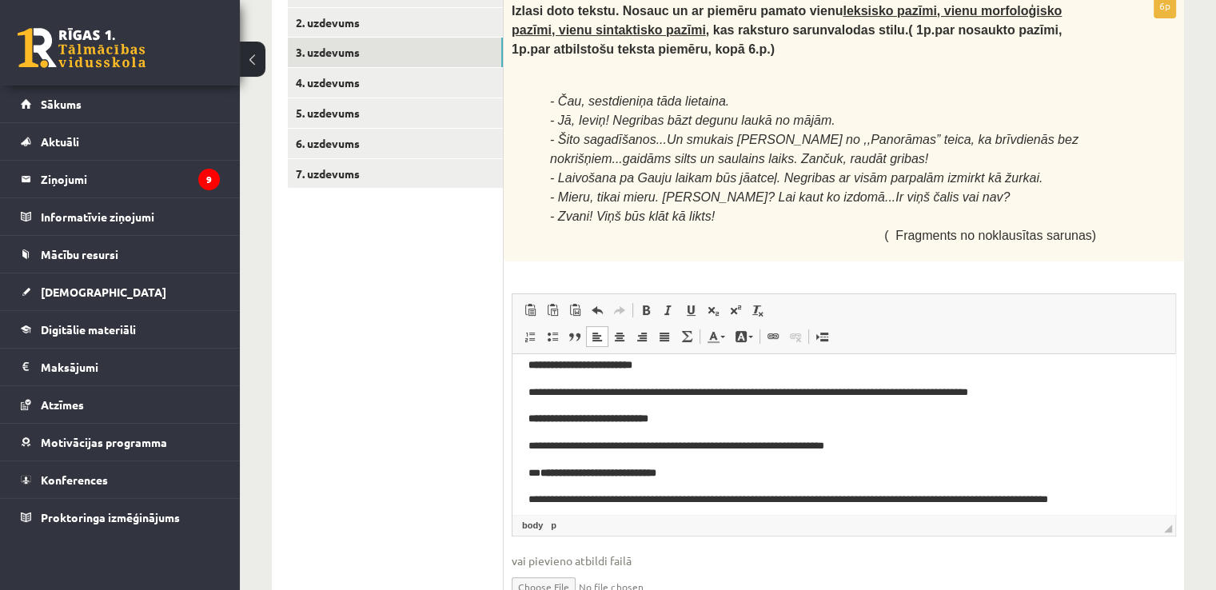
drag, startPoint x: 537, startPoint y: 472, endPoint x: 546, endPoint y: 484, distance: 15.5
click at [537, 472] on p "**********" at bounding box center [837, 473] width 619 height 17
click at [559, 491] on body "**********" at bounding box center [843, 432] width 631 height 151
click at [529, 500] on p "**********" at bounding box center [837, 500] width 619 height 17
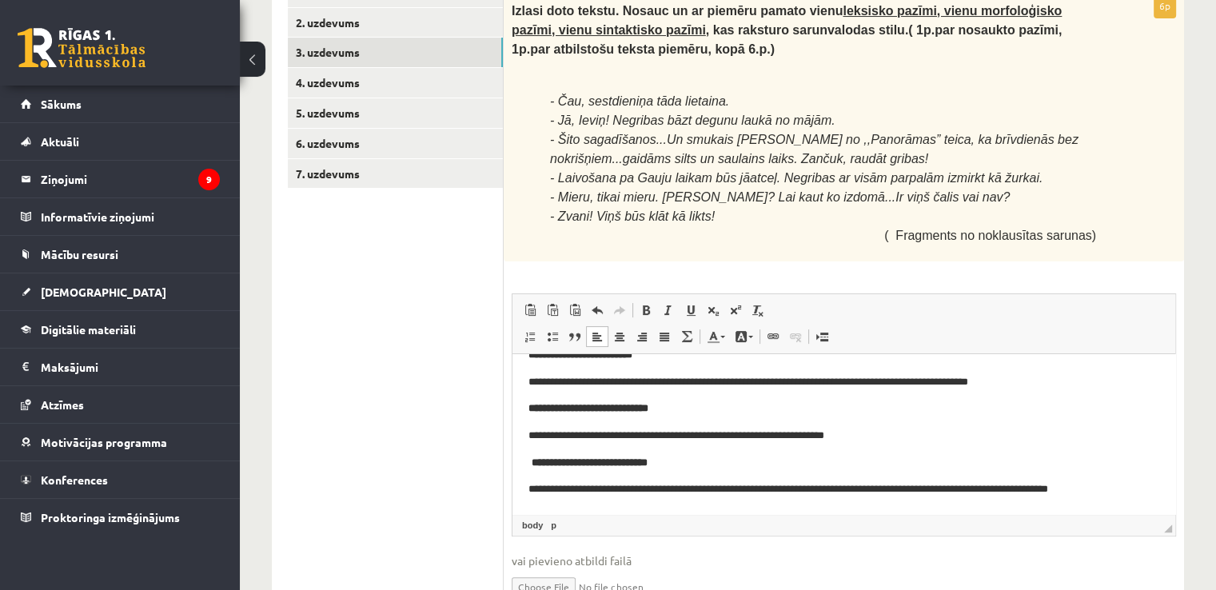
scroll to position [17, 0]
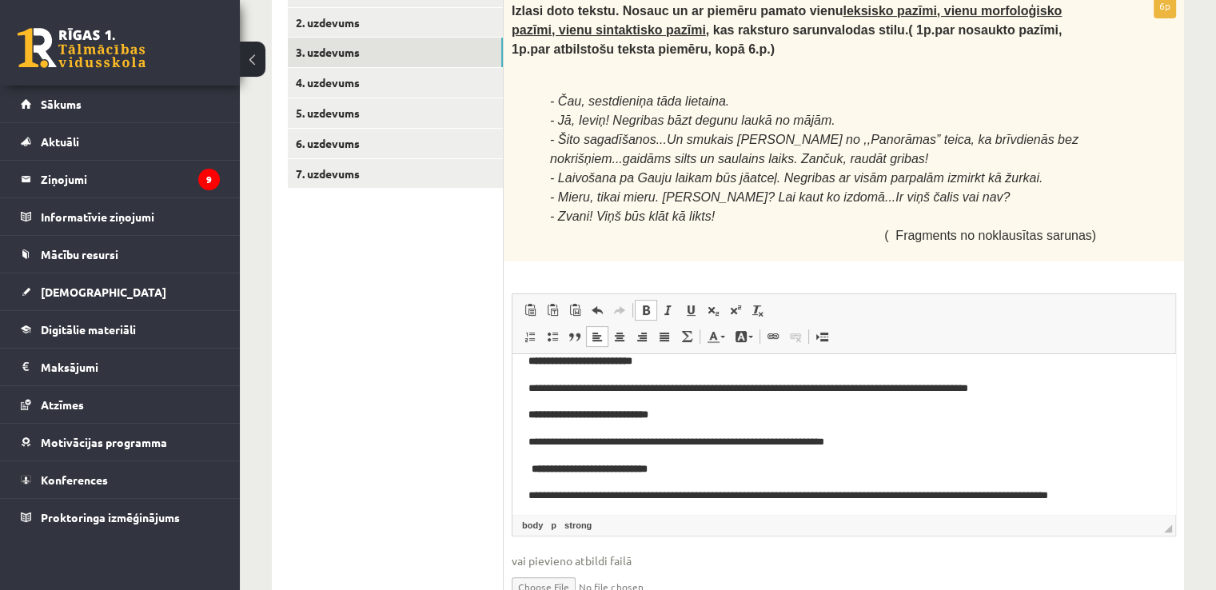
click at [527, 410] on html "**********" at bounding box center [843, 428] width 663 height 183
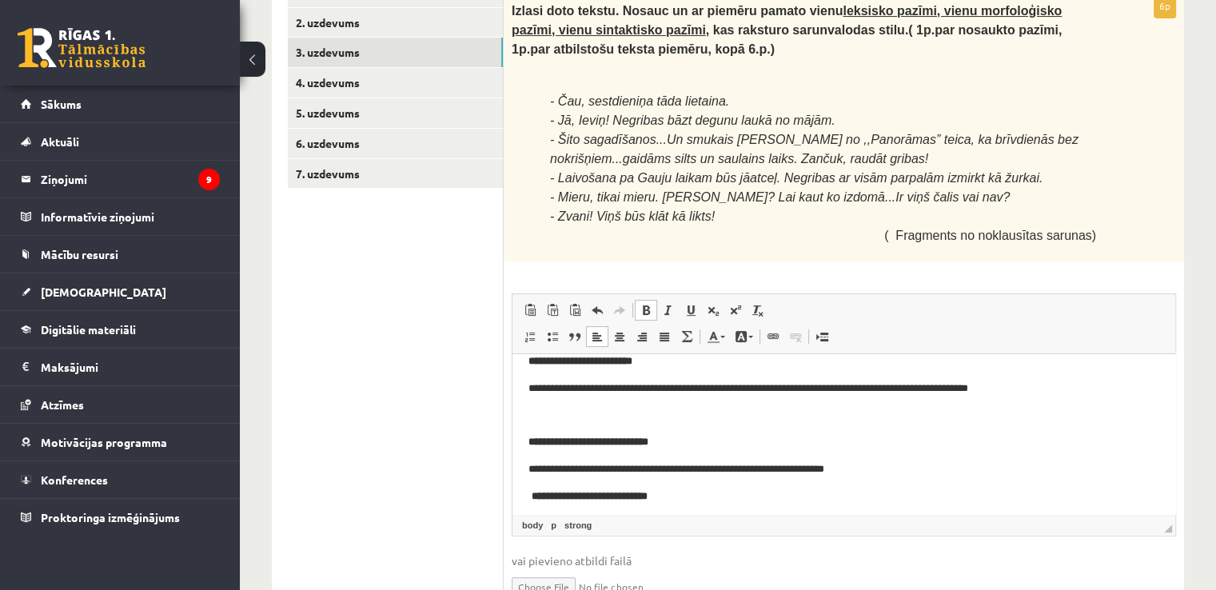
click at [535, 491] on strong "**********" at bounding box center [589, 496] width 116 height 10
click at [531, 492] on strong "**********" at bounding box center [589, 496] width 116 height 10
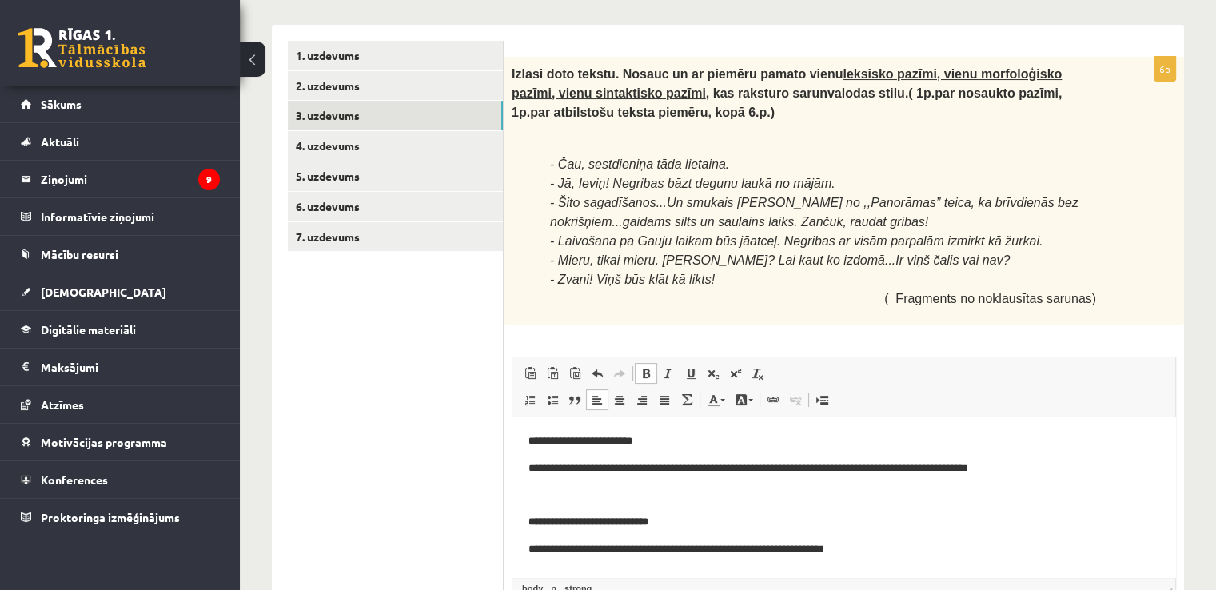
scroll to position [233, 0]
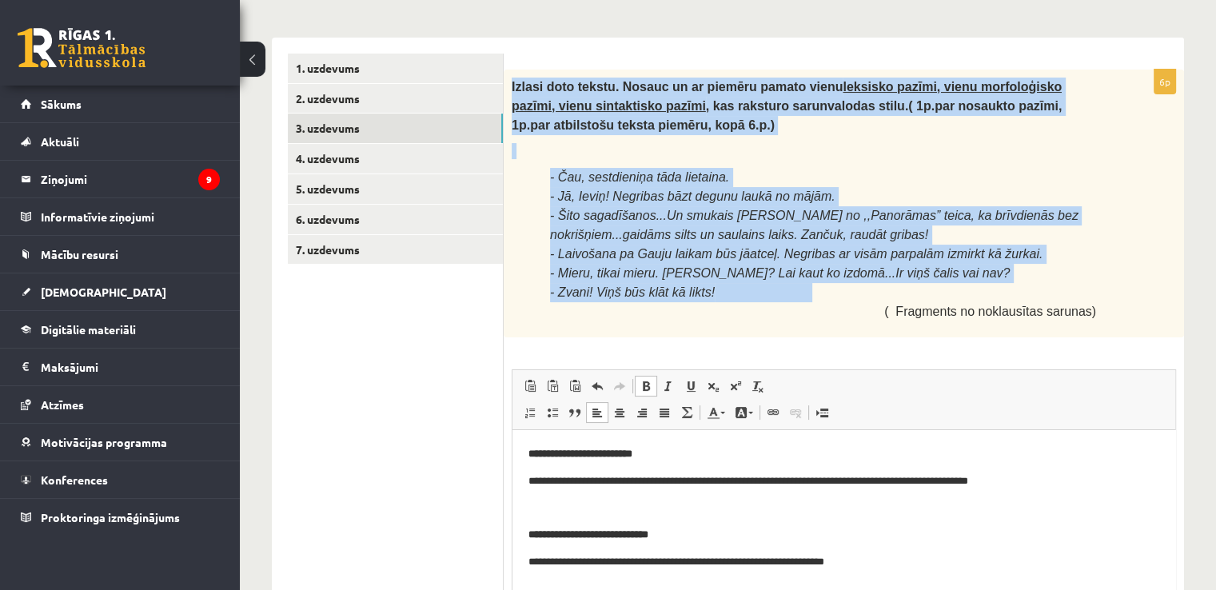
drag, startPoint x: 507, startPoint y: 86, endPoint x: 782, endPoint y: 299, distance: 347.5
click at [782, 299] on div "Izlasi doto tekstu. Nosauc un ar piemēru pamato vienu leksisko pazīmi, vienu mo…" at bounding box center [843, 204] width 680 height 269
copy div "Izlasi doto tekstu. Nosauc un ar piemēru pamato vienu leksisko pazīmi, vienu mo…"
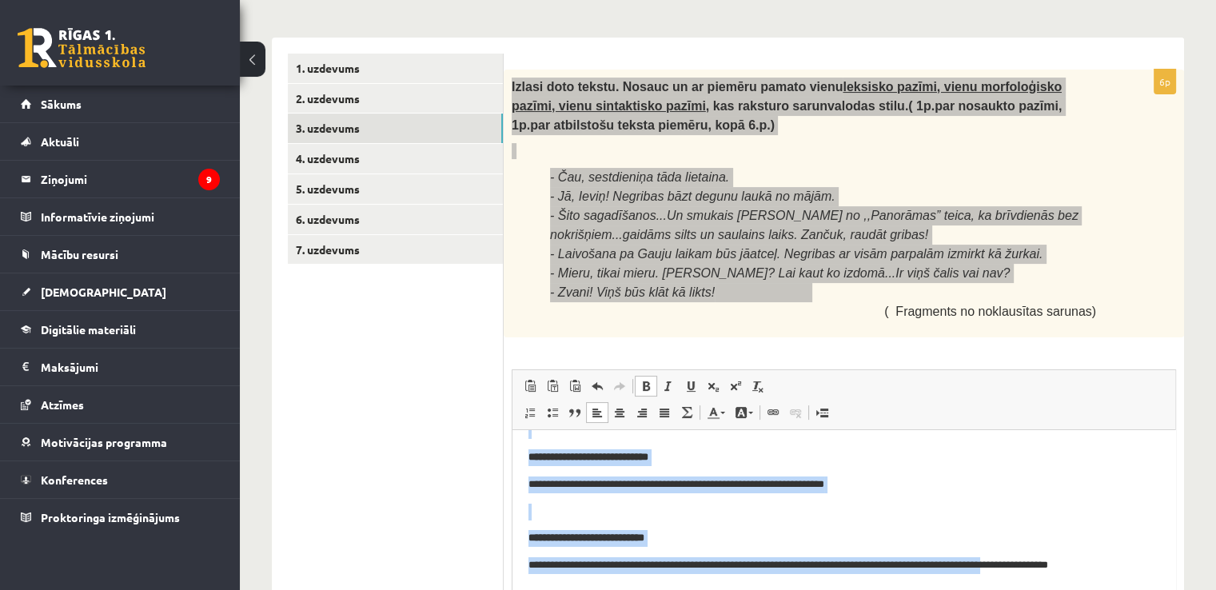
scroll to position [396, 0]
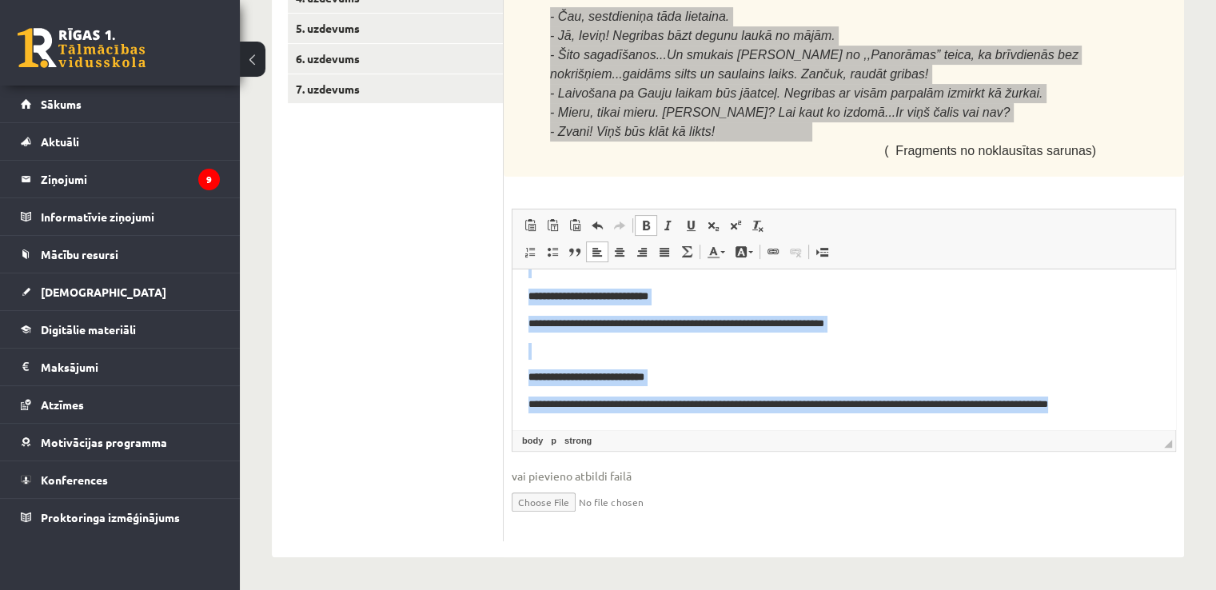
drag, startPoint x: 526, startPoint y: 293, endPoint x: 1143, endPoint y: 402, distance: 626.6
click at [1143, 402] on html "**********" at bounding box center [843, 310] width 663 height 237
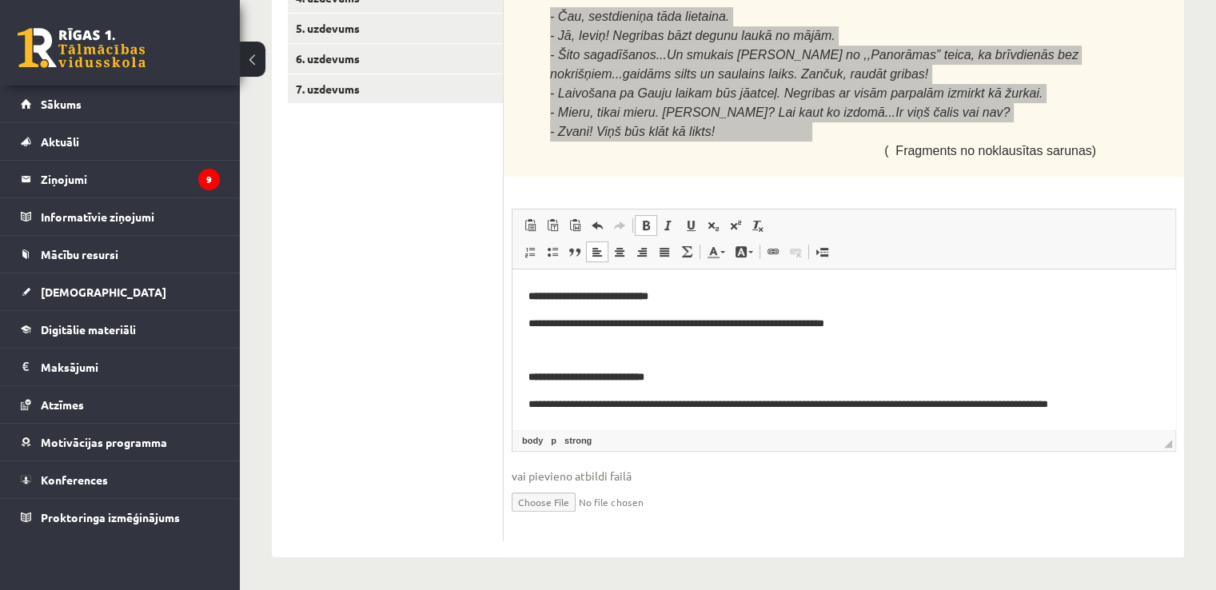
scroll to position [0, 0]
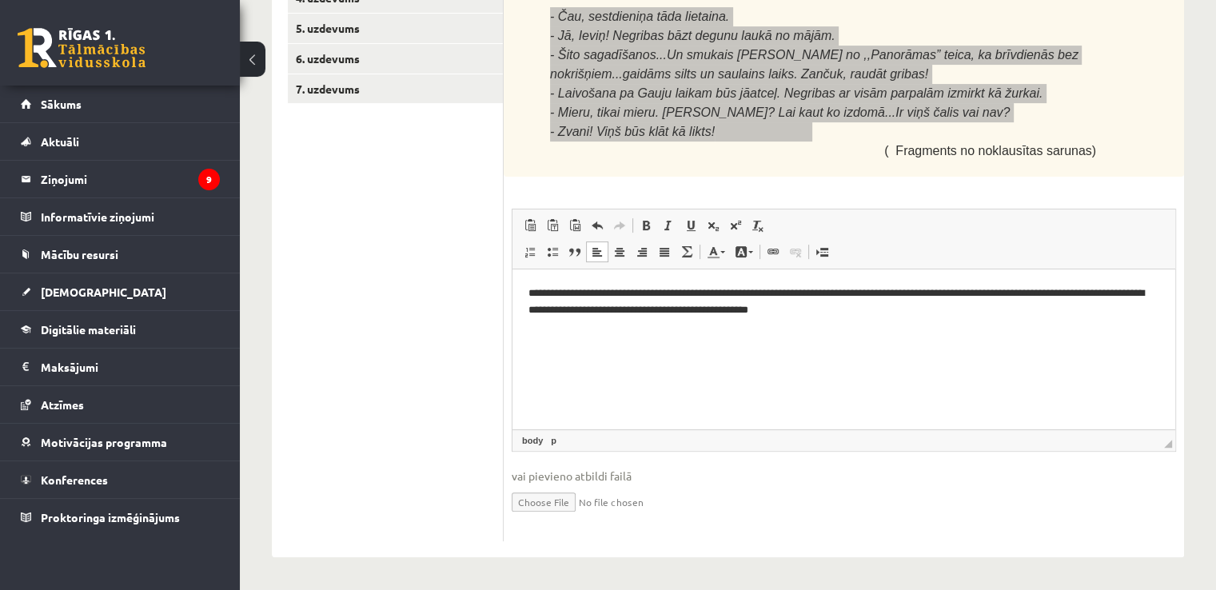
click at [785, 292] on p "**********" at bounding box center [843, 302] width 631 height 34
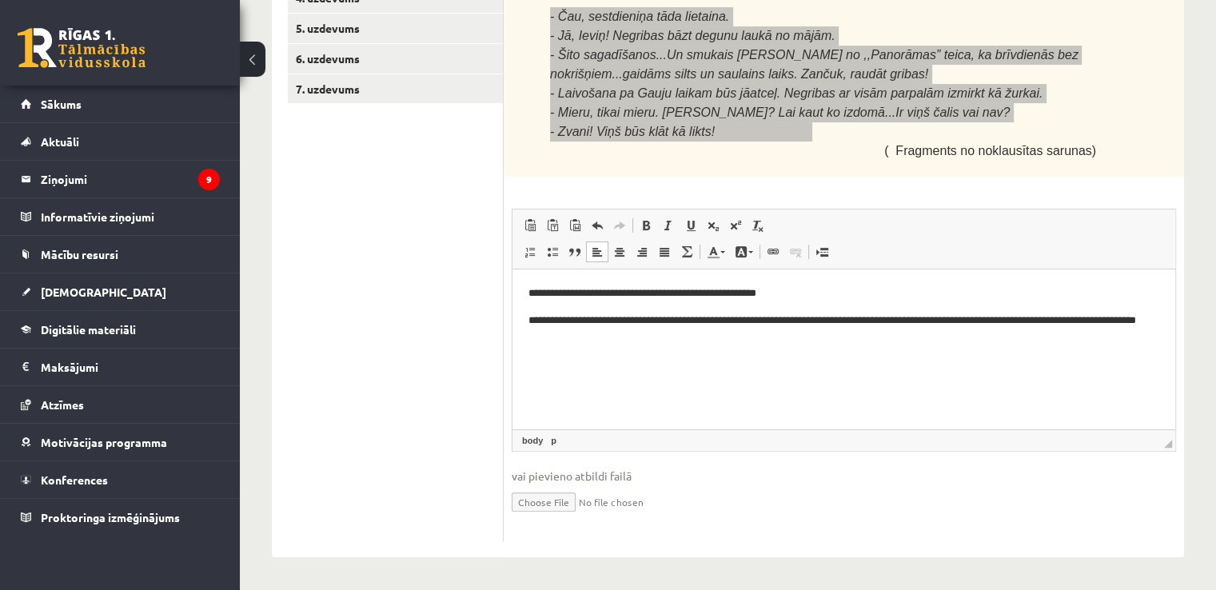
drag, startPoint x: 818, startPoint y: 320, endPoint x: 826, endPoint y: 332, distance: 14.9
click at [818, 320] on p "**********" at bounding box center [843, 329] width 631 height 34
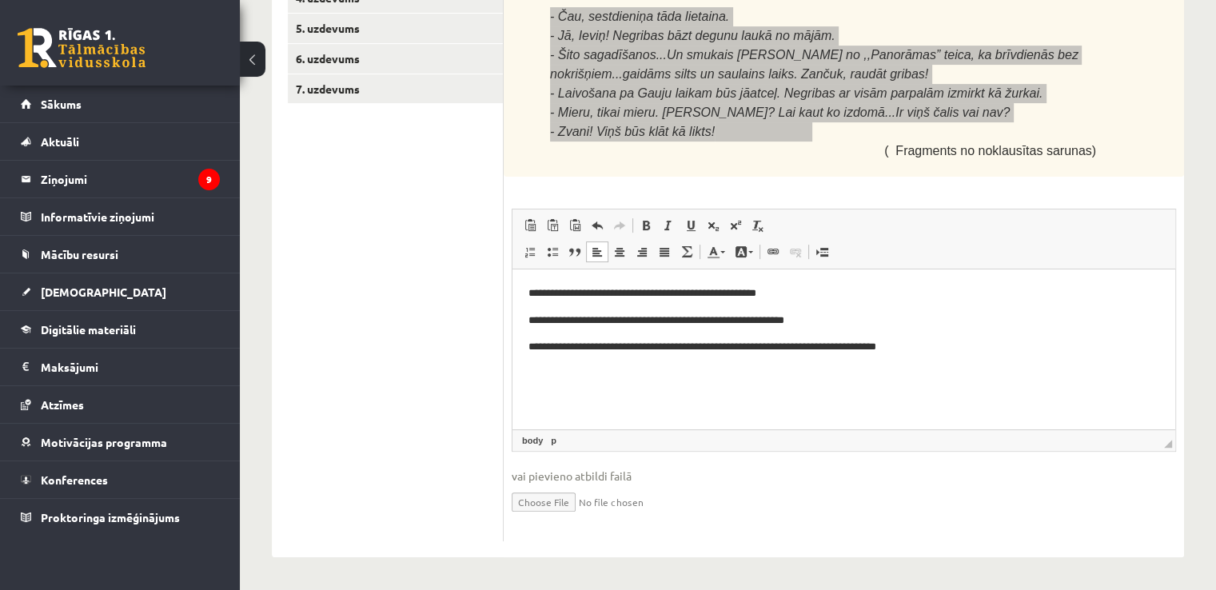
click at [982, 331] on body "**********" at bounding box center [843, 320] width 631 height 70
drag, startPoint x: 563, startPoint y: 294, endPoint x: 524, endPoint y: 291, distance: 39.3
click at [525, 291] on html "**********" at bounding box center [843, 320] width 663 height 102
click at [643, 233] on link "Bold Keyboard shortcut Ctrl+B" at bounding box center [646, 225] width 22 height 21
drag, startPoint x: 578, startPoint y: 320, endPoint x: 523, endPoint y: 321, distance: 54.4
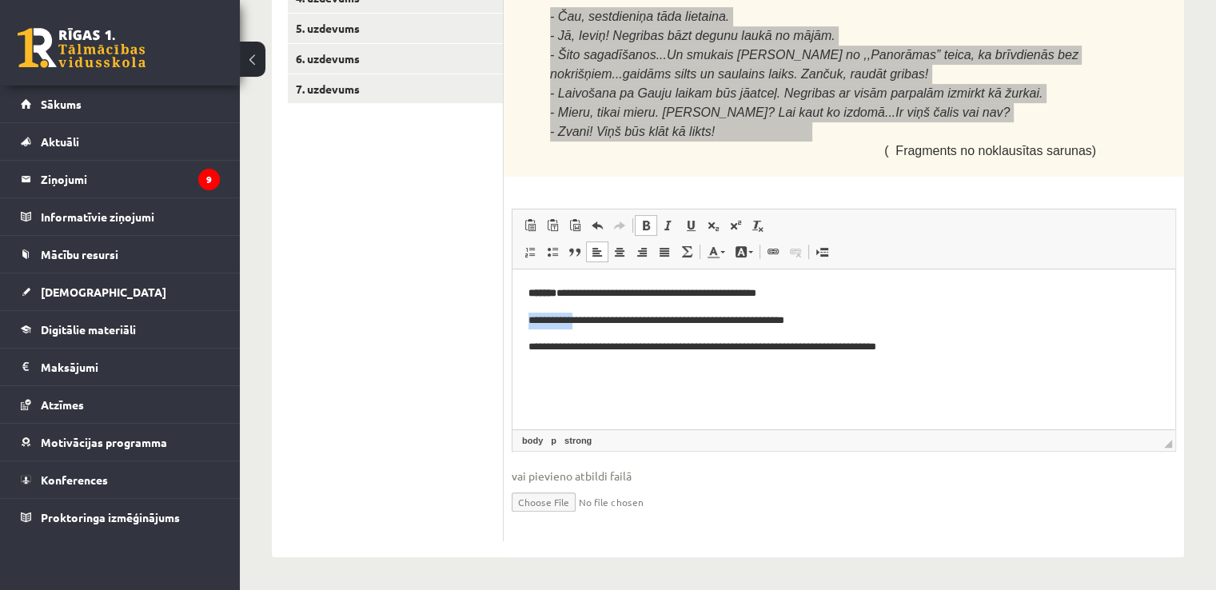
click at [523, 321] on html "**********" at bounding box center [843, 320] width 663 height 102
click at [643, 225] on span at bounding box center [645, 225] width 13 height 13
drag, startPoint x: 566, startPoint y: 349, endPoint x: 550, endPoint y: 343, distance: 17.2
click at [512, 352] on html "**********" at bounding box center [843, 320] width 663 height 102
click at [647, 230] on span at bounding box center [645, 225] width 13 height 13
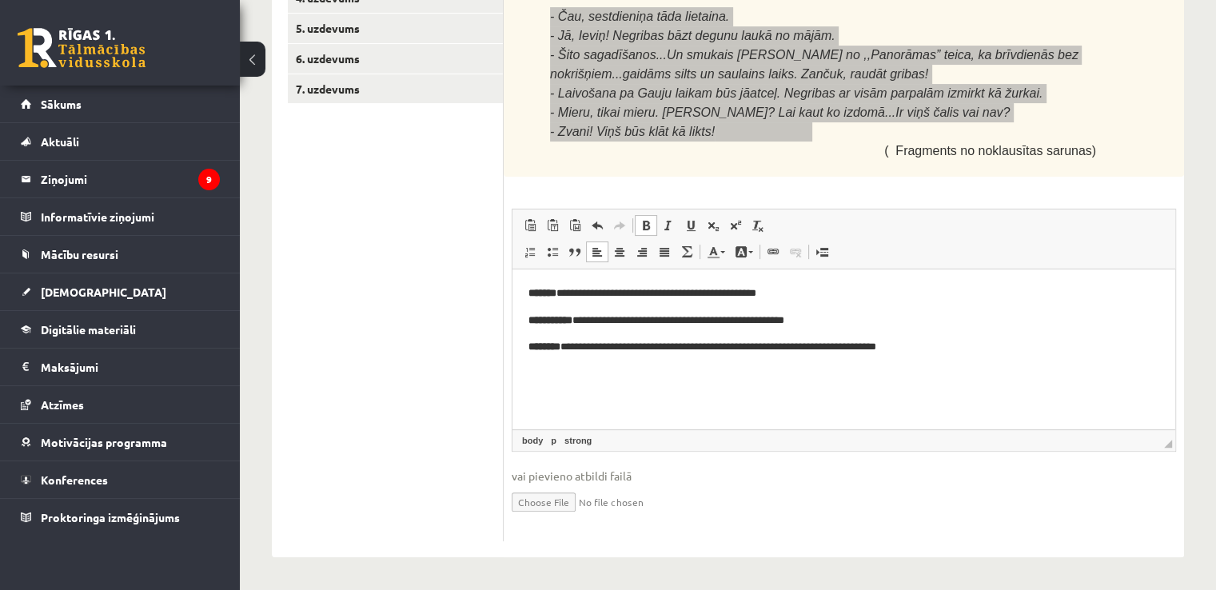
click at [1026, 372] on html "**********" at bounding box center [843, 320] width 663 height 102
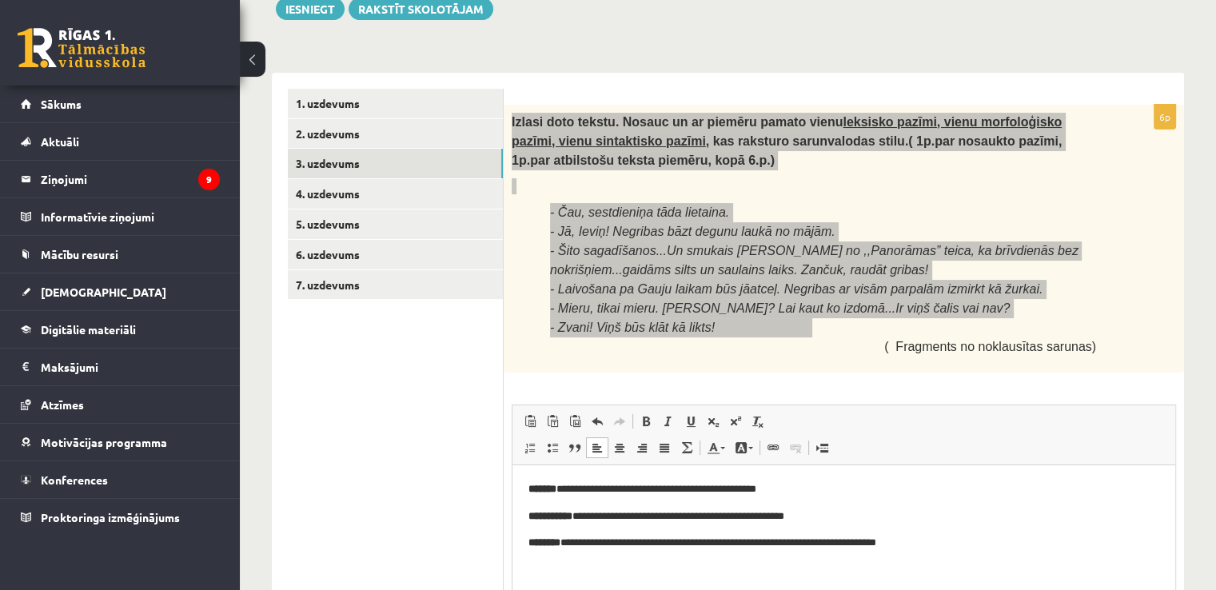
scroll to position [198, 0]
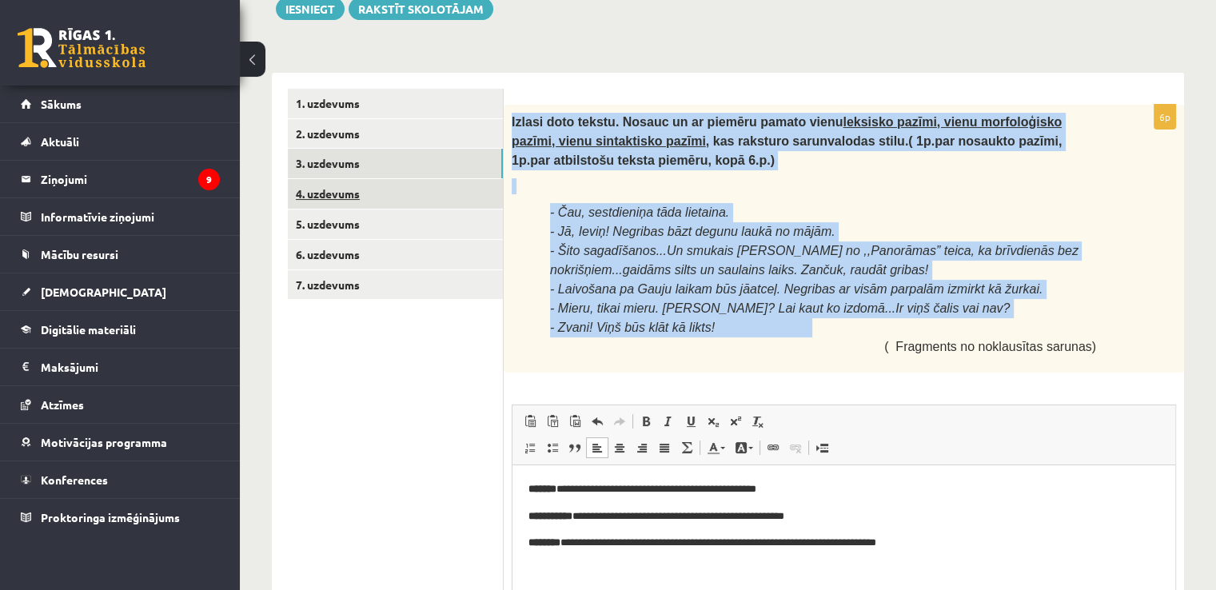
click at [354, 190] on link "4. uzdevums" at bounding box center [395, 194] width 215 height 30
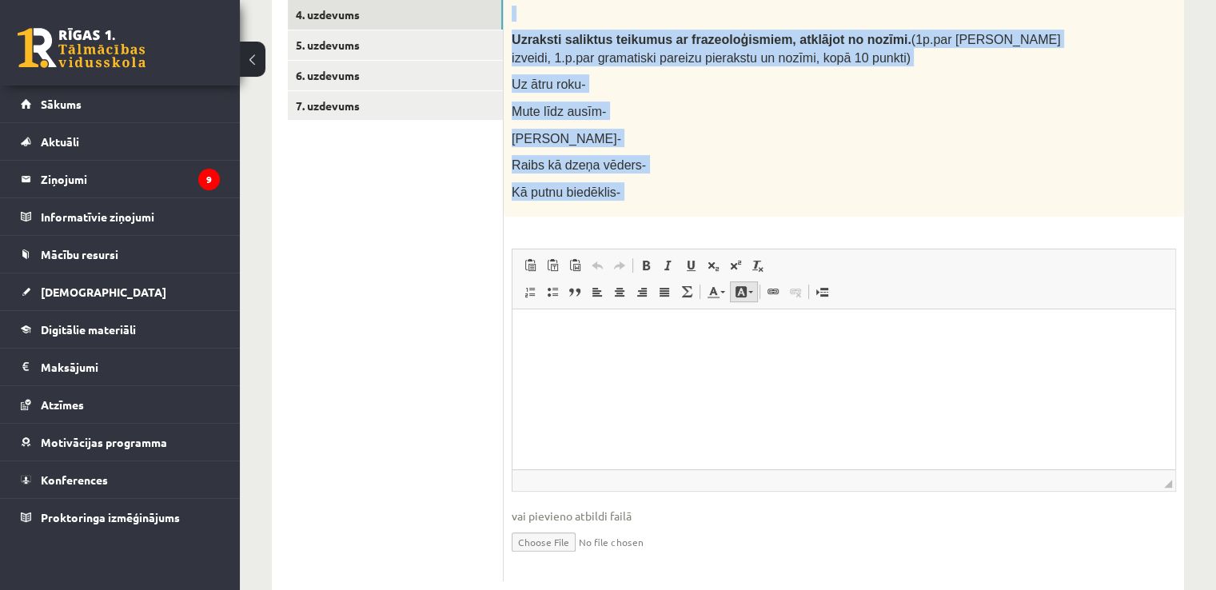
scroll to position [396, 0]
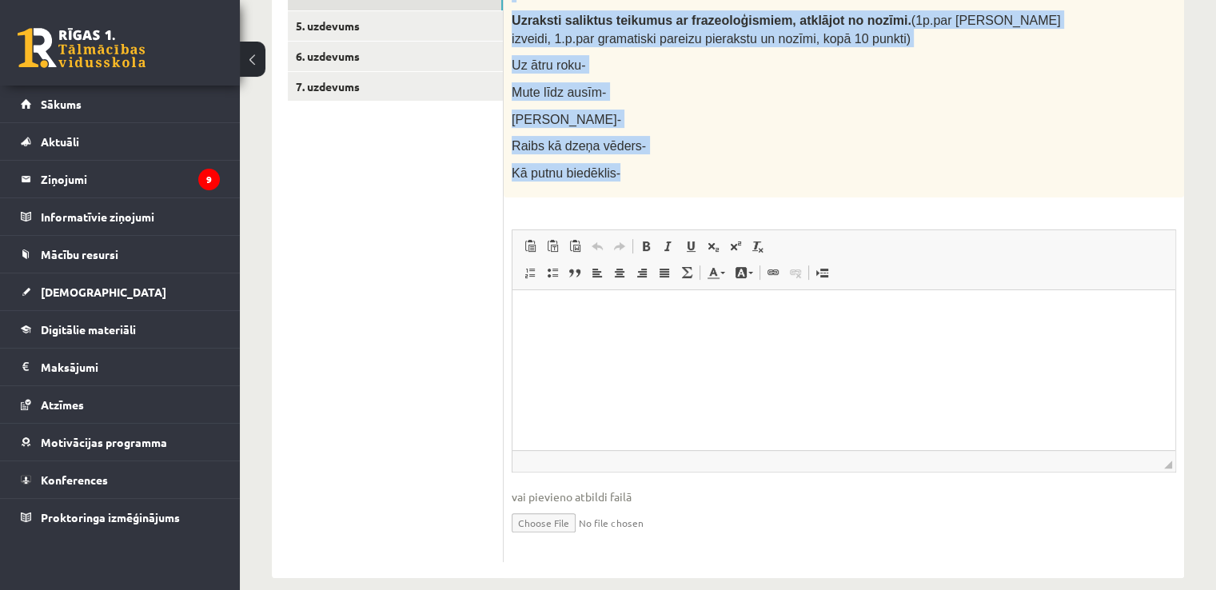
drag, startPoint x: 511, startPoint y: 120, endPoint x: 726, endPoint y: 168, distance: 220.3
click at [726, 168] on div "Izraksti no teikuma frazeoloģismu( 1p.) Netaisnā manta augļojas un vairojas, un…" at bounding box center [843, 52] width 680 height 292
copy div "Izraksti no teikuma frazeoloģismu( 1p.) Netaisnā manta augļojas un vairojas, un…"
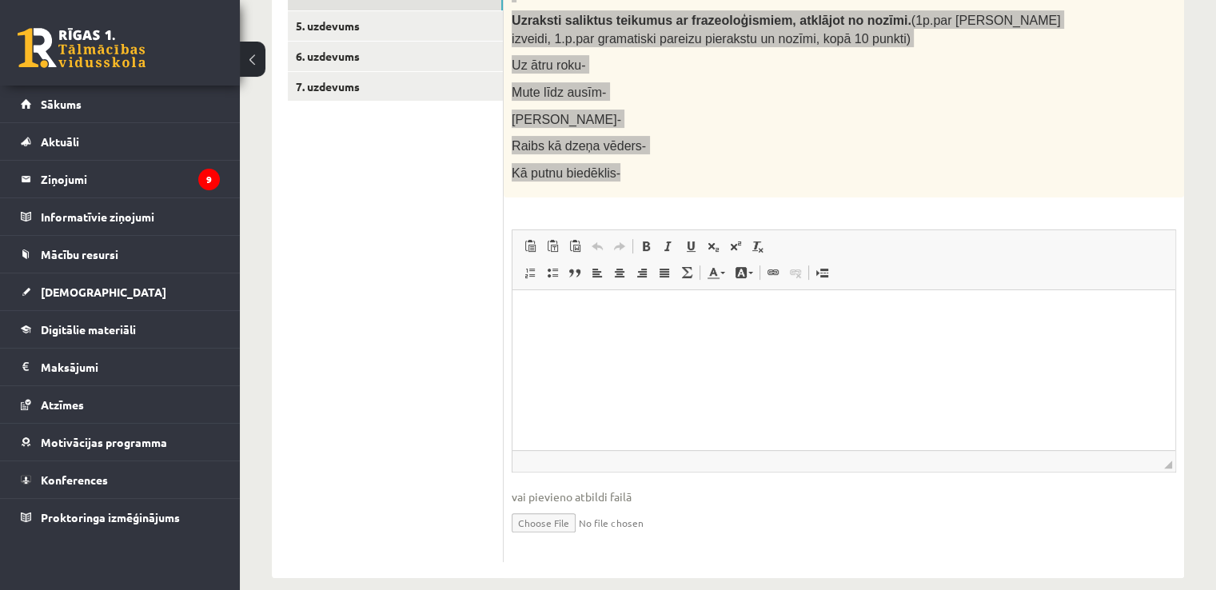
click at [573, 328] on html at bounding box center [843, 314] width 663 height 49
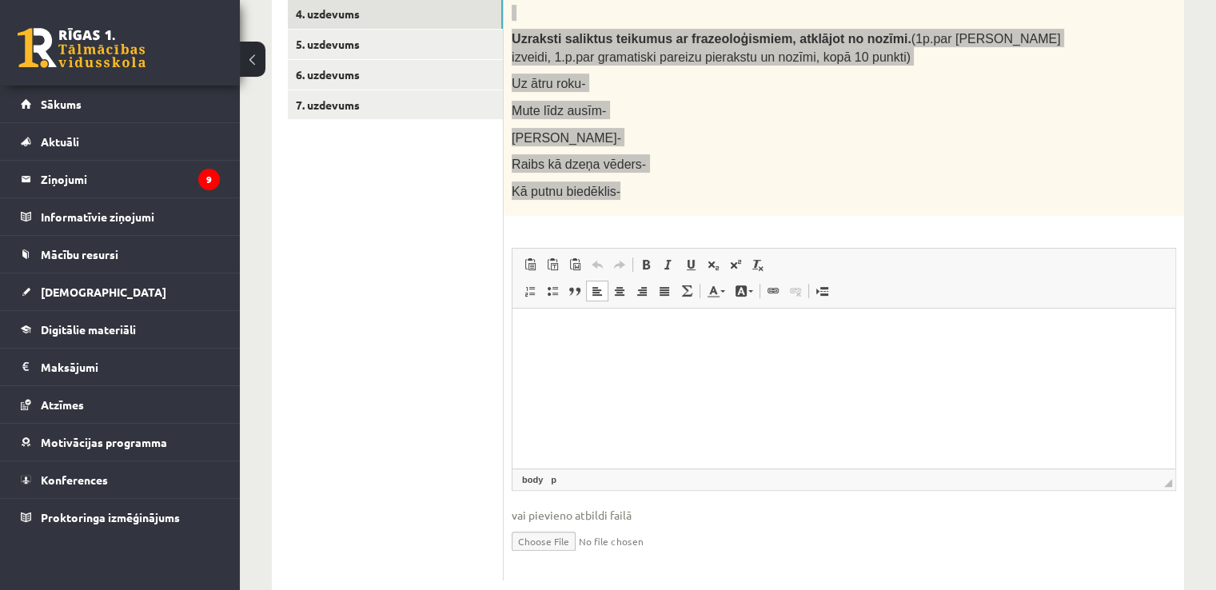
scroll to position [377, 0]
paste body "Editor, wiswyg-editor-user-answer-47433910143220"
click at [524, 336] on html "**********" at bounding box center [843, 333] width 663 height 49
click at [1025, 344] on html "**********" at bounding box center [843, 333] width 663 height 49
drag, startPoint x: 528, startPoint y: 360, endPoint x: 734, endPoint y: 414, distance: 212.5
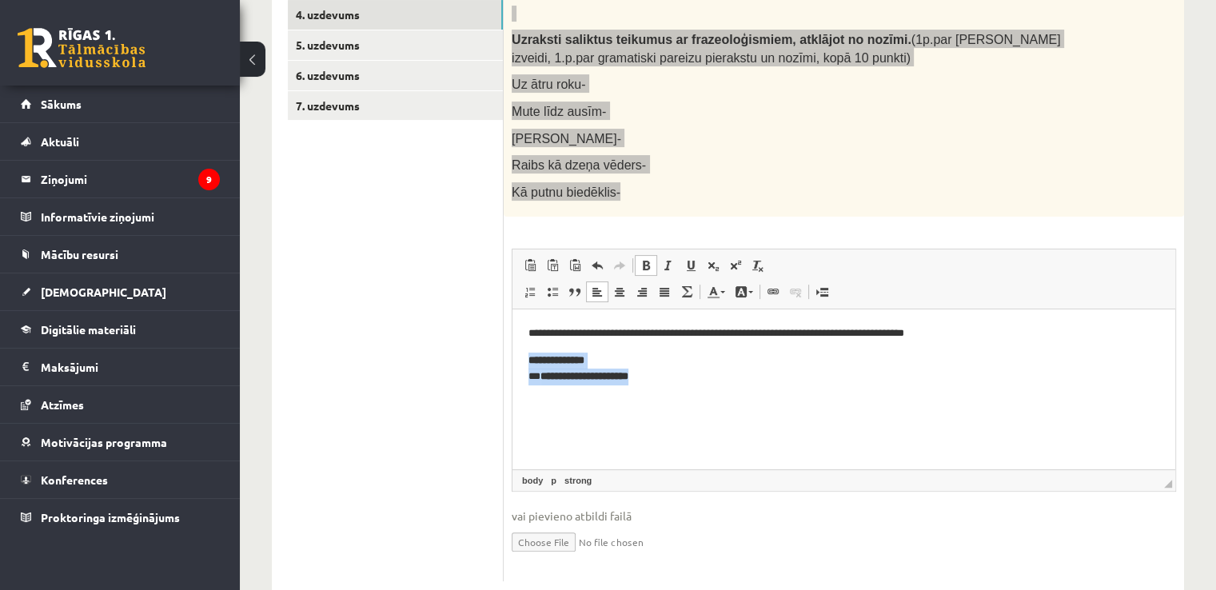
click at [734, 401] on html "**********" at bounding box center [843, 355] width 663 height 92
click at [599, 358] on p "**********" at bounding box center [843, 360] width 631 height 17
click at [608, 376] on body "**********" at bounding box center [843, 360] width 631 height 70
click at [525, 385] on html "**********" at bounding box center [843, 360] width 663 height 102
click at [738, 376] on html "**********" at bounding box center [843, 346] width 663 height 75
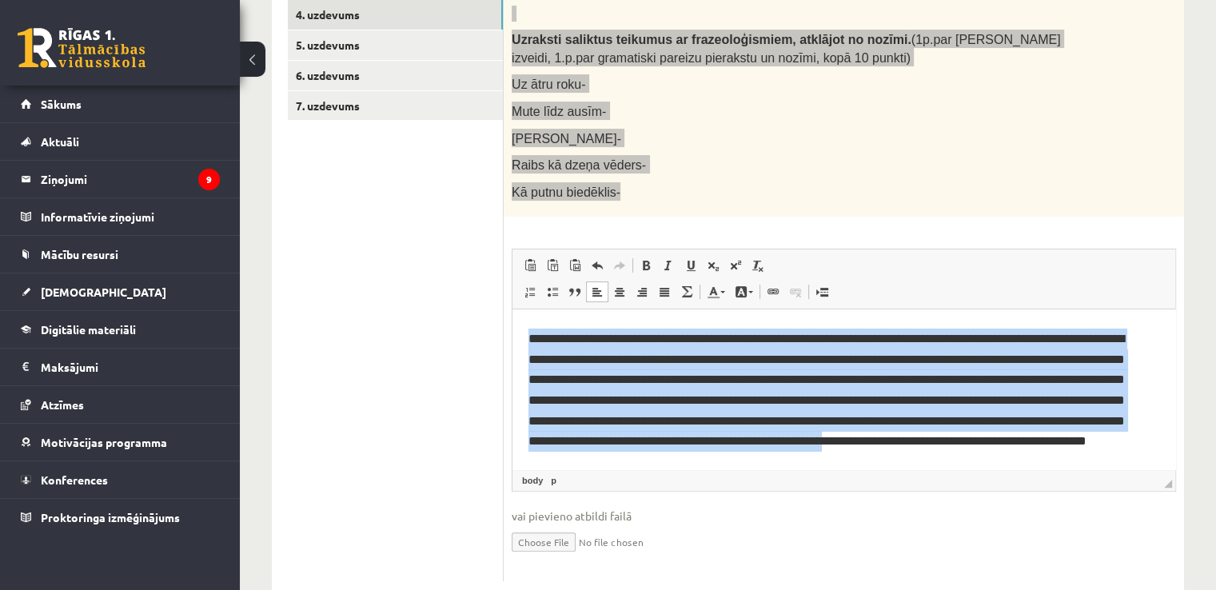
scroll to position [75, 0]
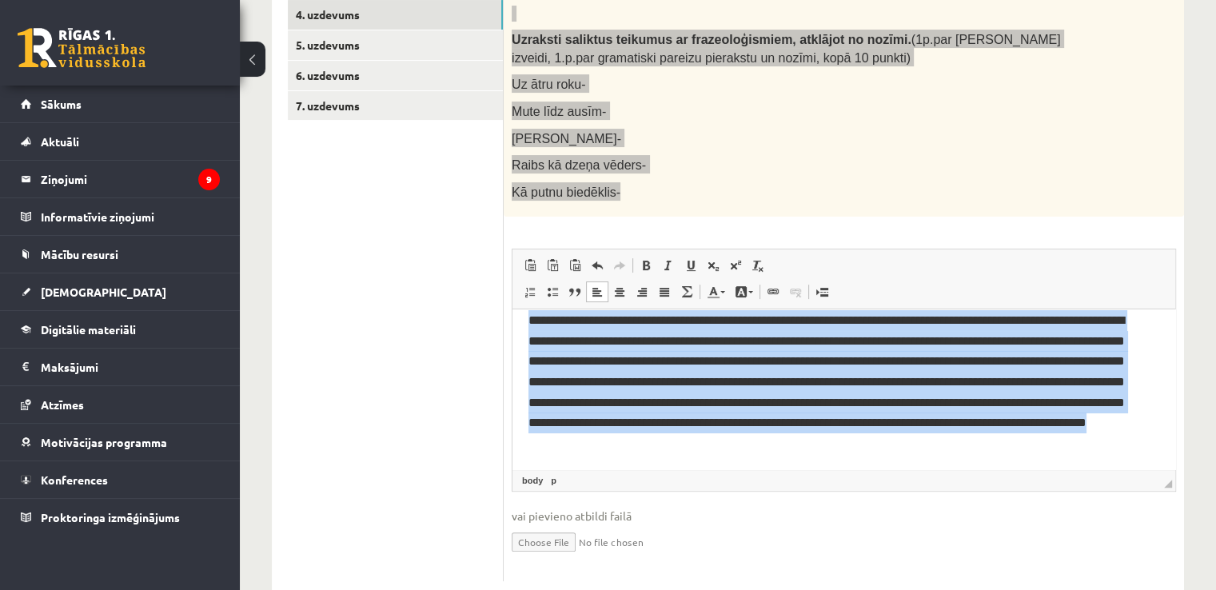
drag, startPoint x: 523, startPoint y: 339, endPoint x: 1125, endPoint y: 459, distance: 613.6
click at [1125, 459] on html "**********" at bounding box center [843, 351] width 663 height 235
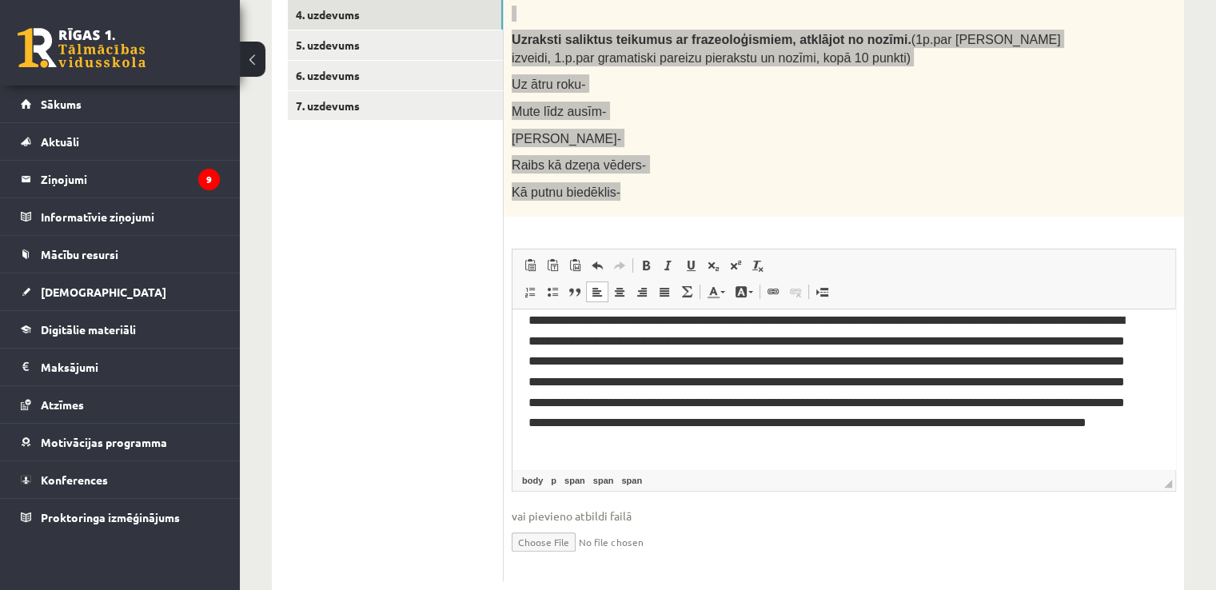
scroll to position [0, 0]
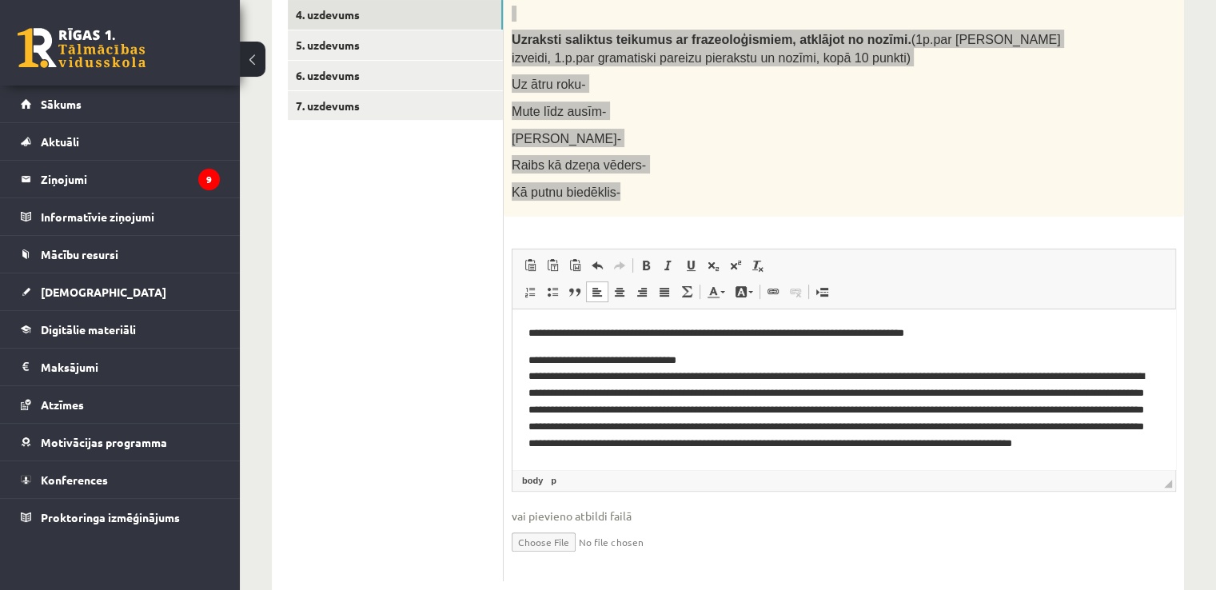
drag, startPoint x: 683, startPoint y: 379, endPoint x: 700, endPoint y: 409, distance: 34.7
click at [683, 379] on p "**********" at bounding box center [837, 410] width 619 height 117
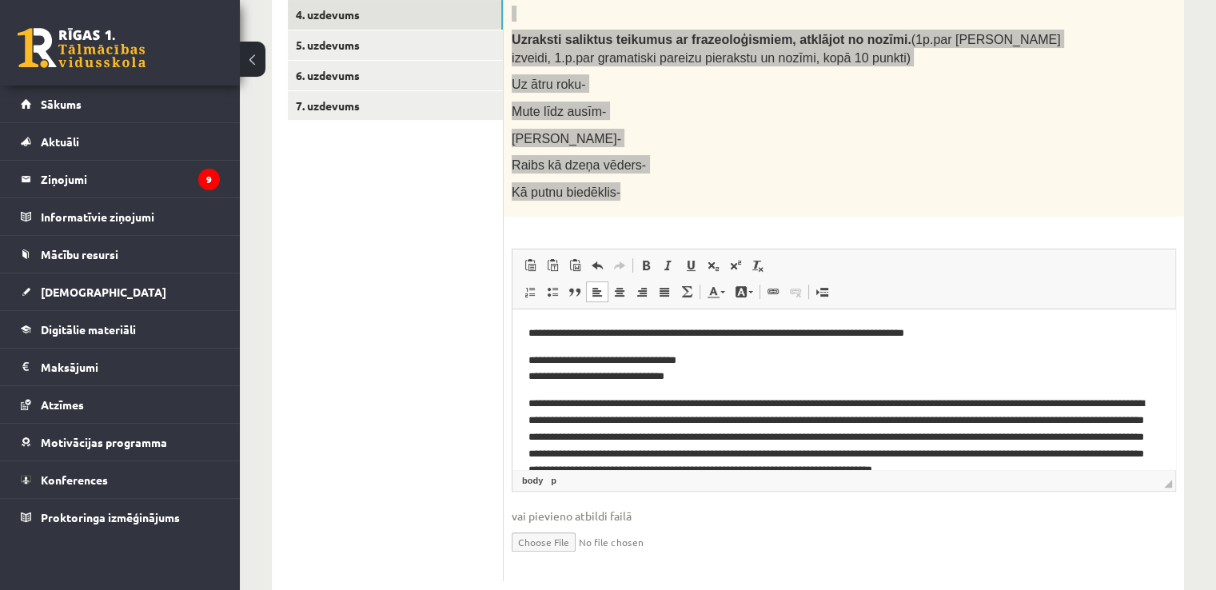
click at [523, 366] on html "**********" at bounding box center [843, 410] width 663 height 202
click at [723, 363] on p "**********" at bounding box center [837, 369] width 619 height 34
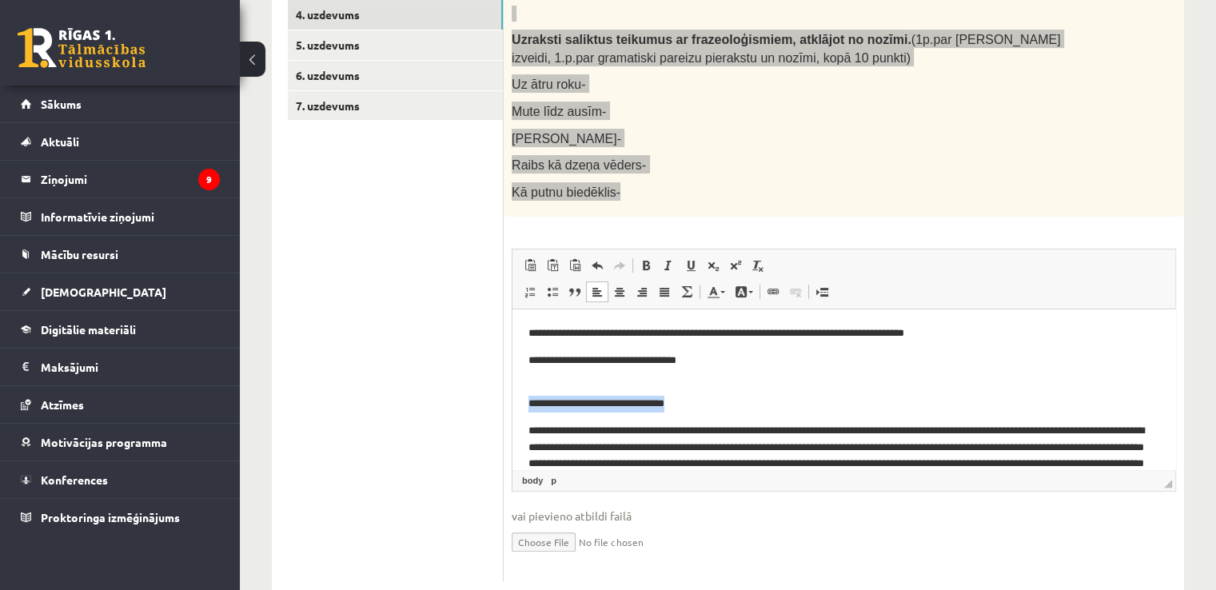
drag, startPoint x: 687, startPoint y: 408, endPoint x: 524, endPoint y: 401, distance: 162.4
click at [516, 401] on html "**********" at bounding box center [843, 423] width 663 height 229
click at [646, 259] on span at bounding box center [645, 265] width 13 height 13
click at [728, 413] on body "**********" at bounding box center [843, 423] width 631 height 197
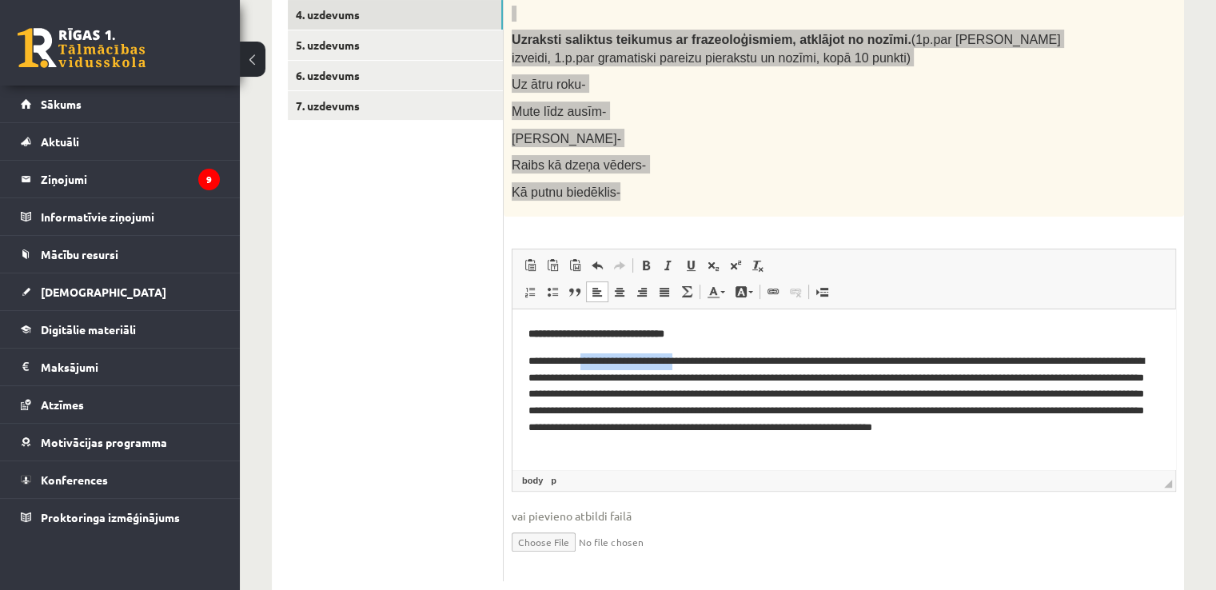
drag, startPoint x: 587, startPoint y: 364, endPoint x: 706, endPoint y: 366, distance: 118.3
click at [695, 364] on p "**********" at bounding box center [837, 403] width 619 height 100
click at [706, 366] on p "**********" at bounding box center [837, 403] width 619 height 100
click at [584, 360] on p "**********" at bounding box center [837, 403] width 619 height 100
click at [586, 361] on p "**********" at bounding box center [837, 403] width 619 height 100
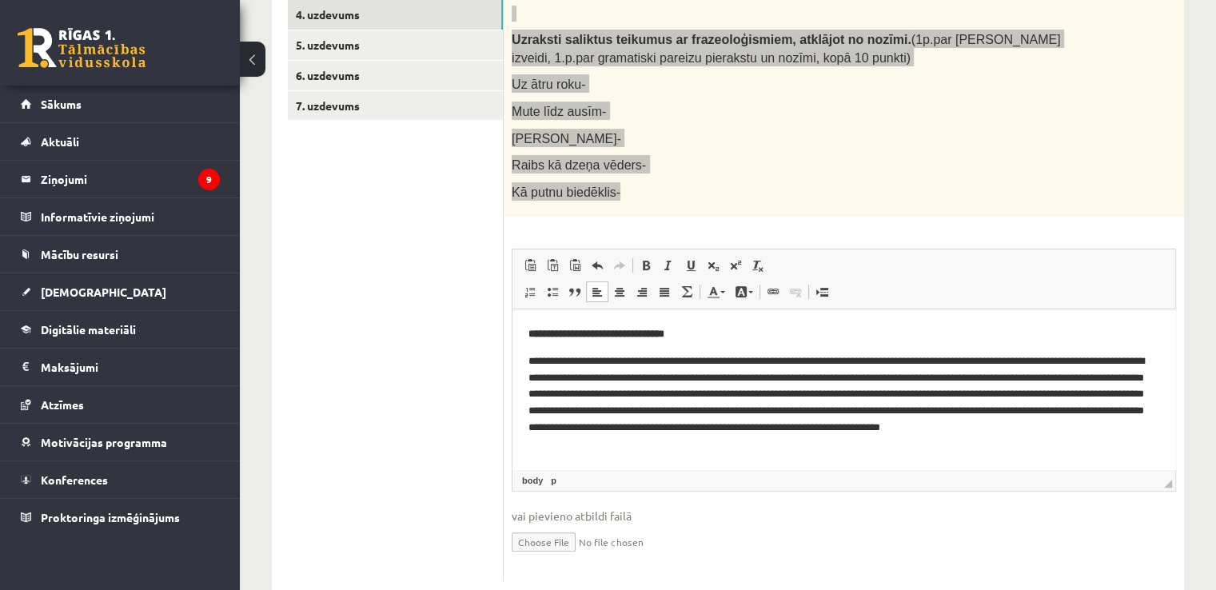
click at [587, 380] on p "**********" at bounding box center [837, 403] width 619 height 100
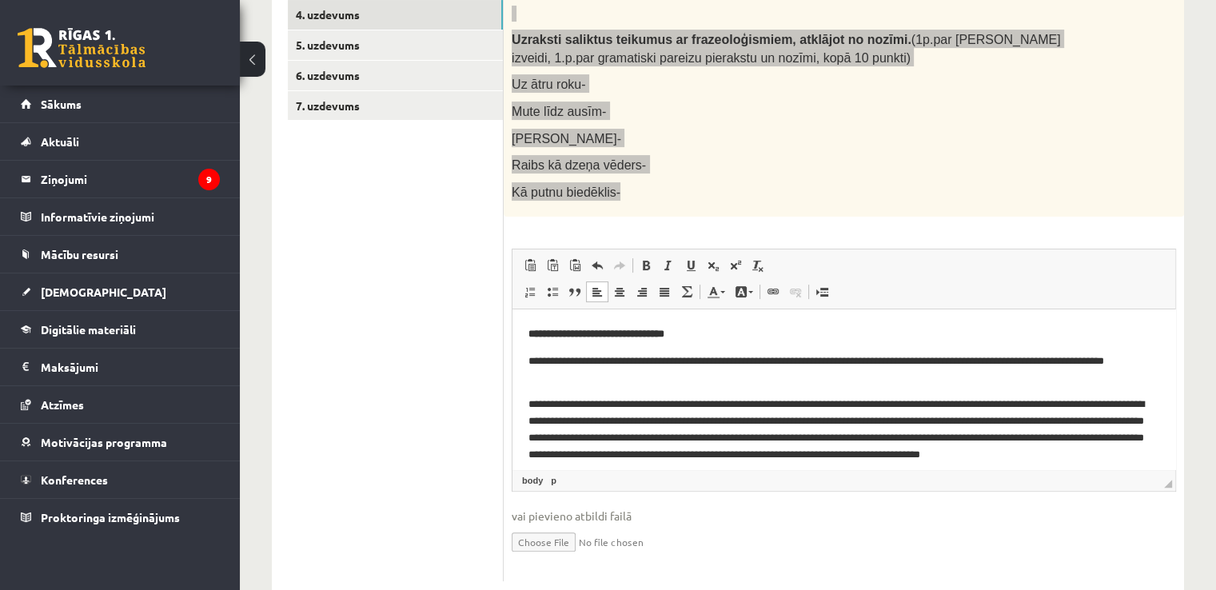
click at [965, 360] on p "**********" at bounding box center [837, 370] width 619 height 34
drag, startPoint x: 965, startPoint y: 361, endPoint x: 1001, endPoint y: 362, distance: 36.8
click at [1001, 362] on p "**********" at bounding box center [837, 370] width 619 height 34
click at [644, 259] on span at bounding box center [645, 265] width 13 height 13
click at [748, 385] on p "**********" at bounding box center [837, 370] width 619 height 34
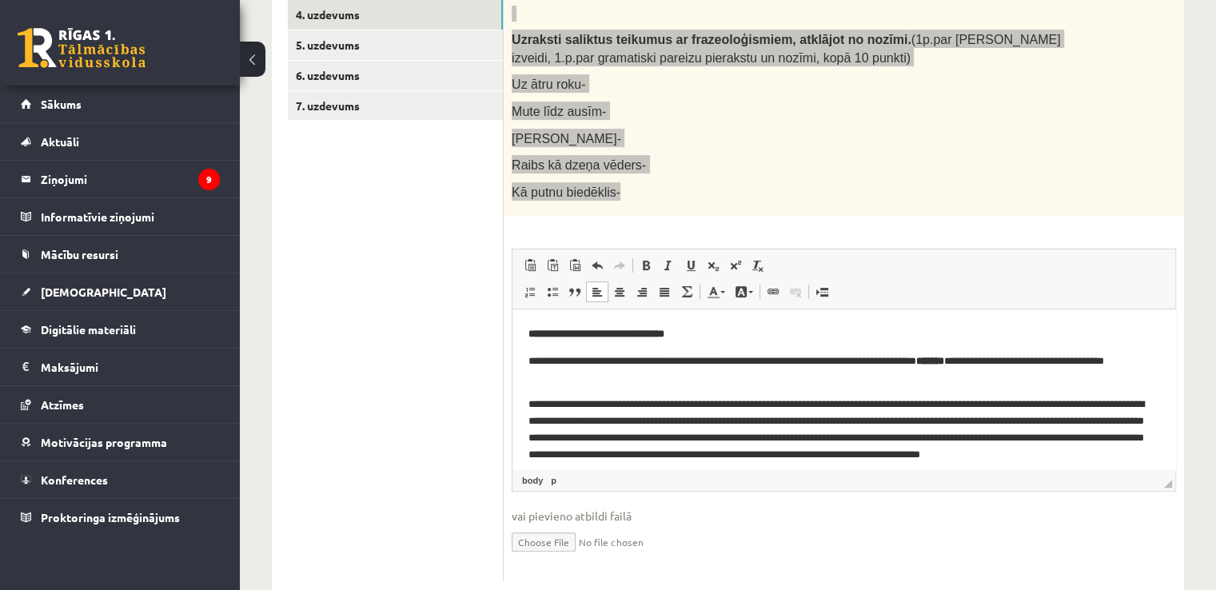
scroll to position [0, 0]
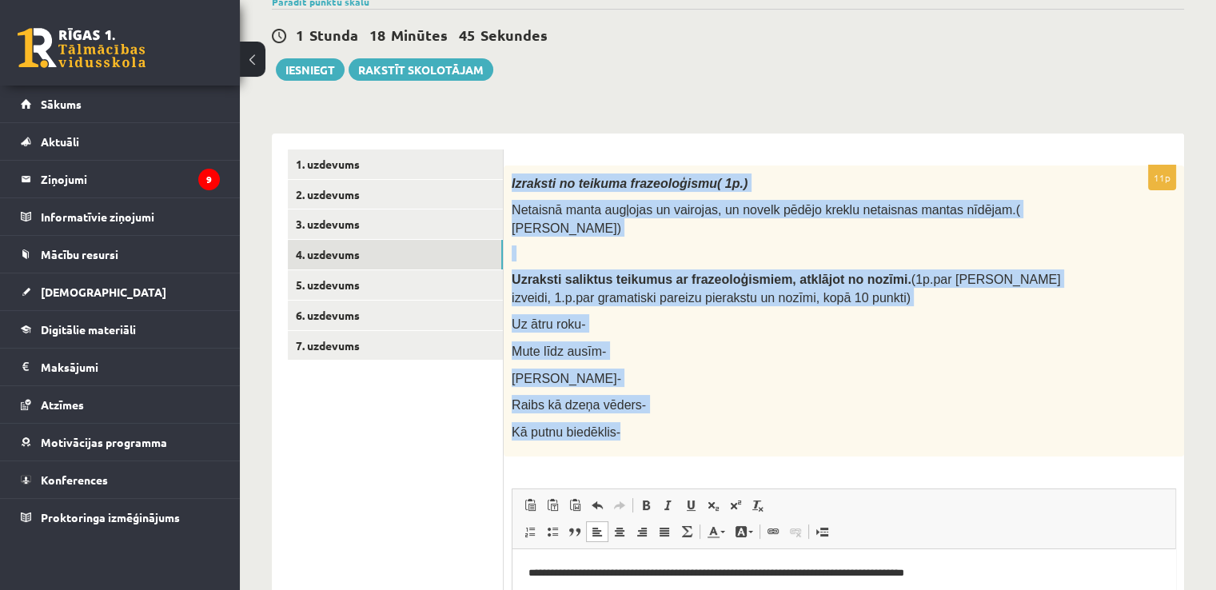
click at [925, 314] on p "Uz ātru roku-" at bounding box center [803, 323] width 584 height 18
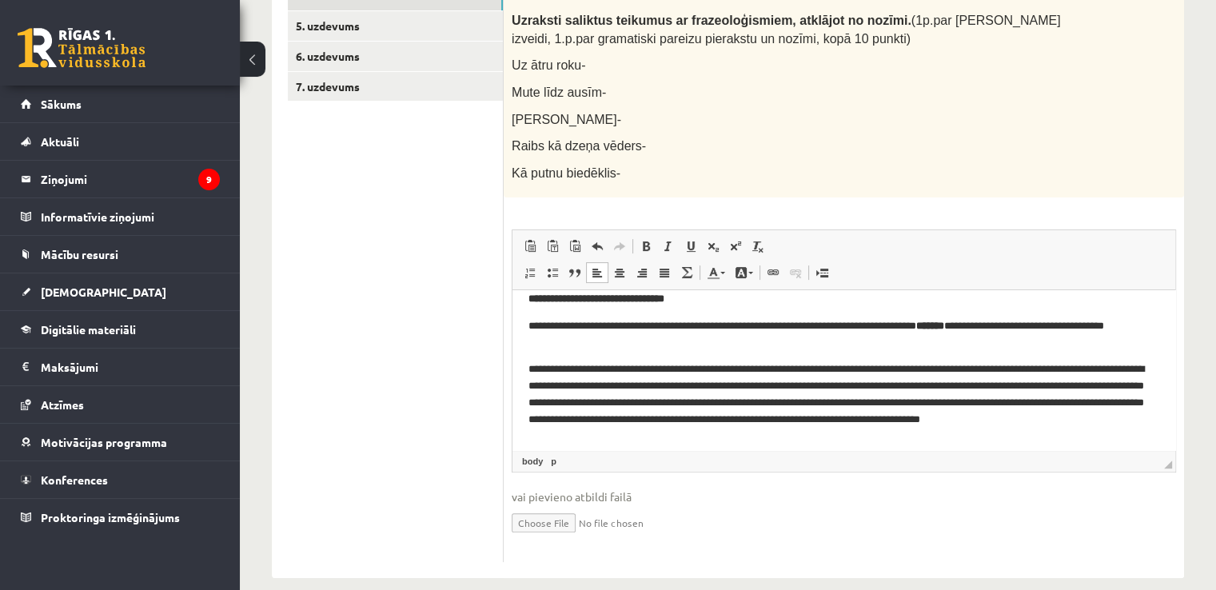
scroll to position [96, 0]
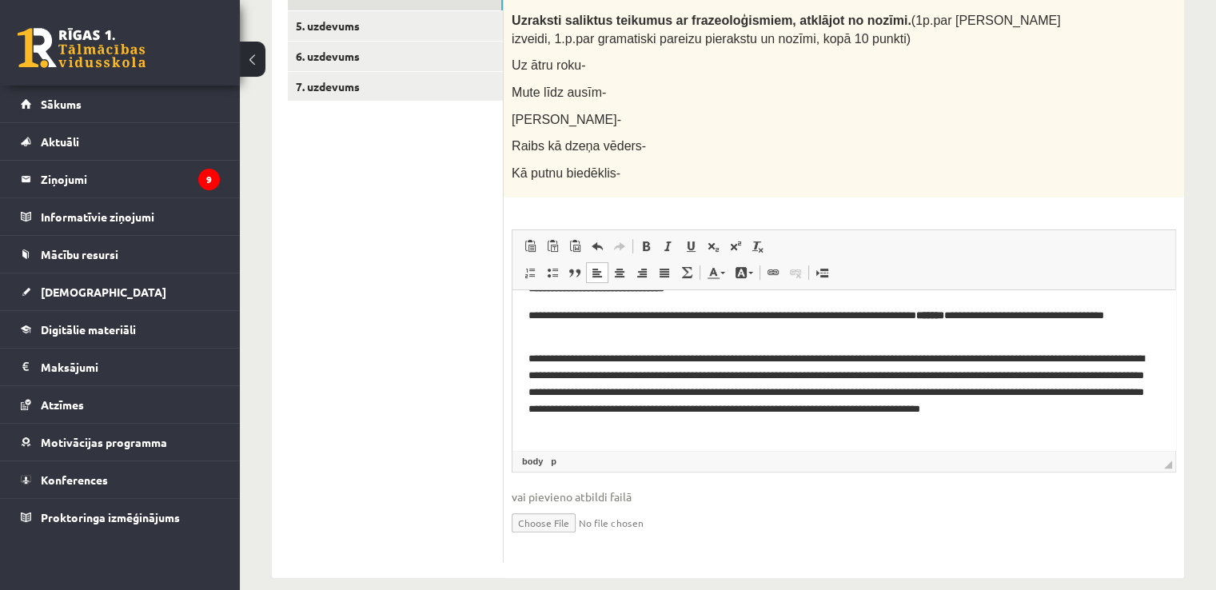
click at [1070, 360] on p "**********" at bounding box center [837, 392] width 619 height 83
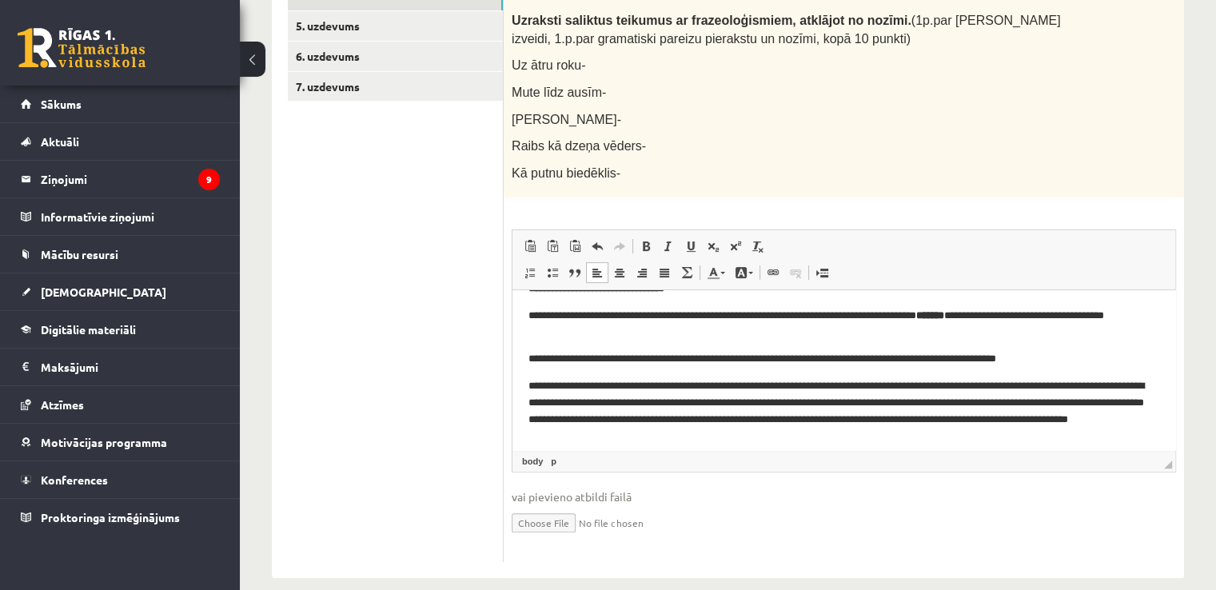
drag, startPoint x: 1037, startPoint y: 389, endPoint x: 1044, endPoint y: 404, distance: 16.5
click at [1038, 389] on p "**********" at bounding box center [837, 411] width 619 height 66
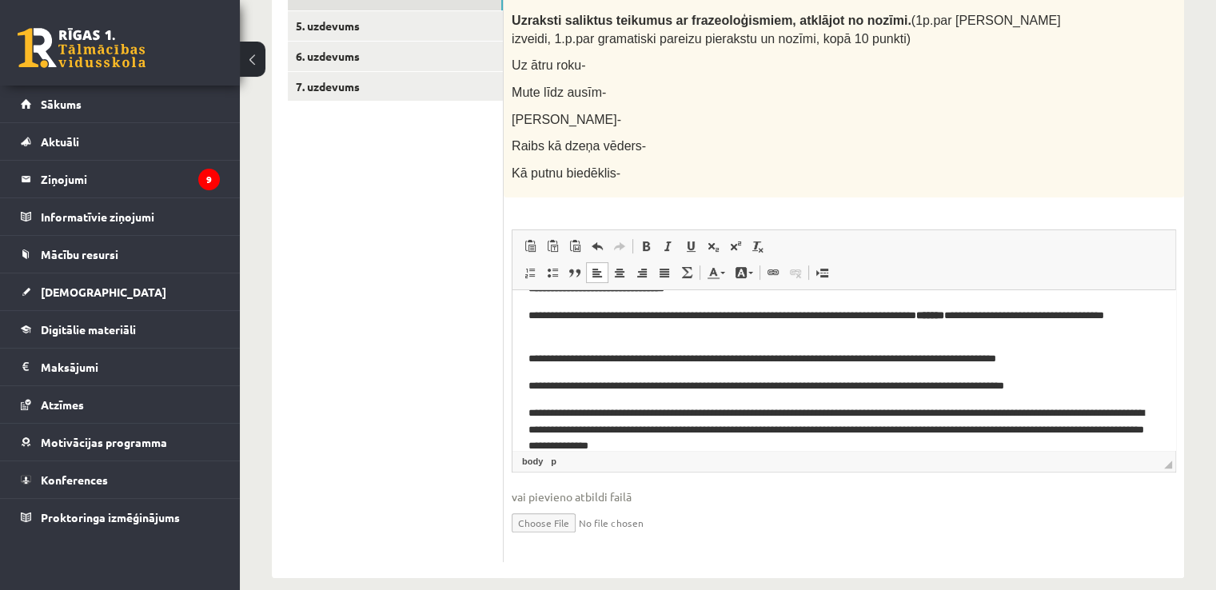
scroll to position [117, 0]
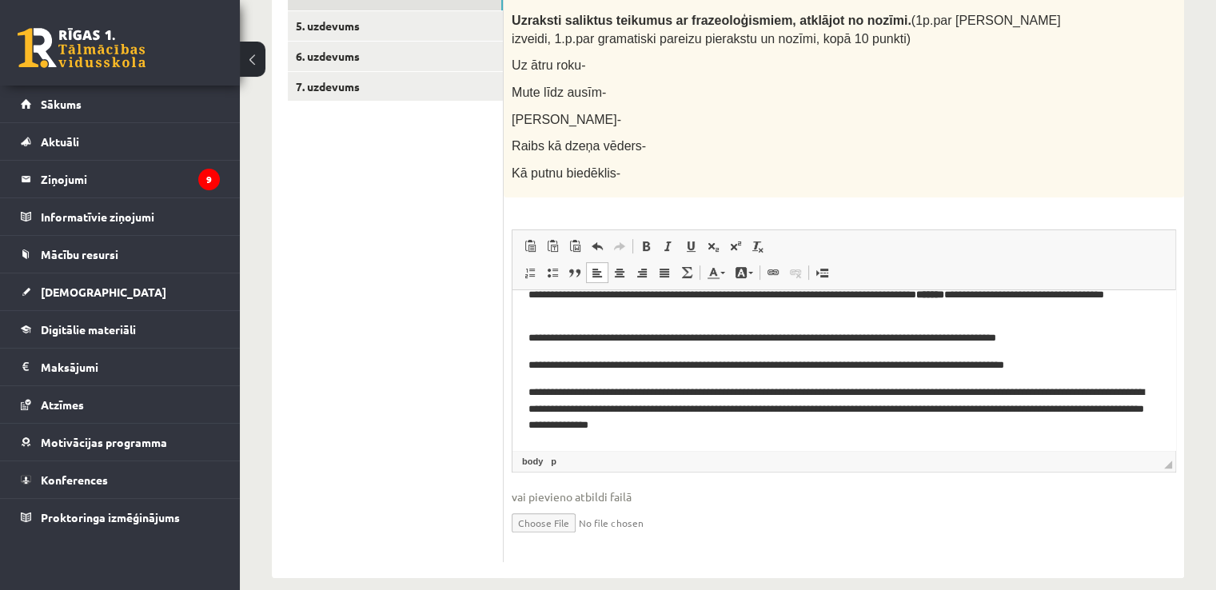
drag, startPoint x: 588, startPoint y: 409, endPoint x: 611, endPoint y: 427, distance: 29.1
click at [588, 410] on p "**********" at bounding box center [837, 409] width 619 height 50
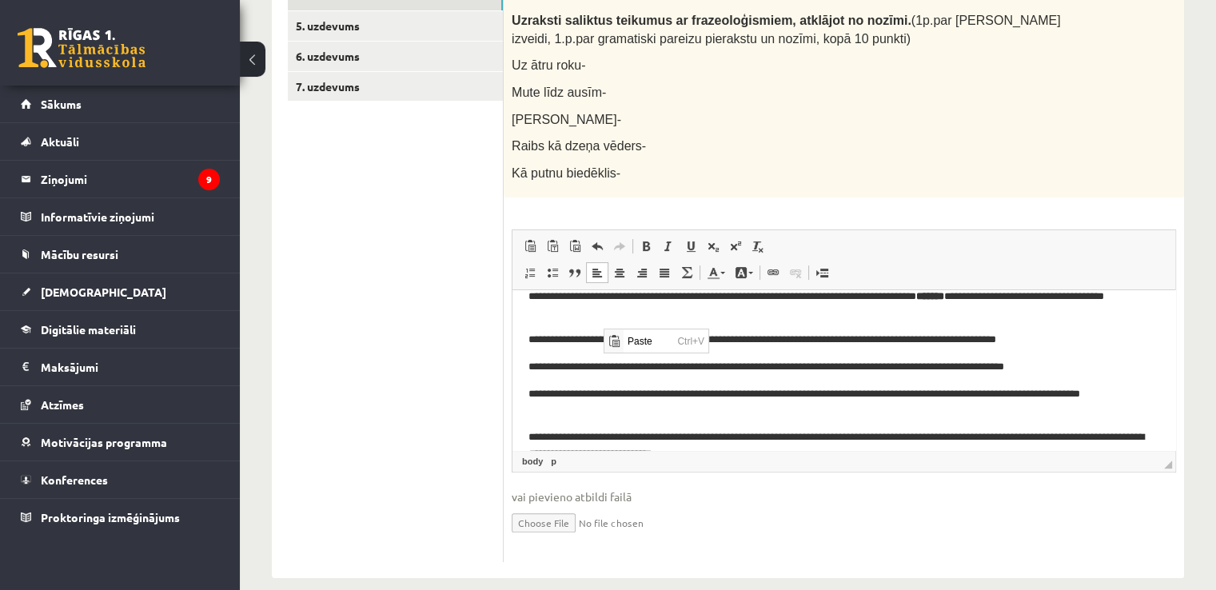
scroll to position [0, 0]
drag, startPoint x: 602, startPoint y: 340, endPoint x: 518, endPoint y: 336, distance: 84.1
click at [518, 336] on html "**********" at bounding box center [843, 327] width 663 height 304
click at [597, 337] on p "**********" at bounding box center [837, 340] width 619 height 17
click at [528, 337] on p "**********" at bounding box center [837, 340] width 619 height 17
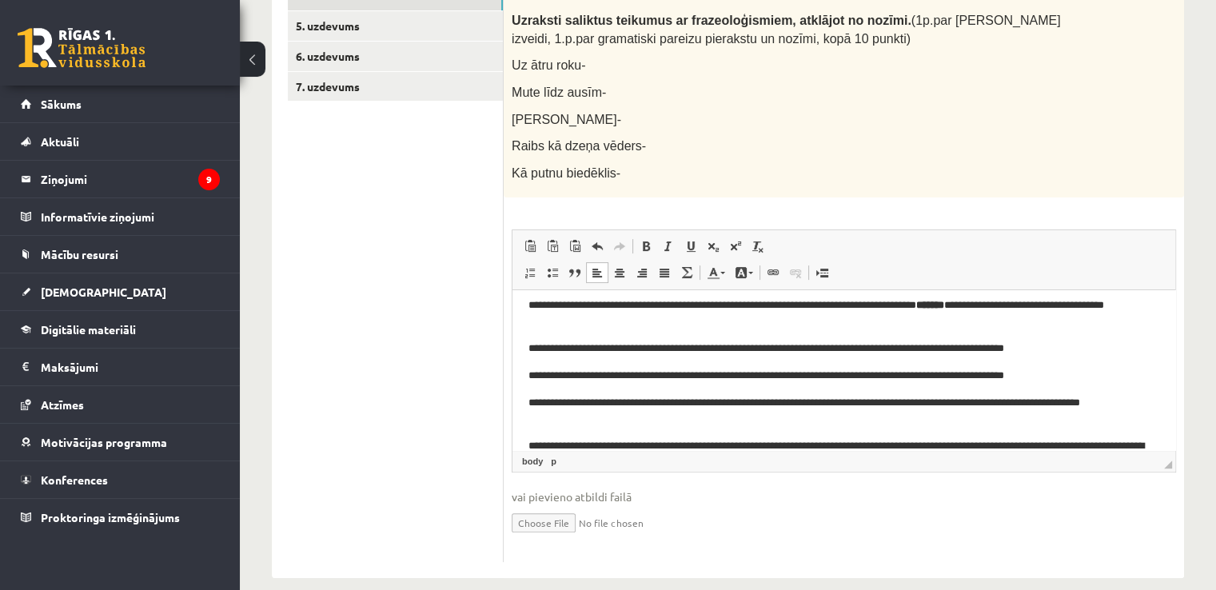
scroll to position [105, 0]
click at [670, 347] on p "**********" at bounding box center [837, 349] width 619 height 17
click at [1088, 382] on p "**********" at bounding box center [837, 376] width 619 height 17
drag, startPoint x: 880, startPoint y: 352, endPoint x: 915, endPoint y: 356, distance: 35.5
click at [915, 356] on p "**********" at bounding box center [837, 349] width 619 height 17
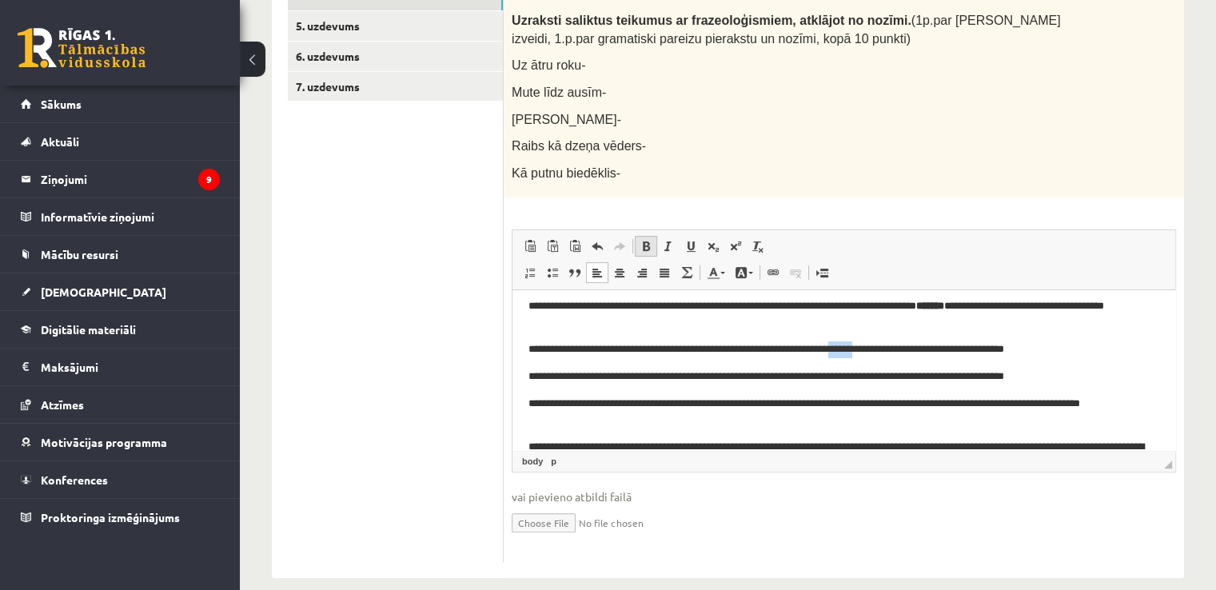
click at [645, 240] on span at bounding box center [645, 246] width 13 height 13
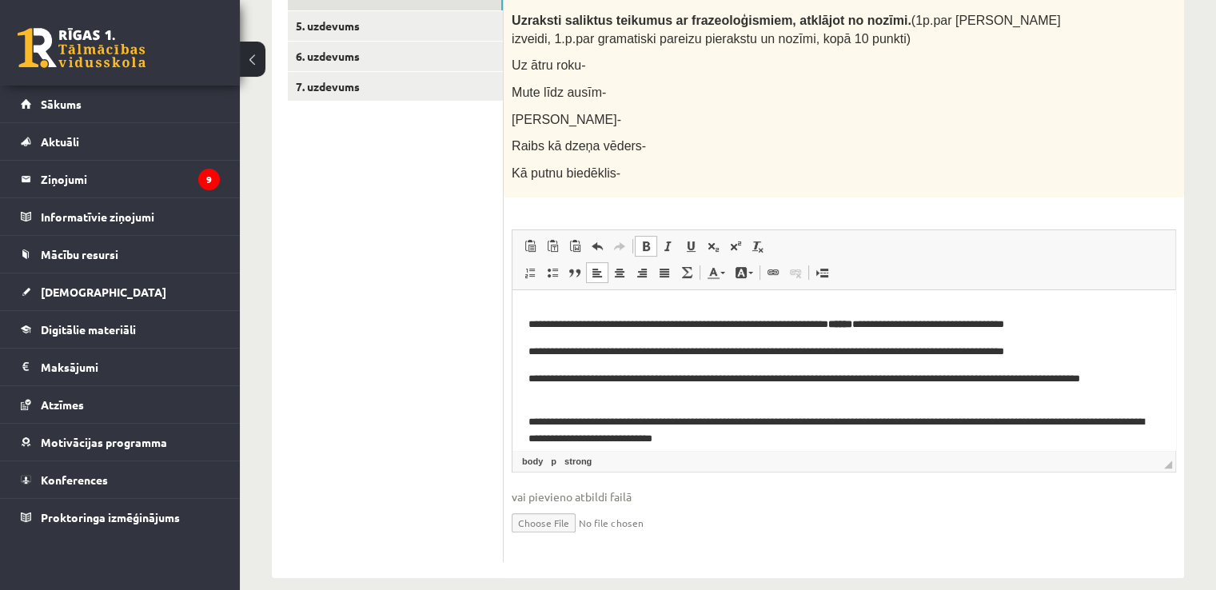
scroll to position [131, 0]
drag, startPoint x: 873, startPoint y: 356, endPoint x: 893, endPoint y: 360, distance: 20.4
click at [893, 360] on p "**********" at bounding box center [837, 351] width 619 height 17
click at [649, 240] on span at bounding box center [645, 246] width 13 height 13
drag, startPoint x: 899, startPoint y: 381, endPoint x: 933, endPoint y: 383, distance: 33.6
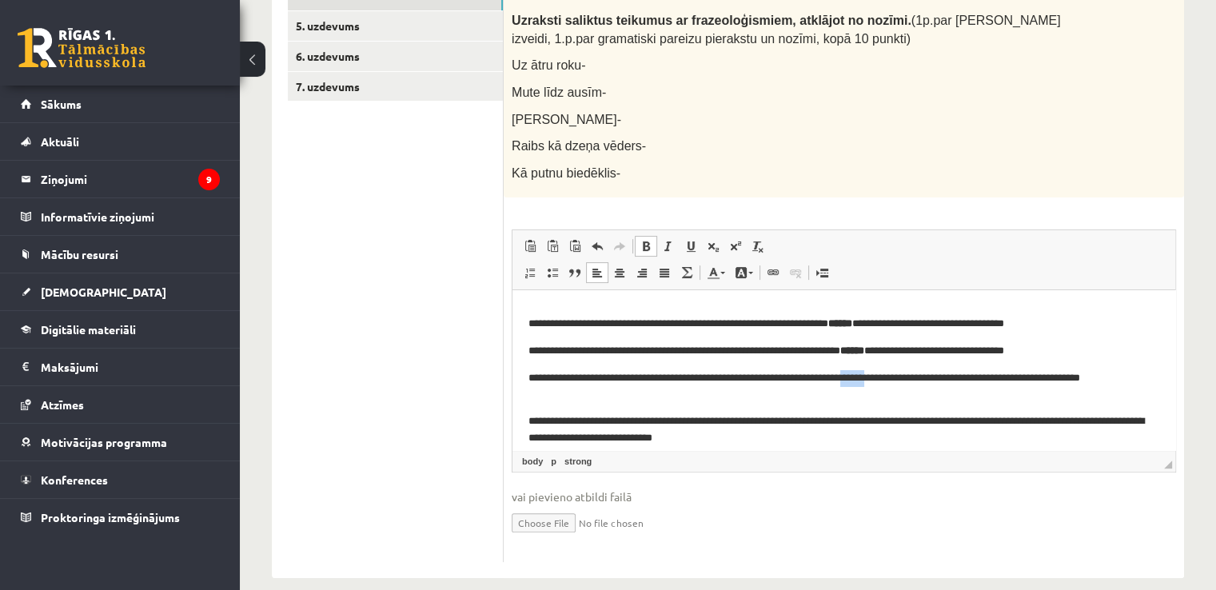
click at [933, 383] on p "**********" at bounding box center [837, 387] width 619 height 34
click at [646, 240] on span at bounding box center [645, 246] width 13 height 13
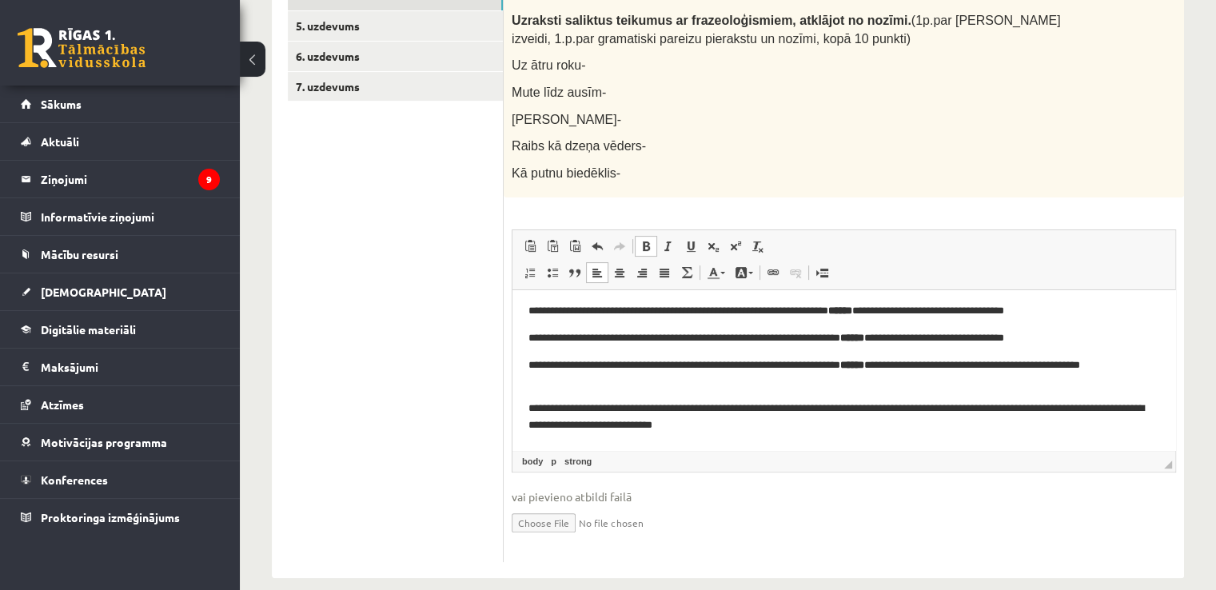
scroll to position [144, 0]
drag, startPoint x: 969, startPoint y: 410, endPoint x: 1004, endPoint y: 412, distance: 34.4
click at [1004, 412] on p "**********" at bounding box center [837, 417] width 619 height 34
click at [646, 240] on span at bounding box center [645, 246] width 13 height 13
click at [889, 390] on p "**********" at bounding box center [837, 374] width 619 height 34
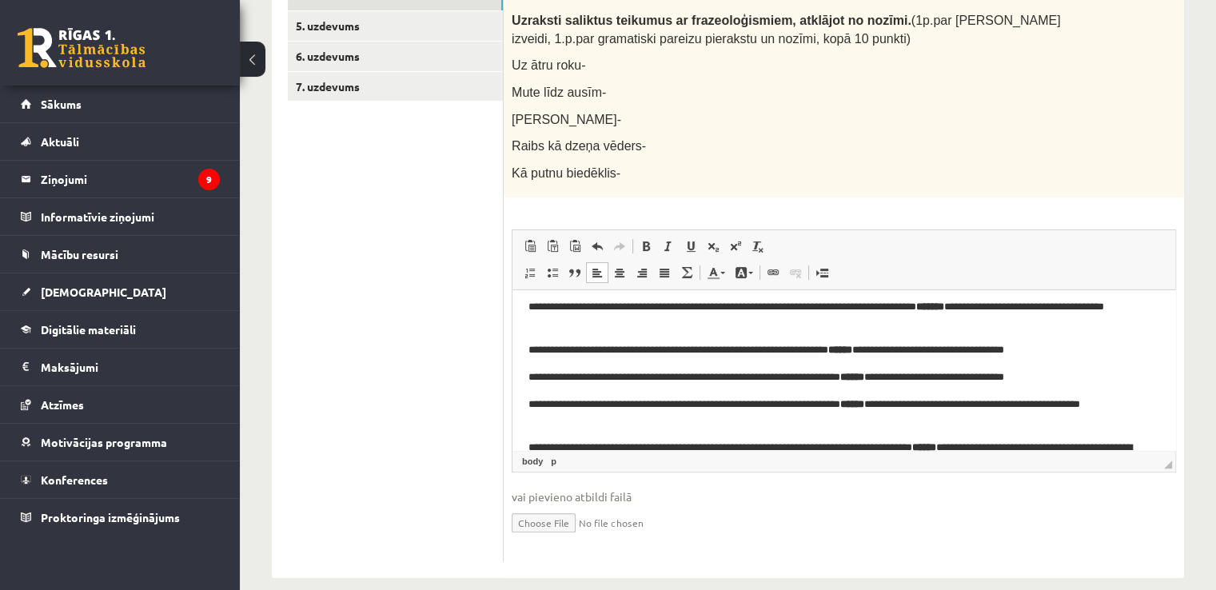
scroll to position [105, 0]
click at [585, 375] on p "**********" at bounding box center [837, 376] width 619 height 17
click at [531, 379] on p "**********" at bounding box center [837, 376] width 619 height 17
click at [530, 404] on html "**********" at bounding box center [843, 337] width 663 height 304
drag, startPoint x: 637, startPoint y: 407, endPoint x: 653, endPoint y: 447, distance: 43.0
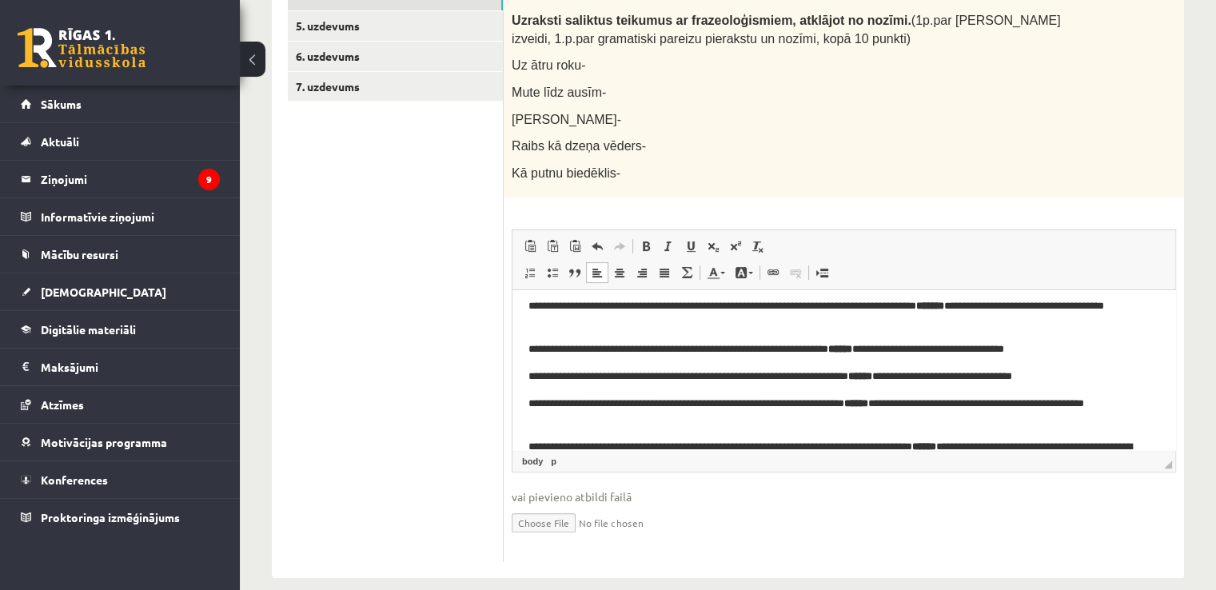
click at [636, 408] on p "**********" at bounding box center [837, 413] width 619 height 34
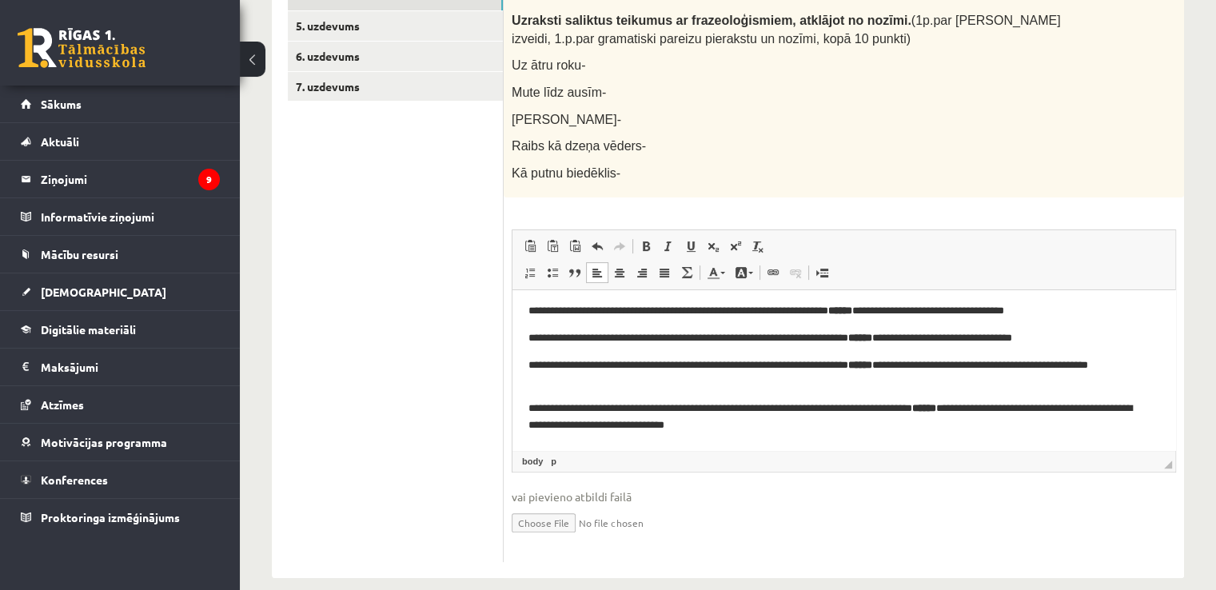
click at [529, 409] on p "**********" at bounding box center [837, 417] width 619 height 34
click at [615, 412] on p "**********" at bounding box center [837, 417] width 619 height 34
click at [642, 368] on p "**********" at bounding box center [837, 374] width 619 height 34
click at [592, 339] on p "**********" at bounding box center [837, 338] width 619 height 17
click at [786, 428] on p "**********" at bounding box center [837, 417] width 619 height 34
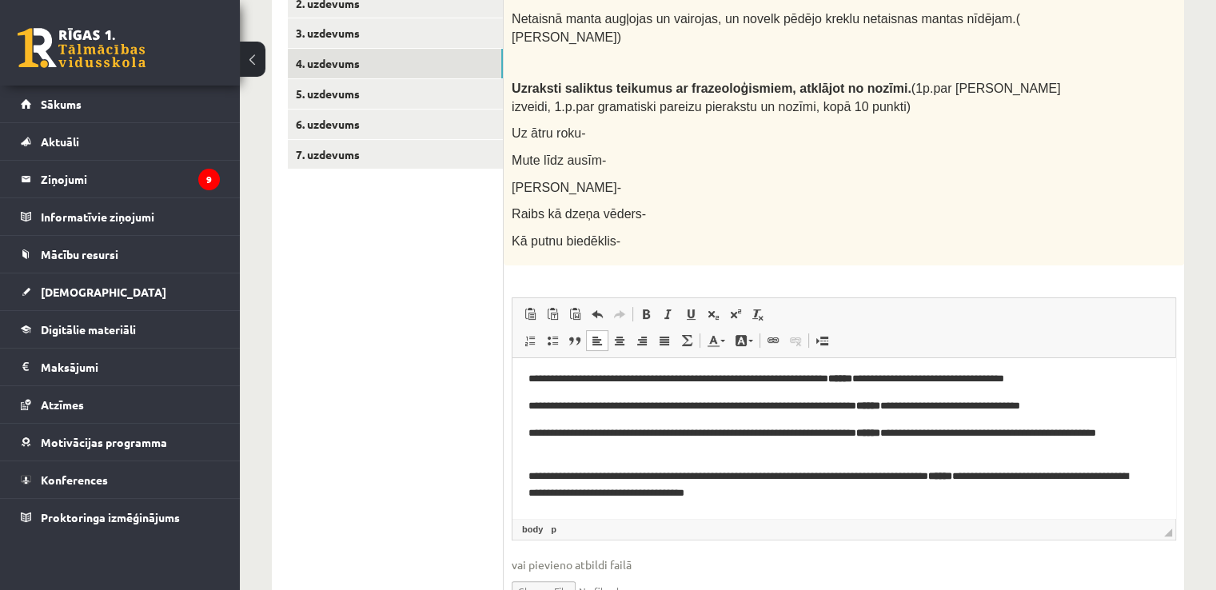
scroll to position [327, 0]
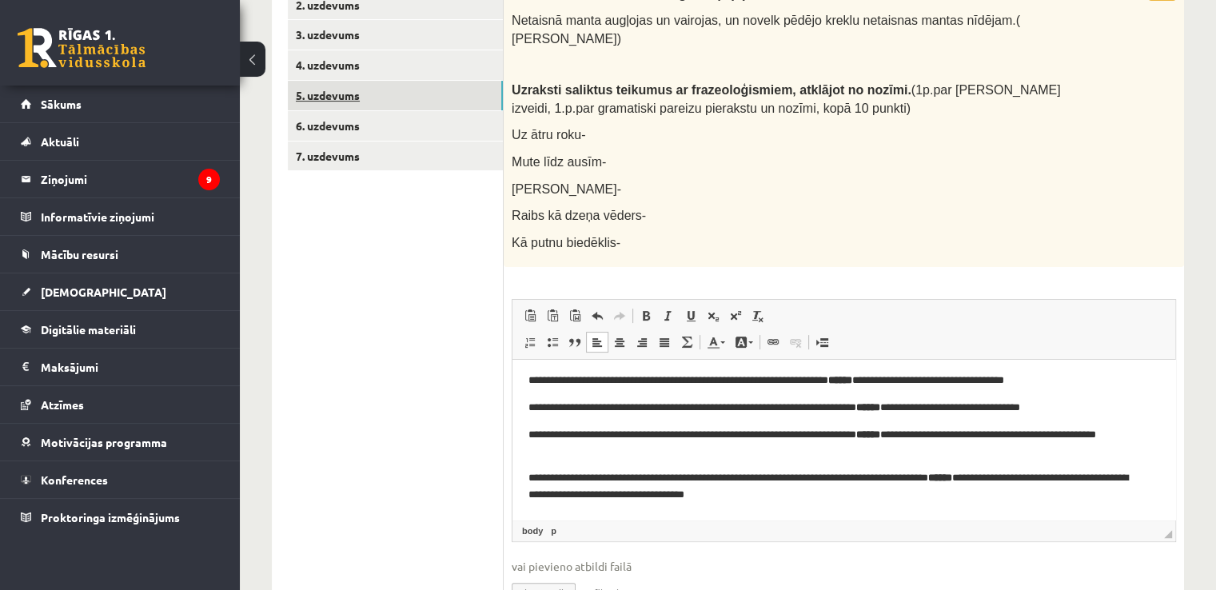
click at [406, 93] on link "5. uzdevums" at bounding box center [395, 96] width 215 height 30
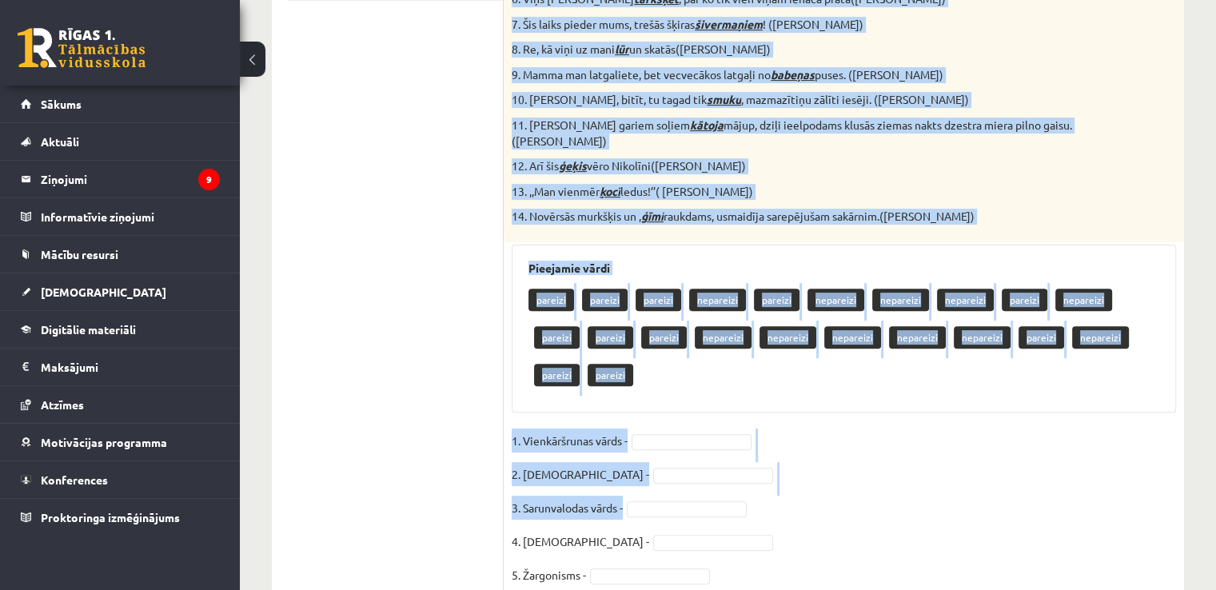
scroll to position [846, 0]
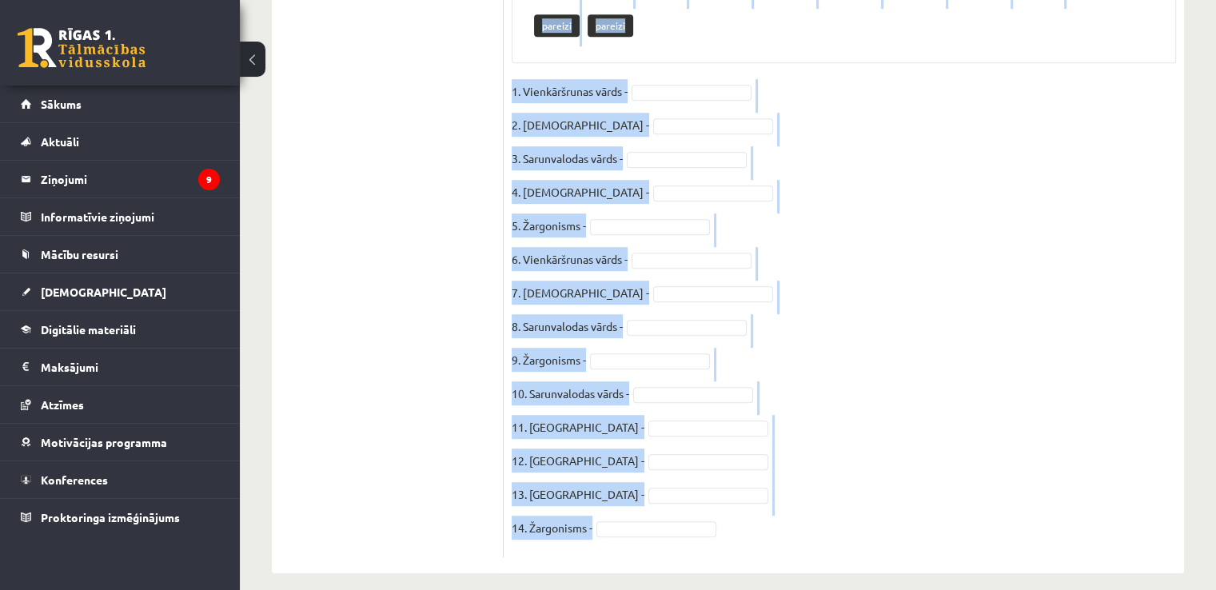
drag, startPoint x: 510, startPoint y: 96, endPoint x: 985, endPoint y: 534, distance: 645.9
click at [985, 534] on div "14p Atzīmē, vai leksikas slānis ir norādīts pareizi vai nepareizi 1. Aizpīpēju,…" at bounding box center [843, 7] width 680 height 1100
copy div "Atzīmē, vai leksikas slānis ir norādīts pareizi vai nepareizi 1. Aizpīpēju, ska…"
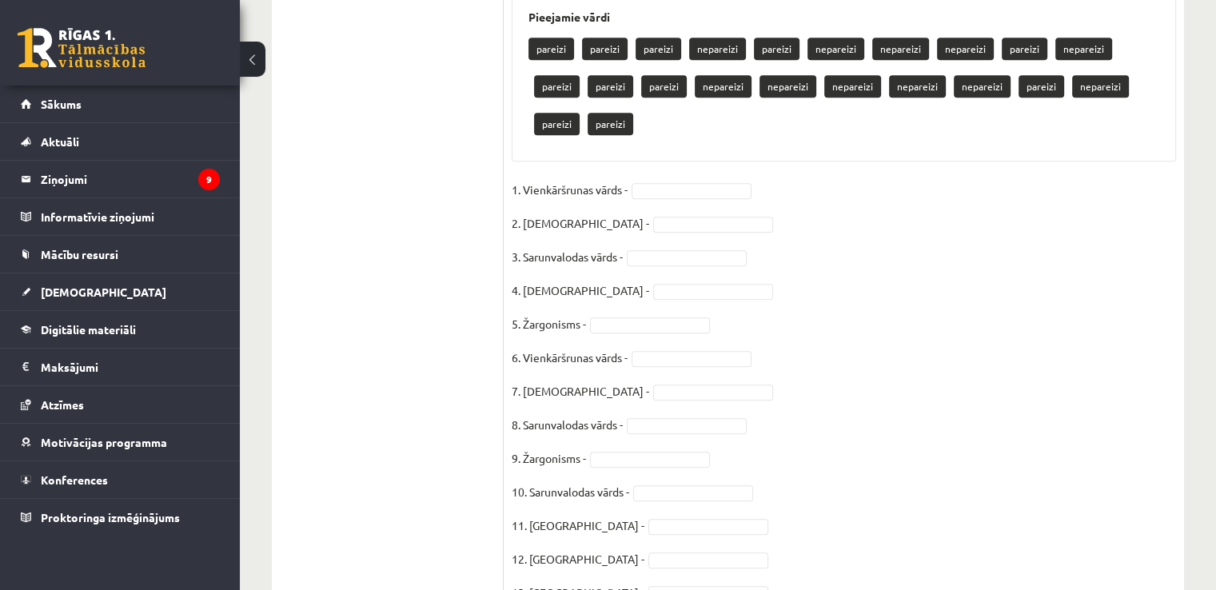
click at [452, 237] on ul "1. uzdevums 2. uzdevums 3. uzdevums 4. uzdevums 5. uzdevums 6. uzdevums 7. uzde…" at bounding box center [396, 98] width 216 height 1116
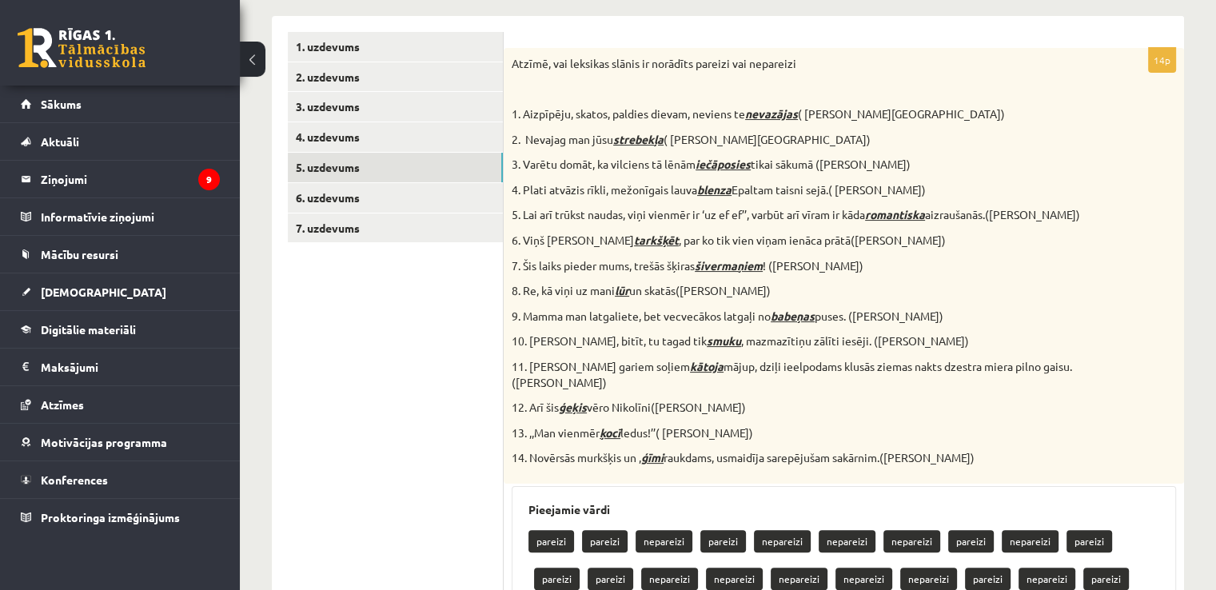
scroll to position [253, 0]
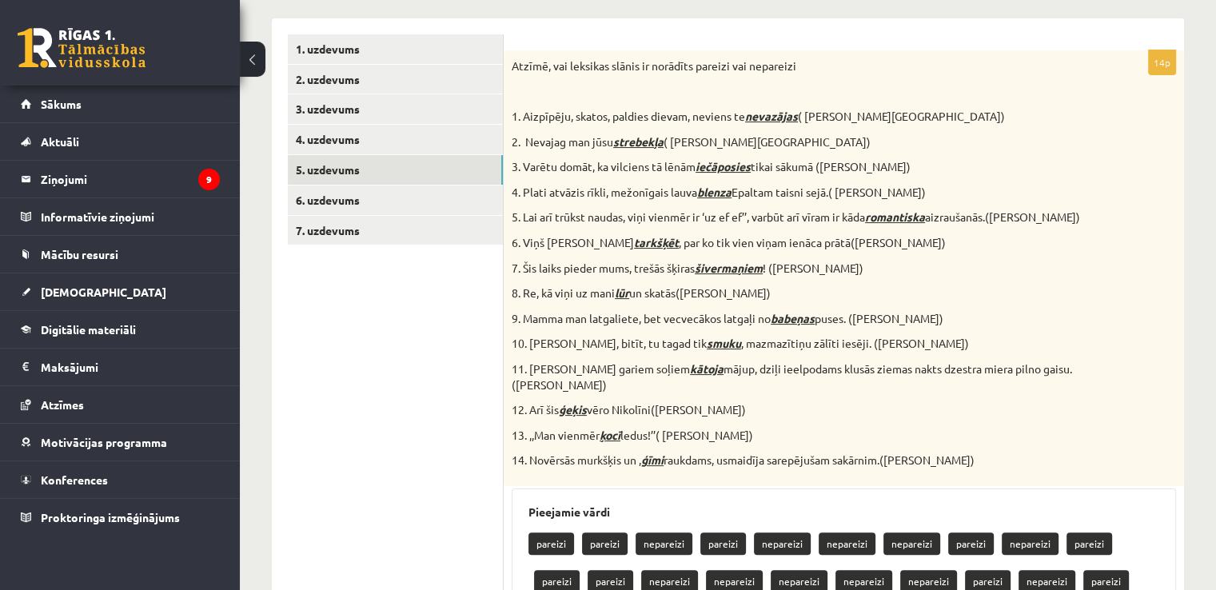
click at [777, 117] on strong "nevazājas" at bounding box center [771, 116] width 53 height 14
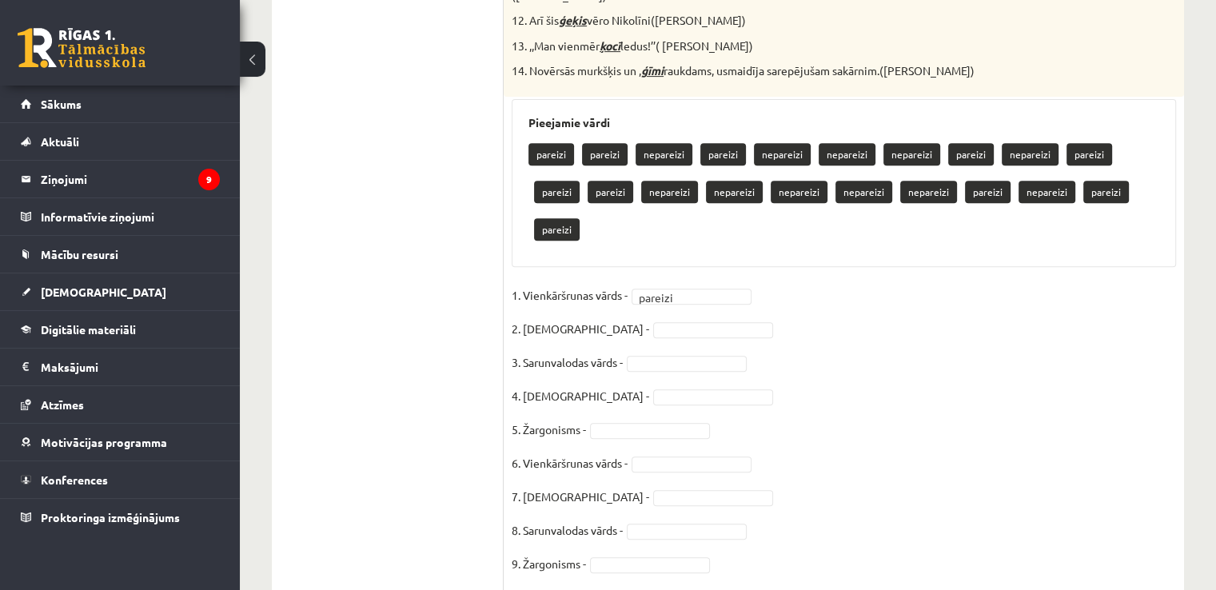
scroll to position [659, 0]
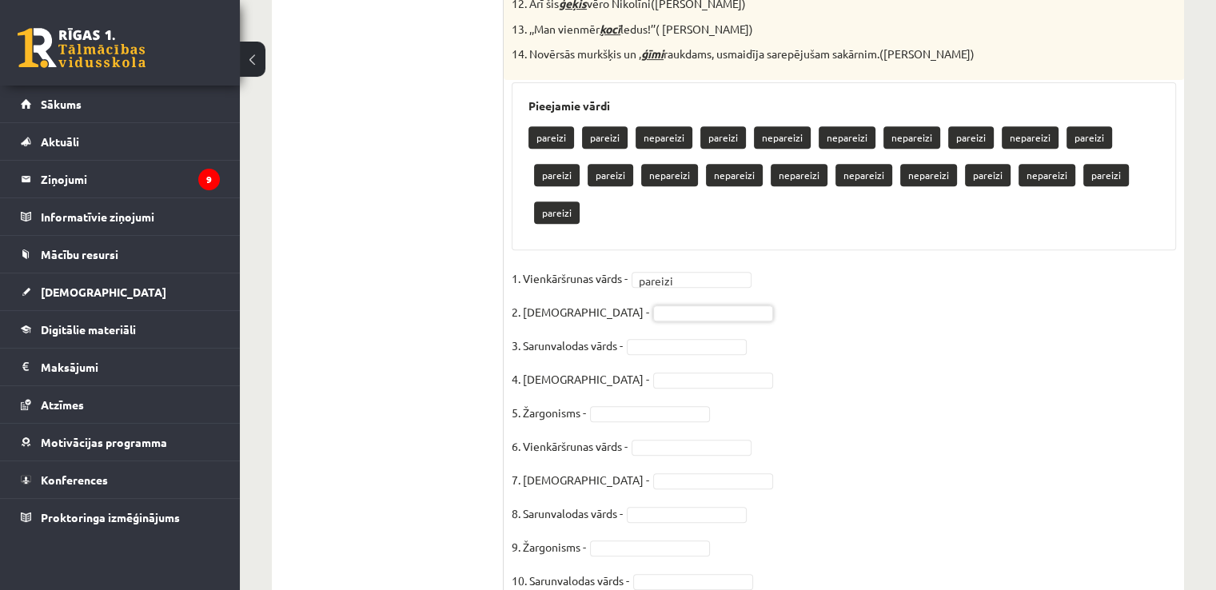
drag, startPoint x: 645, startPoint y: 263, endPoint x: 643, endPoint y: 300, distance: 36.8
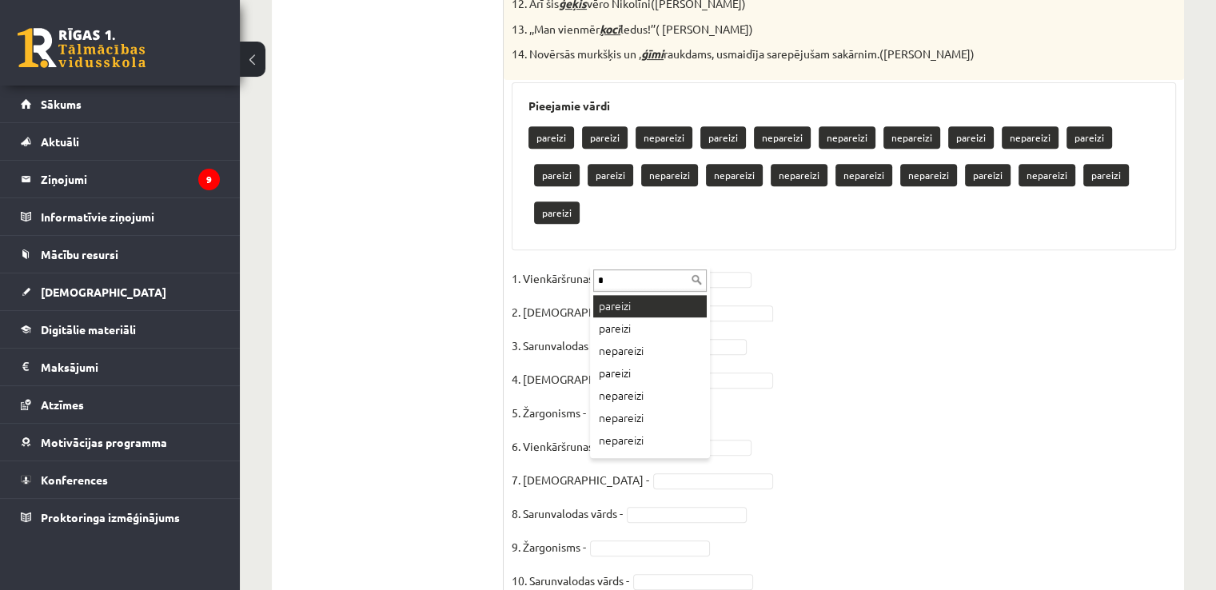
type input "*"
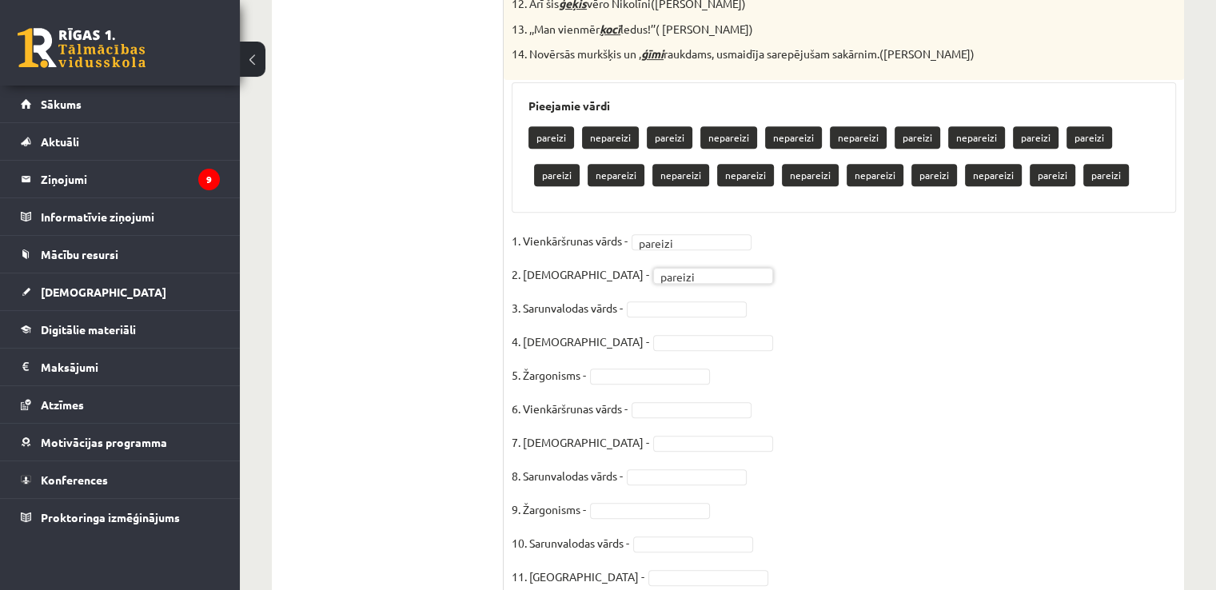
type input "*"
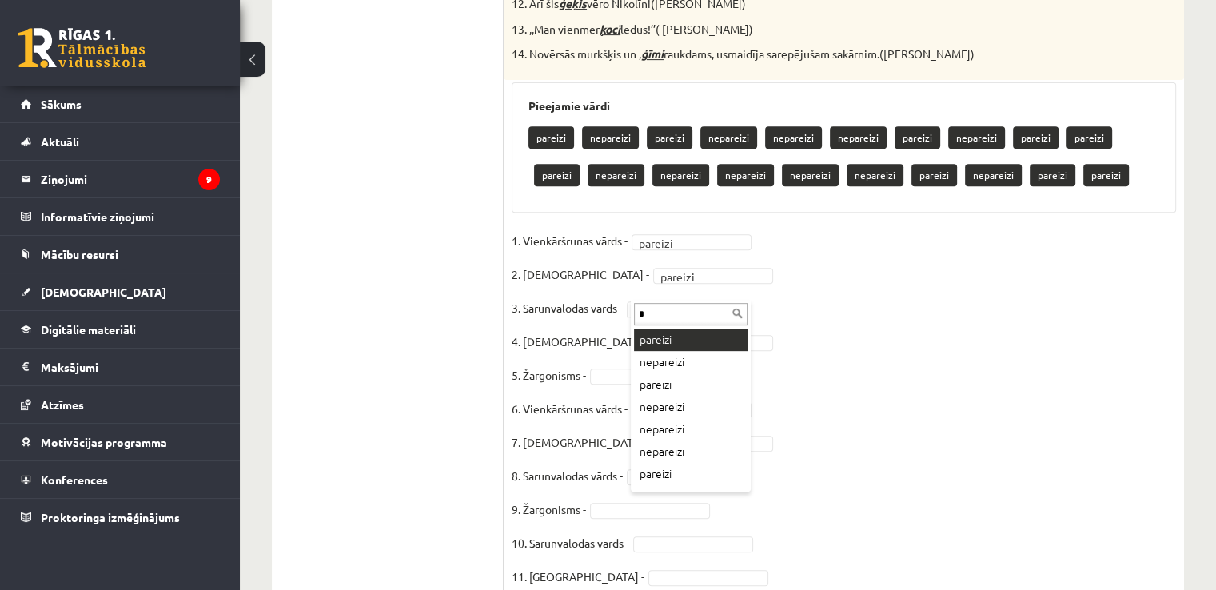
type input "*"
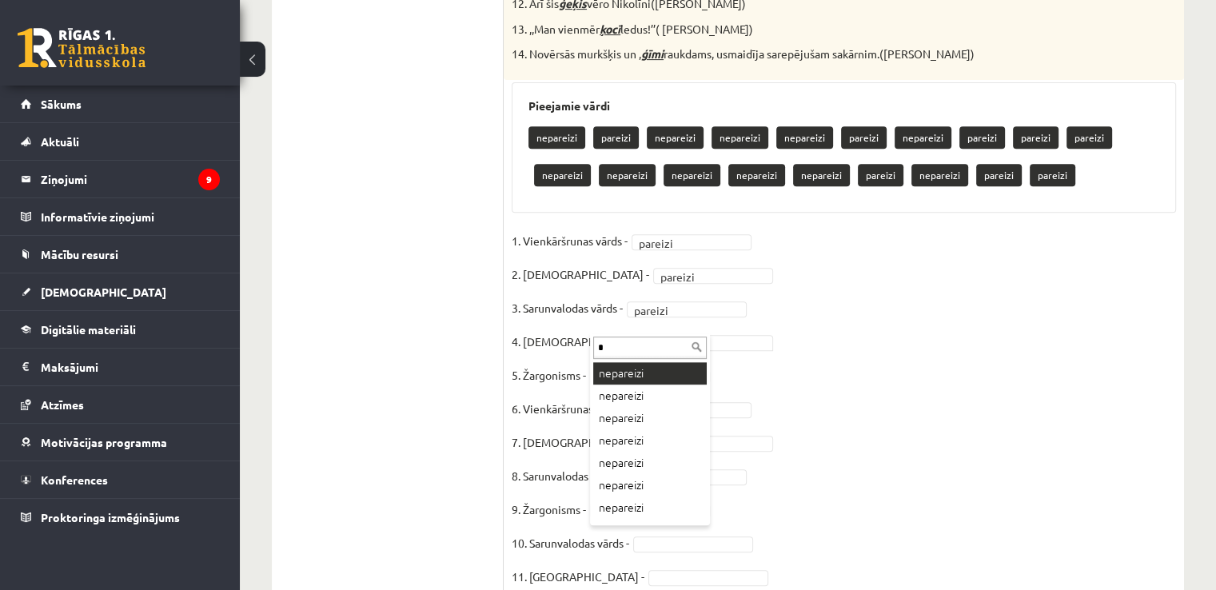
type input "*"
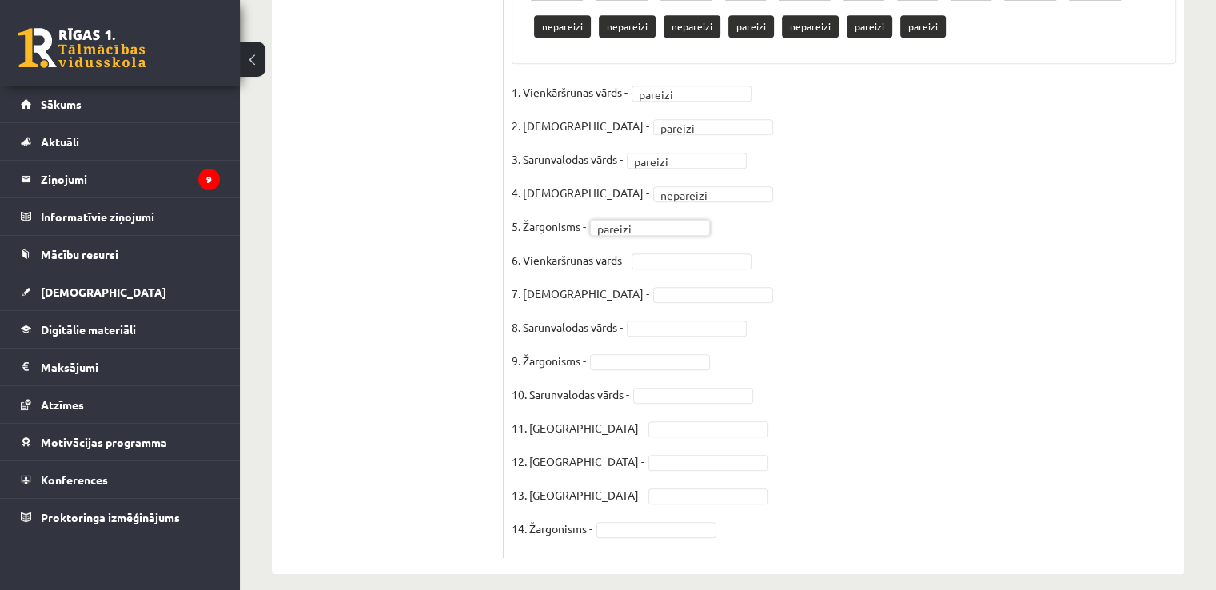
scroll to position [808, 0]
click at [654, 269] on fieldset "1. Vienkāršrunas vārds - pareizi ******* 2. Barbarisms - pareizi ******* 3. Sar…" at bounding box center [843, 314] width 664 height 470
click at [671, 286] on div at bounding box center [713, 294] width 120 height 16
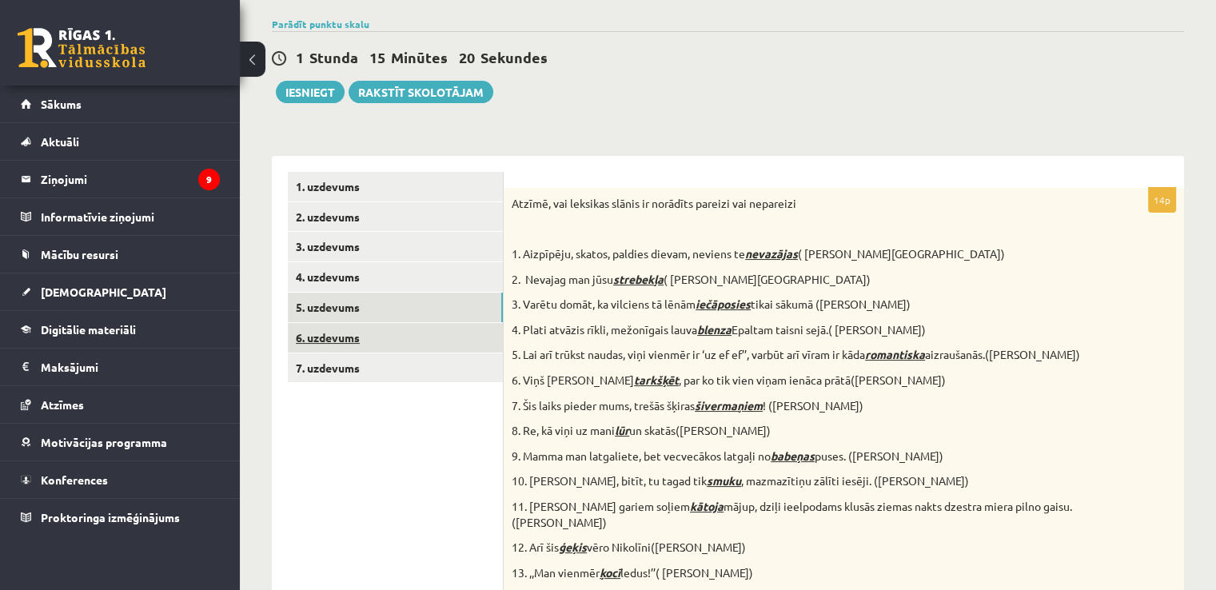
scroll to position [118, 0]
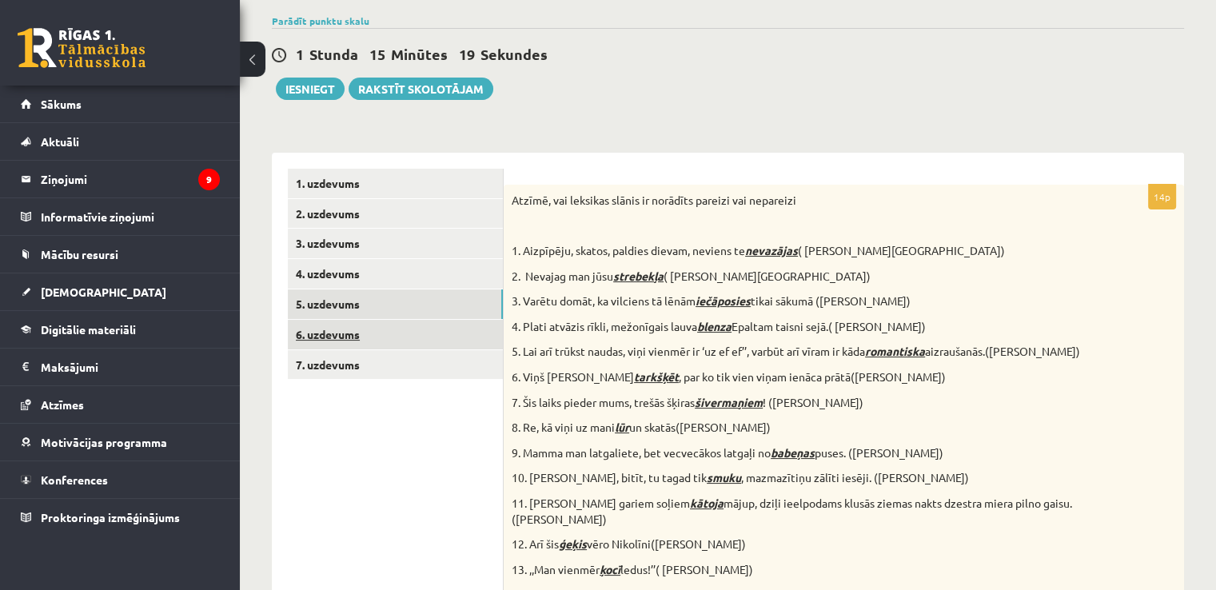
click at [352, 341] on link "6. uzdevums" at bounding box center [395, 335] width 215 height 30
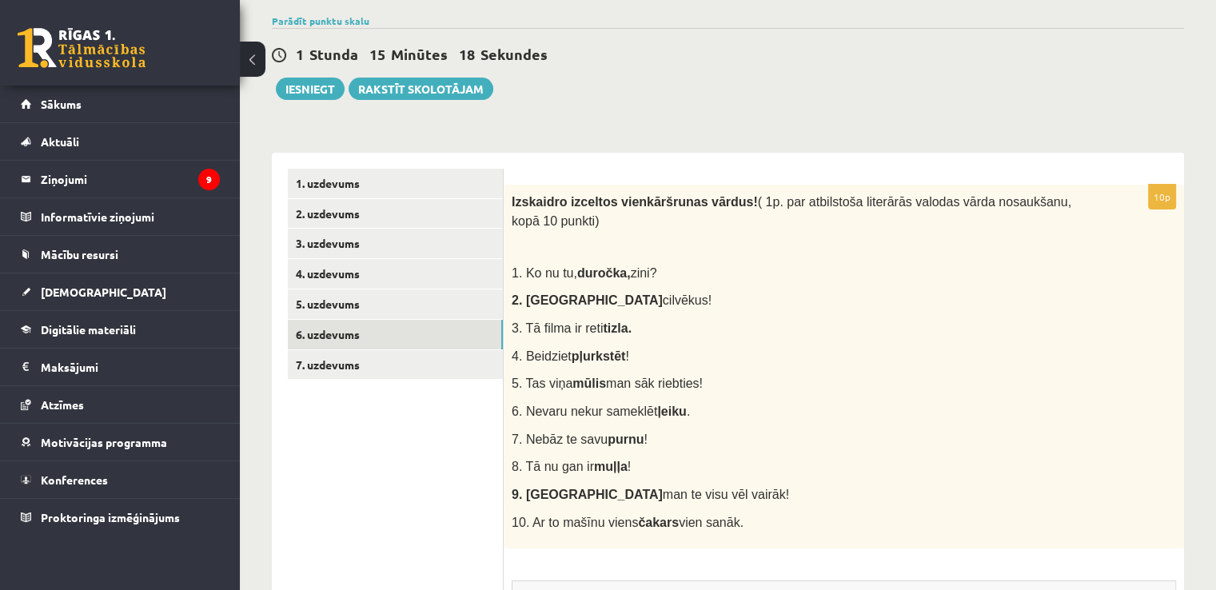
scroll to position [0, 0]
drag, startPoint x: 517, startPoint y: 199, endPoint x: 813, endPoint y: 517, distance: 434.3
click at [813, 517] on div "Izskaidro izceltos vienkāršrunas vārdus! ( 1p. par atbilstoša literārās valodas…" at bounding box center [843, 367] width 680 height 364
copy div "Izskaidro izceltos vienkāršrunas vārdus! ( 1p. par atbilstoša literārās valodas…"
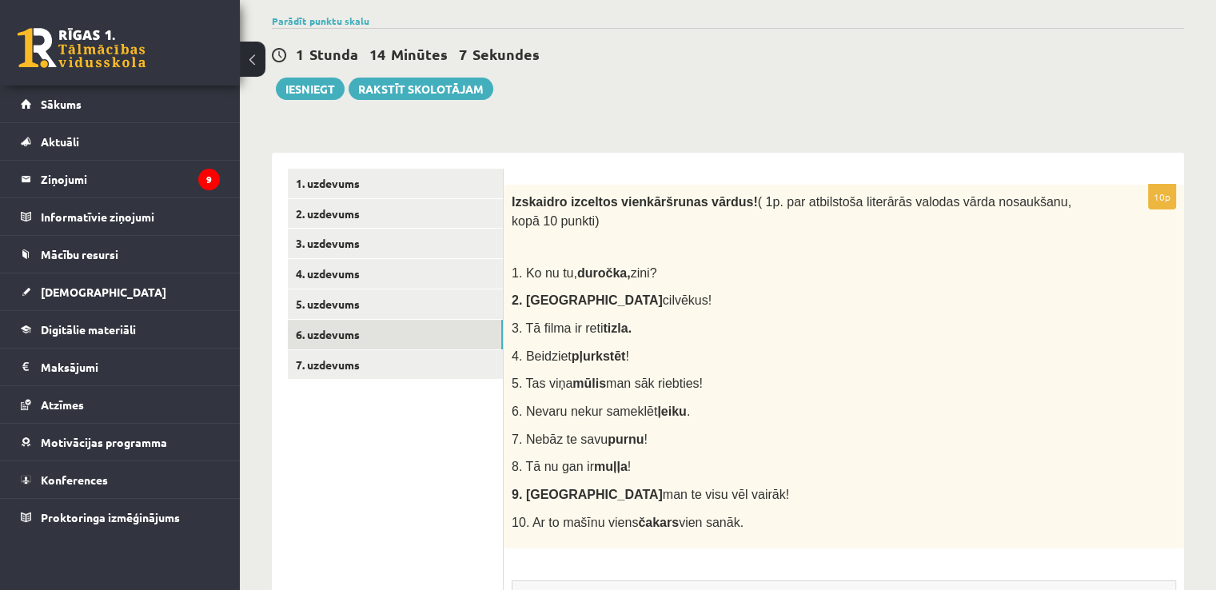
click at [675, 236] on div "Izskaidro izceltos vienkāršrunas vārdus! ( 1p. par atbilstoša literārās valodas…" at bounding box center [843, 367] width 680 height 364
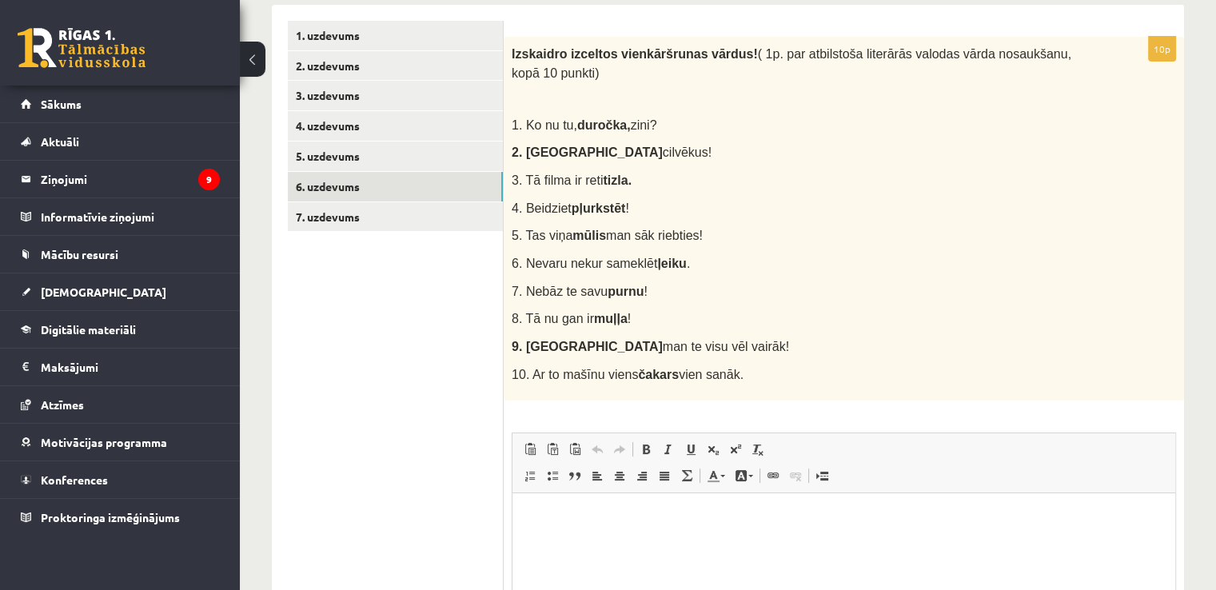
scroll to position [282, 0]
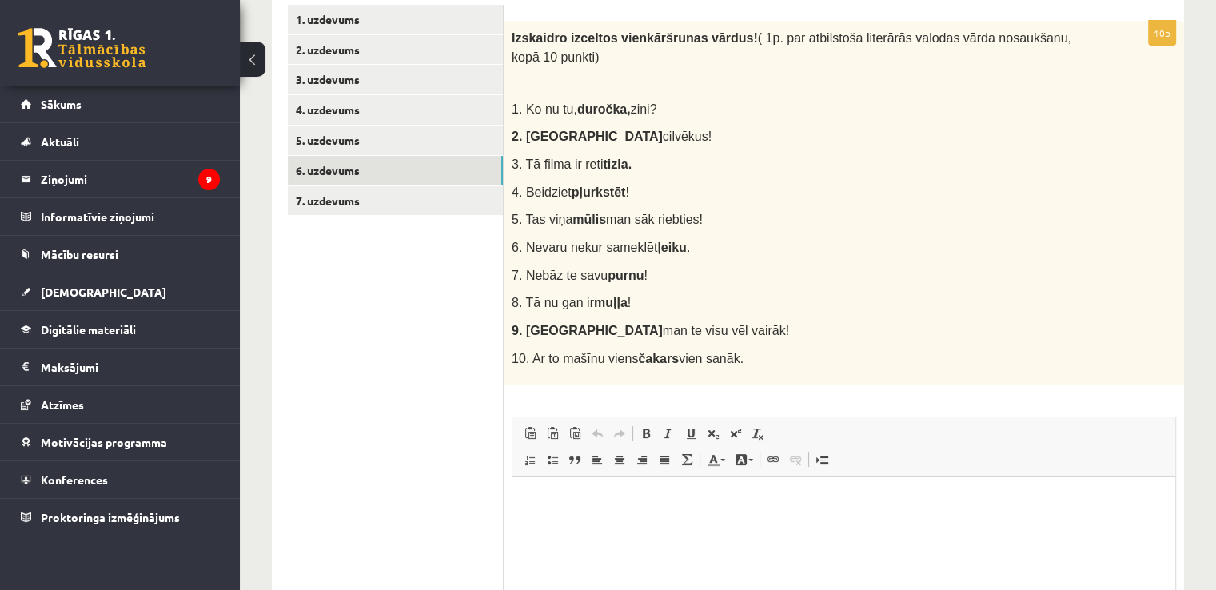
click at [619, 459] on span "Editor toolbars Paste Keyboard shortcut Ctrl+V Paste as plain text Keyboard sho…" at bounding box center [843, 447] width 663 height 60
click at [620, 505] on p "Editor, wiswyg-editor-user-answer-47433960804040" at bounding box center [843, 501] width 631 height 17
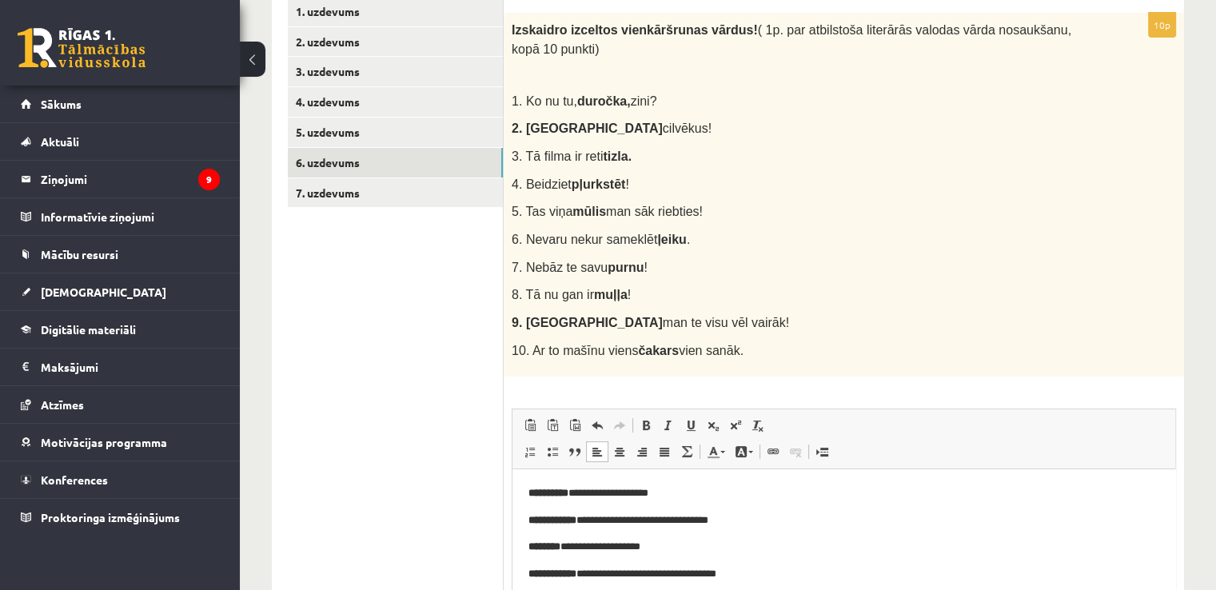
scroll to position [291, 0]
click at [342, 189] on link "7. uzdevums" at bounding box center [395, 192] width 215 height 30
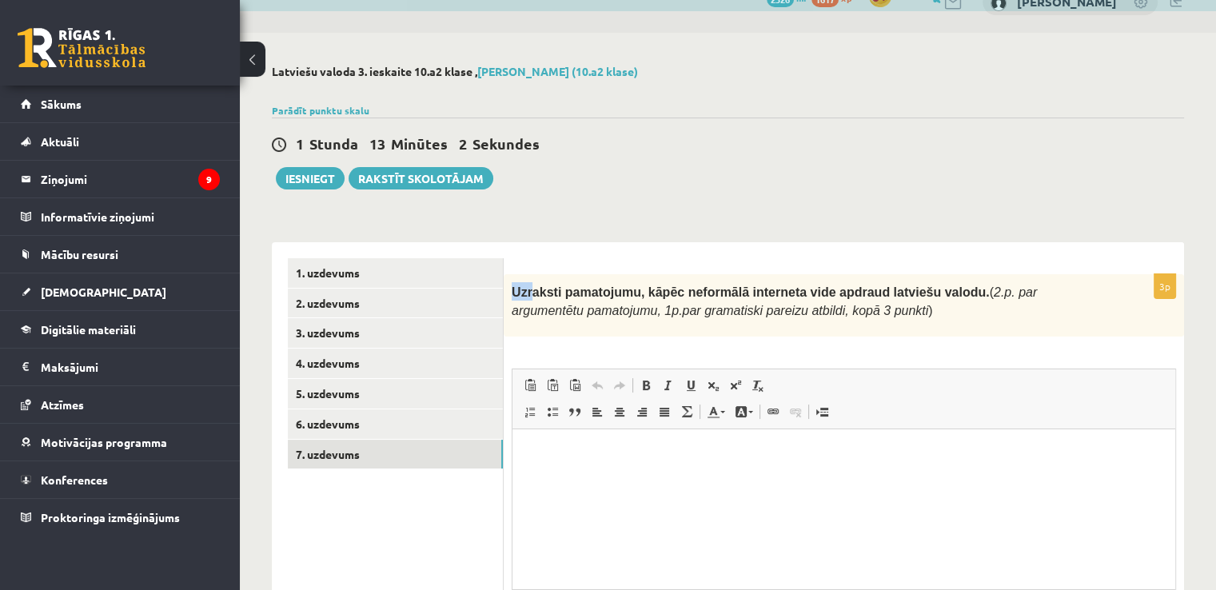
scroll to position [0, 0]
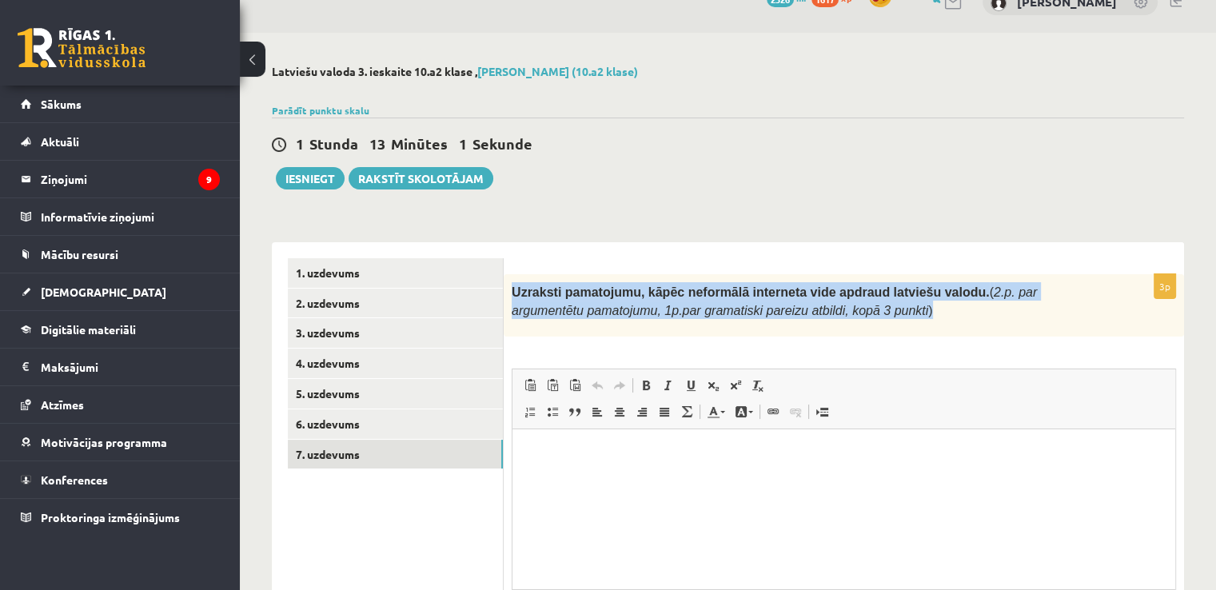
drag, startPoint x: 514, startPoint y: 289, endPoint x: 847, endPoint y: 313, distance: 334.2
click at [847, 313] on p "Uzraksti pamatojumu, kāpēc neformālā interneta vide apdraud latviešu valodu. ( …" at bounding box center [803, 300] width 584 height 37
copy p "Uzraksti pamatojumu, kāpēc neformālā interneta vide apdraud latviešu valodu. ( …"
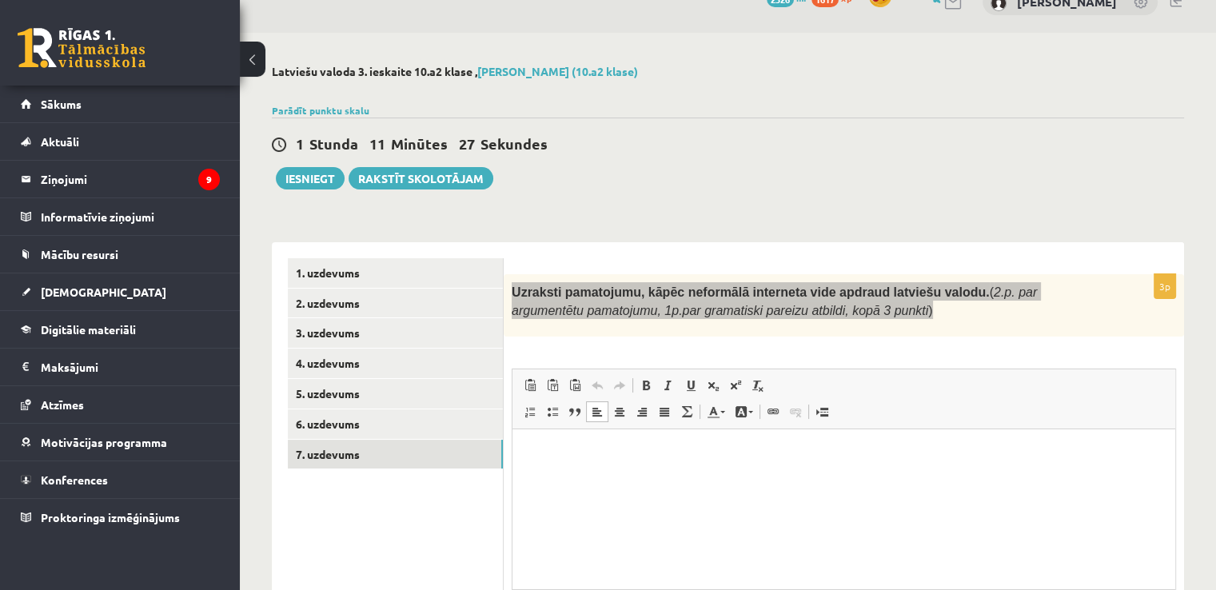
click at [648, 477] on html at bounding box center [843, 452] width 663 height 49
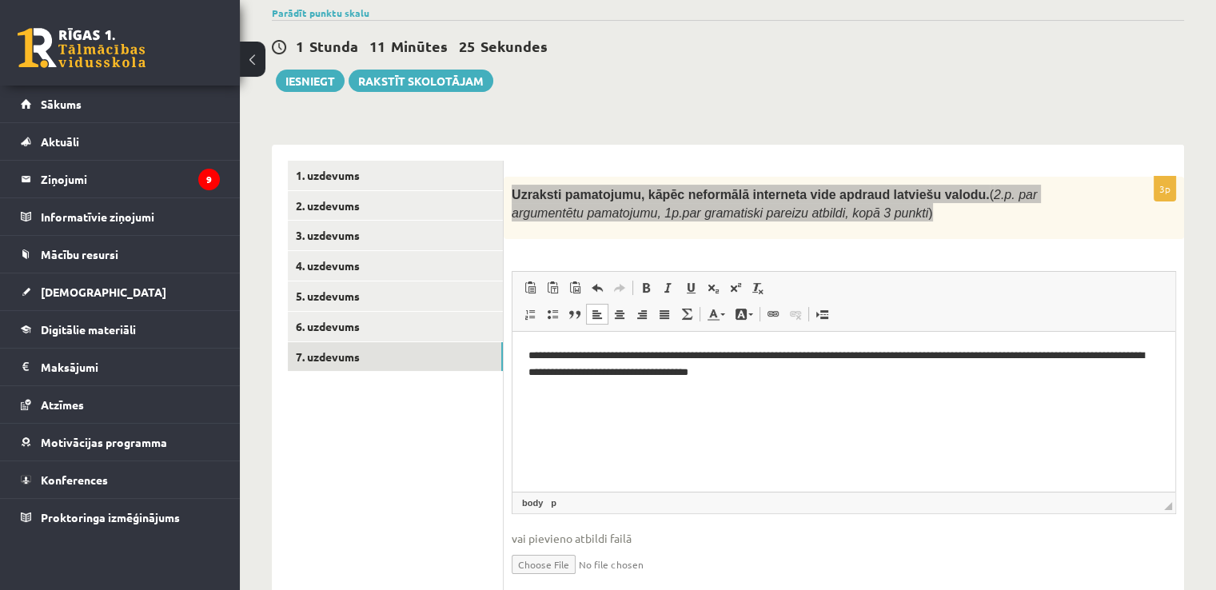
scroll to position [125, 0]
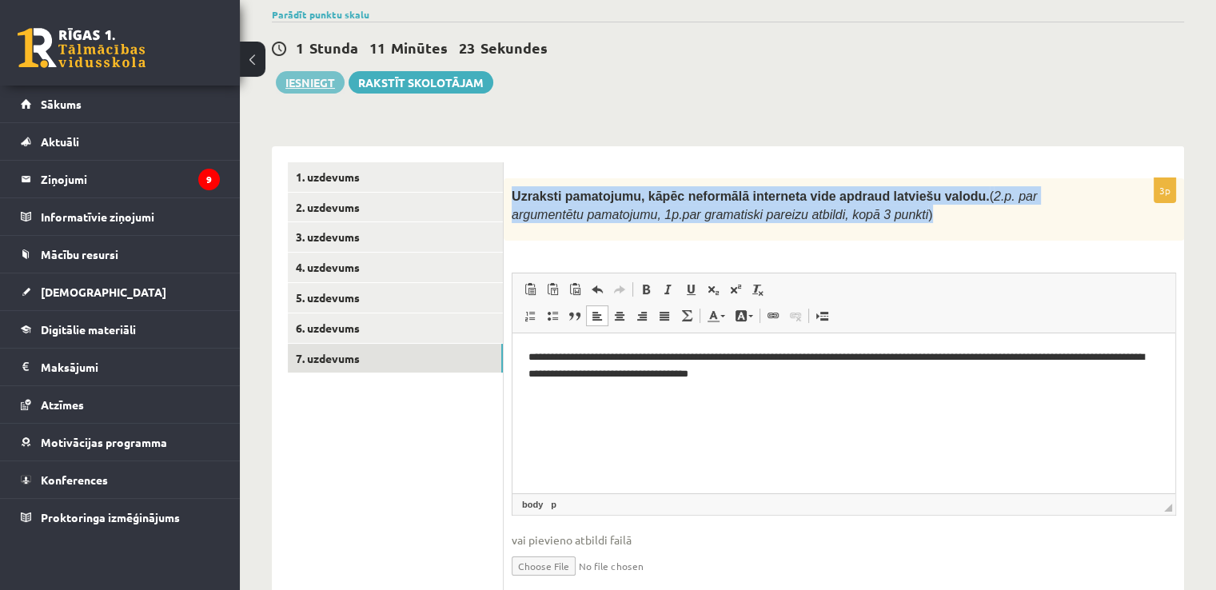
click at [293, 83] on button "Iesniegt" at bounding box center [310, 82] width 69 height 22
click at [346, 182] on link "1. uzdevums" at bounding box center [395, 177] width 215 height 30
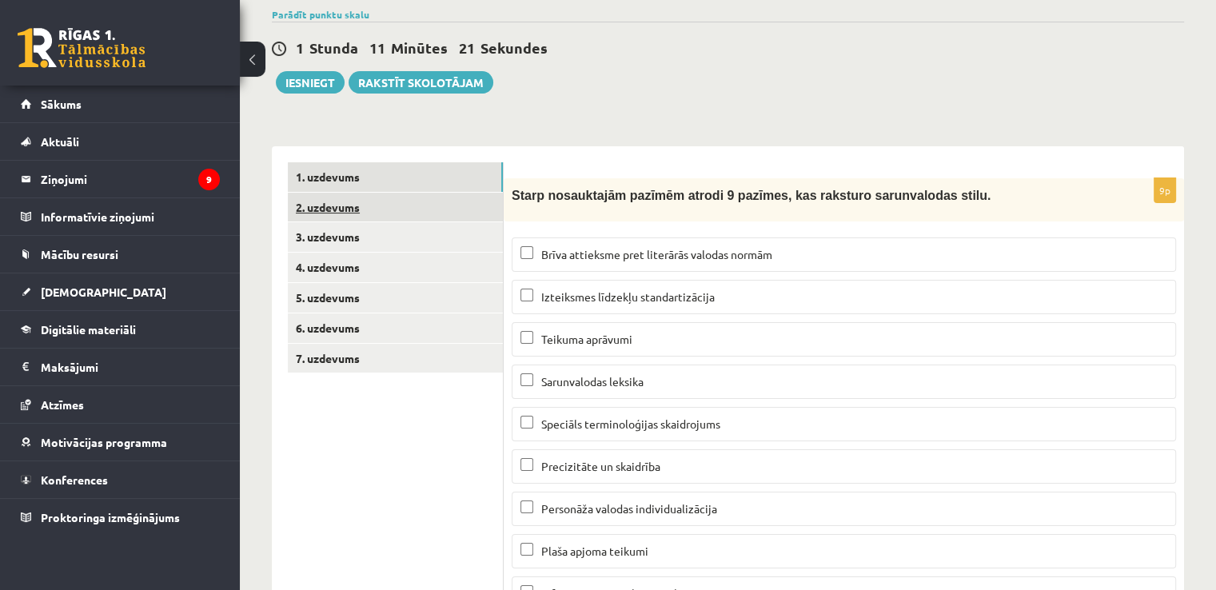
click at [368, 209] on link "2. uzdevums" at bounding box center [395, 208] width 215 height 30
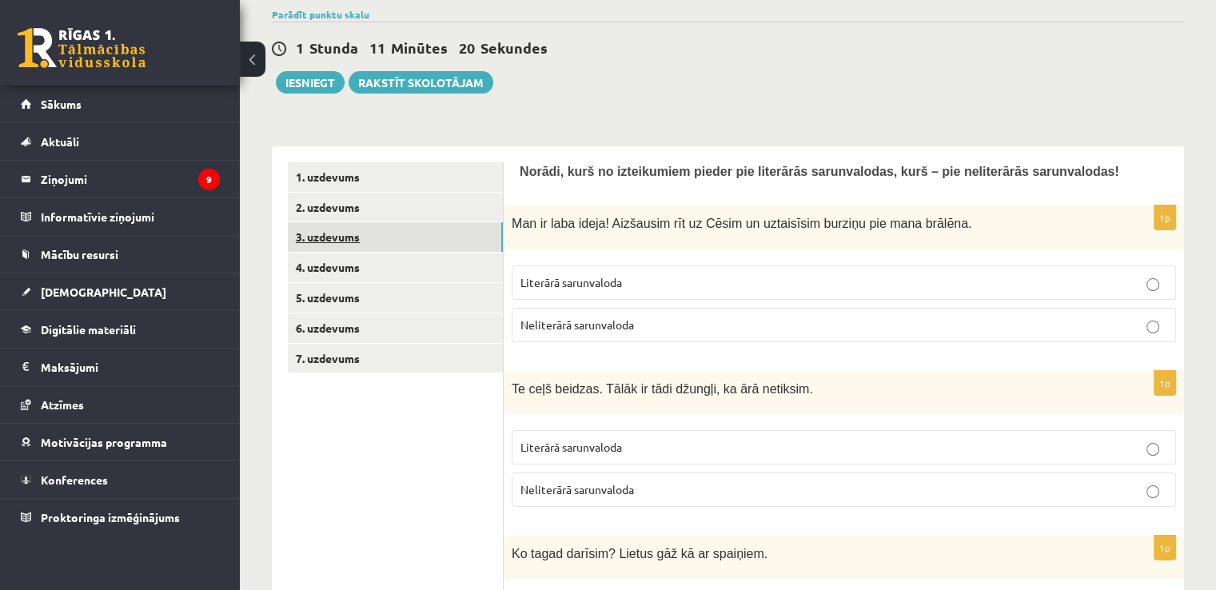
click at [368, 234] on link "3. uzdevums" at bounding box center [395, 237] width 215 height 30
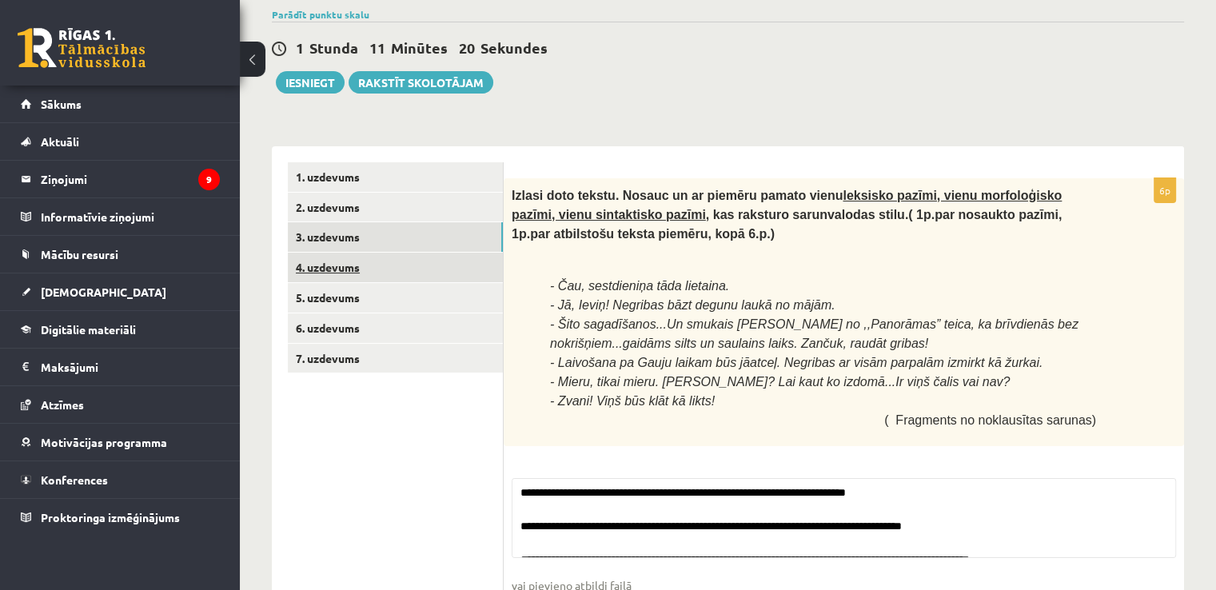
click at [371, 266] on link "4. uzdevums" at bounding box center [395, 268] width 215 height 30
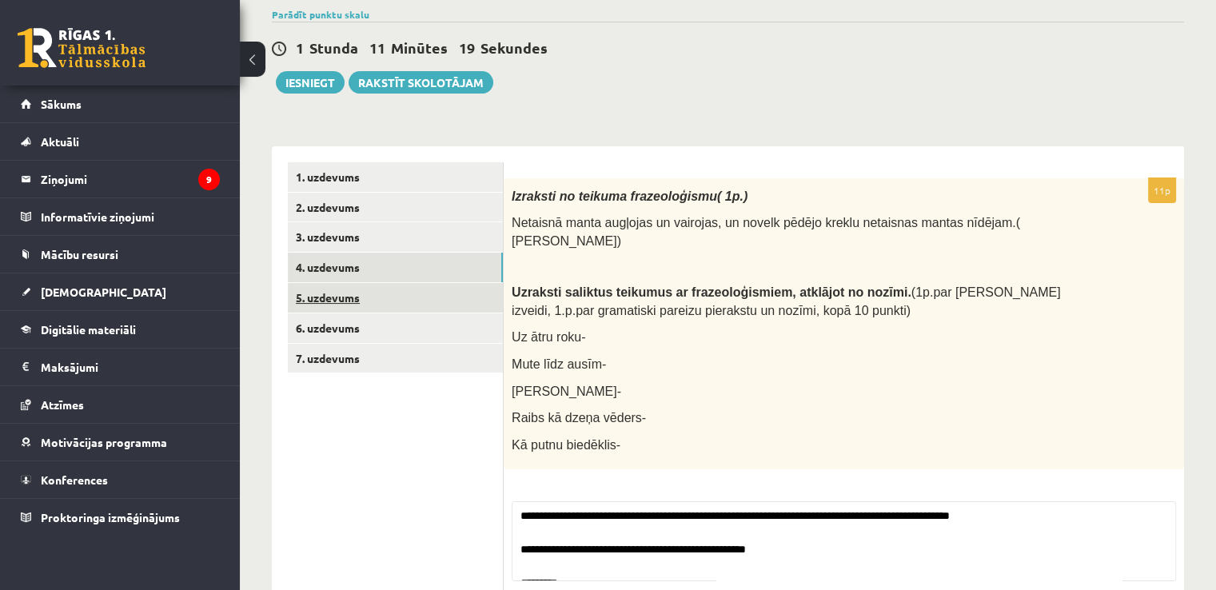
click at [378, 311] on link "5. uzdevums" at bounding box center [395, 298] width 215 height 30
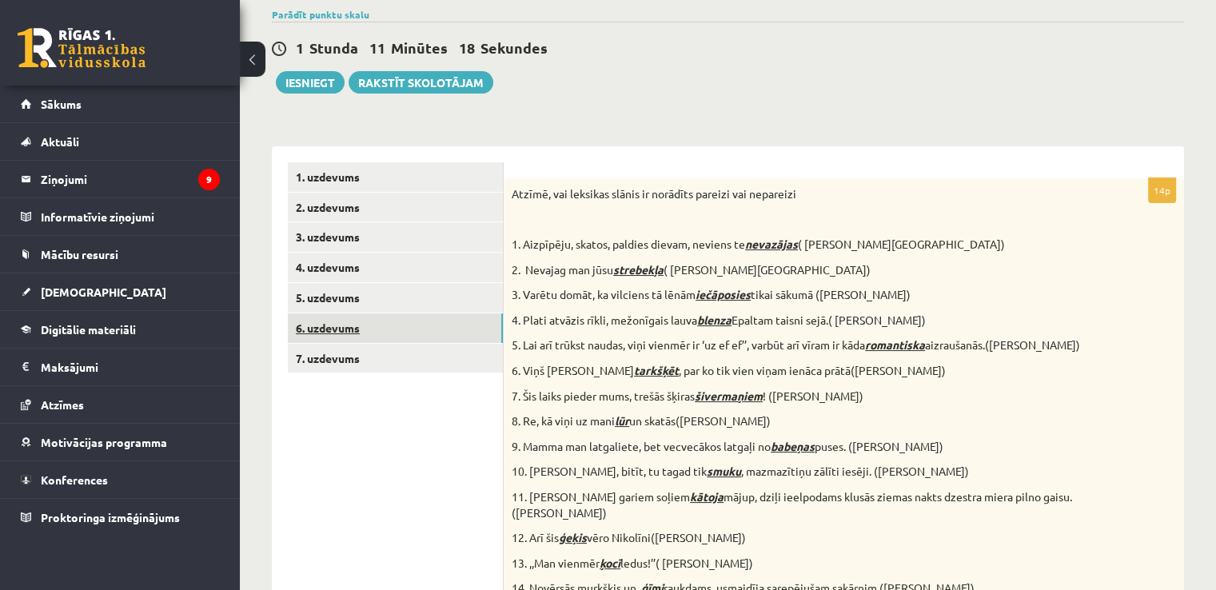
click at [372, 333] on link "6. uzdevums" at bounding box center [395, 328] width 215 height 30
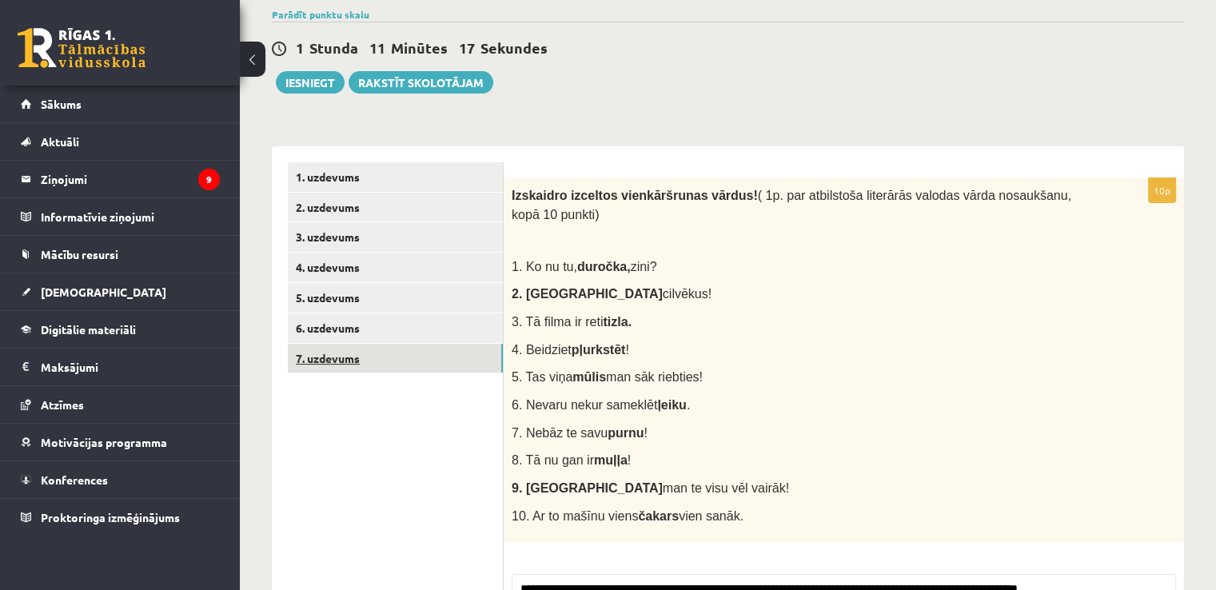
click at [369, 357] on link "7. uzdevums" at bounding box center [395, 359] width 215 height 30
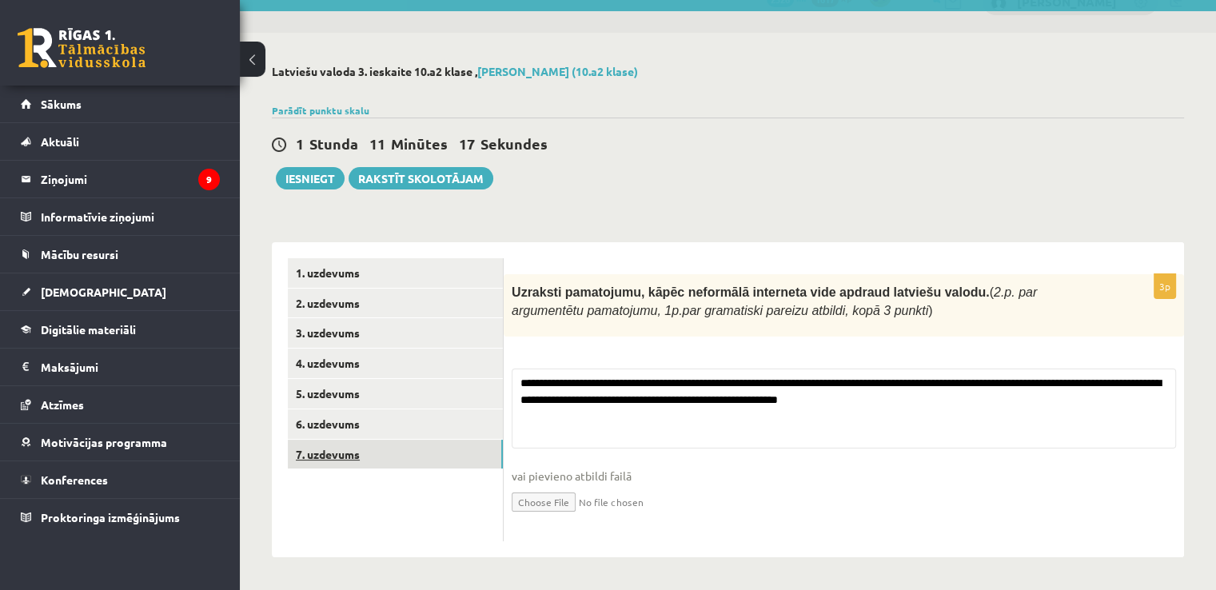
scroll to position [29, 0]
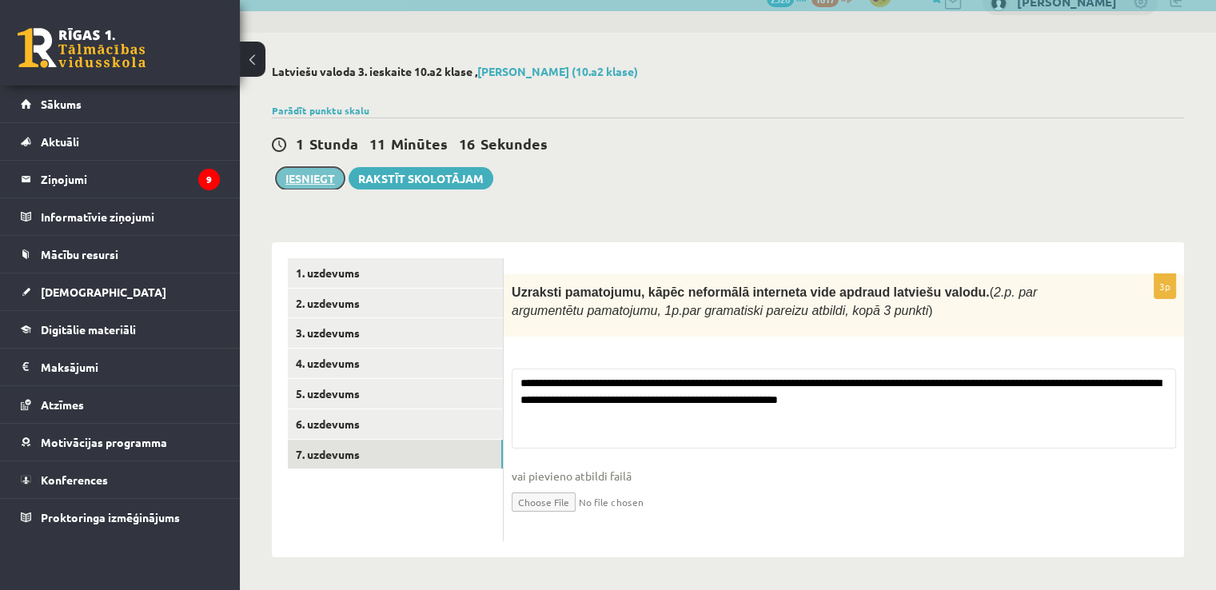
click at [310, 174] on button "Iesniegt" at bounding box center [310, 178] width 69 height 22
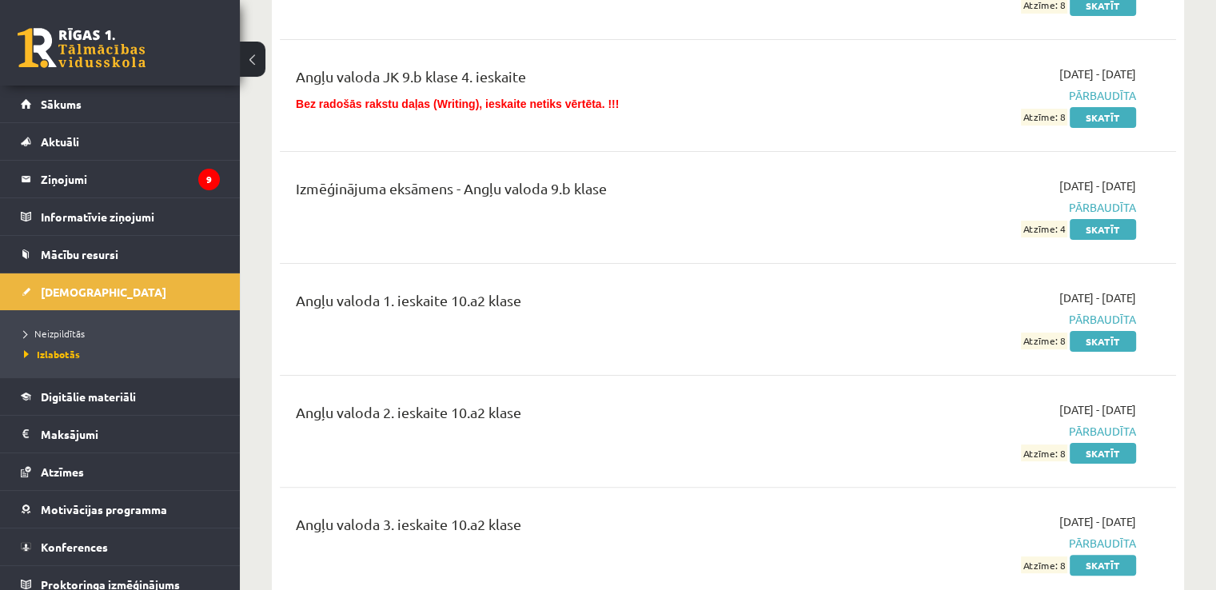
scroll to position [285, 0]
